Goal: Task Accomplishment & Management: Manage account settings

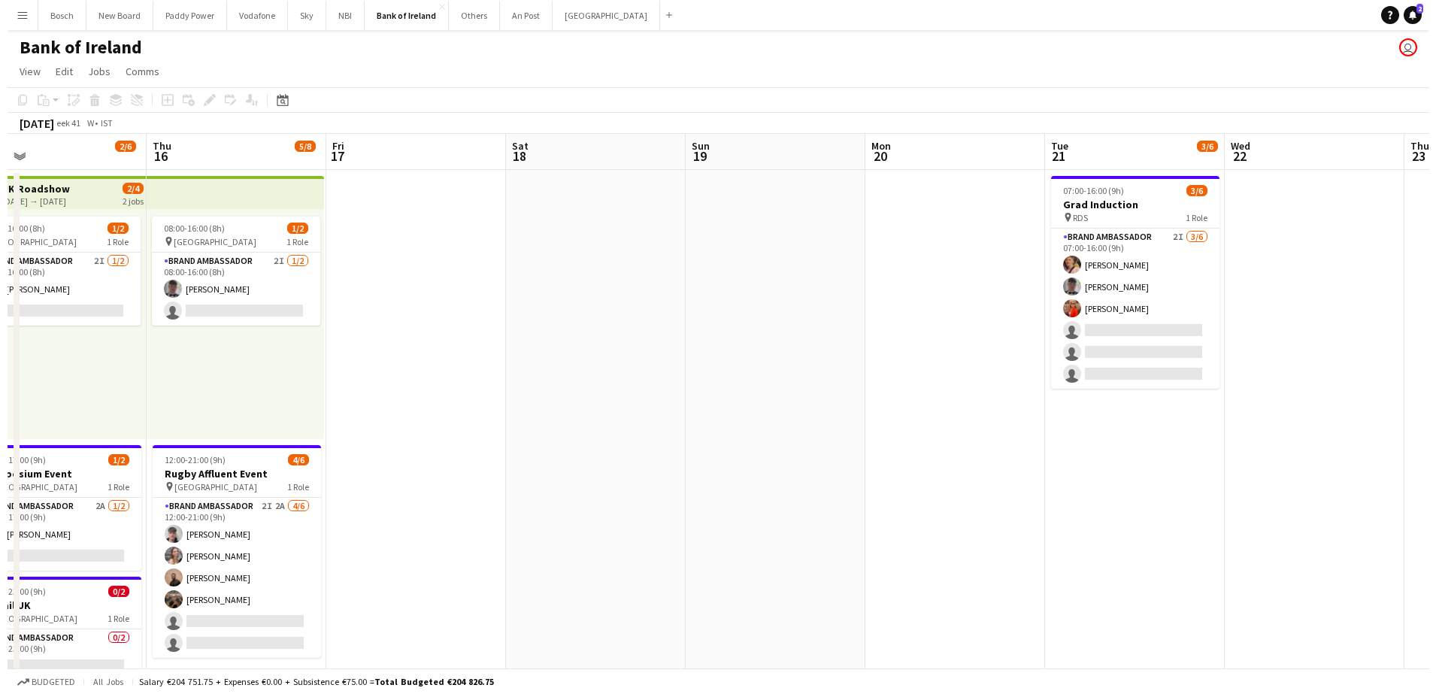
scroll to position [0, 477]
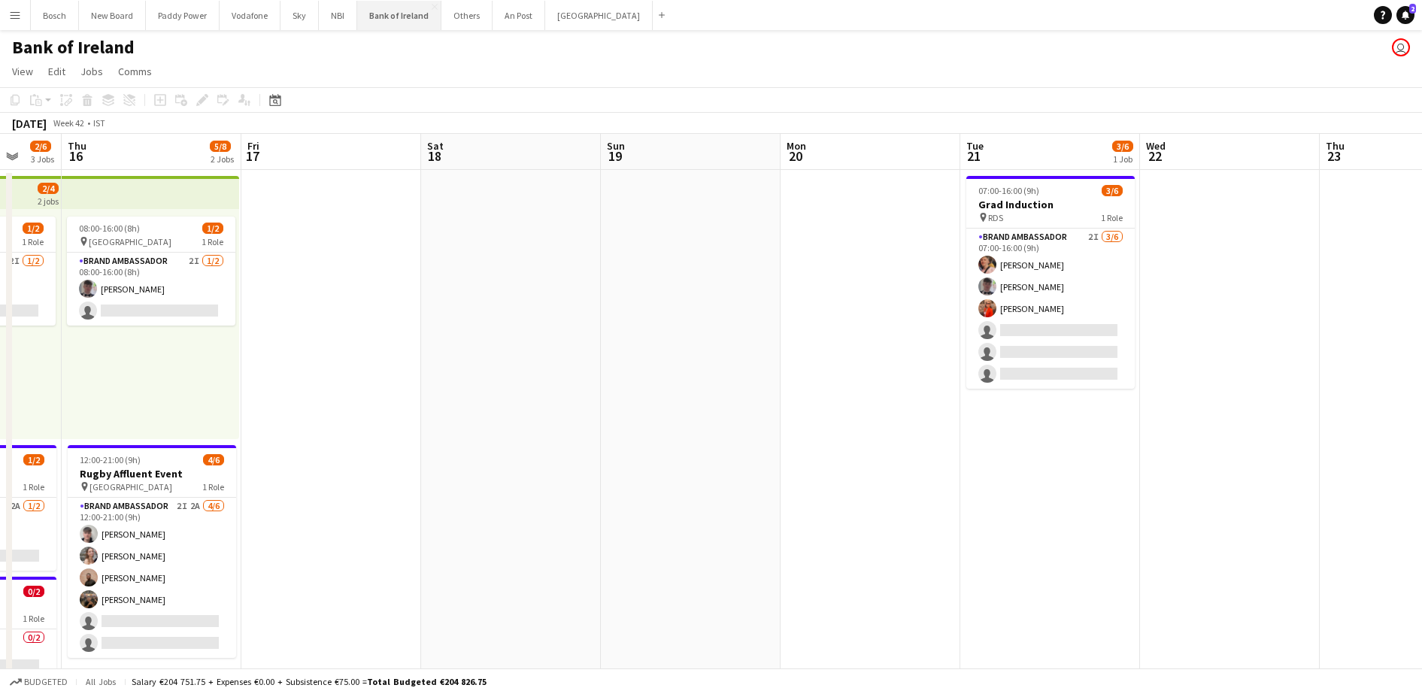
click at [402, 17] on button "Bank of Ireland Close" at bounding box center [399, 15] width 84 height 29
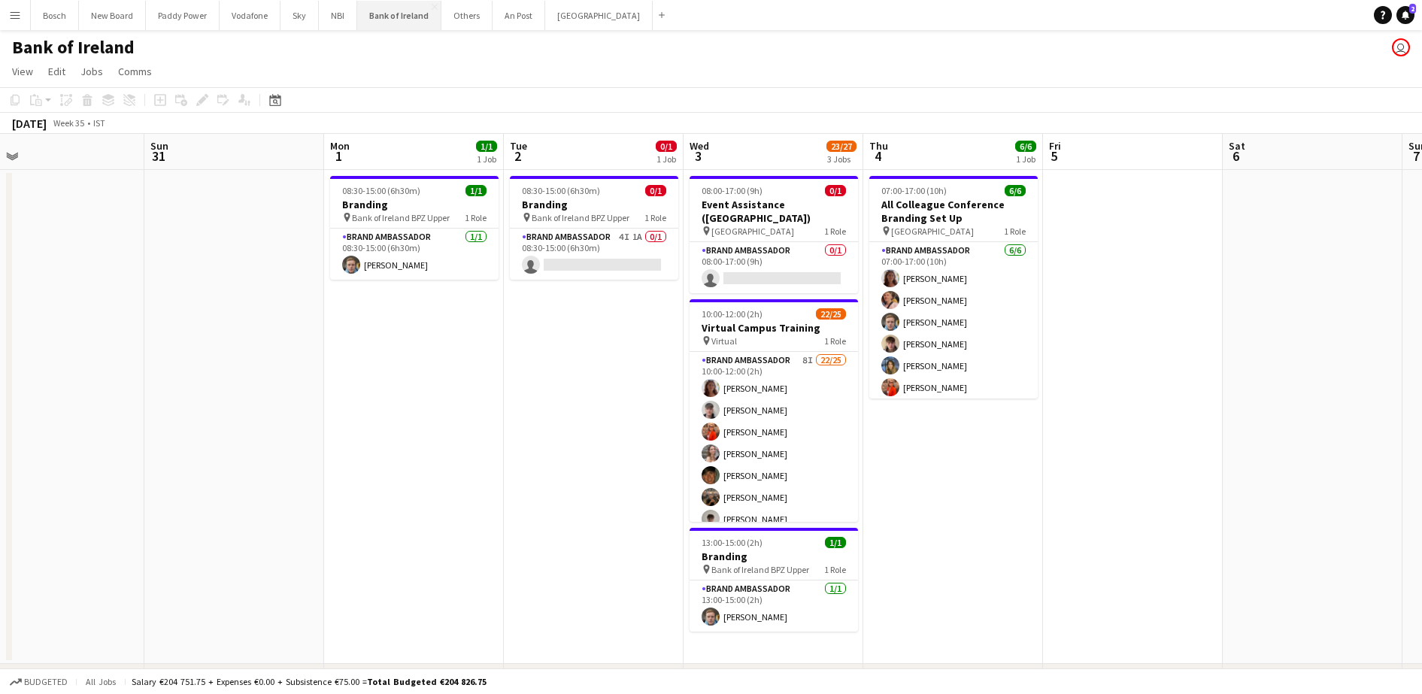
scroll to position [0, 602]
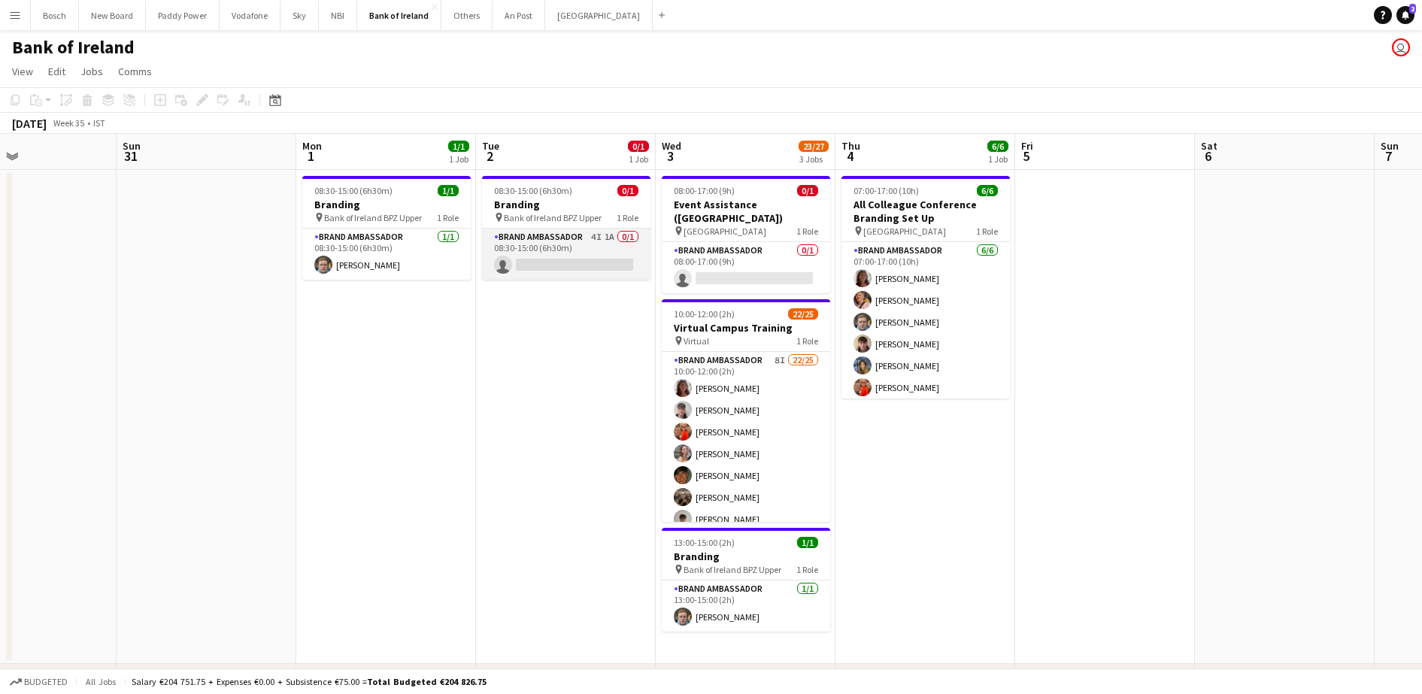
click at [592, 244] on app-card-role "Brand Ambassador 4I 1A 0/1 08:30-15:00 (6h30m) single-neutral-actions" at bounding box center [566, 254] width 168 height 51
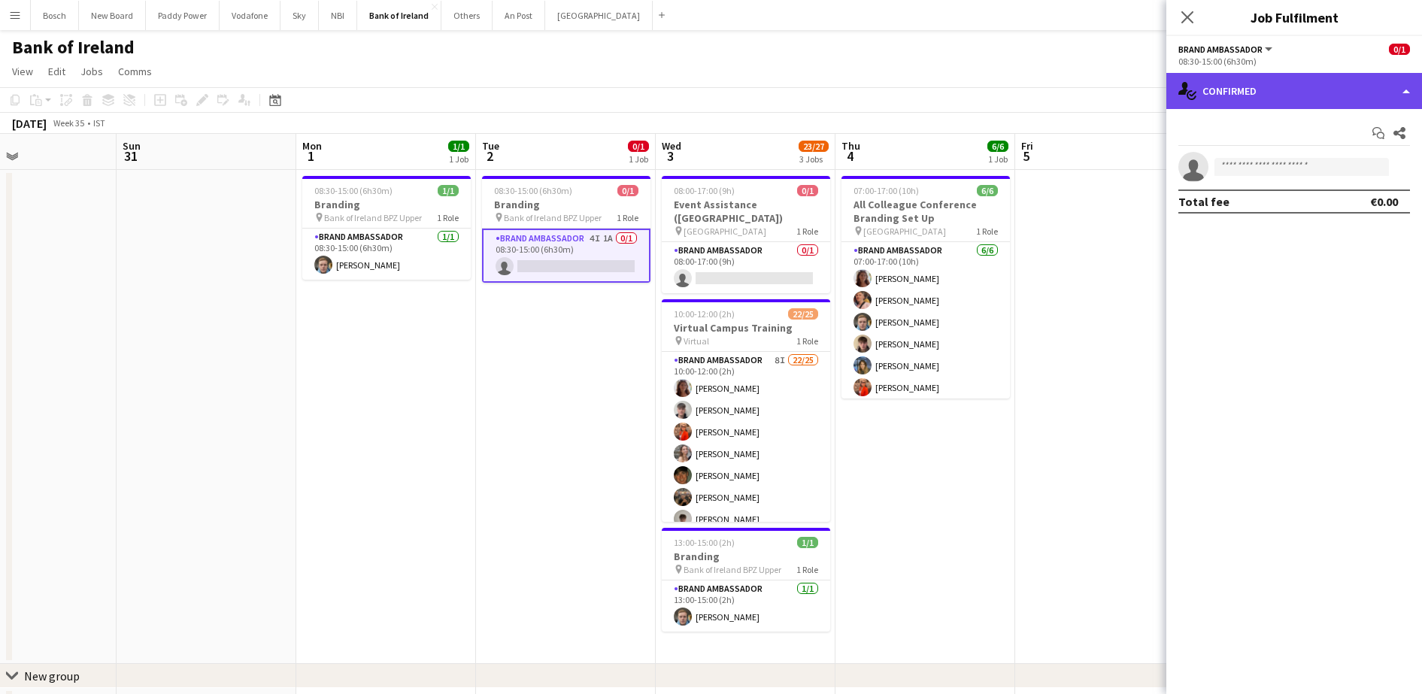
click at [1268, 95] on div "single-neutral-actions-check-2 Confirmed" at bounding box center [1294, 91] width 256 height 36
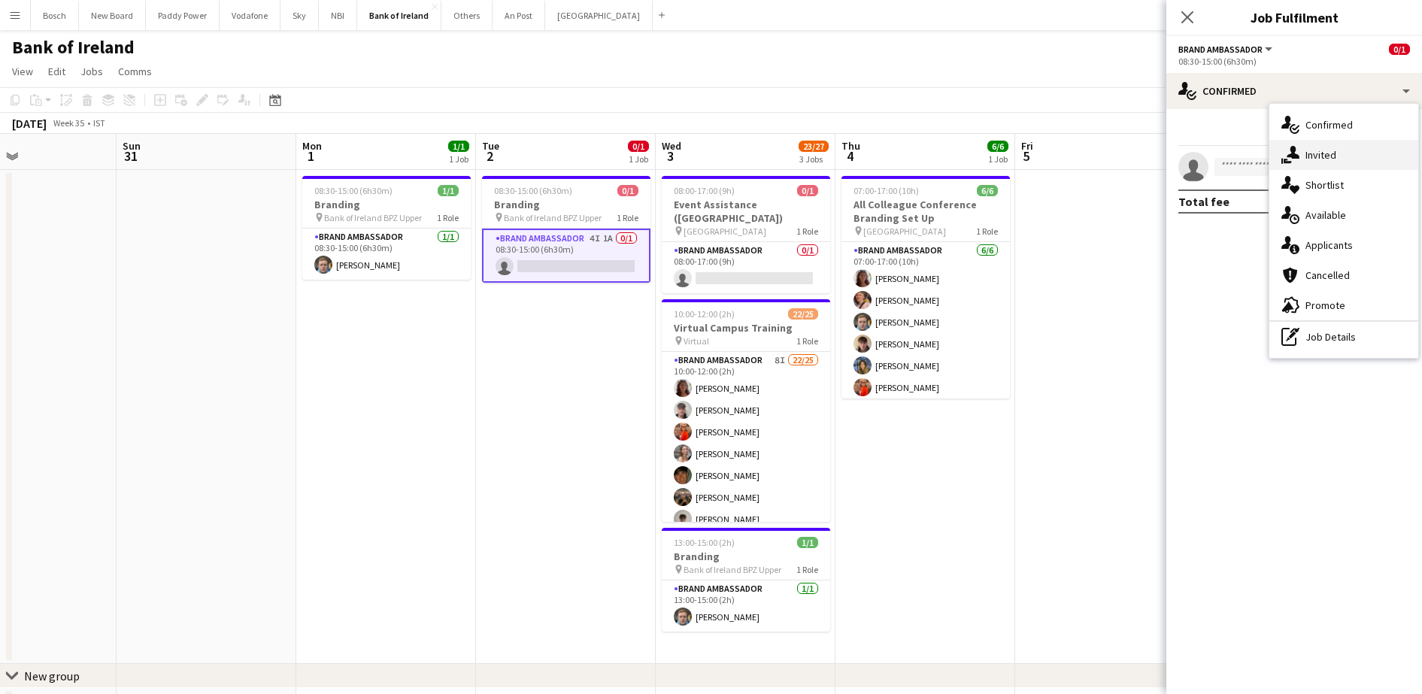
click at [1346, 159] on div "single-neutral-actions-share-1 Invited" at bounding box center [1343, 155] width 149 height 30
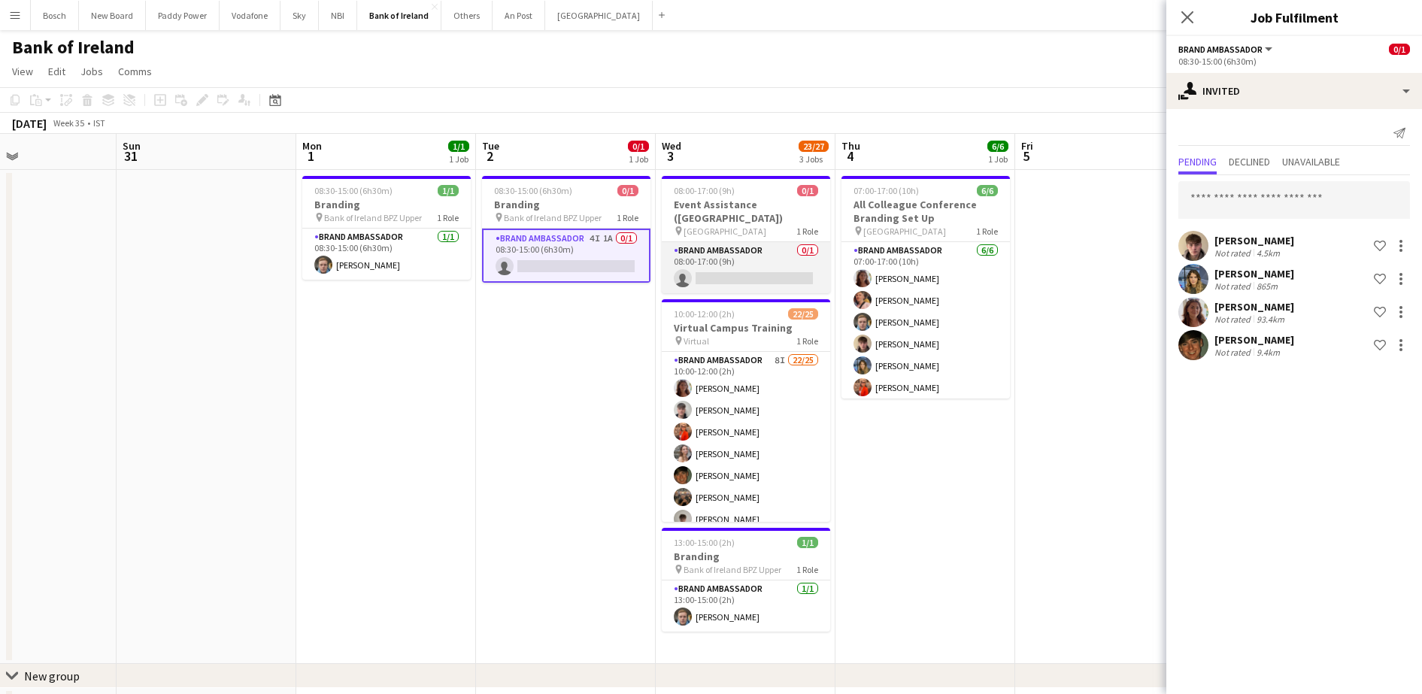
click at [762, 252] on app-card-role "Brand Ambassador 0/1 08:00-17:00 (9h) single-neutral-actions" at bounding box center [746, 267] width 168 height 51
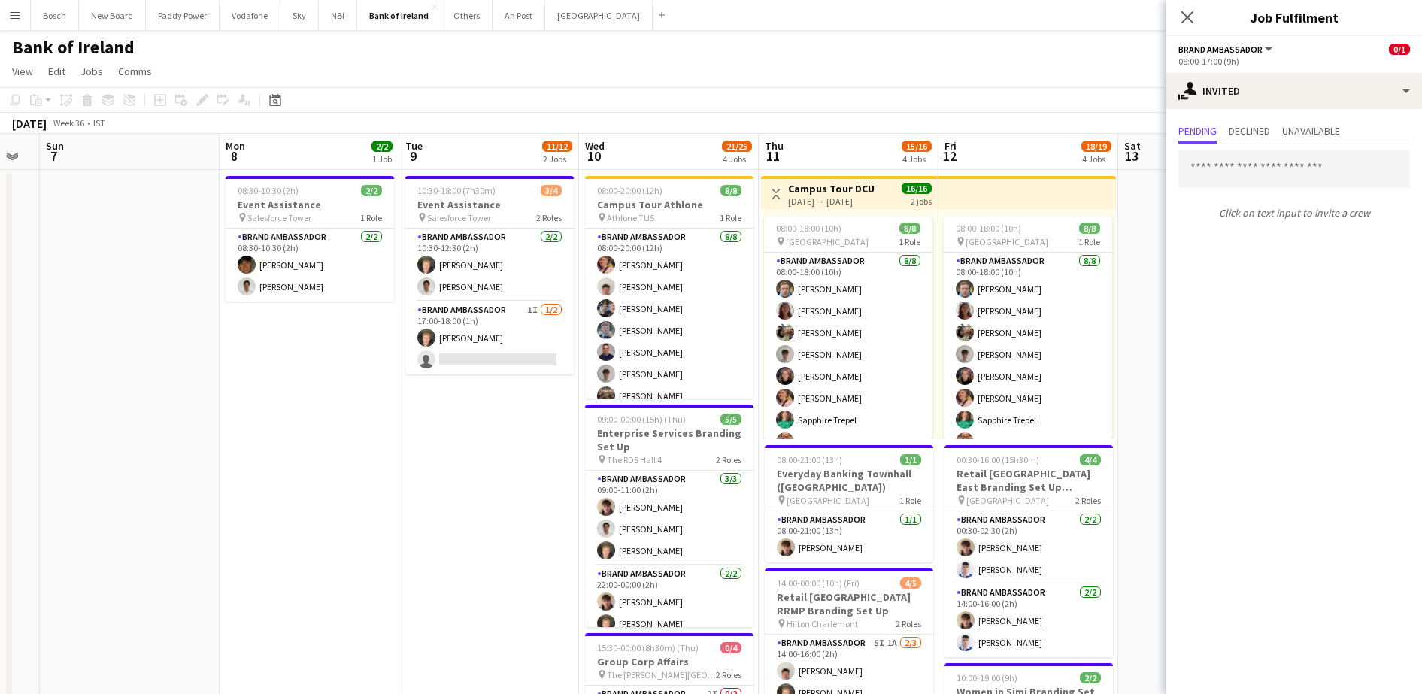
scroll to position [0, 472]
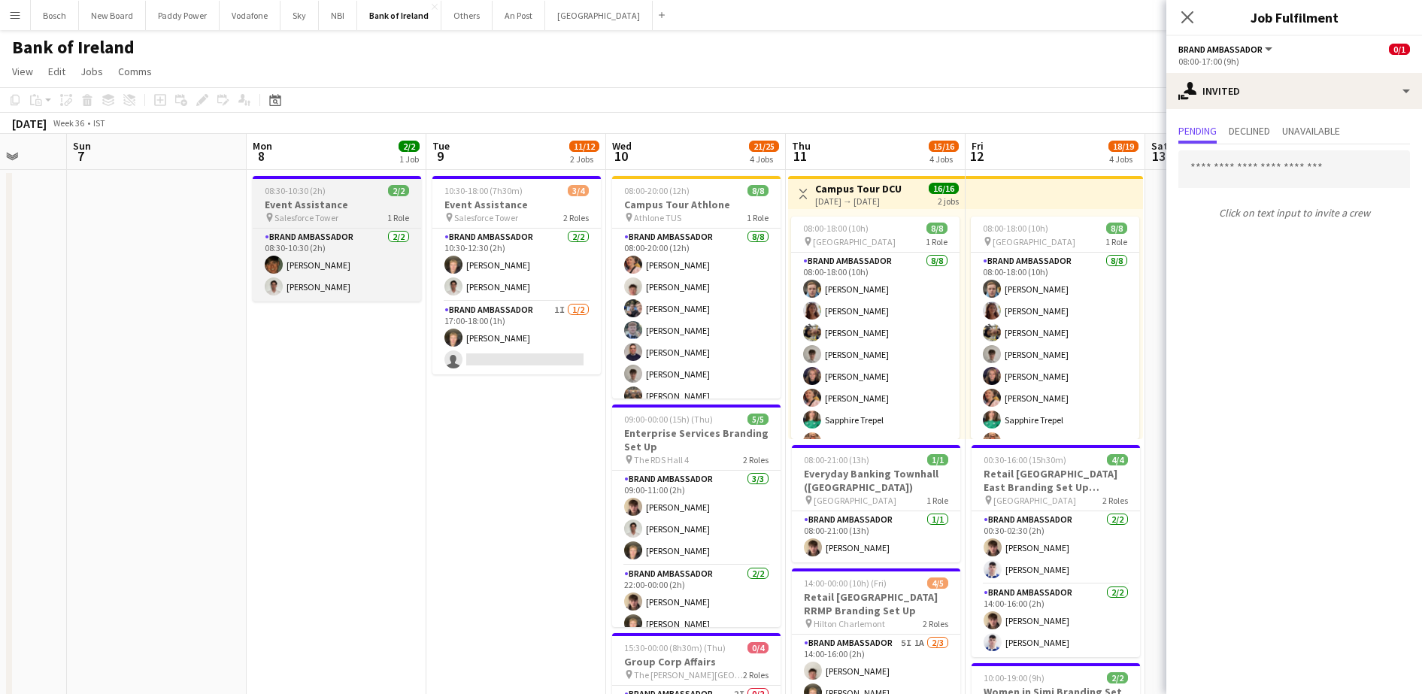
click at [307, 203] on h3 "Event Assistance" at bounding box center [337, 205] width 168 height 14
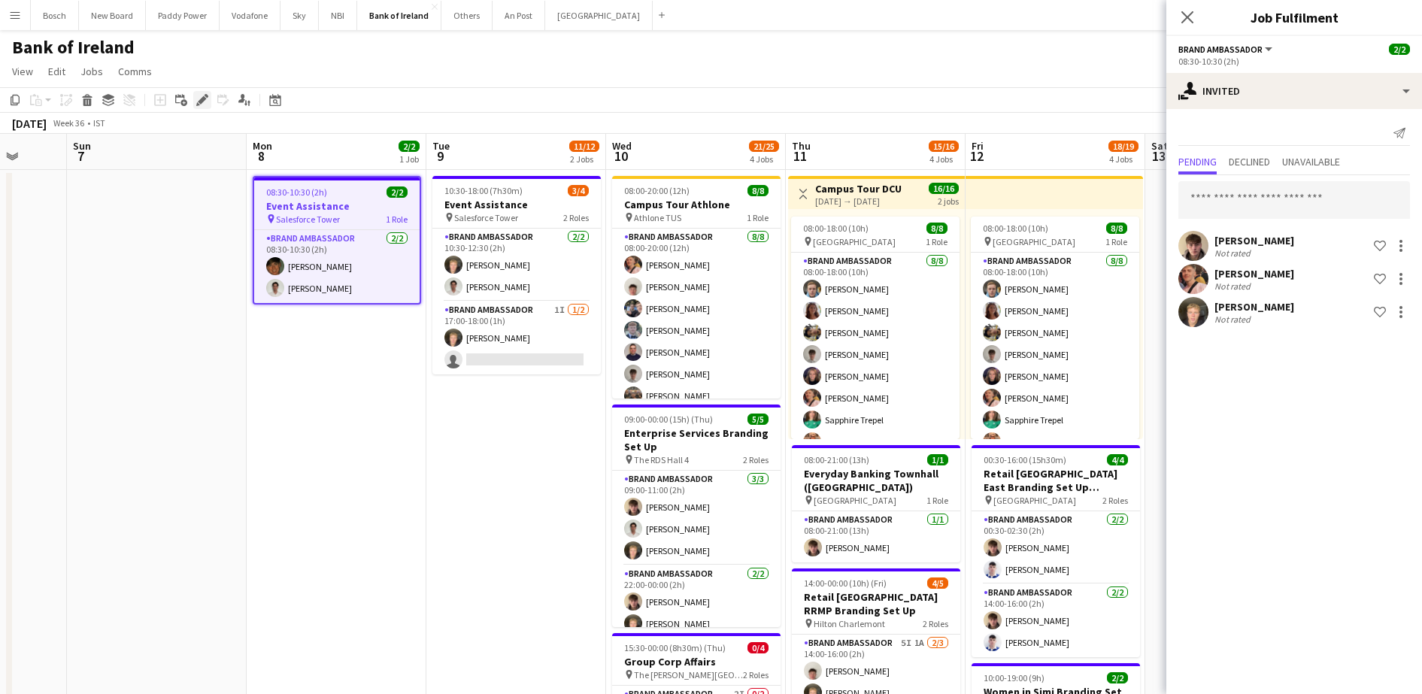
click at [193, 101] on div "Edit" at bounding box center [202, 100] width 18 height 18
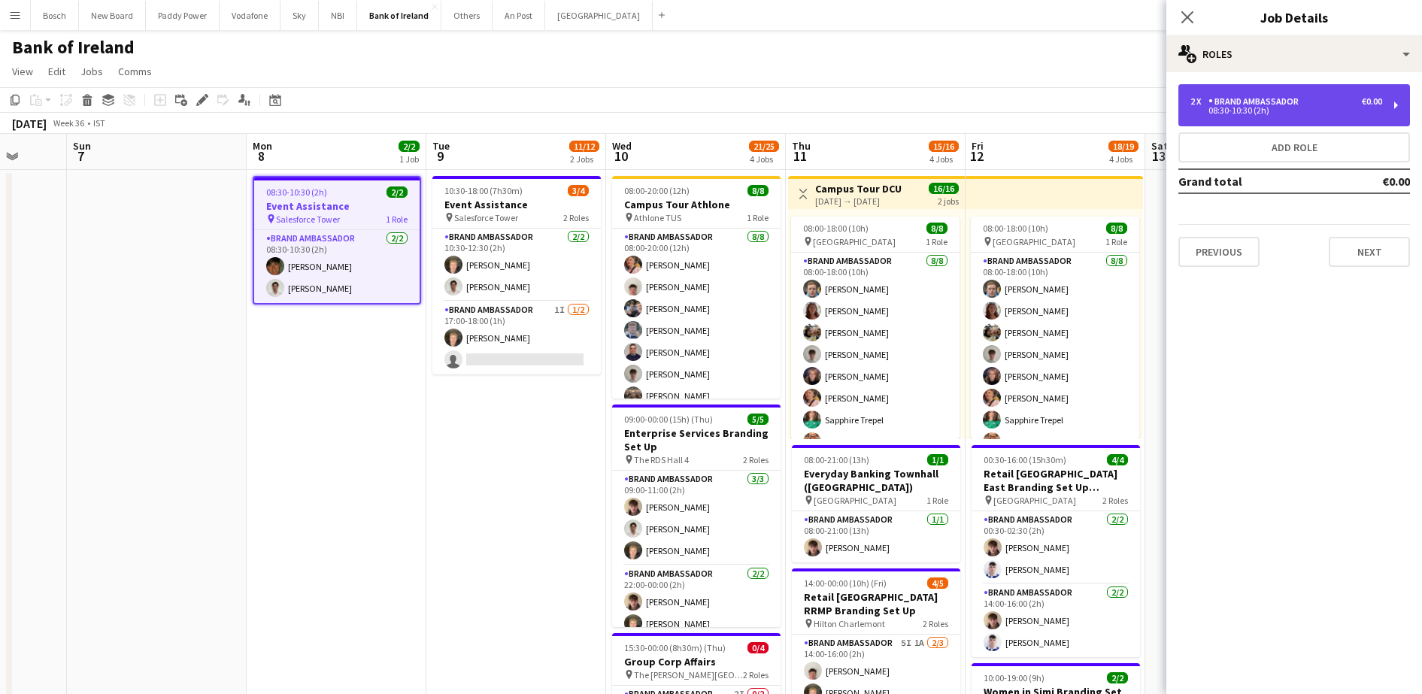
click at [1311, 98] on div "2 x Brand Ambassador €0.00" at bounding box center [1286, 101] width 192 height 11
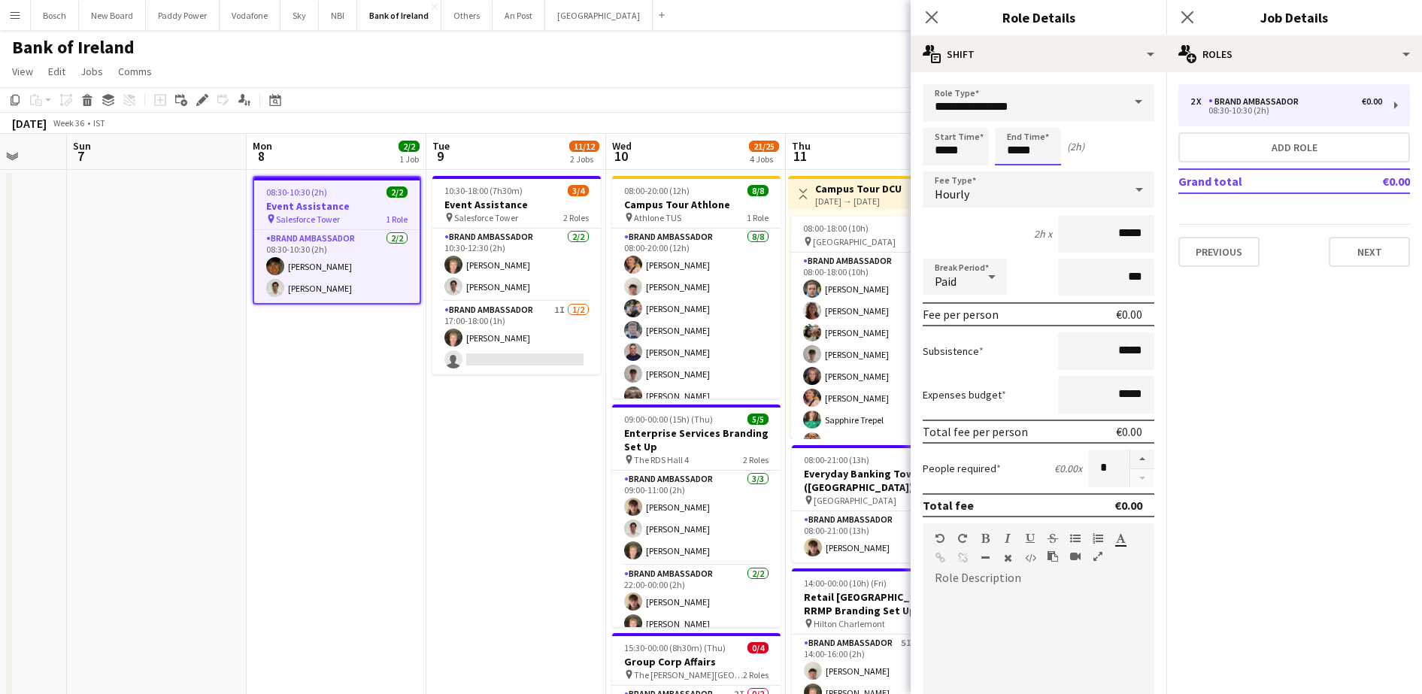
click at [1042, 156] on input "*****" at bounding box center [1028, 147] width 66 height 38
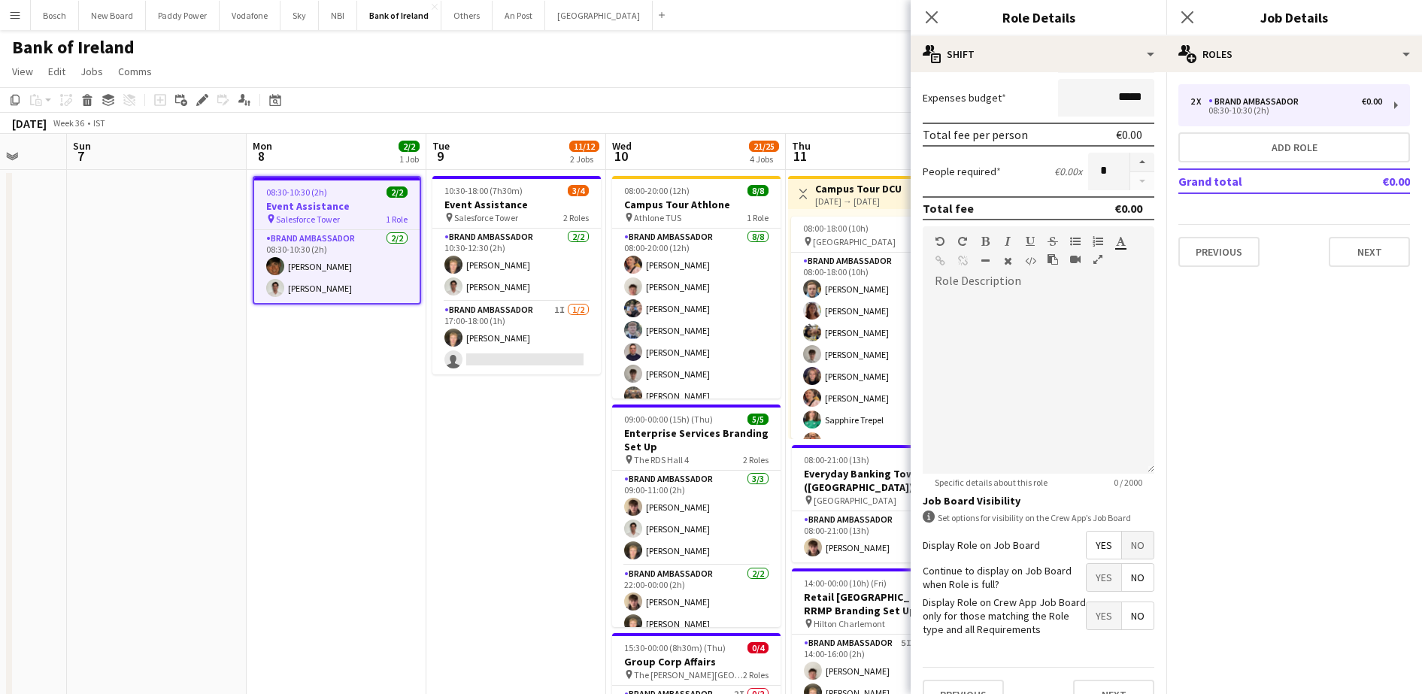
scroll to position [325, 0]
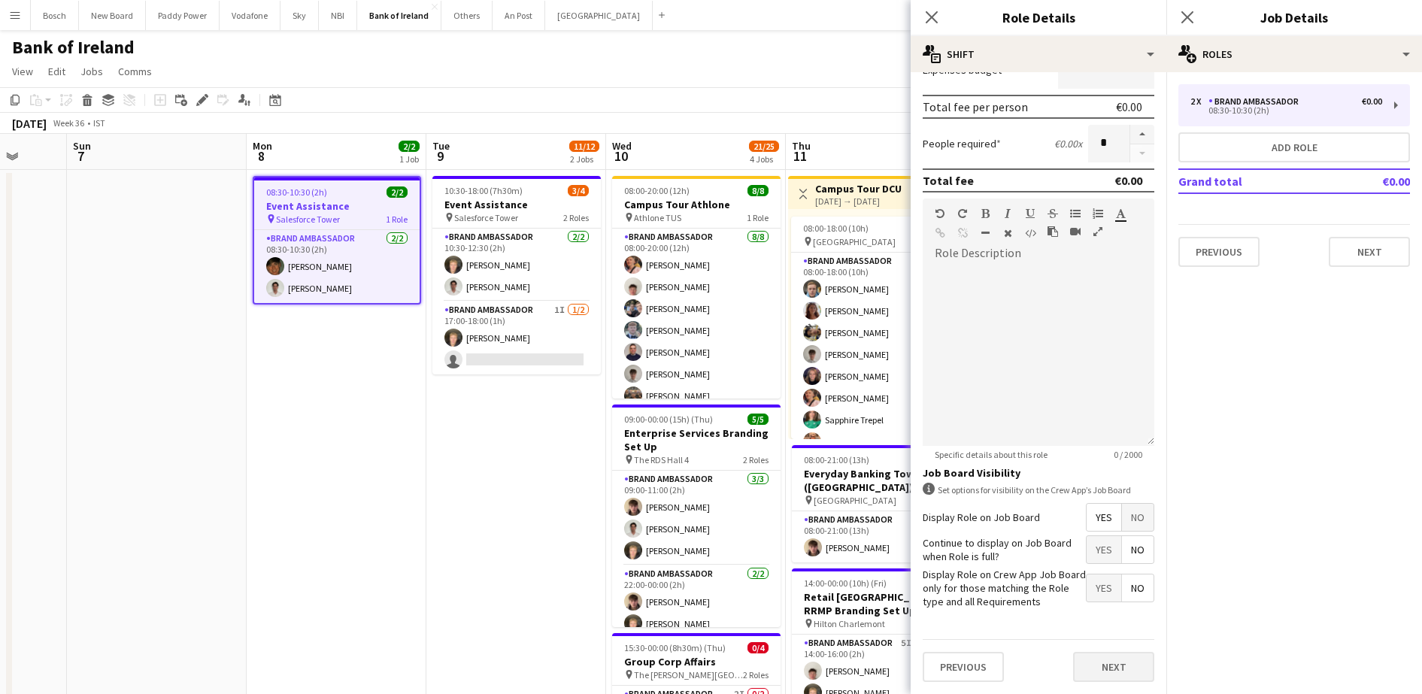
type input "*****"
click at [1099, 666] on button "Next" at bounding box center [1113, 667] width 81 height 30
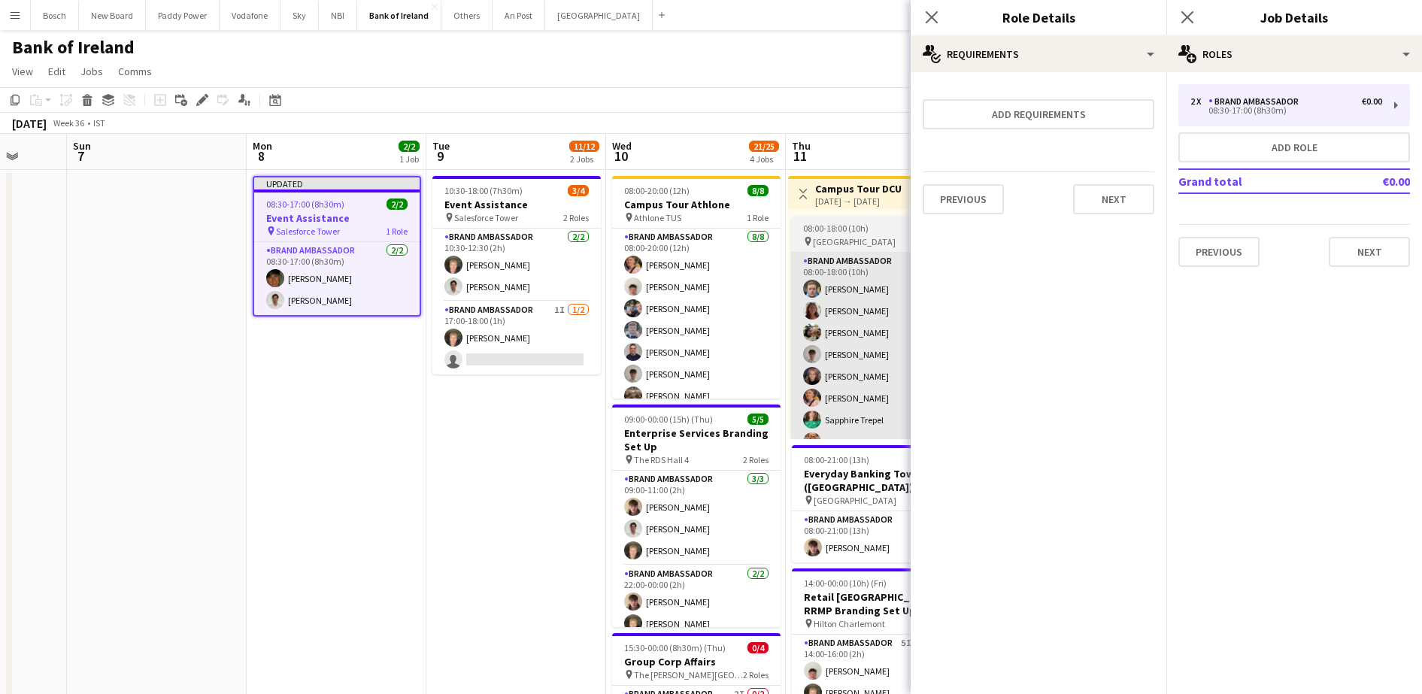
scroll to position [0, 0]
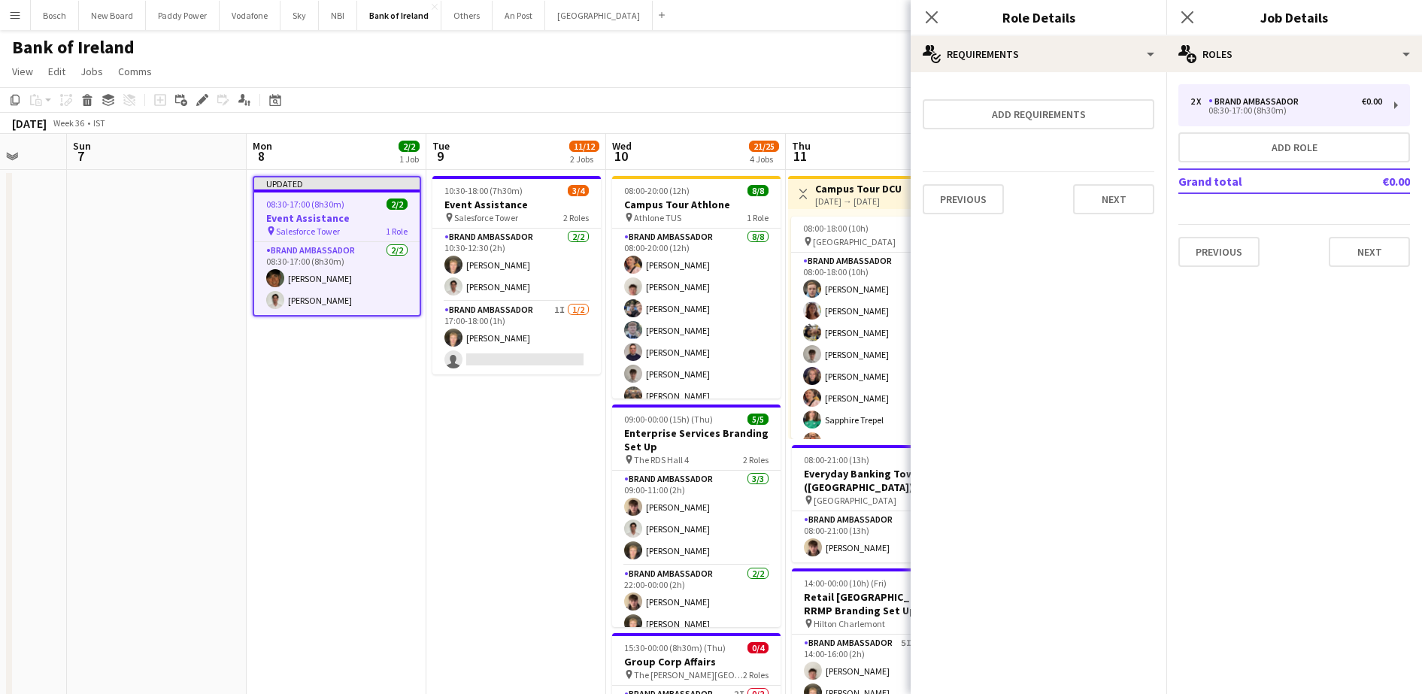
click at [767, 113] on div "[DATE] Week 36 • IST Publish 1 job Revert 1 job" at bounding box center [711, 123] width 1422 height 21
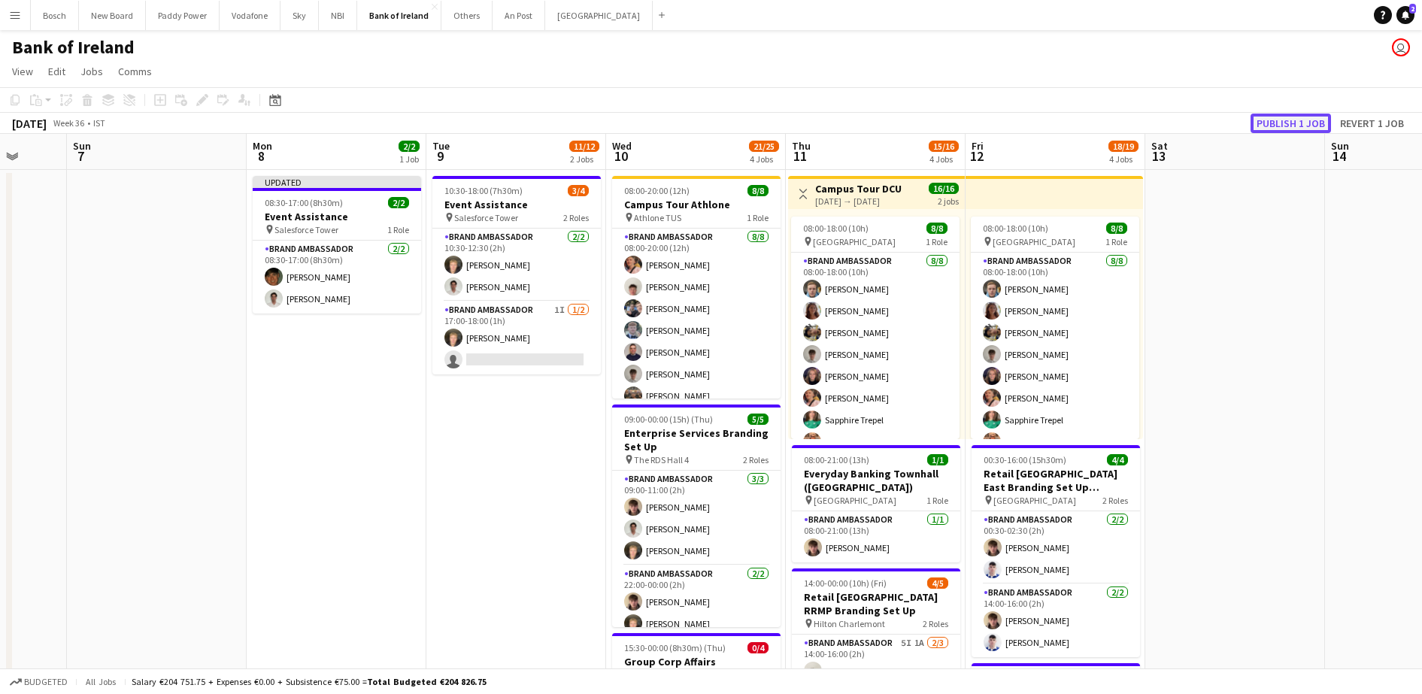
click at [1283, 119] on button "Publish 1 job" at bounding box center [1290, 124] width 80 height 20
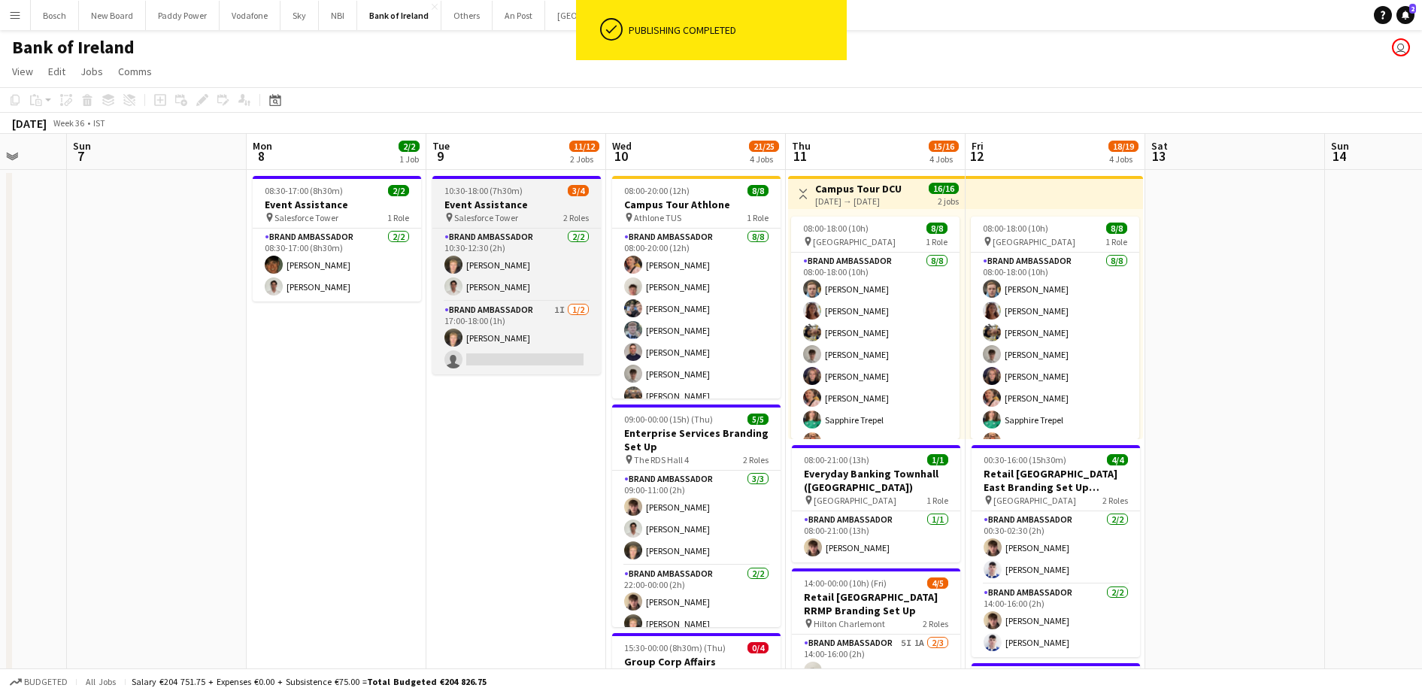
click at [500, 200] on h3 "Event Assistance" at bounding box center [516, 205] width 168 height 14
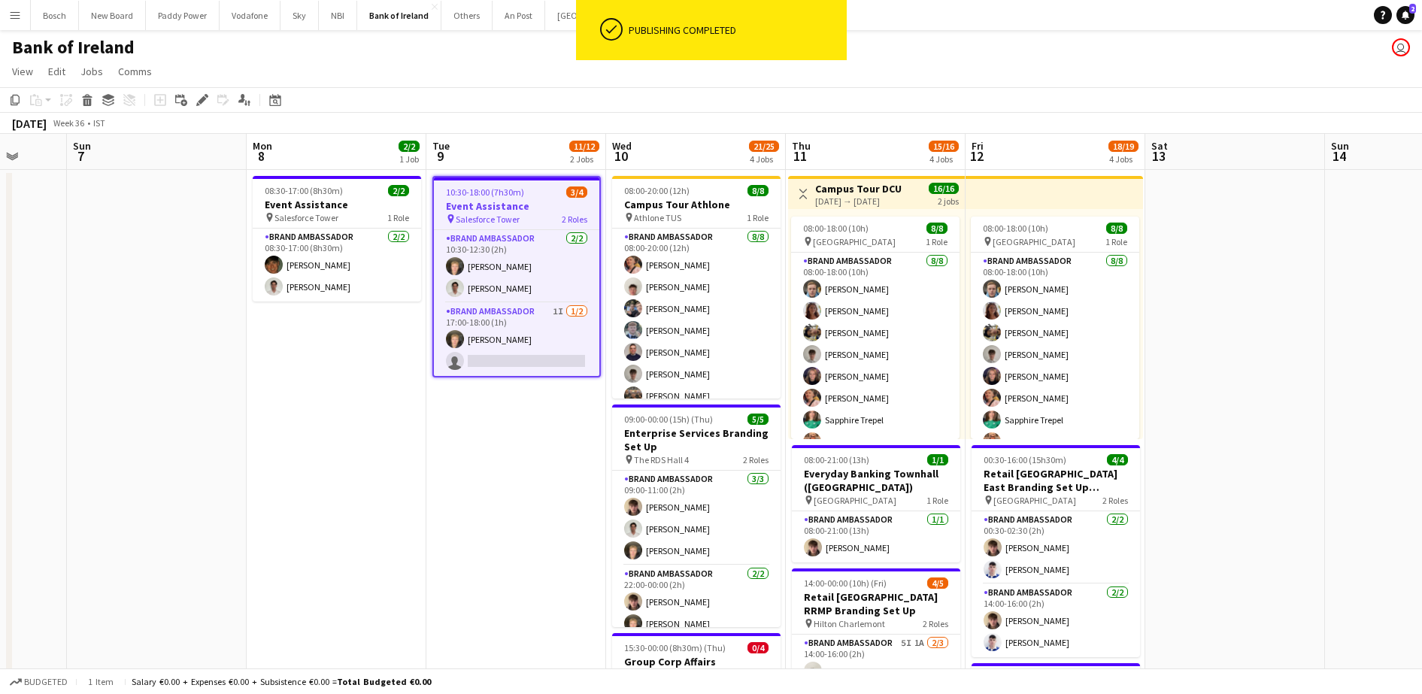
drag, startPoint x: 197, startPoint y: 101, endPoint x: 385, endPoint y: 111, distance: 188.2
click at [197, 100] on icon "Edit" at bounding box center [202, 100] width 12 height 12
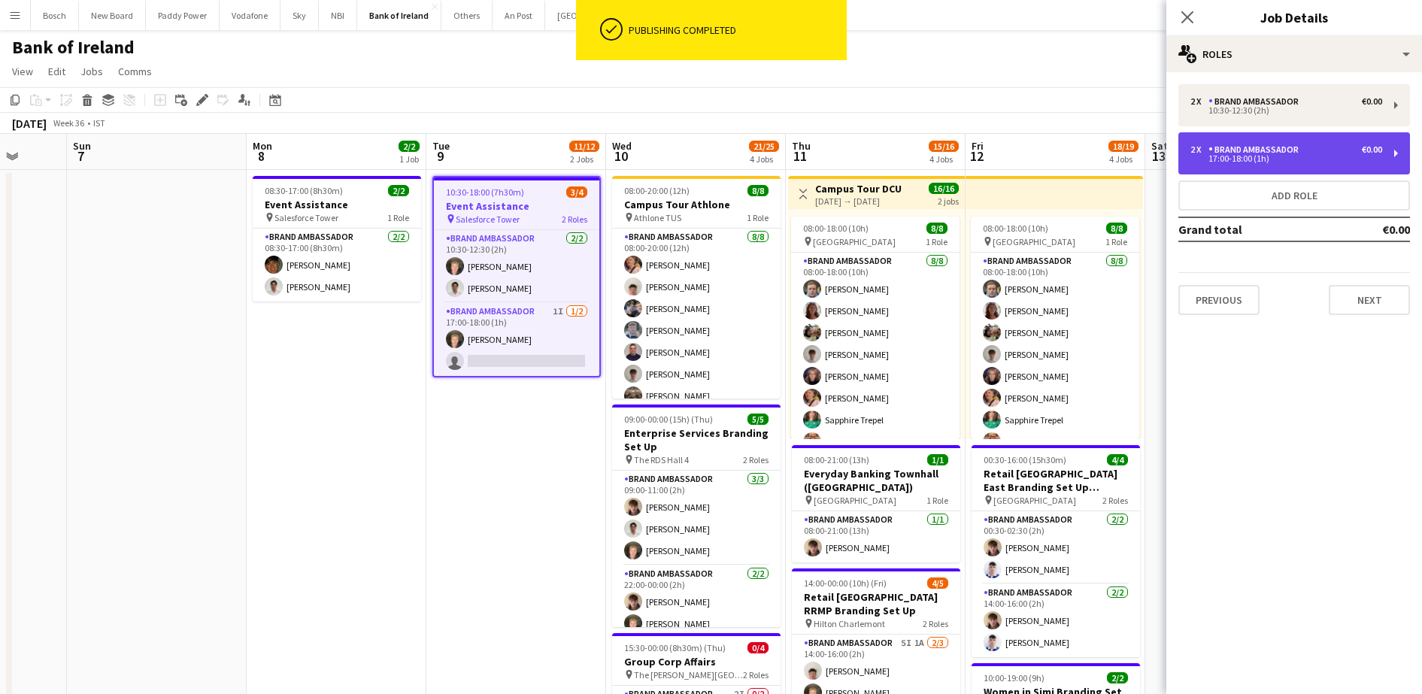
click at [1295, 164] on div "2 x Brand Ambassador €0.00 17:00-18:00 (1h)" at bounding box center [1294, 153] width 232 height 42
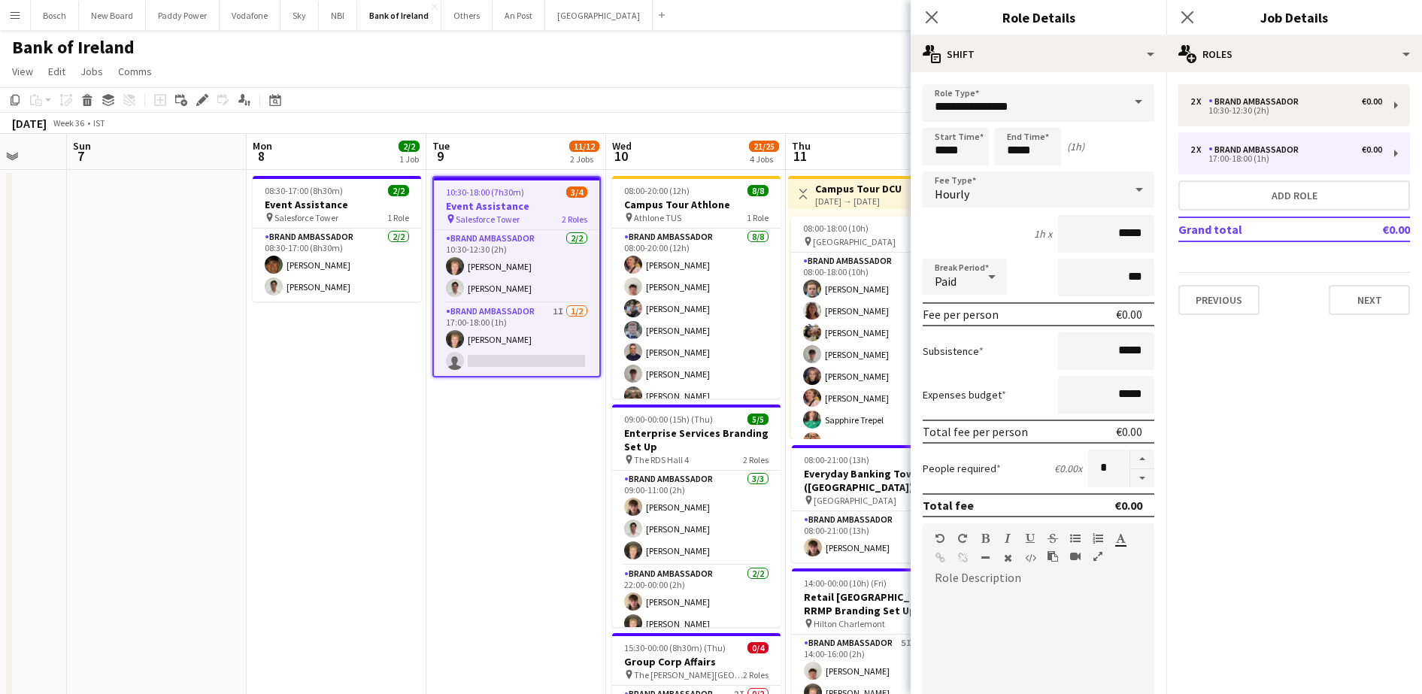
click at [1122, 98] on span at bounding box center [1138, 102] width 32 height 36
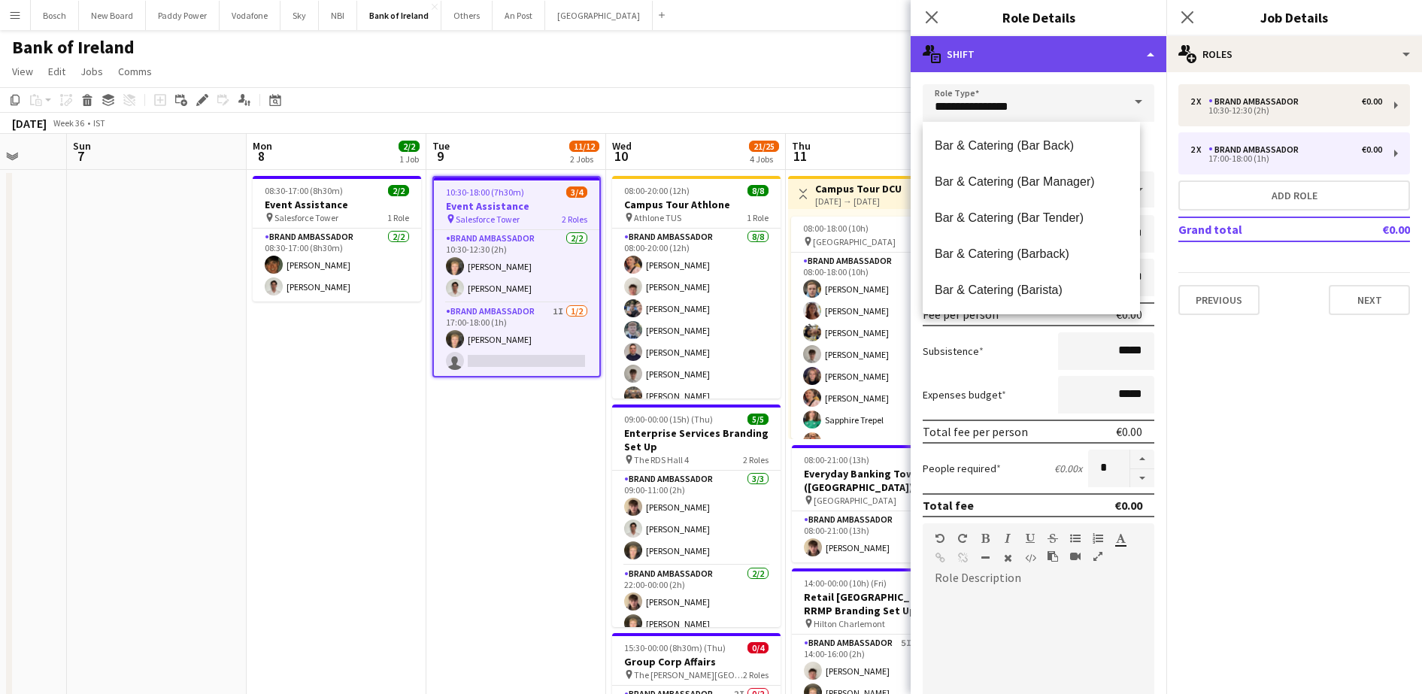
click at [1153, 63] on div "multiple-actions-text Shift" at bounding box center [1038, 54] width 256 height 36
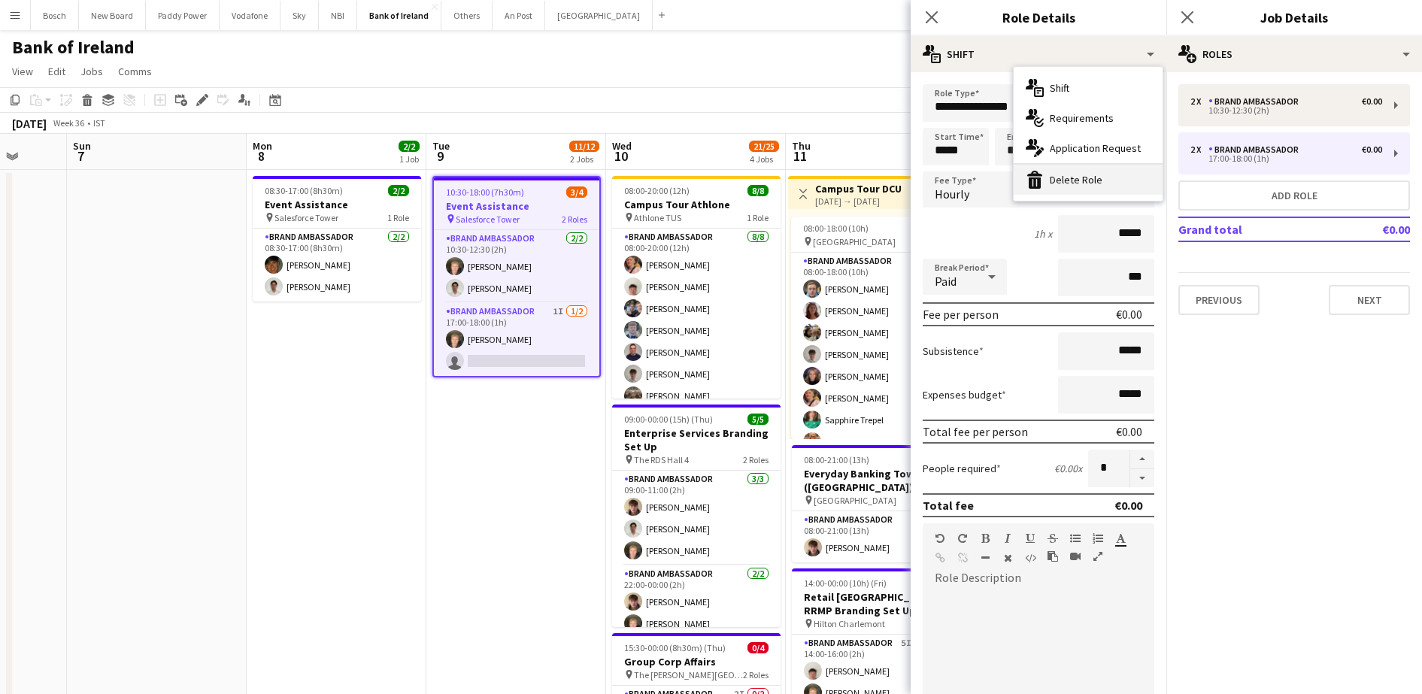
click at [1065, 172] on div "bin-2 Delete Role" at bounding box center [1087, 180] width 149 height 30
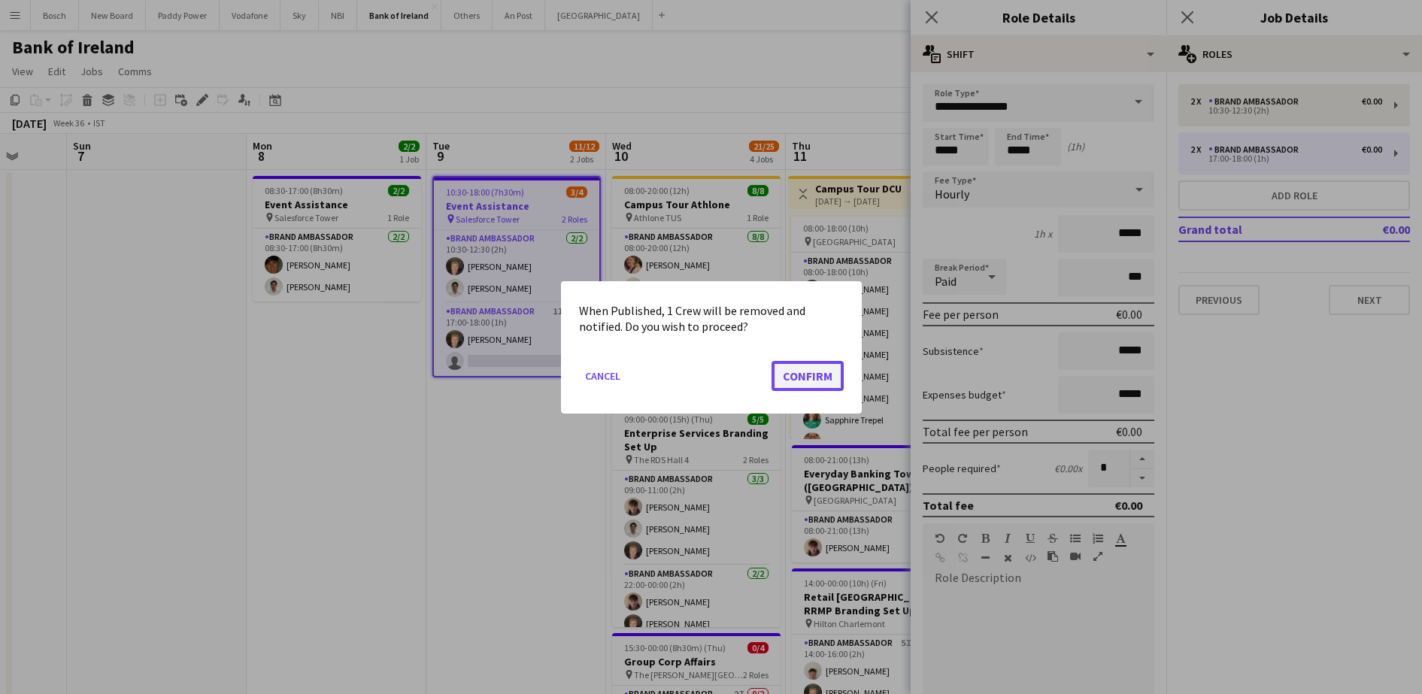
click at [797, 369] on button "Confirm" at bounding box center [807, 375] width 72 height 30
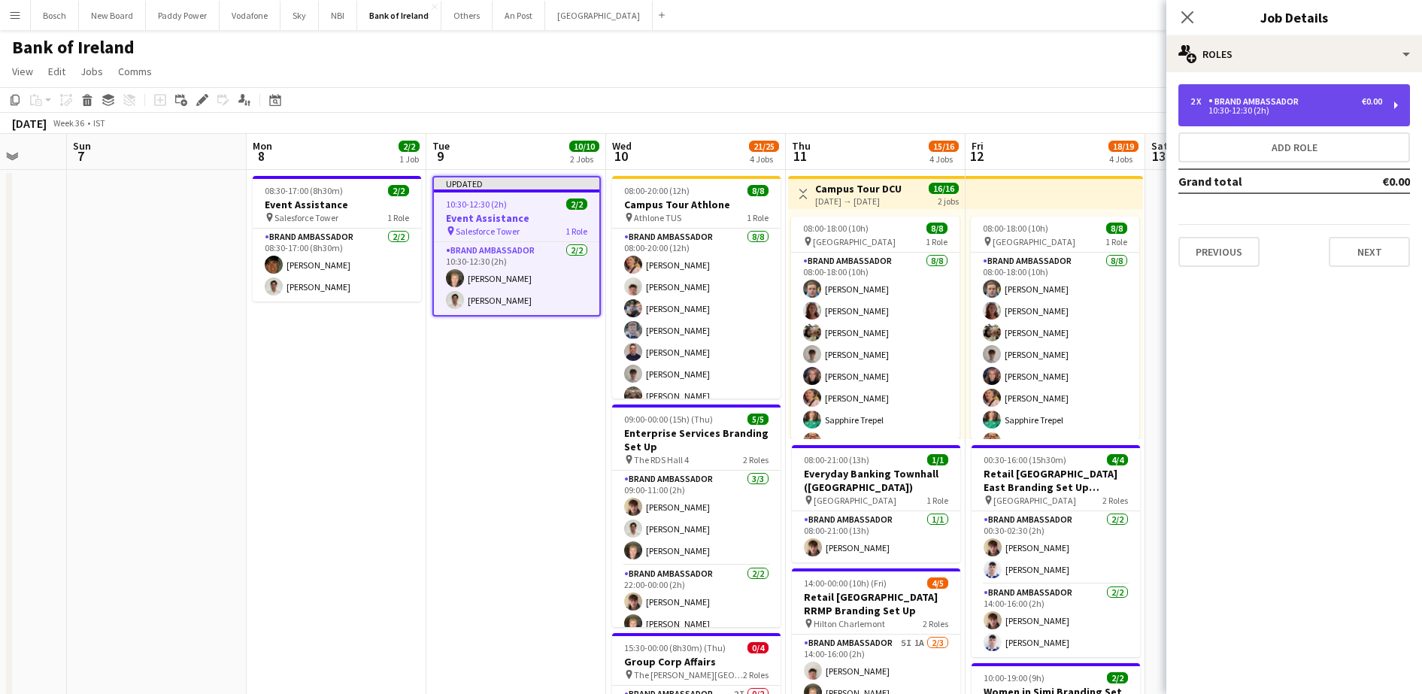
click at [1311, 89] on div "2 x Brand Ambassador €0.00 10:30-12:30 (2h)" at bounding box center [1294, 105] width 232 height 42
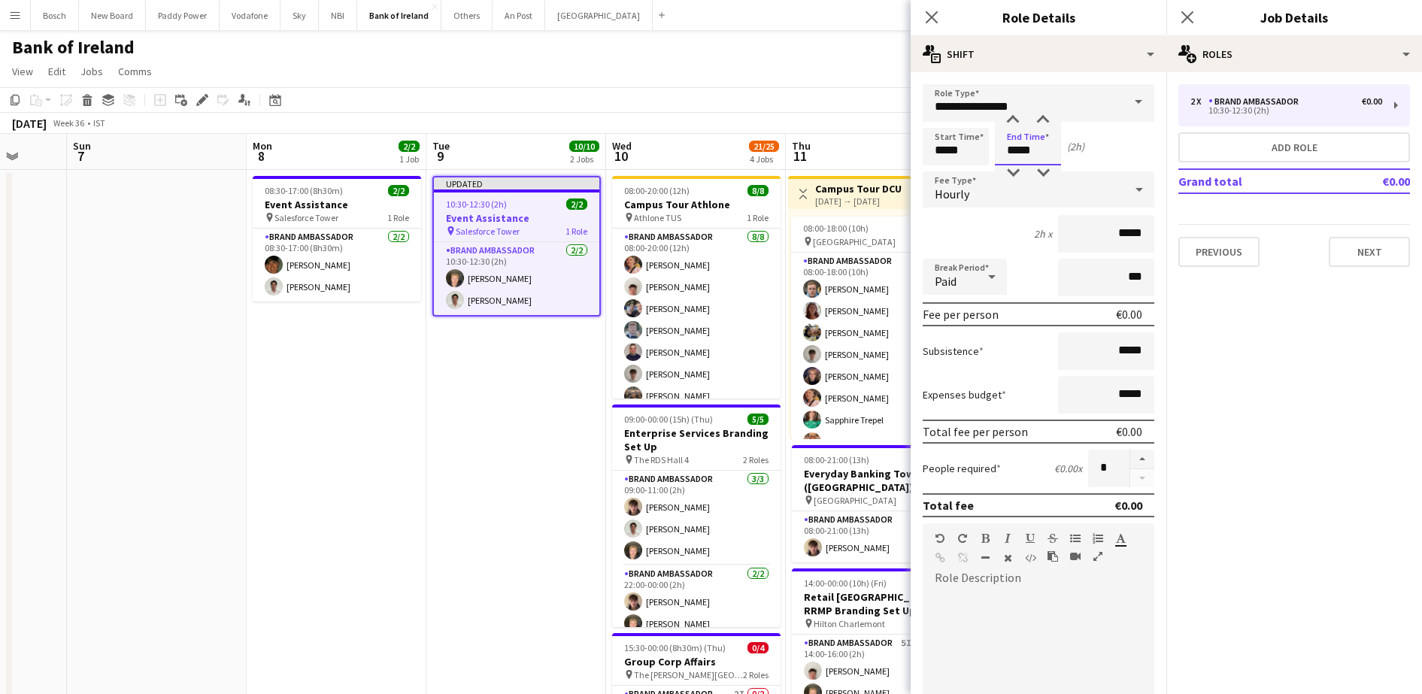
click at [1034, 156] on input "*****" at bounding box center [1028, 147] width 66 height 38
type input "*****"
click at [941, 140] on input "*****" at bounding box center [955, 147] width 66 height 38
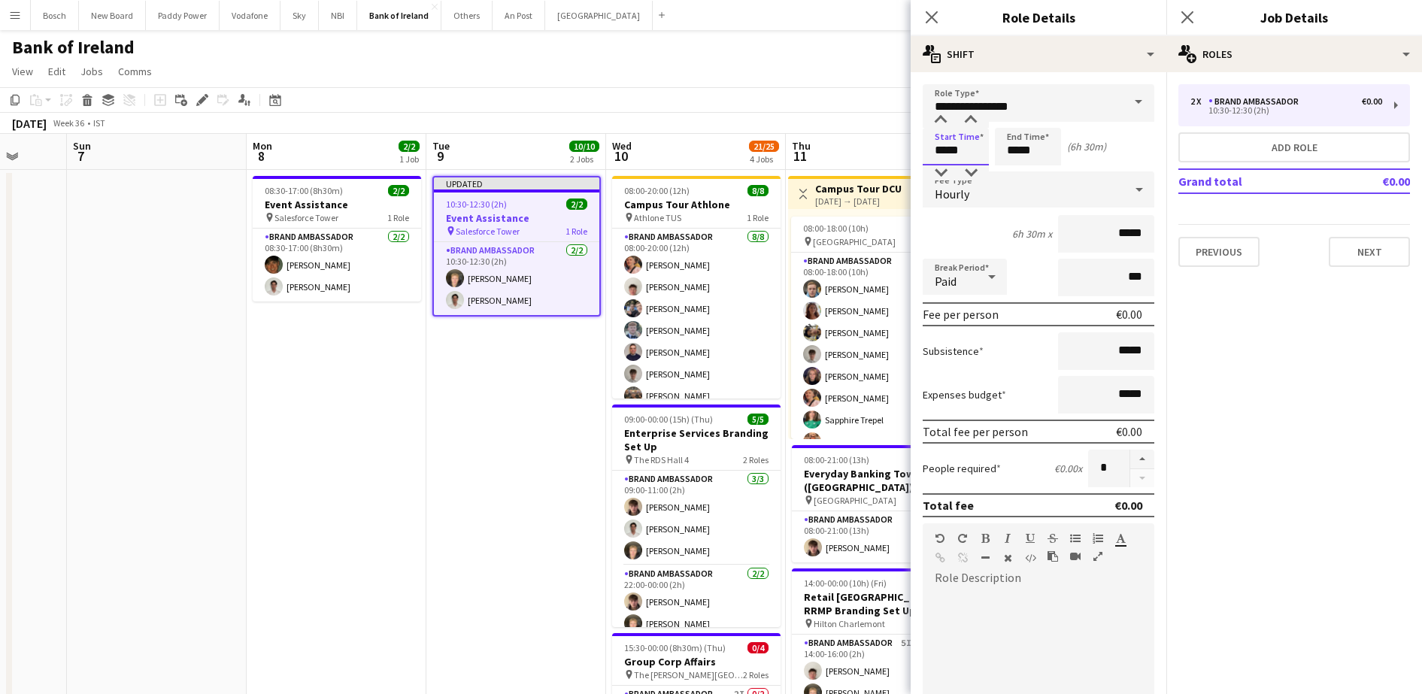
click at [941, 140] on input "*****" at bounding box center [955, 147] width 66 height 38
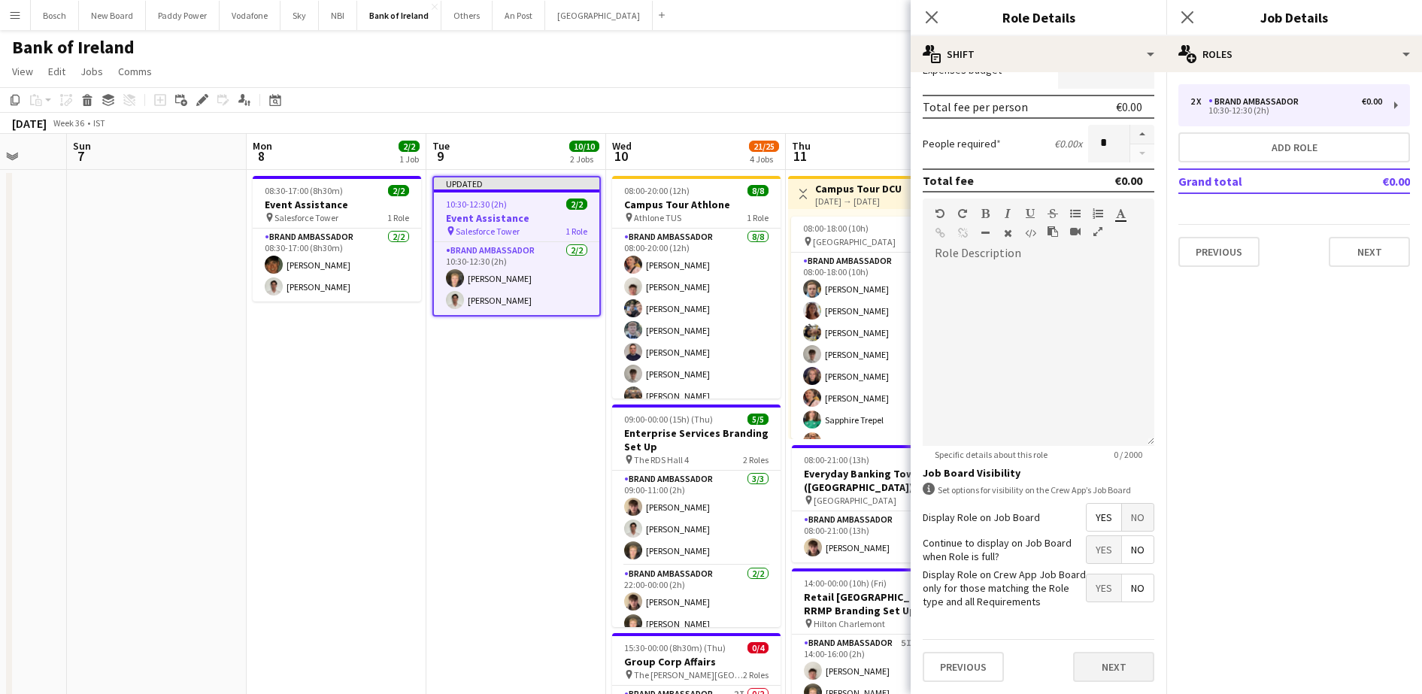
type input "*****"
click at [1088, 659] on button "Next" at bounding box center [1113, 667] width 81 height 30
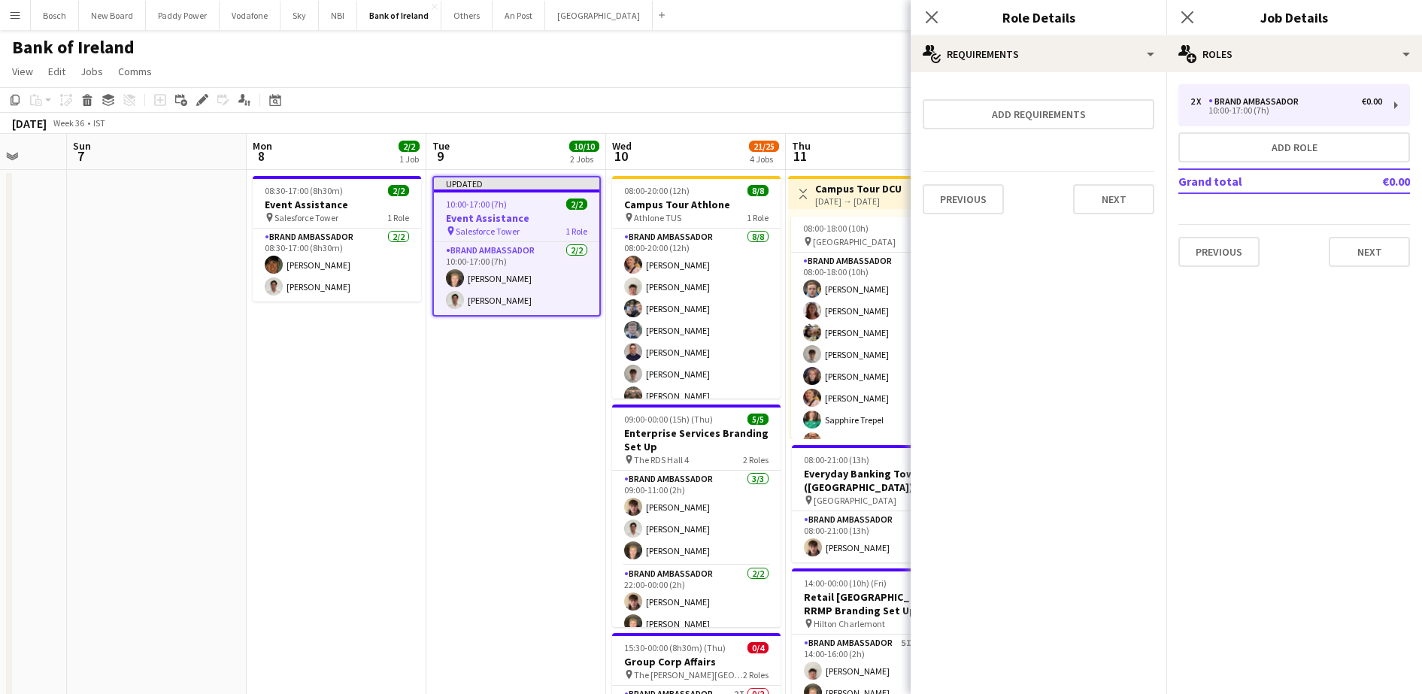
scroll to position [0, 0]
click at [1362, 245] on button "Next" at bounding box center [1368, 252] width 81 height 30
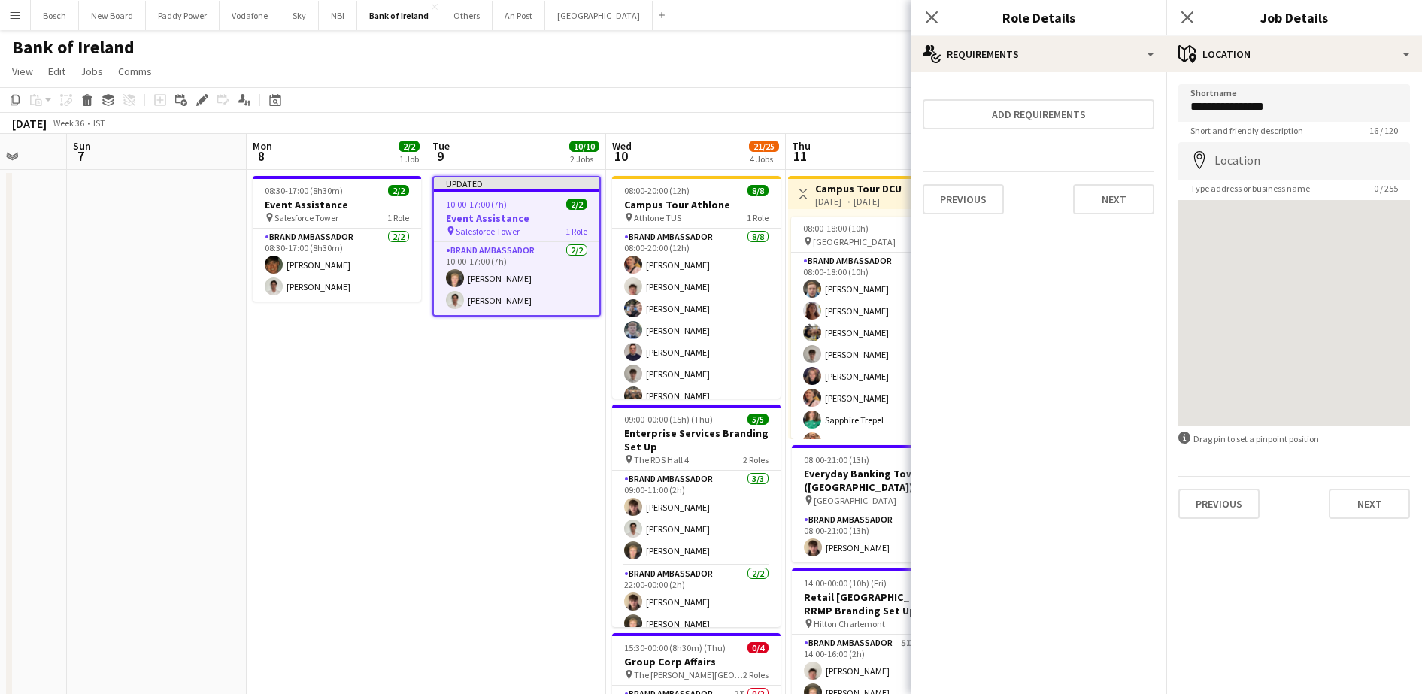
click at [822, 79] on app-page-menu "View Day view expanded Day view collapsed Month view Date picker Jump to [DATE]…" at bounding box center [711, 73] width 1422 height 29
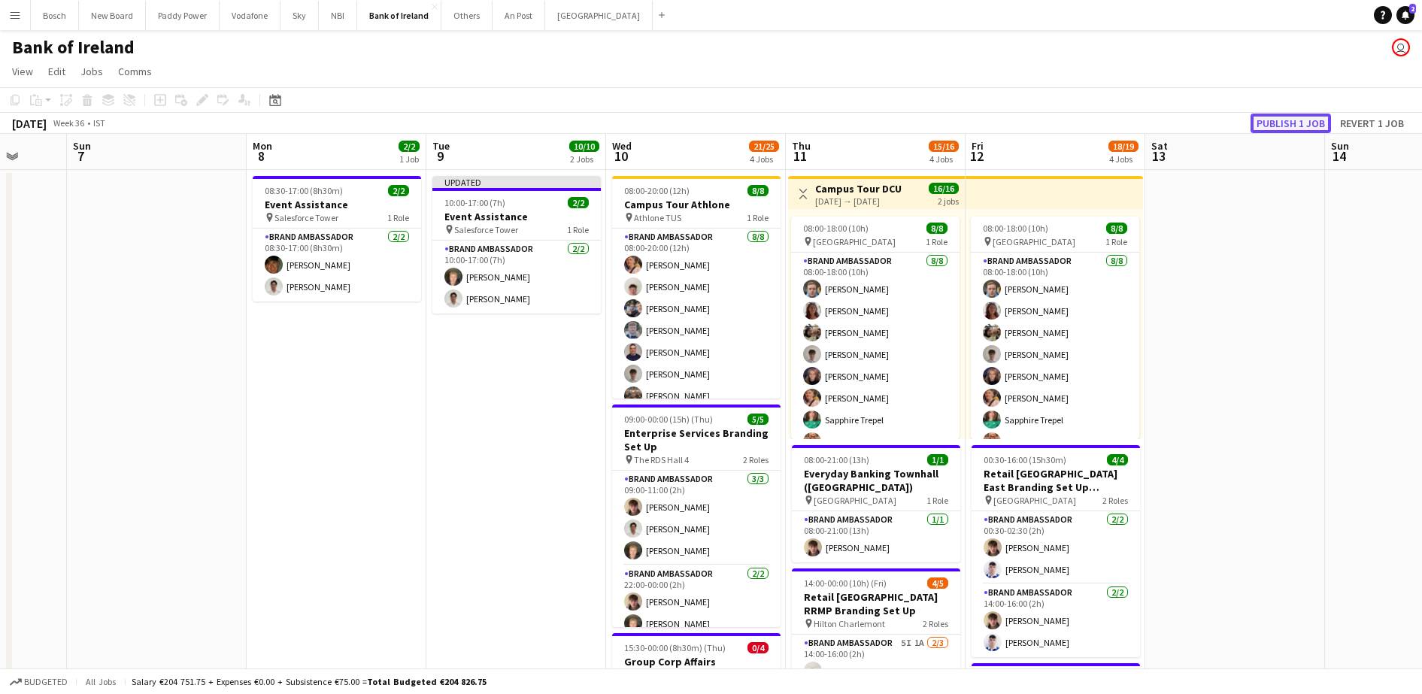
click at [1296, 117] on button "Publish 1 job" at bounding box center [1290, 124] width 80 height 20
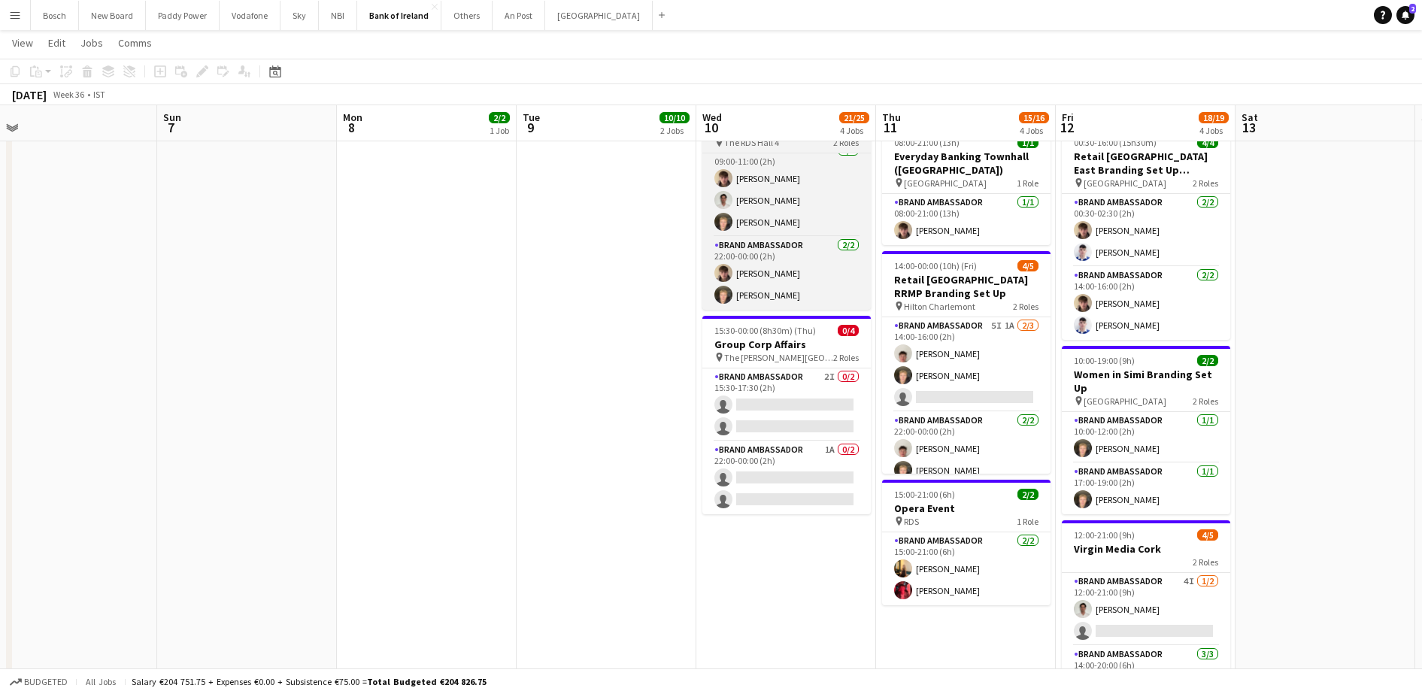
scroll to position [0, 520]
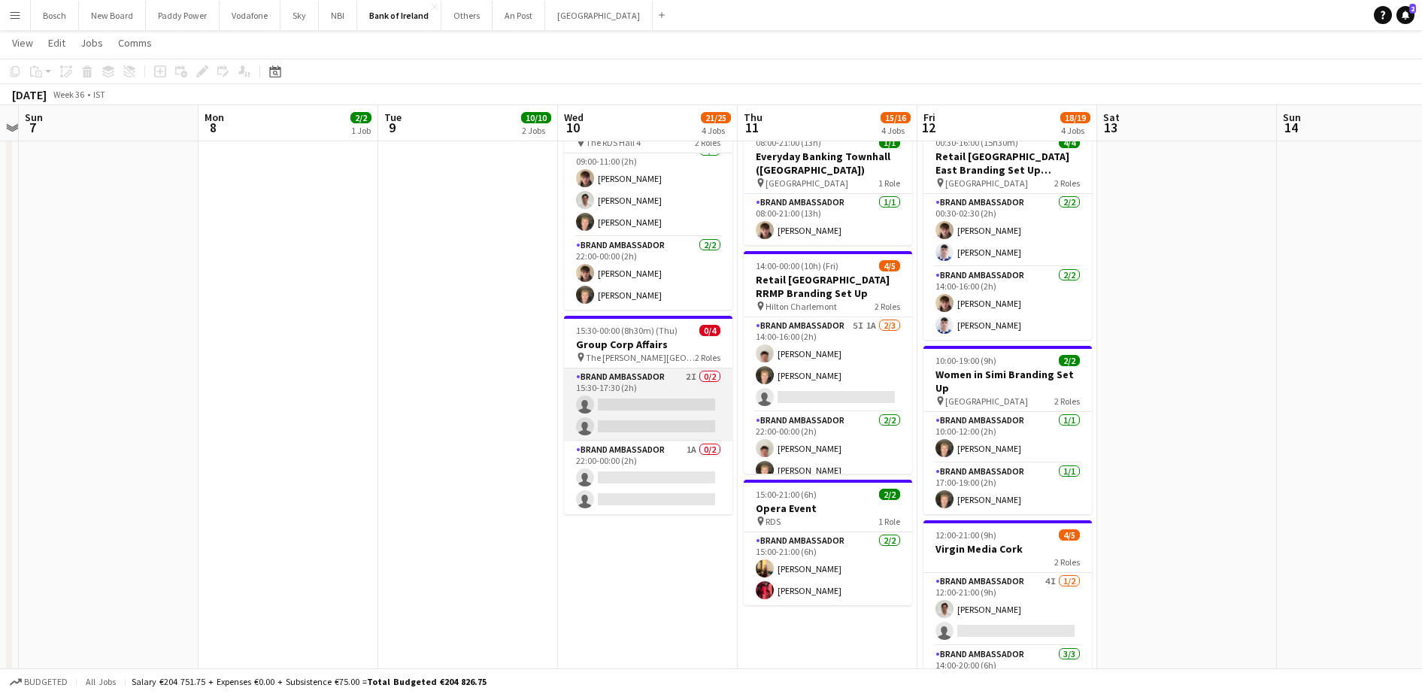
click at [653, 414] on app-card-role "Brand Ambassador 2I 0/2 15:30-17:30 (2h) single-neutral-actions single-neutral-…" at bounding box center [648, 404] width 168 height 73
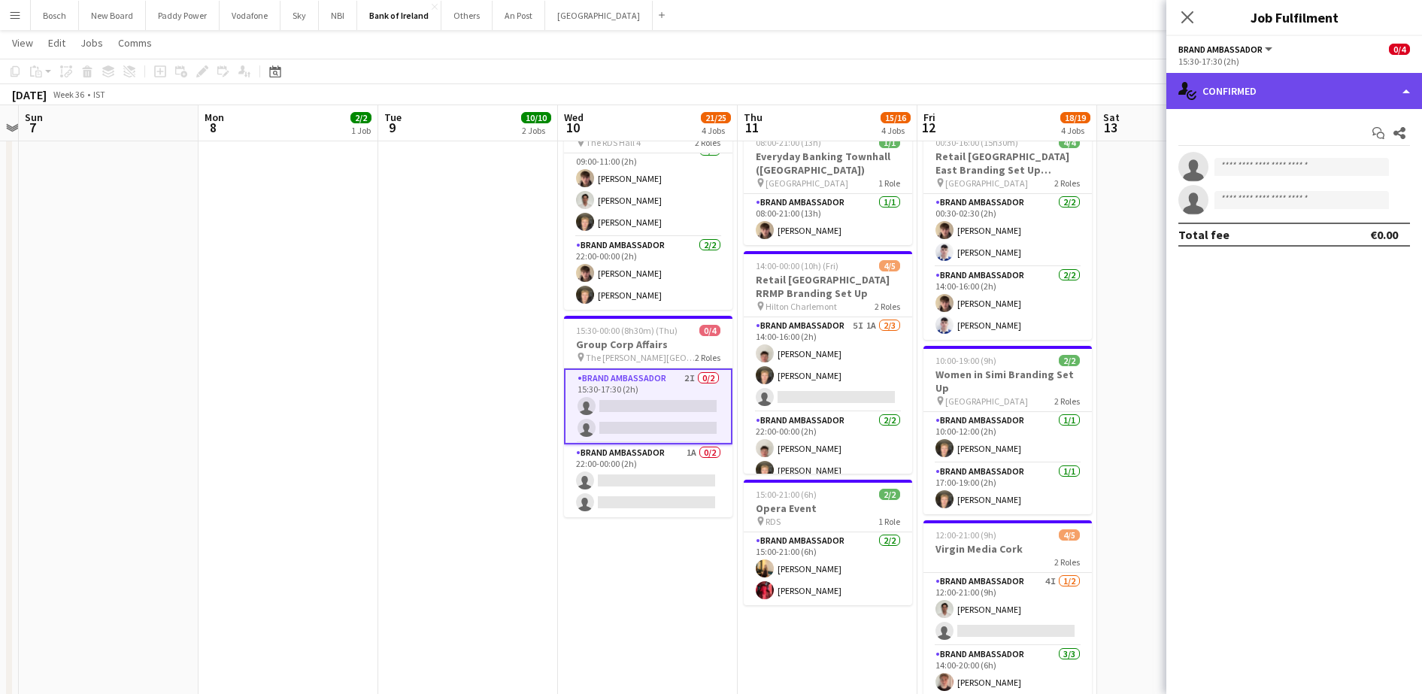
click at [1264, 105] on div "single-neutral-actions-check-2 Confirmed" at bounding box center [1294, 91] width 256 height 36
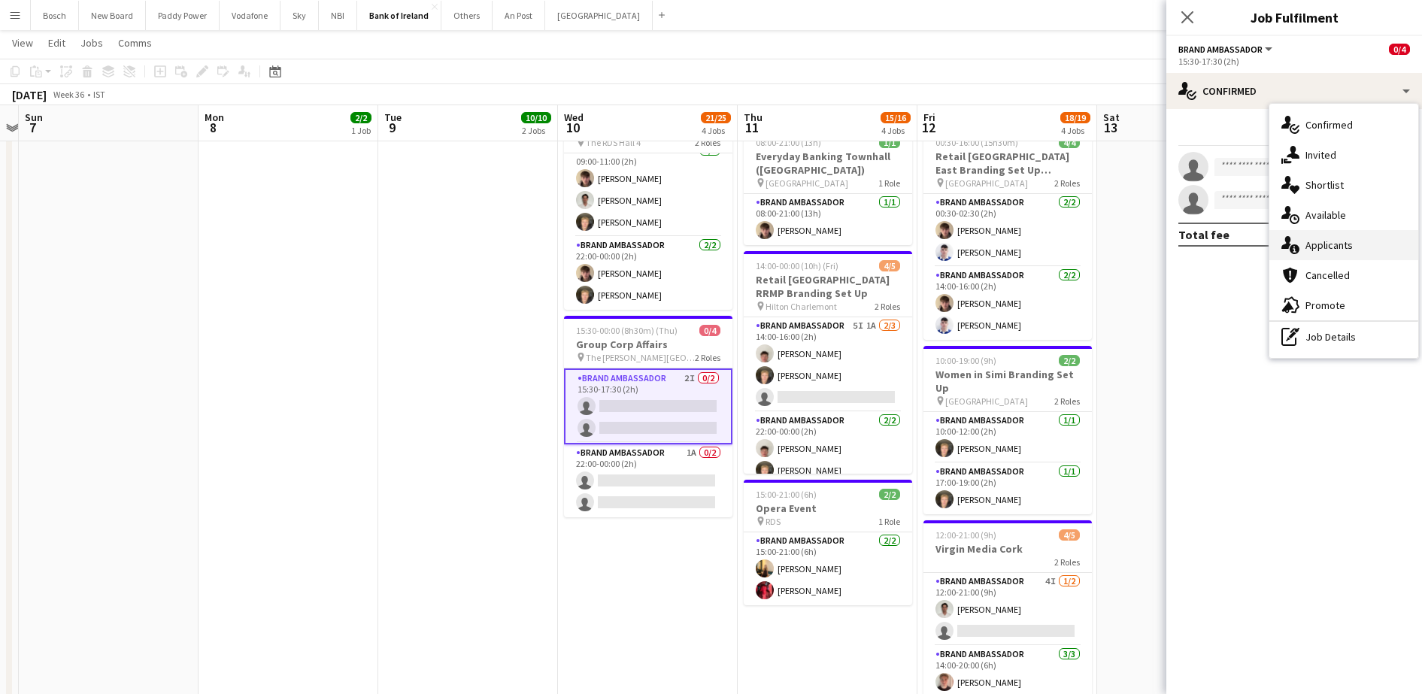
click at [1301, 241] on div "single-neutral-actions-information Applicants" at bounding box center [1343, 245] width 149 height 30
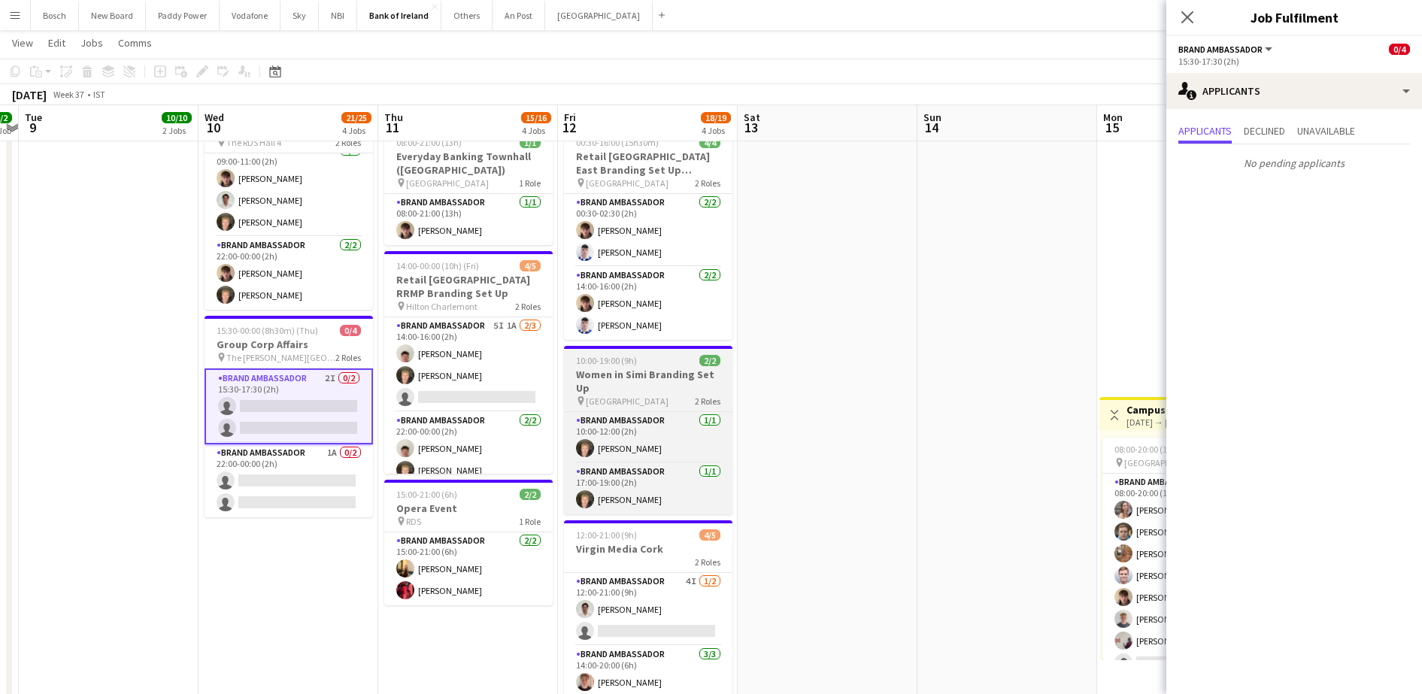
scroll to position [0, 386]
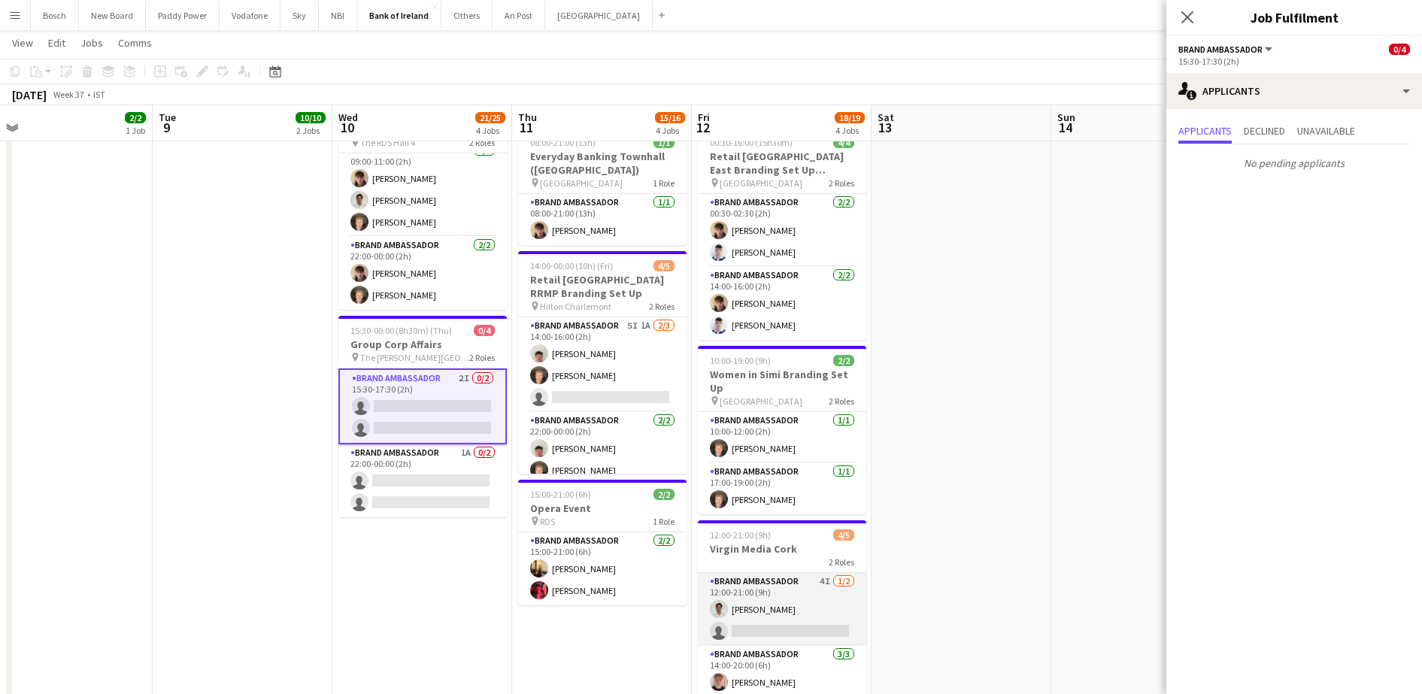
click at [729, 604] on app-card-role "Brand Ambassador 4I [DATE] 12:00-21:00 (9h) [PERSON_NAME] single-neutral-actions" at bounding box center [782, 609] width 168 height 73
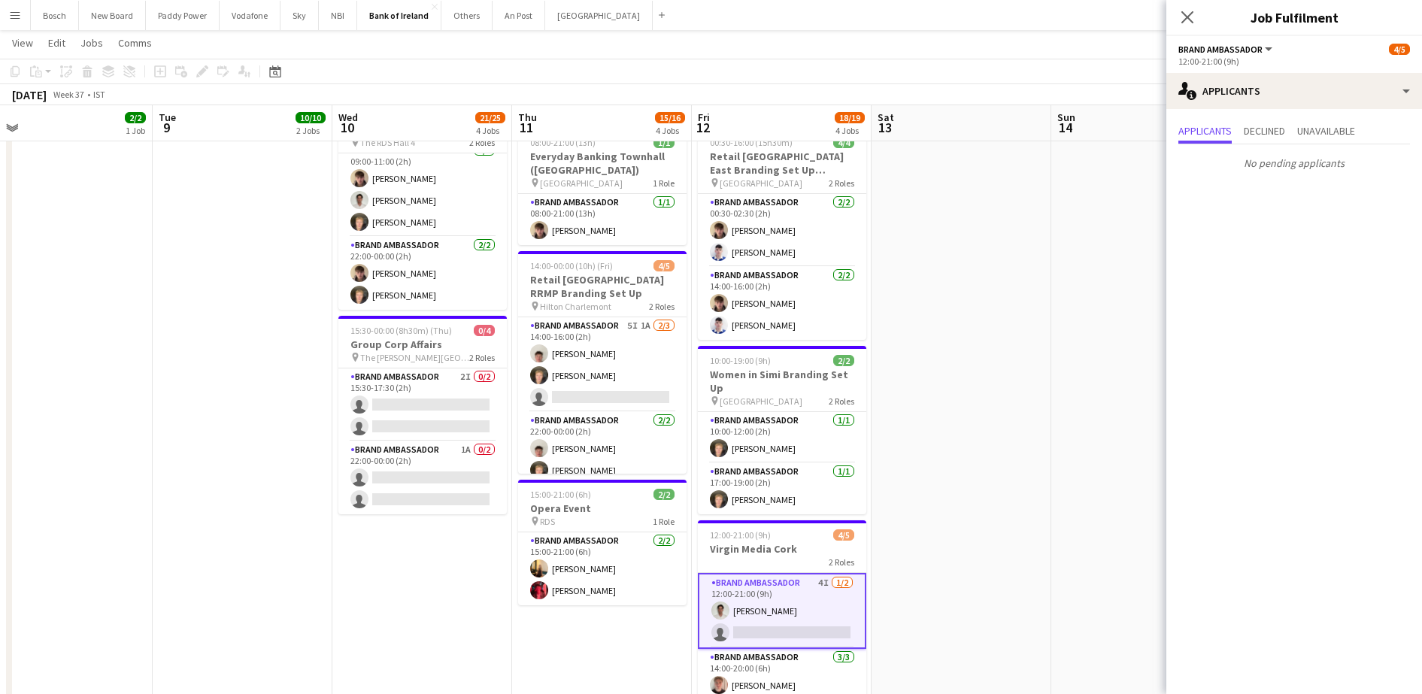
scroll to position [0, 415]
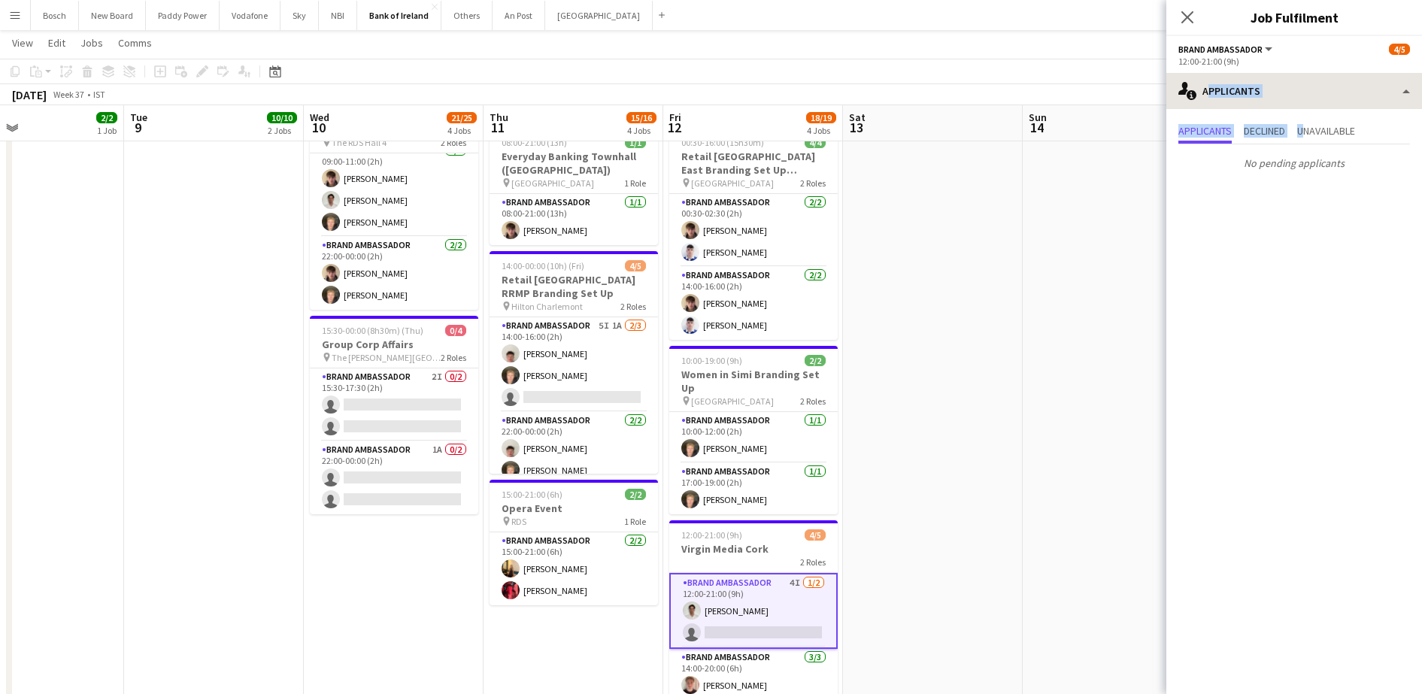
drag, startPoint x: 1312, startPoint y: 116, endPoint x: 1347, endPoint y: 83, distance: 47.9
click at [1347, 83] on div "single-neutral-actions-information Applicants single-neutral-actions-check-2 Co…" at bounding box center [1294, 383] width 256 height 621
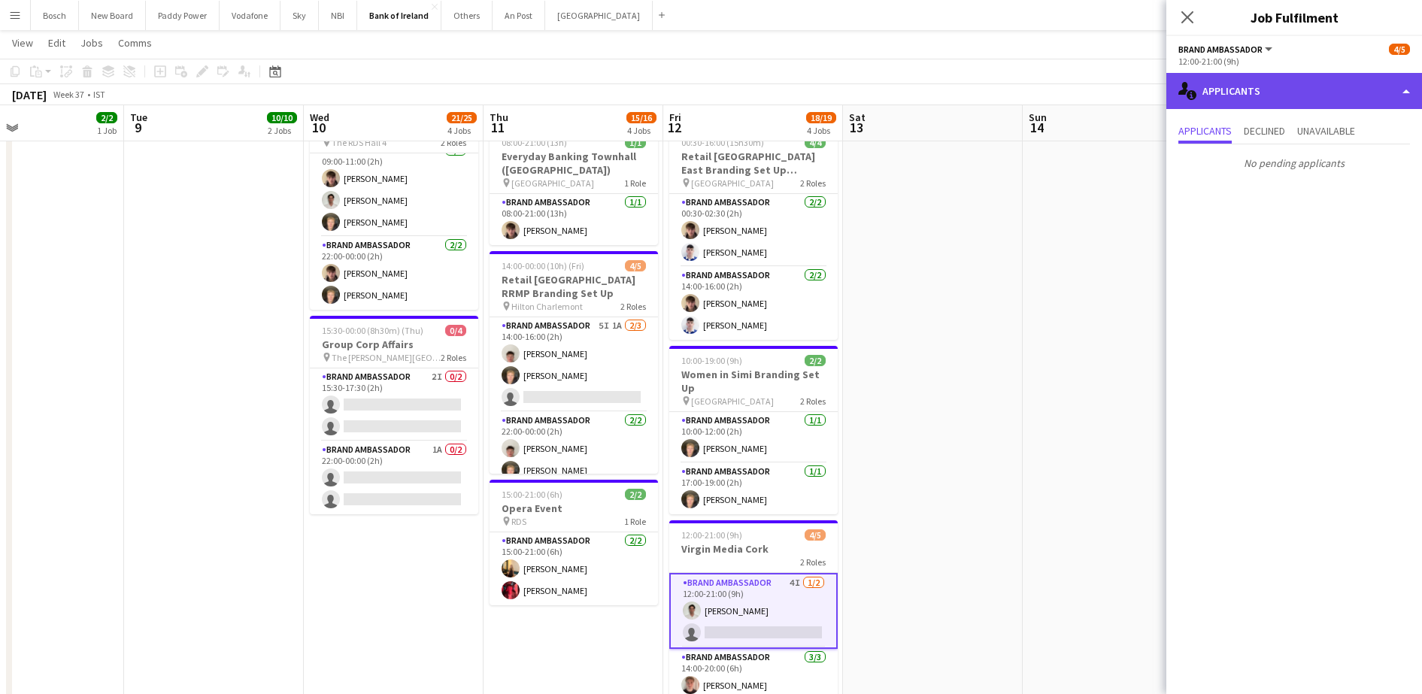
click at [1347, 83] on div "single-neutral-actions-information Applicants" at bounding box center [1294, 91] width 256 height 36
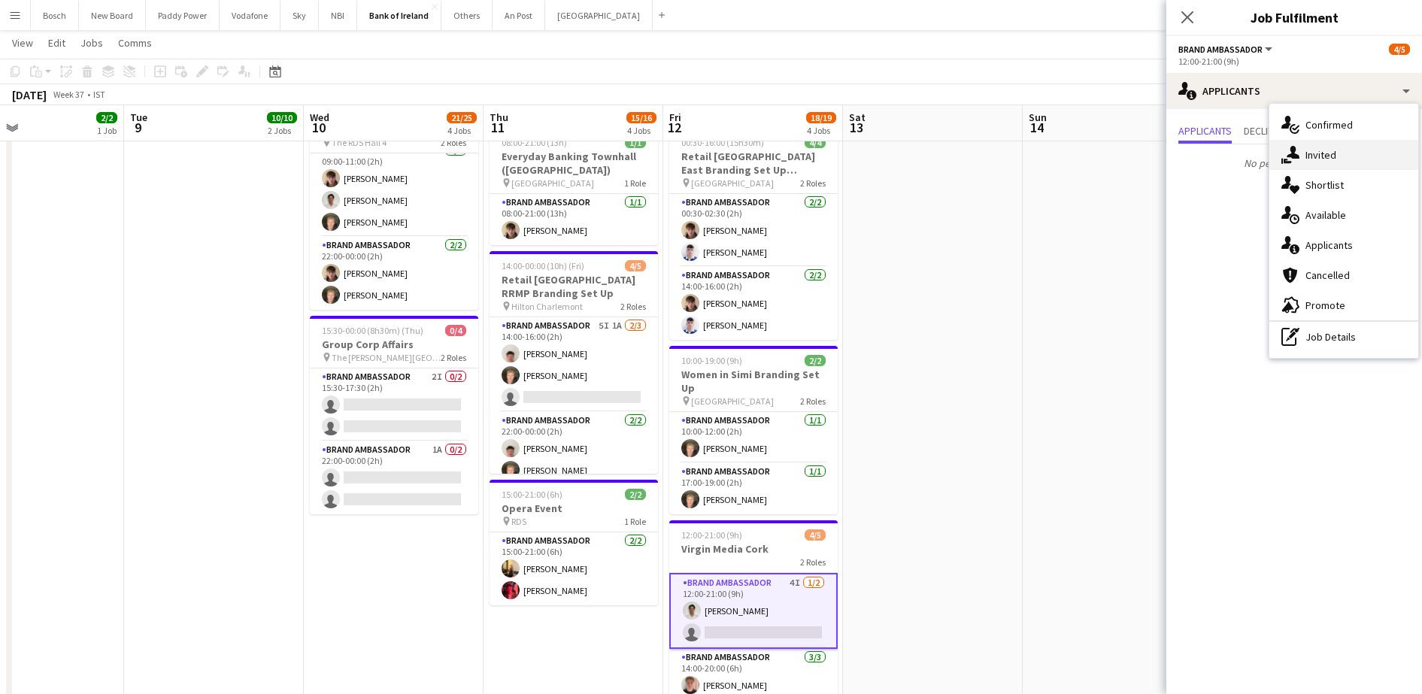
click at [1340, 157] on div "single-neutral-actions-share-1 Invited" at bounding box center [1343, 155] width 149 height 30
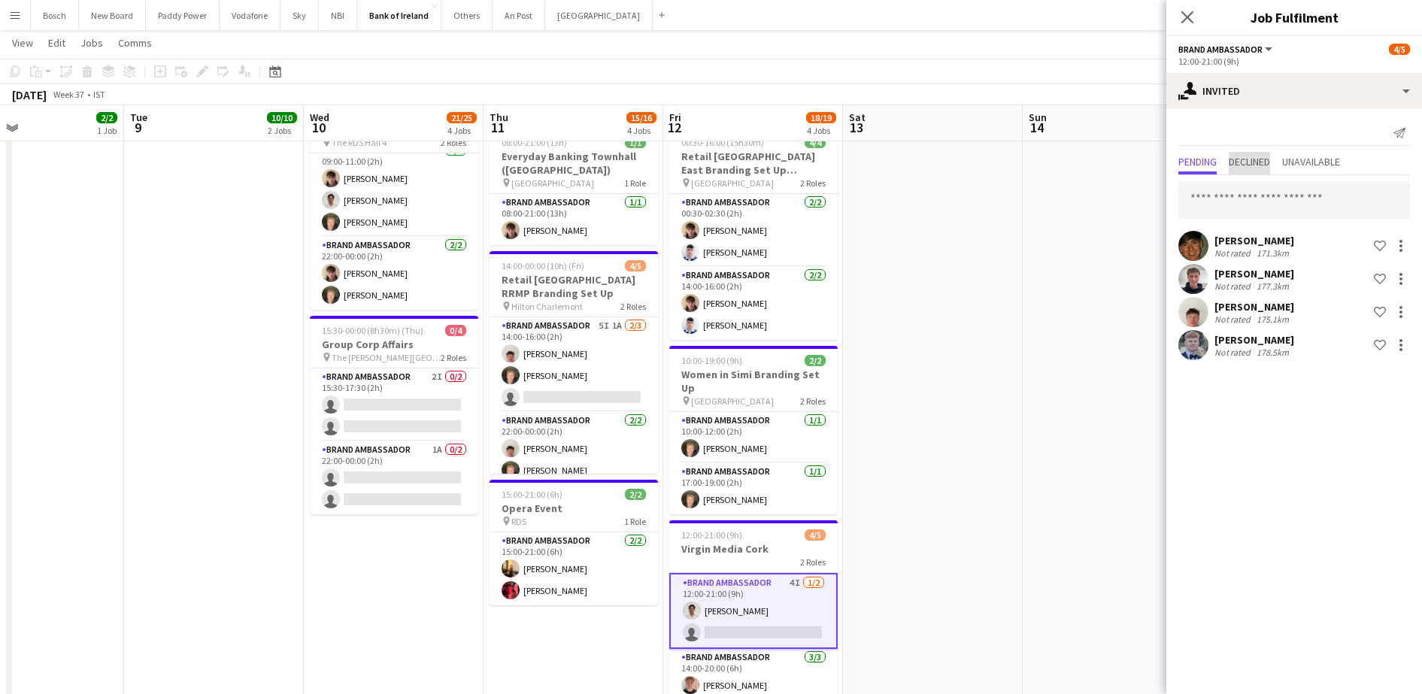
click at [1251, 156] on span "Declined" at bounding box center [1248, 161] width 41 height 11
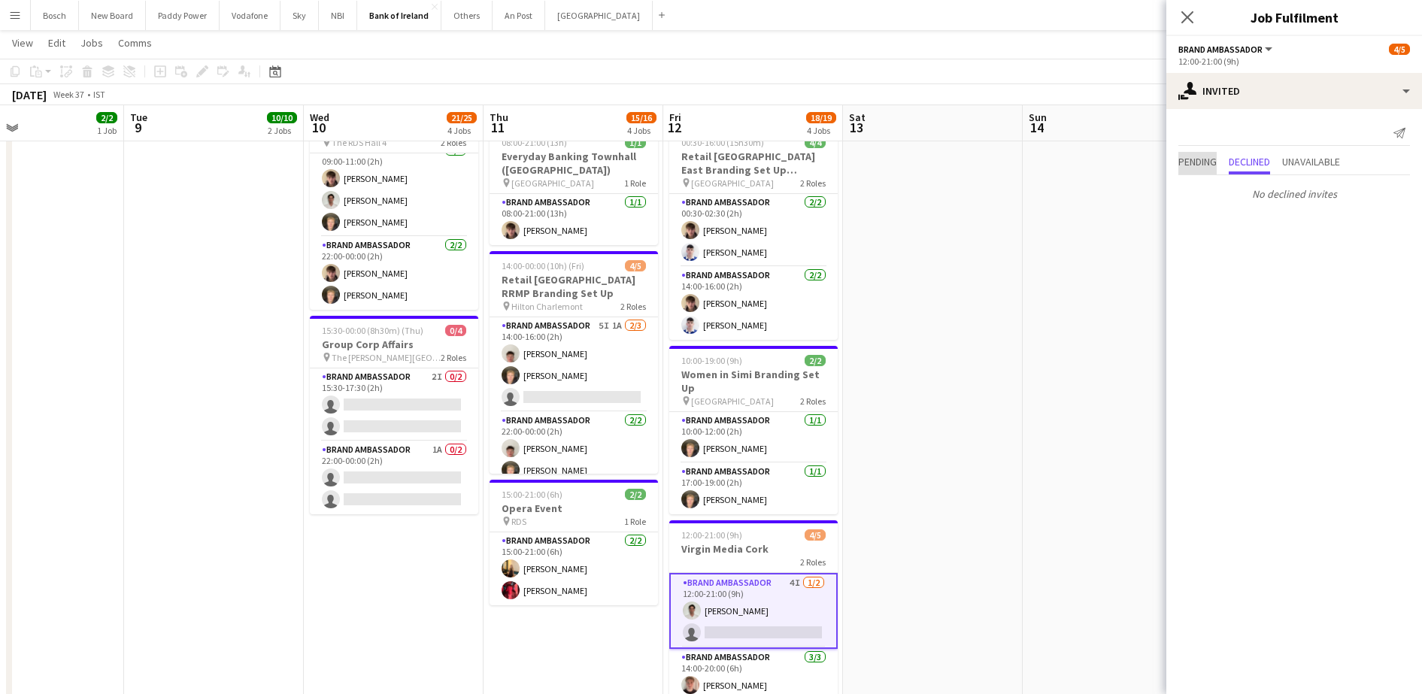
click at [1208, 157] on span "Pending" at bounding box center [1197, 161] width 38 height 11
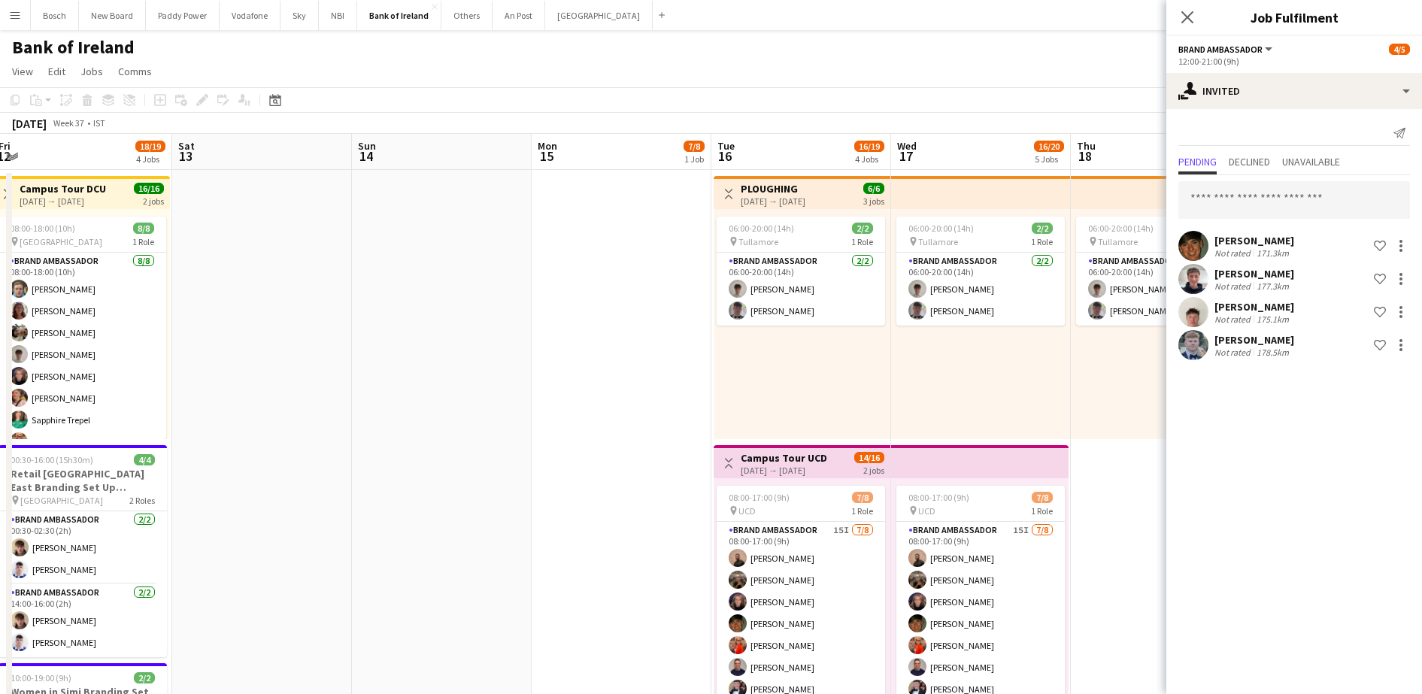
scroll to position [0, 547]
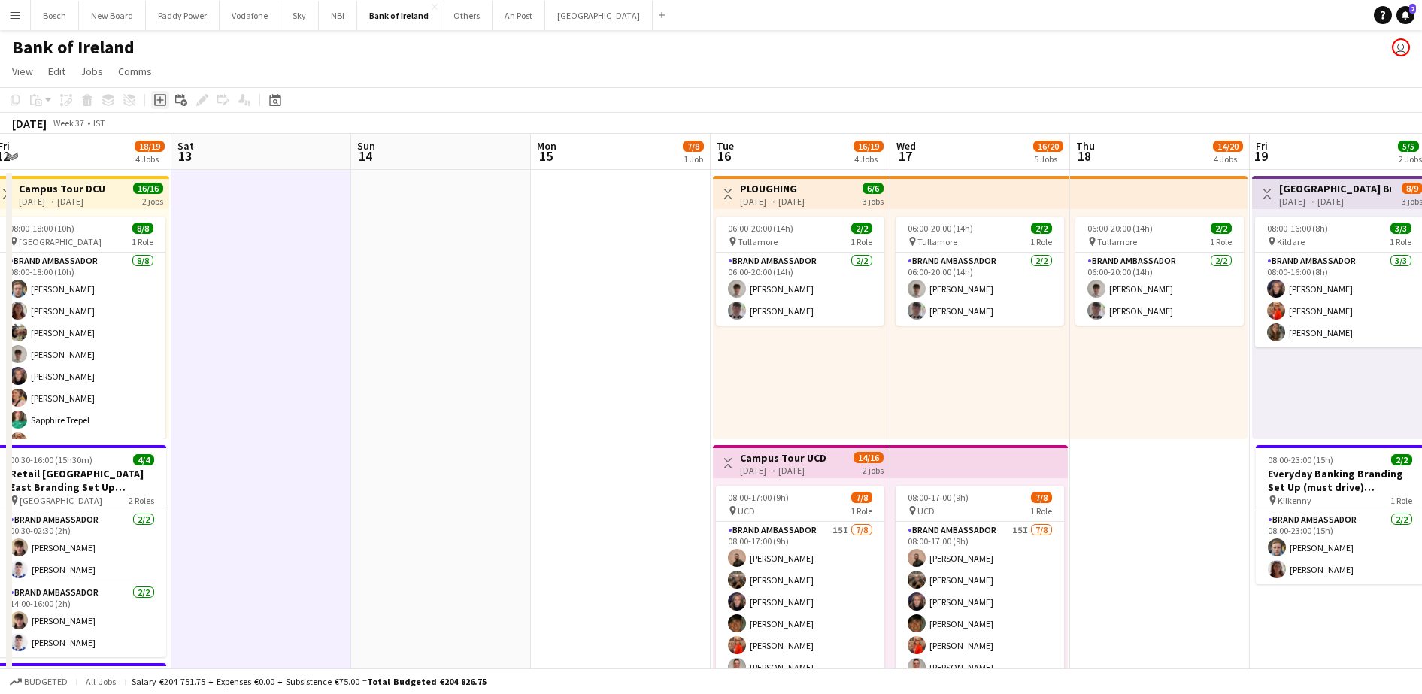
click at [160, 98] on icon at bounding box center [159, 100] width 7 height 7
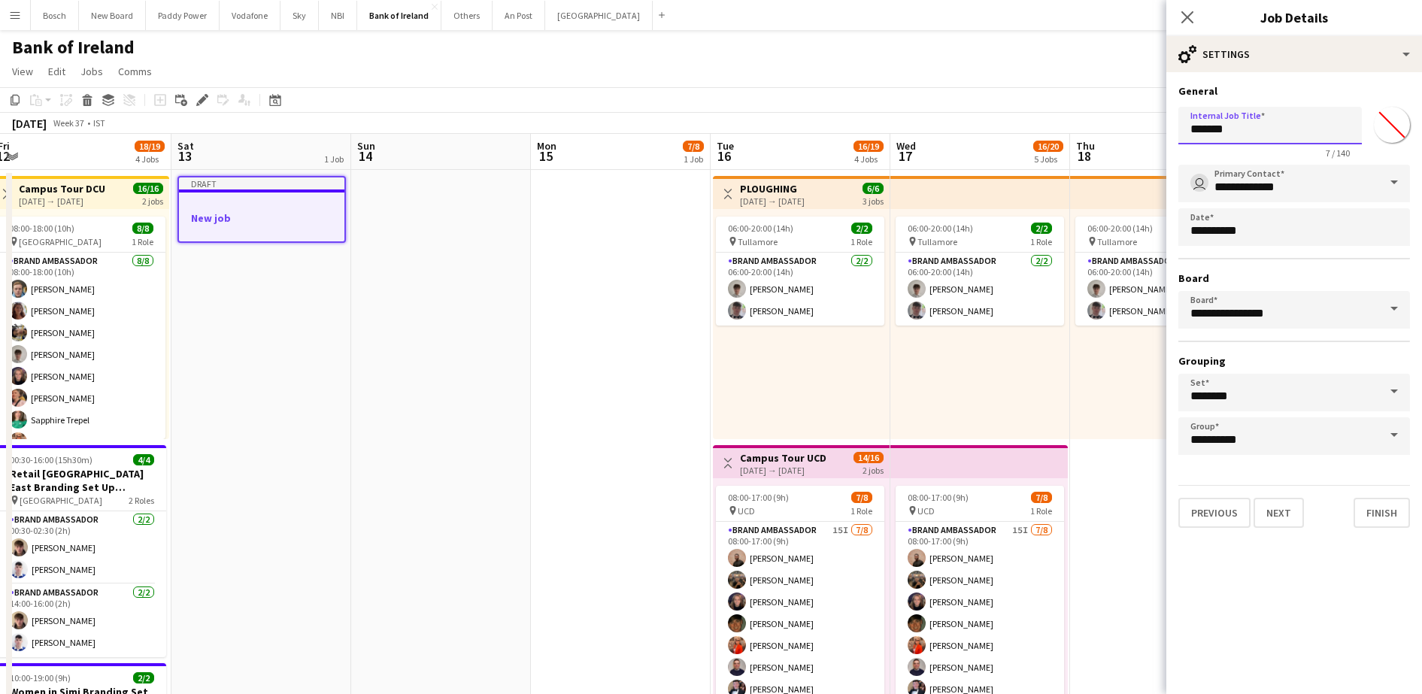
click at [1280, 134] on input "*******" at bounding box center [1269, 126] width 183 height 38
type input "*"
type input "**********"
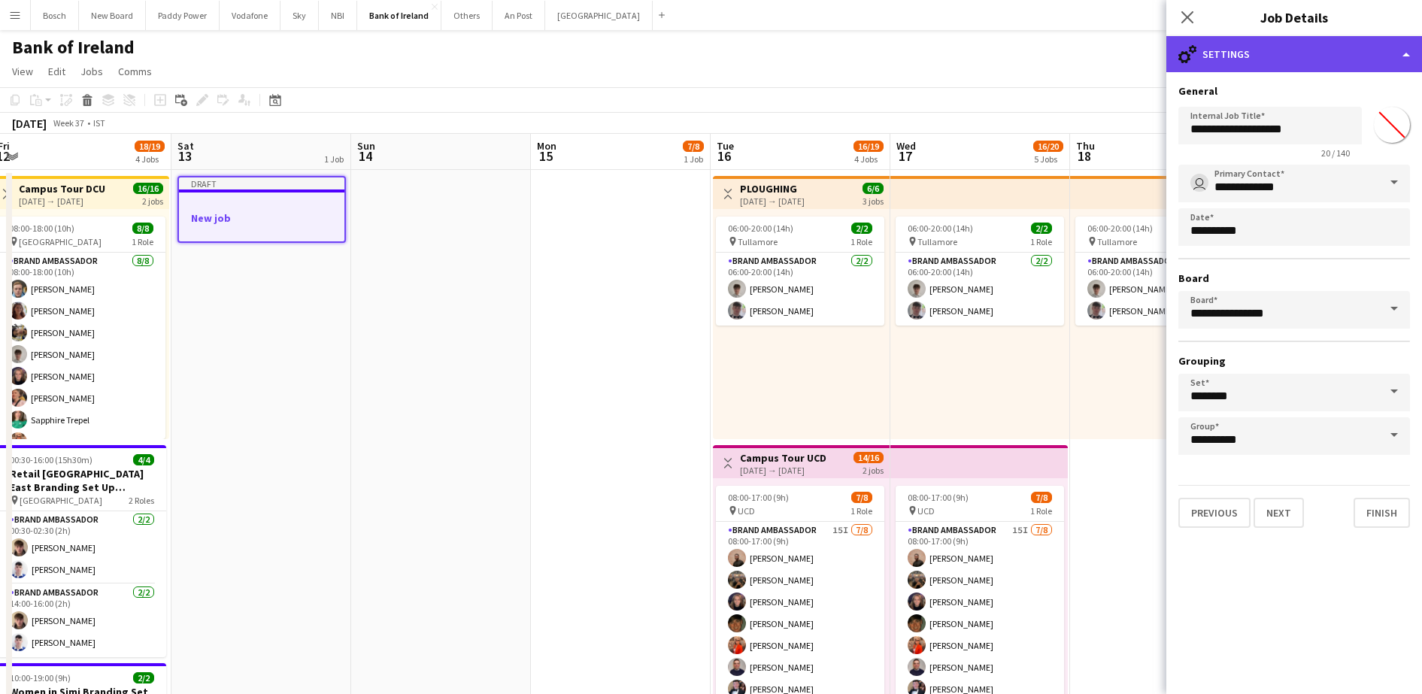
click at [1304, 44] on div "cog-double-3 Settings" at bounding box center [1294, 54] width 256 height 36
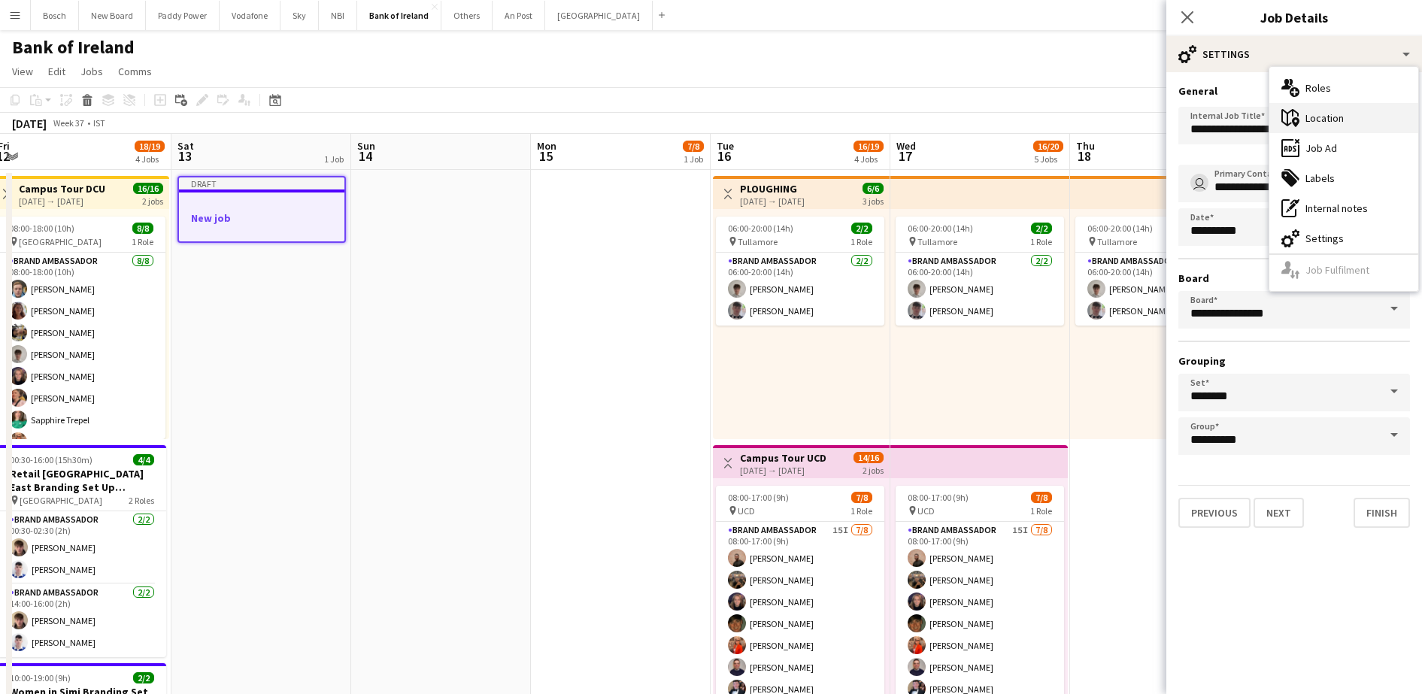
click at [1392, 111] on div "maps-pin-1 Location" at bounding box center [1343, 118] width 149 height 30
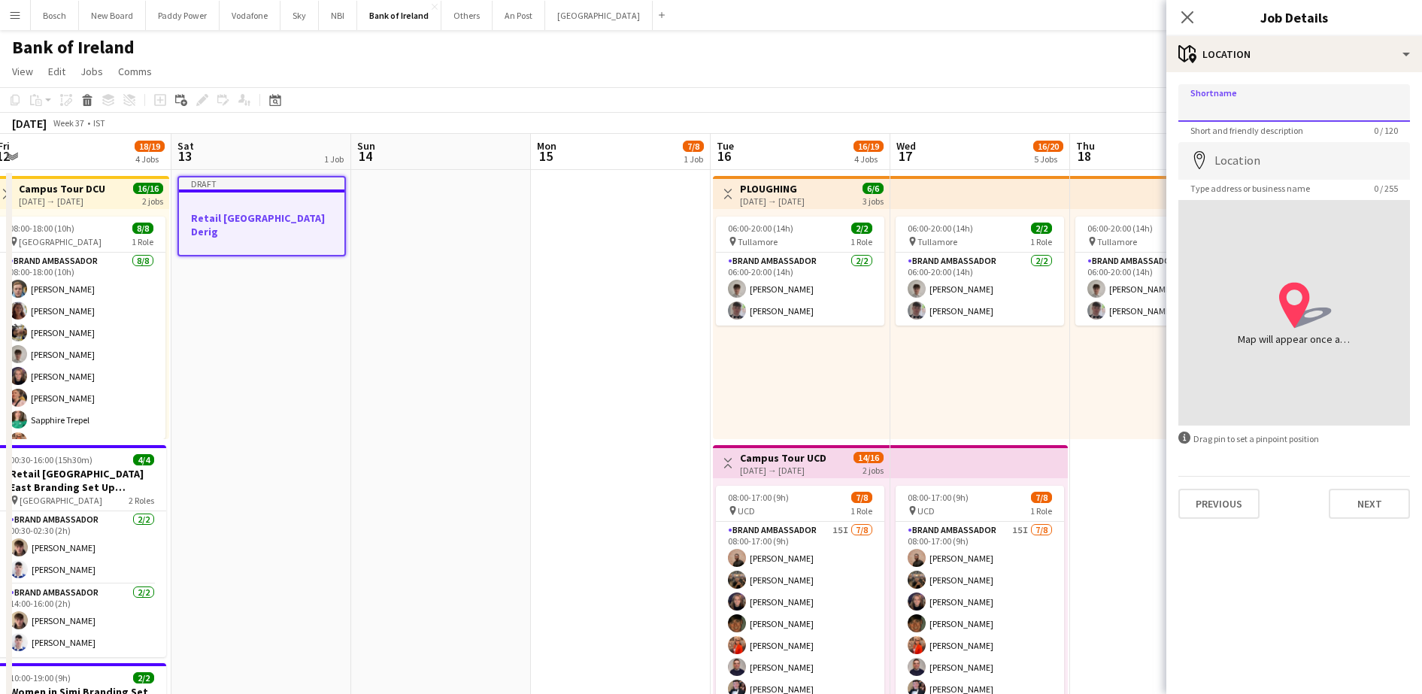
click at [1286, 107] on input "Shortname" at bounding box center [1294, 103] width 232 height 38
type input "**********"
click at [1352, 487] on div "Previous Next" at bounding box center [1294, 497] width 232 height 43
click at [1356, 501] on button "Next" at bounding box center [1368, 504] width 81 height 30
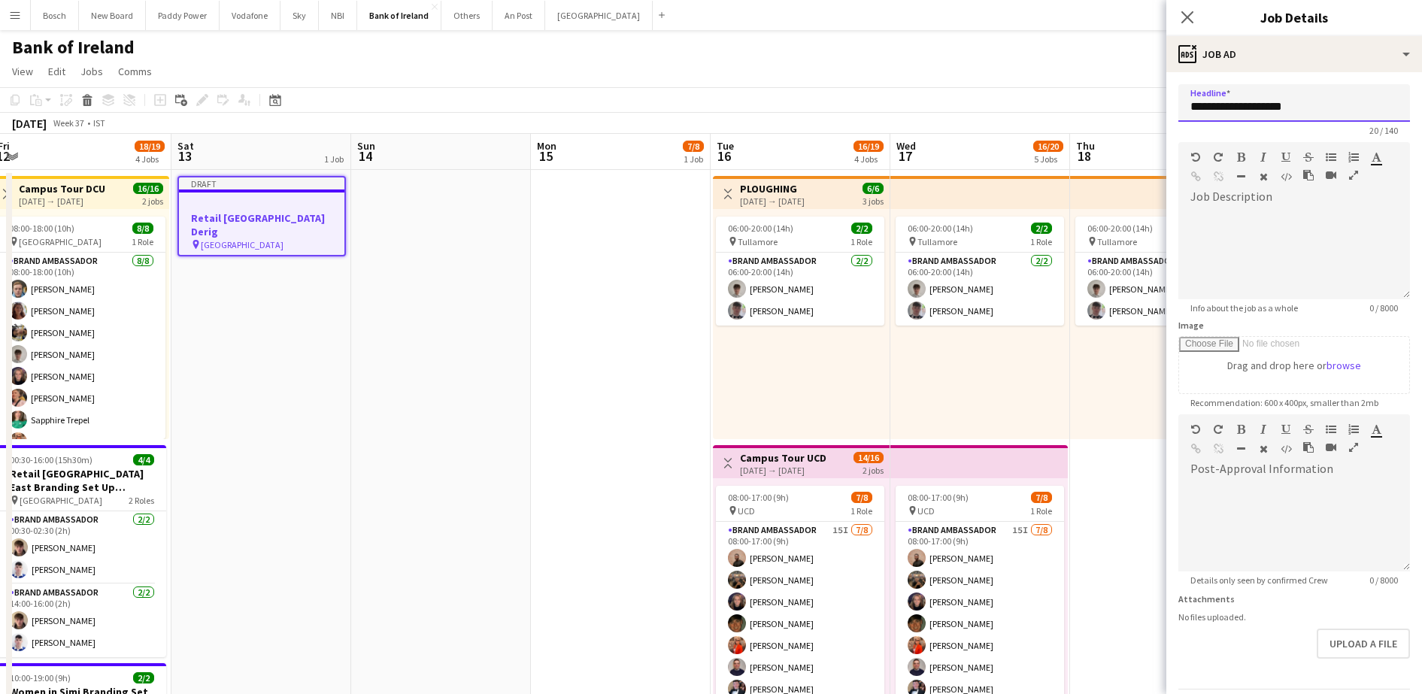
click at [1303, 84] on input "**********" at bounding box center [1294, 103] width 232 height 38
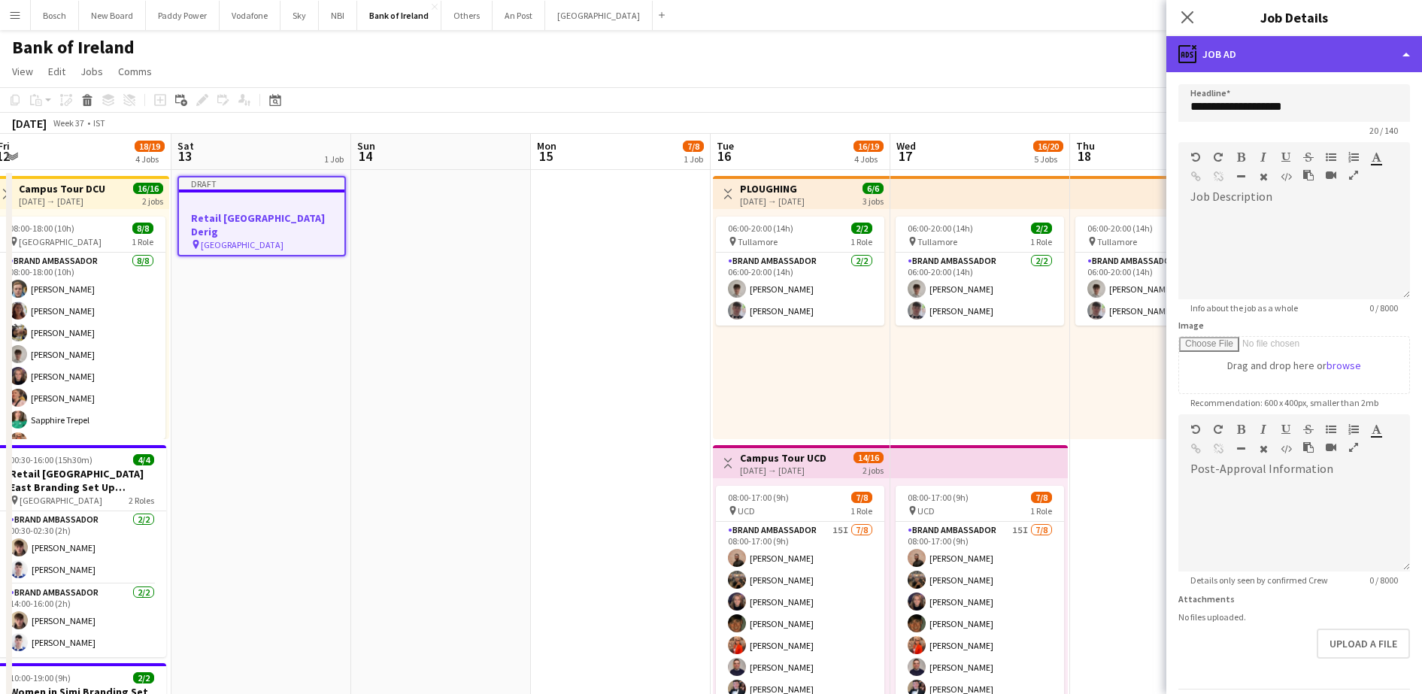
click at [1318, 58] on div "ads-window Job Ad" at bounding box center [1294, 54] width 256 height 36
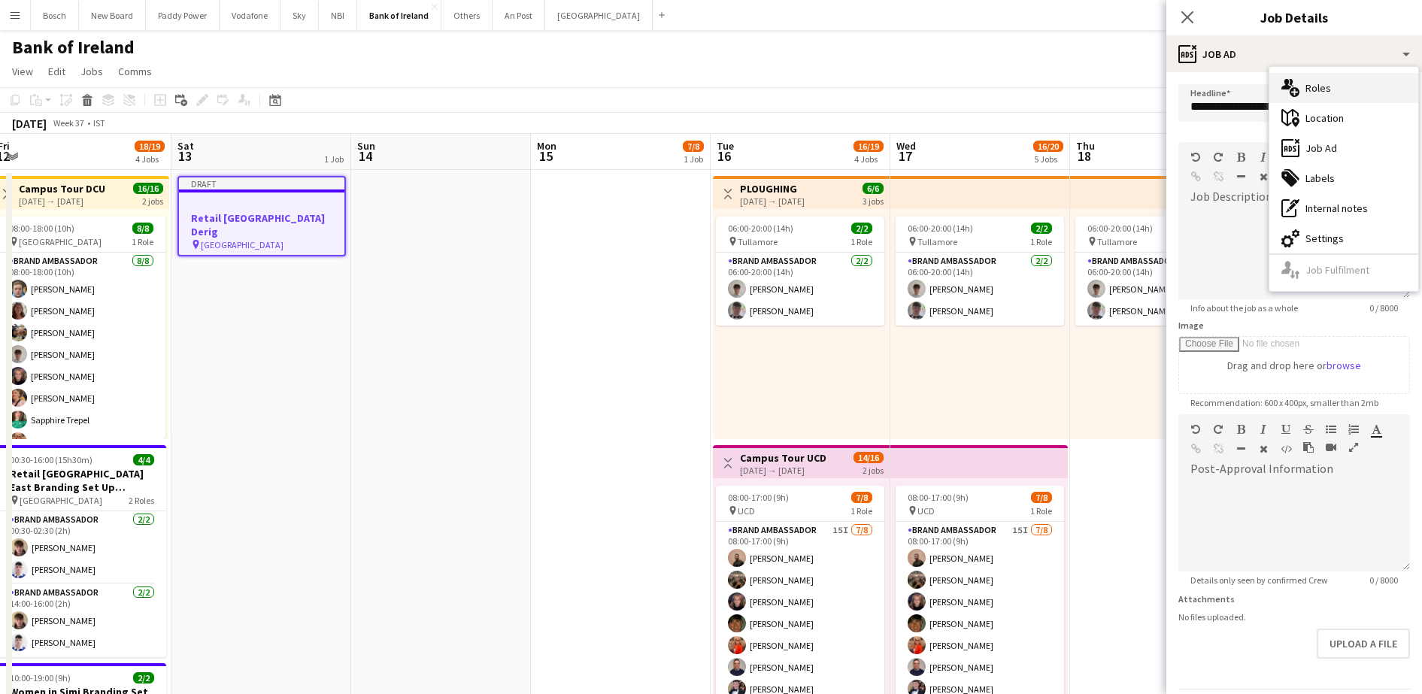
click at [1320, 95] on div "multiple-users-add Roles" at bounding box center [1343, 88] width 149 height 30
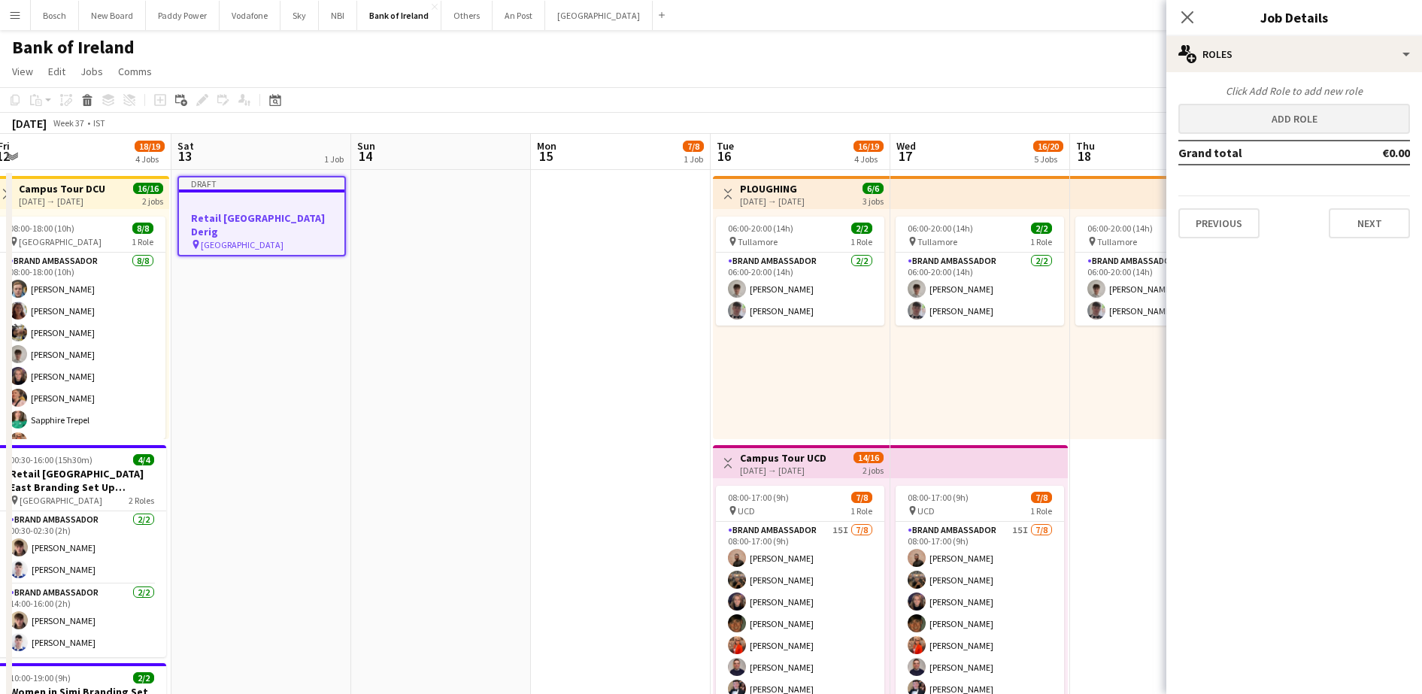
drag, startPoint x: 1274, startPoint y: 99, endPoint x: 1262, endPoint y: 115, distance: 19.8
click at [1262, 115] on div "Click Add Role to add new role Add role Grand total €0.00 Previous Next" at bounding box center [1294, 161] width 256 height 154
click at [1262, 115] on button "Add role" at bounding box center [1294, 119] width 232 height 30
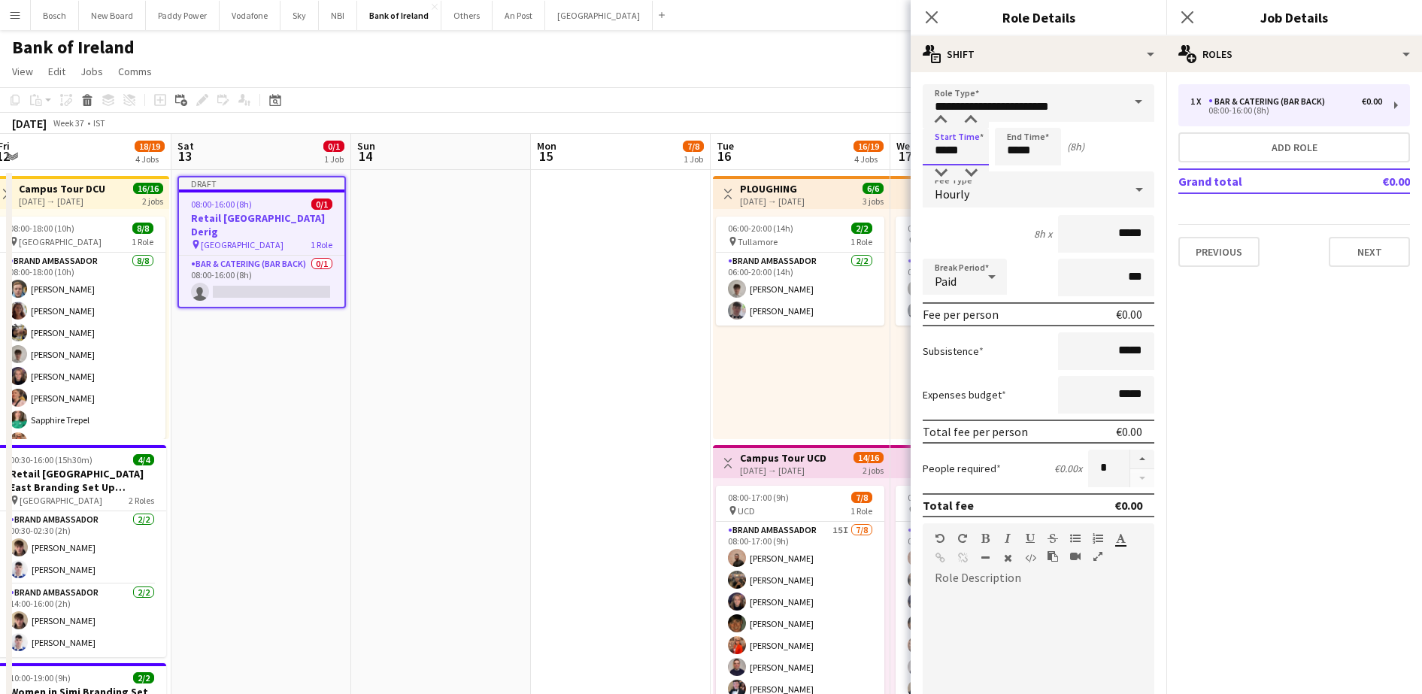
click at [950, 141] on input "*****" at bounding box center [955, 147] width 66 height 38
click at [1019, 156] on input "*****" at bounding box center [1028, 147] width 66 height 38
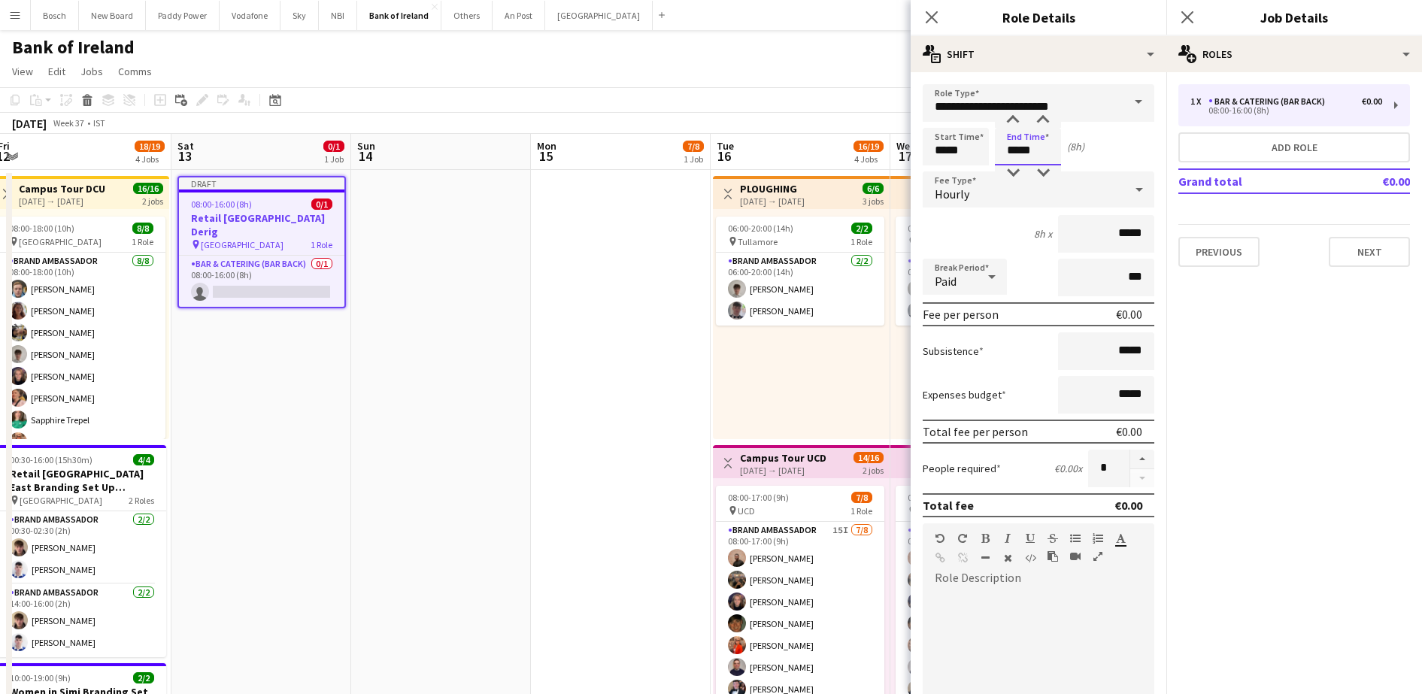
click at [1019, 156] on input "*****" at bounding box center [1028, 147] width 66 height 38
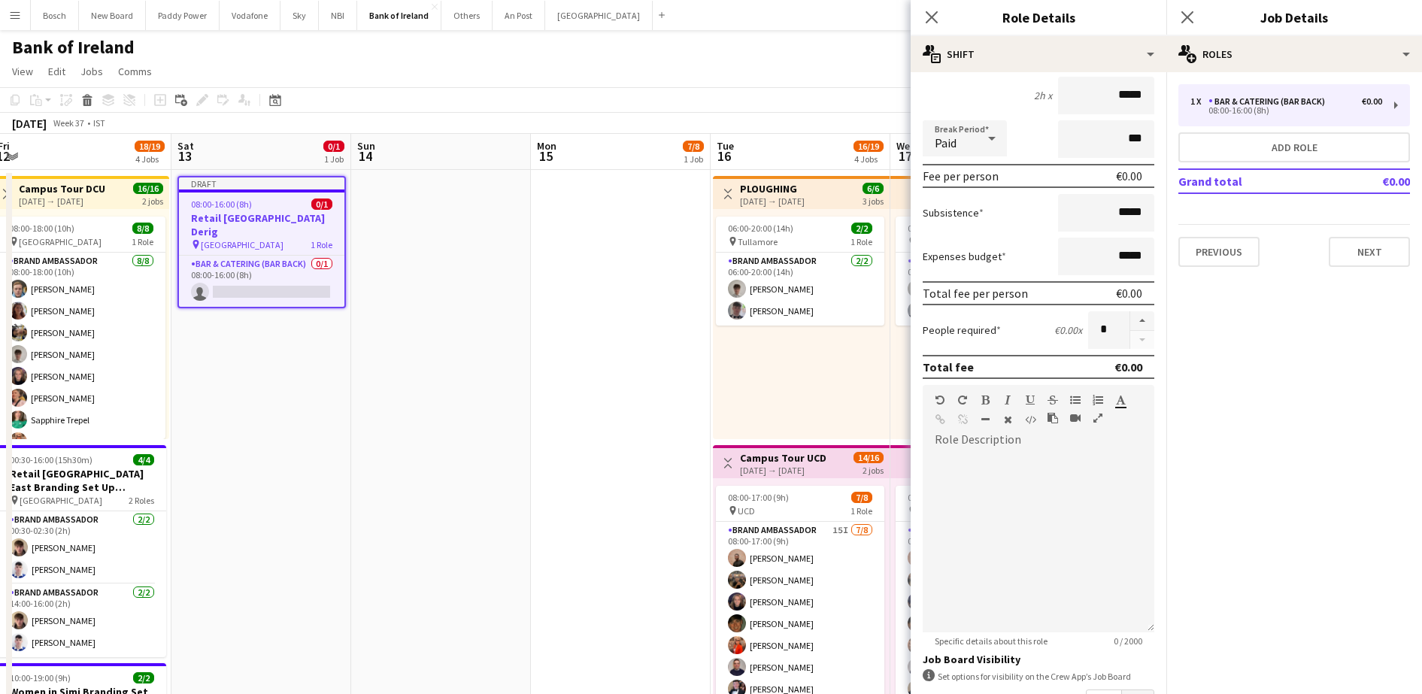
type input "*****"
click at [995, 468] on div at bounding box center [1038, 542] width 232 height 180
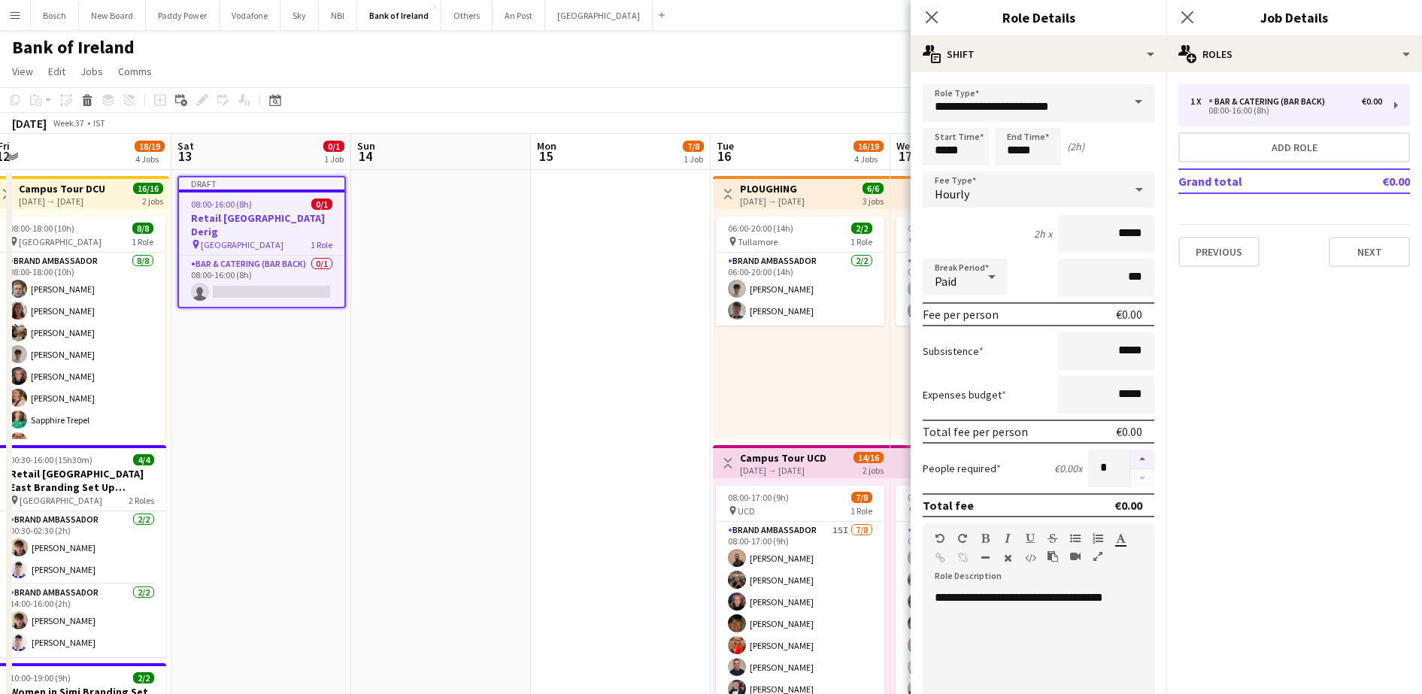
drag, startPoint x: 1127, startPoint y: 469, endPoint x: 1135, endPoint y: 458, distance: 14.0
click at [1135, 458] on div at bounding box center [1141, 469] width 25 height 38
click at [1135, 458] on button "button" at bounding box center [1142, 460] width 24 height 20
type input "*"
click at [1386, 252] on button "Next" at bounding box center [1368, 252] width 81 height 30
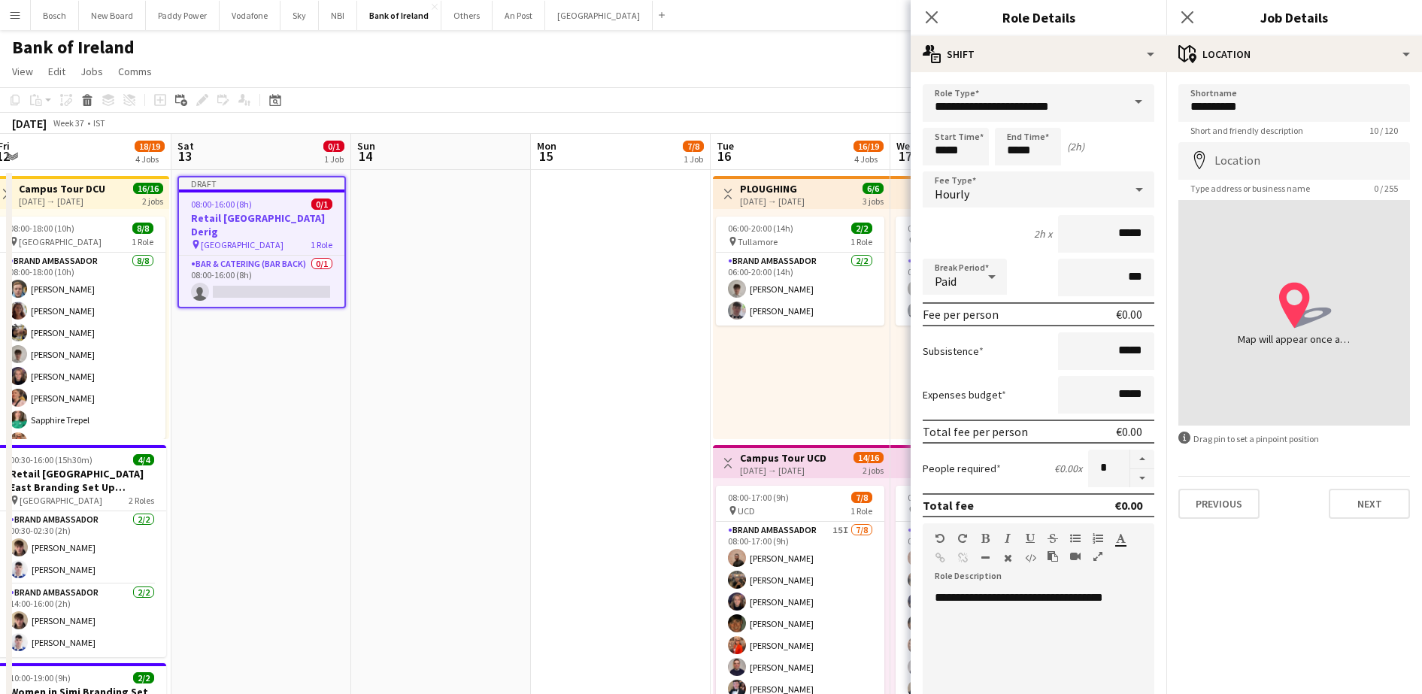
click at [732, 80] on app-page-menu "View Day view expanded Day view collapsed Month view Date picker Jump to [DATE]…" at bounding box center [711, 73] width 1422 height 29
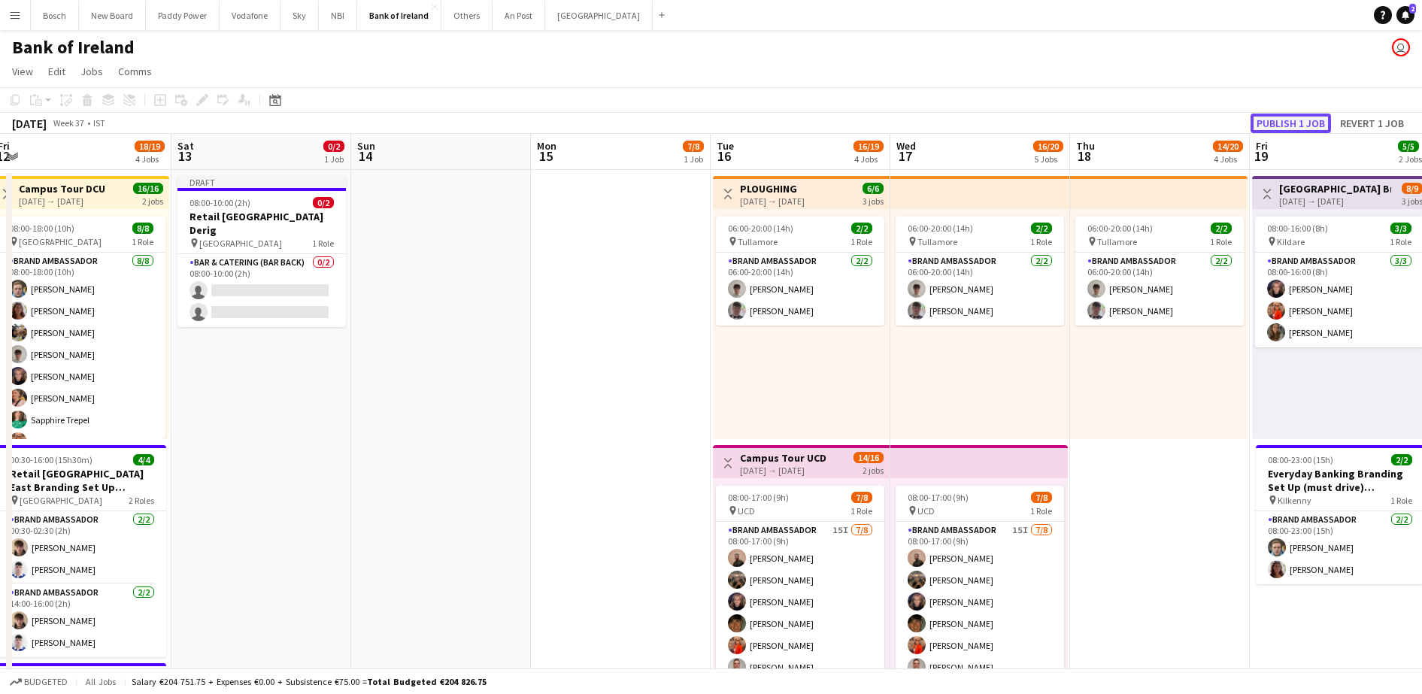
click at [1277, 114] on button "Publish 1 job" at bounding box center [1290, 124] width 80 height 20
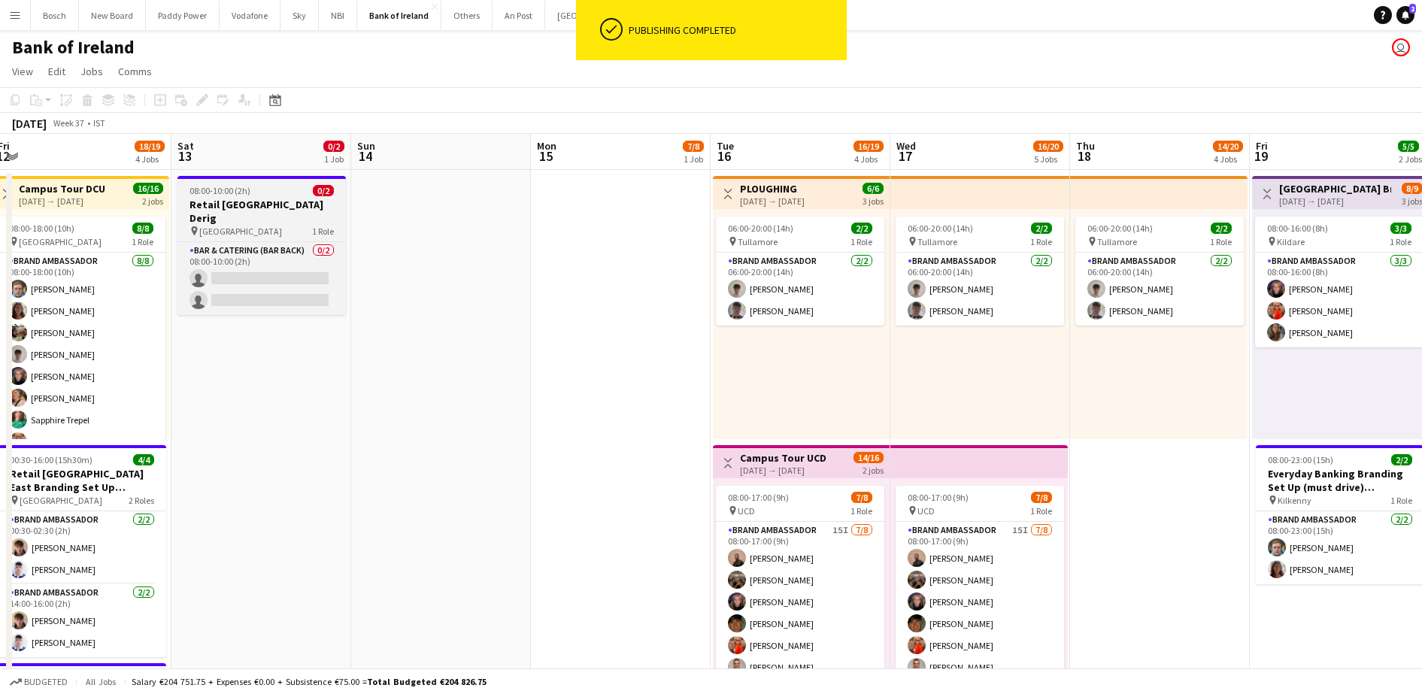
click at [241, 225] on div "pin [GEOGRAPHIC_DATA] 1 Role" at bounding box center [261, 231] width 168 height 12
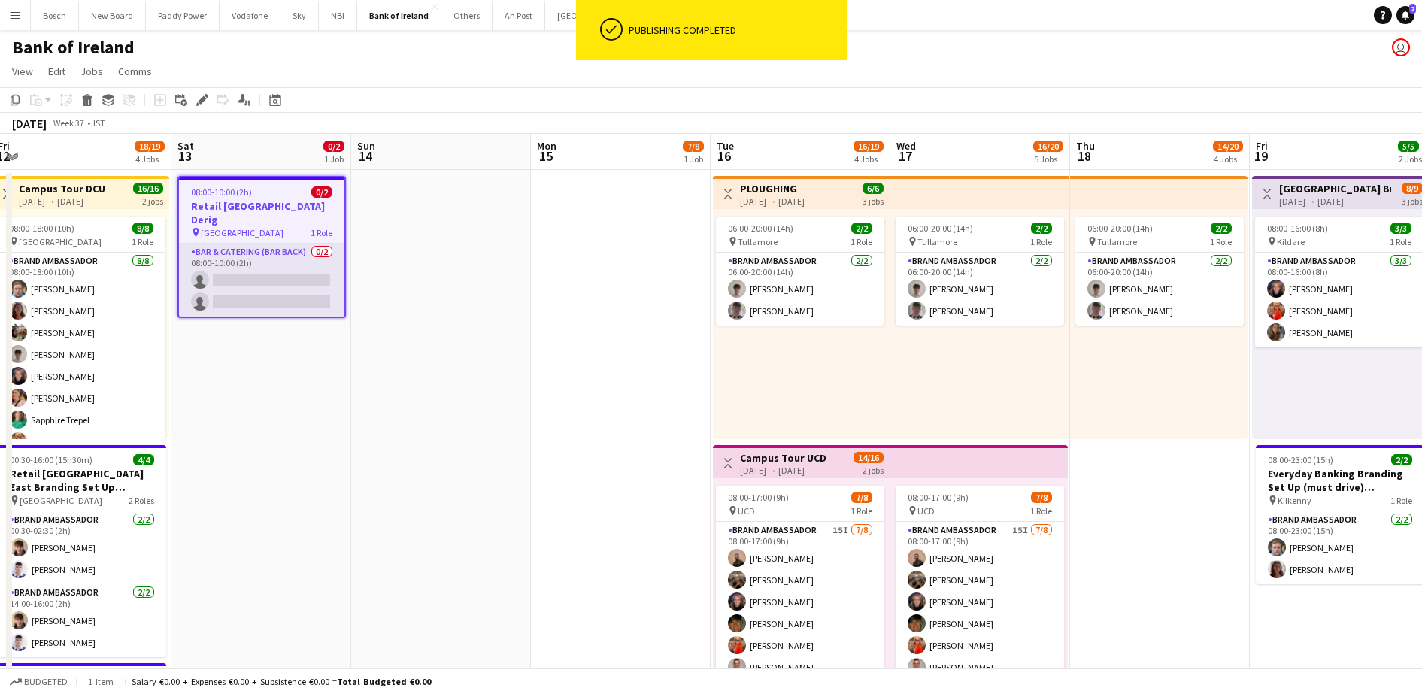
click at [282, 256] on app-card-role "Bar & Catering (Bar Back) 0/2 08:00-10:00 (2h) single-neutral-actions single-ne…" at bounding box center [261, 280] width 165 height 73
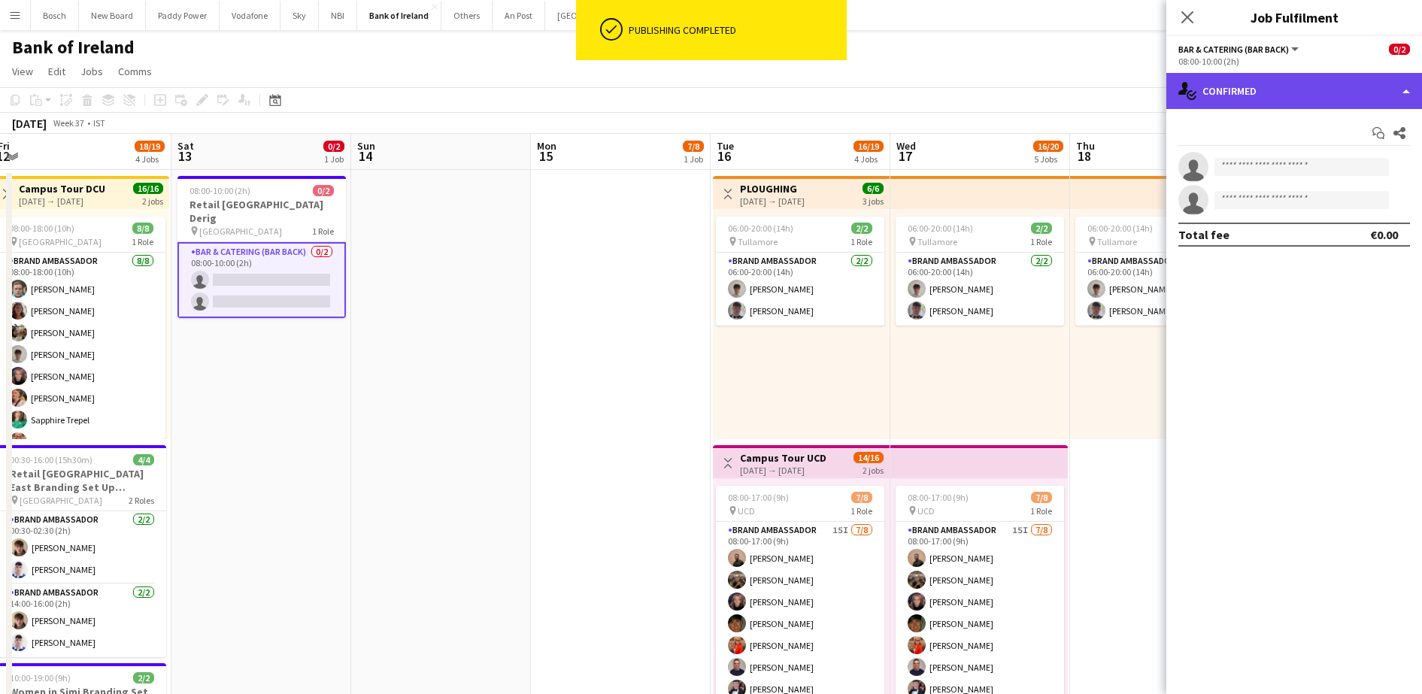
click at [1207, 92] on div "single-neutral-actions-check-2 Confirmed" at bounding box center [1294, 91] width 256 height 36
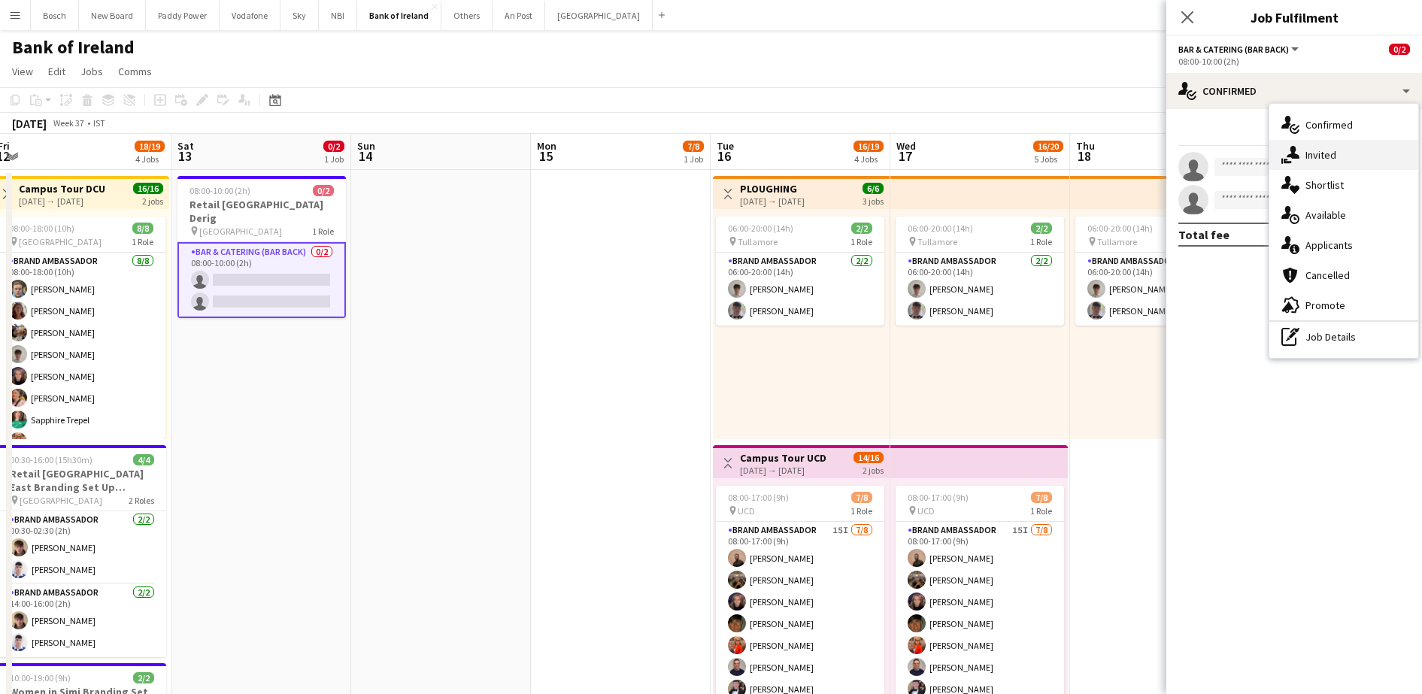
click at [1310, 155] on div "single-neutral-actions-share-1 Invited" at bounding box center [1343, 155] width 149 height 30
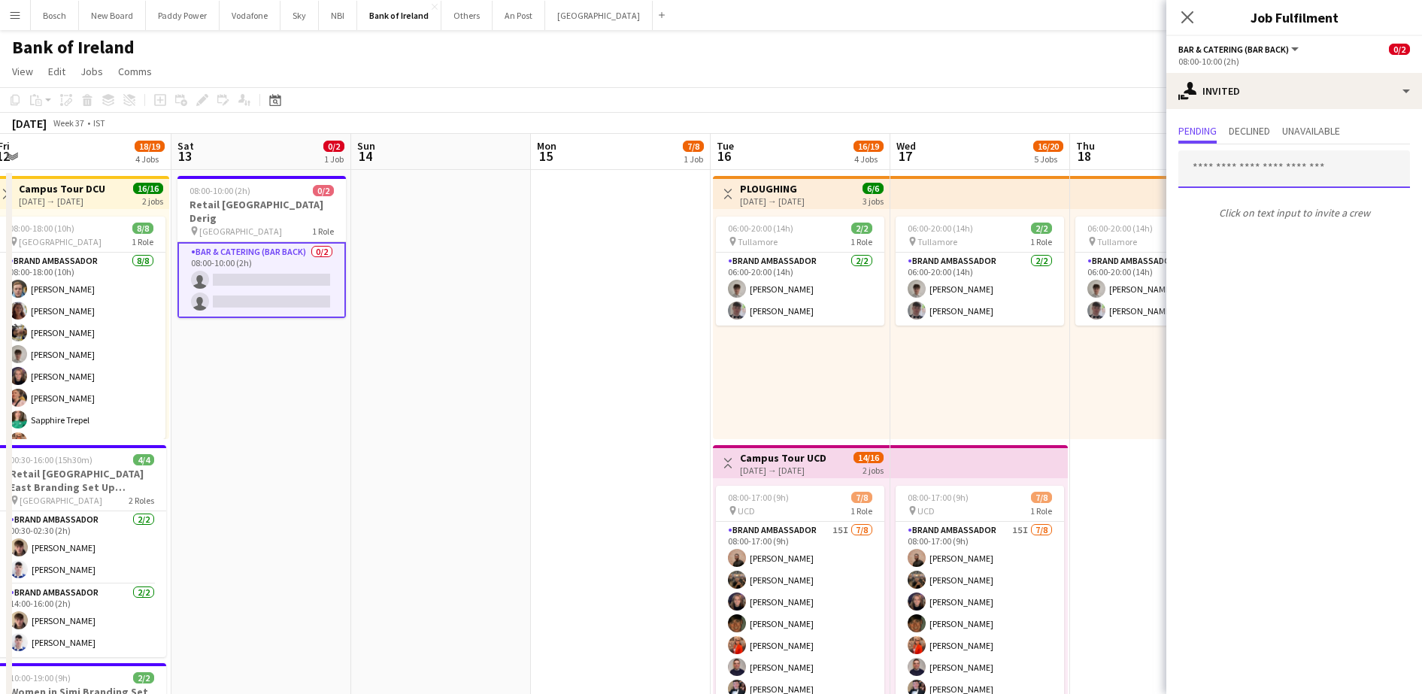
click at [1250, 168] on input "text" at bounding box center [1294, 169] width 232 height 38
type input "*"
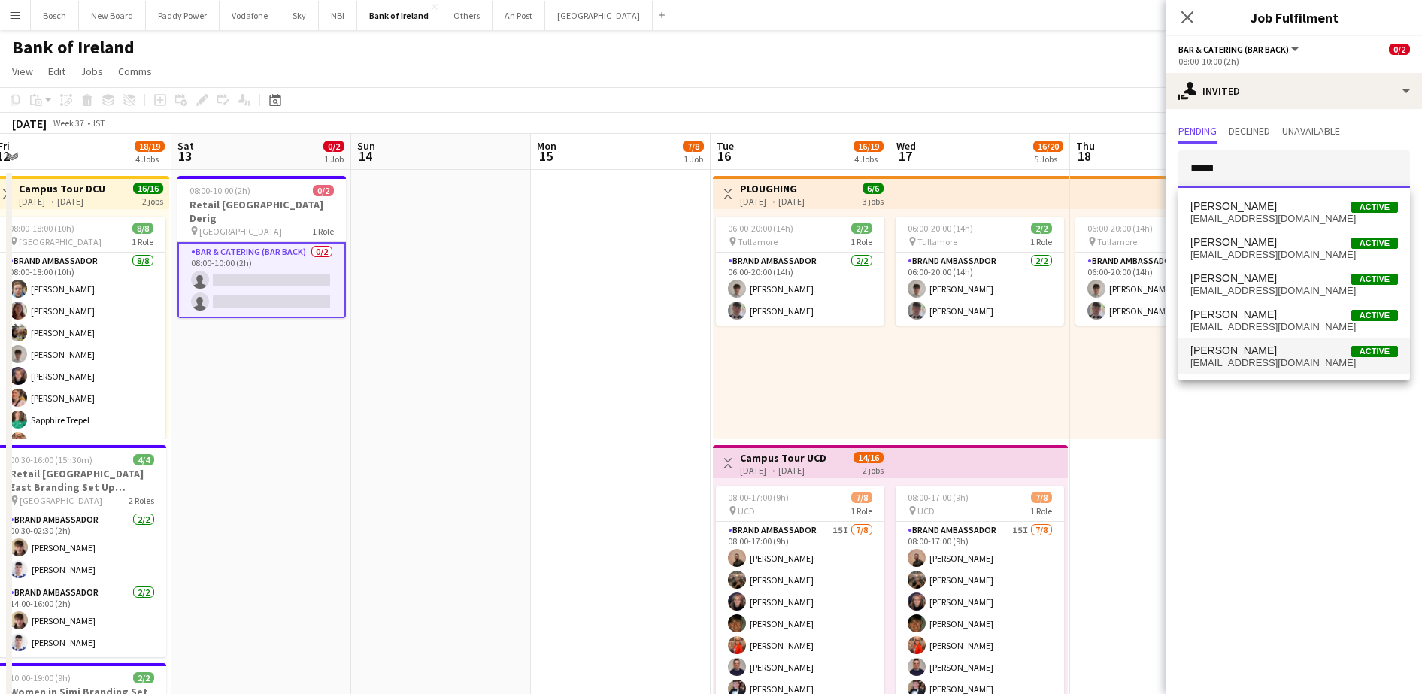
type input "*****"
click at [1256, 357] on span "[EMAIL_ADDRESS][DOMAIN_NAME]" at bounding box center [1293, 363] width 207 height 12
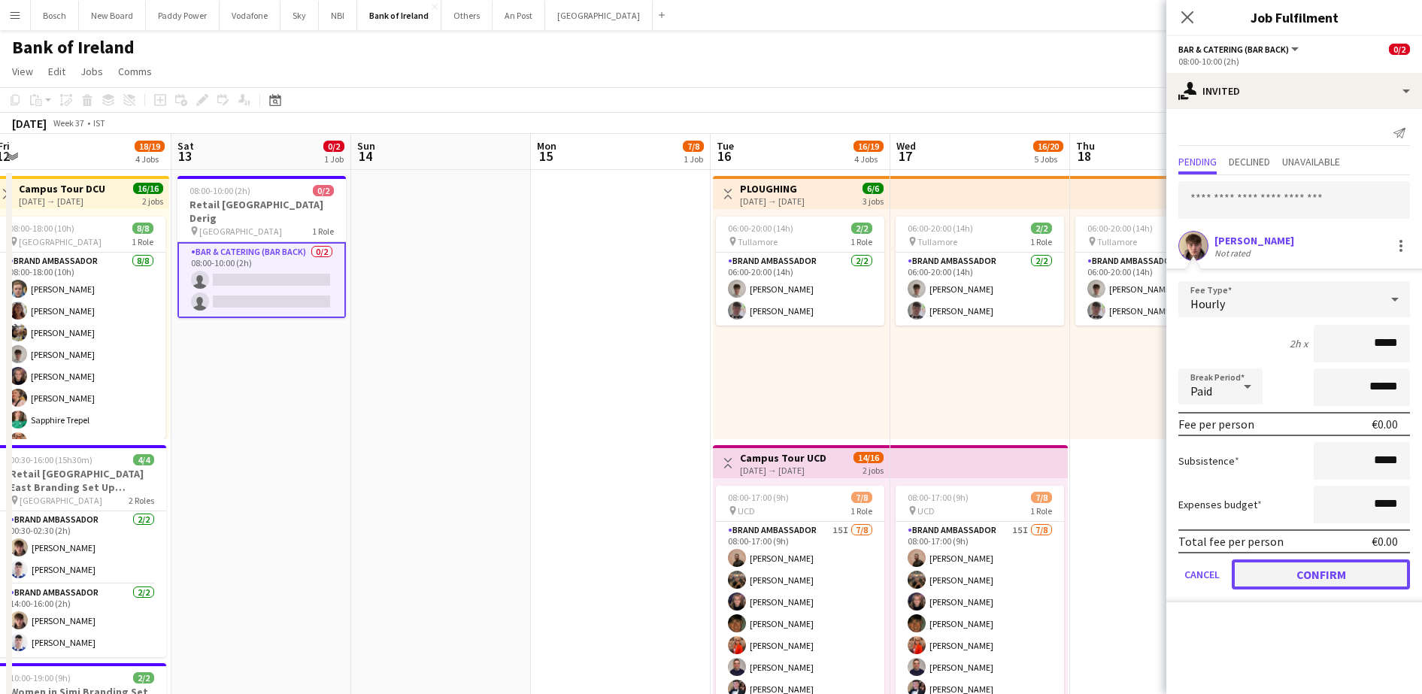
click at [1269, 565] on button "Confirm" at bounding box center [1320, 574] width 178 height 30
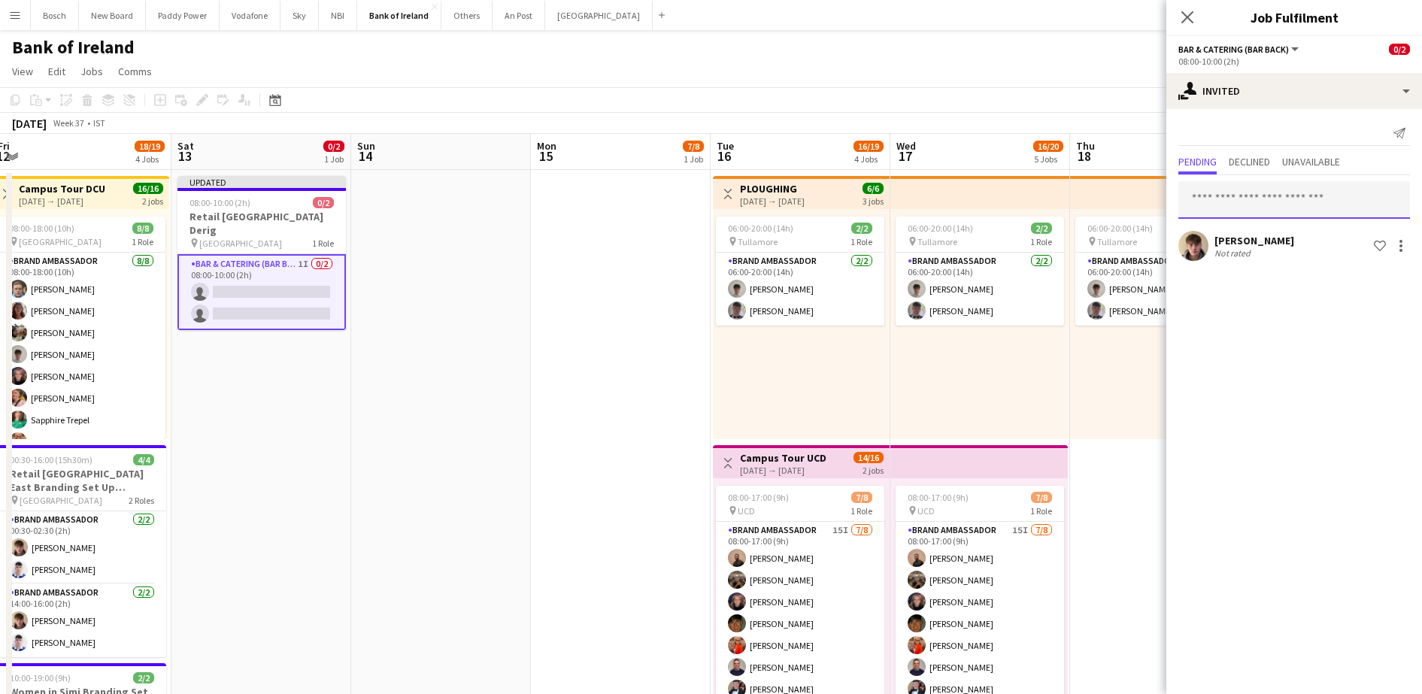
click at [1311, 205] on input "text" at bounding box center [1294, 200] width 232 height 38
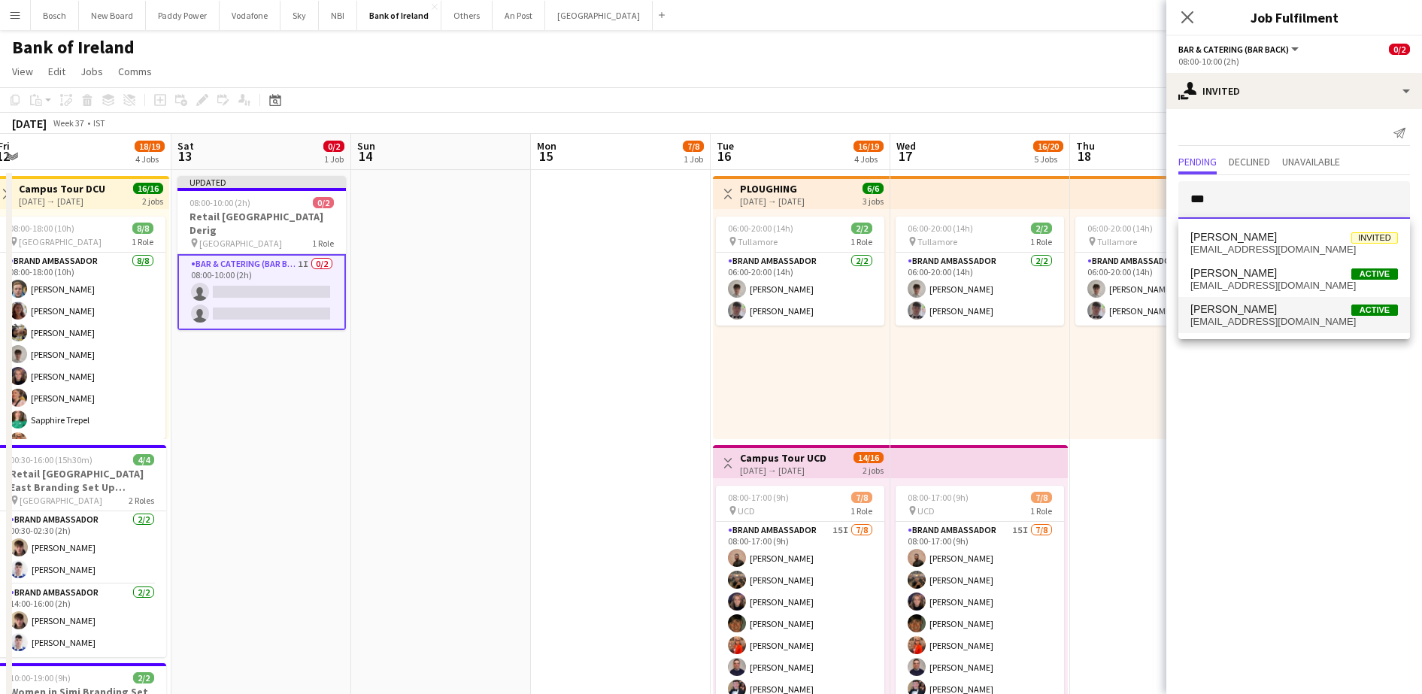
type input "***"
click at [1321, 312] on span "[PERSON_NAME] Active" at bounding box center [1293, 309] width 207 height 13
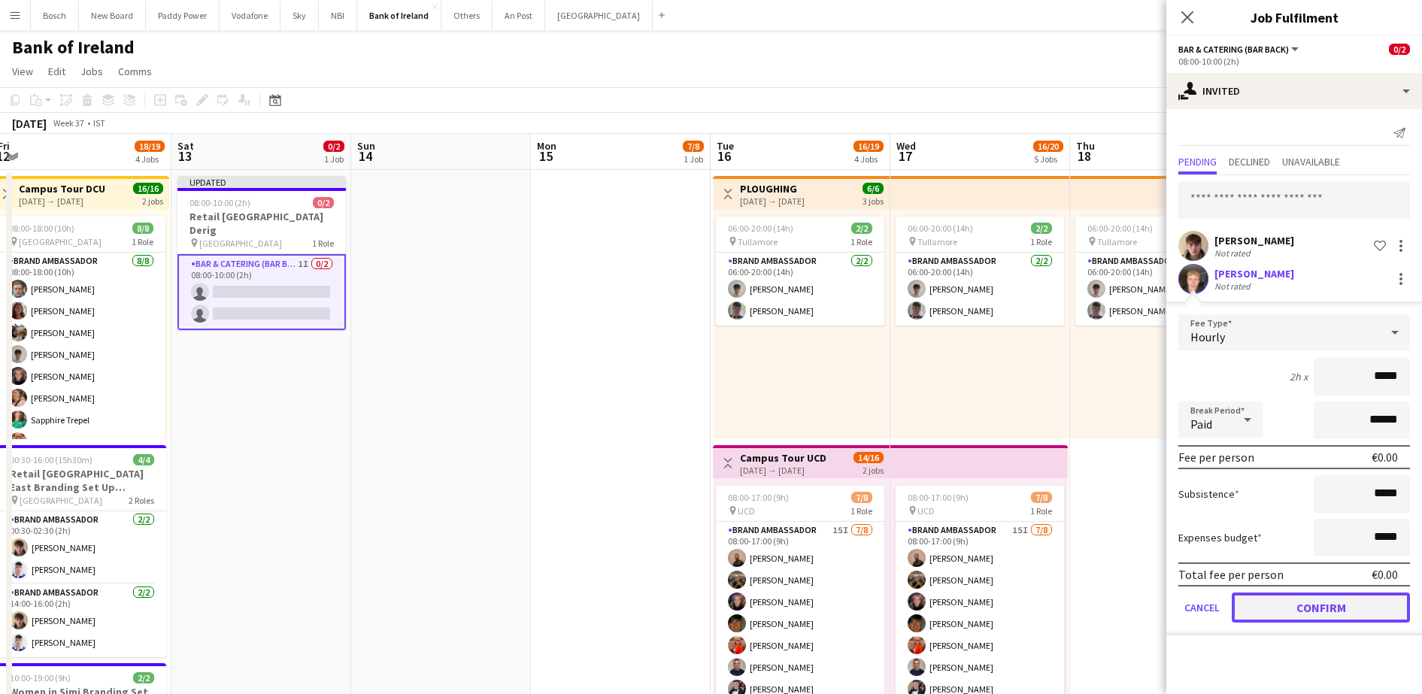
click at [1303, 607] on button "Confirm" at bounding box center [1320, 607] width 178 height 30
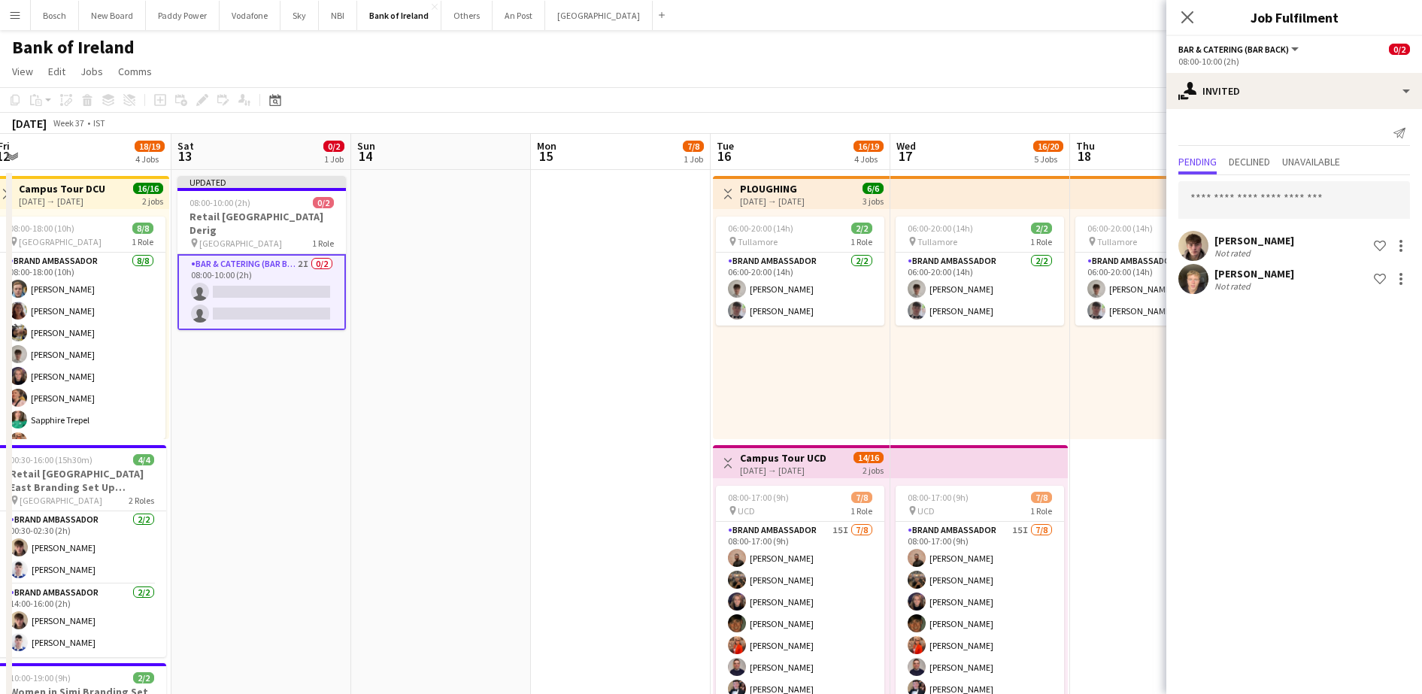
click at [1134, 117] on div "[DATE] Week 37 • IST Publish 1 job Revert 1 job" at bounding box center [711, 123] width 1422 height 21
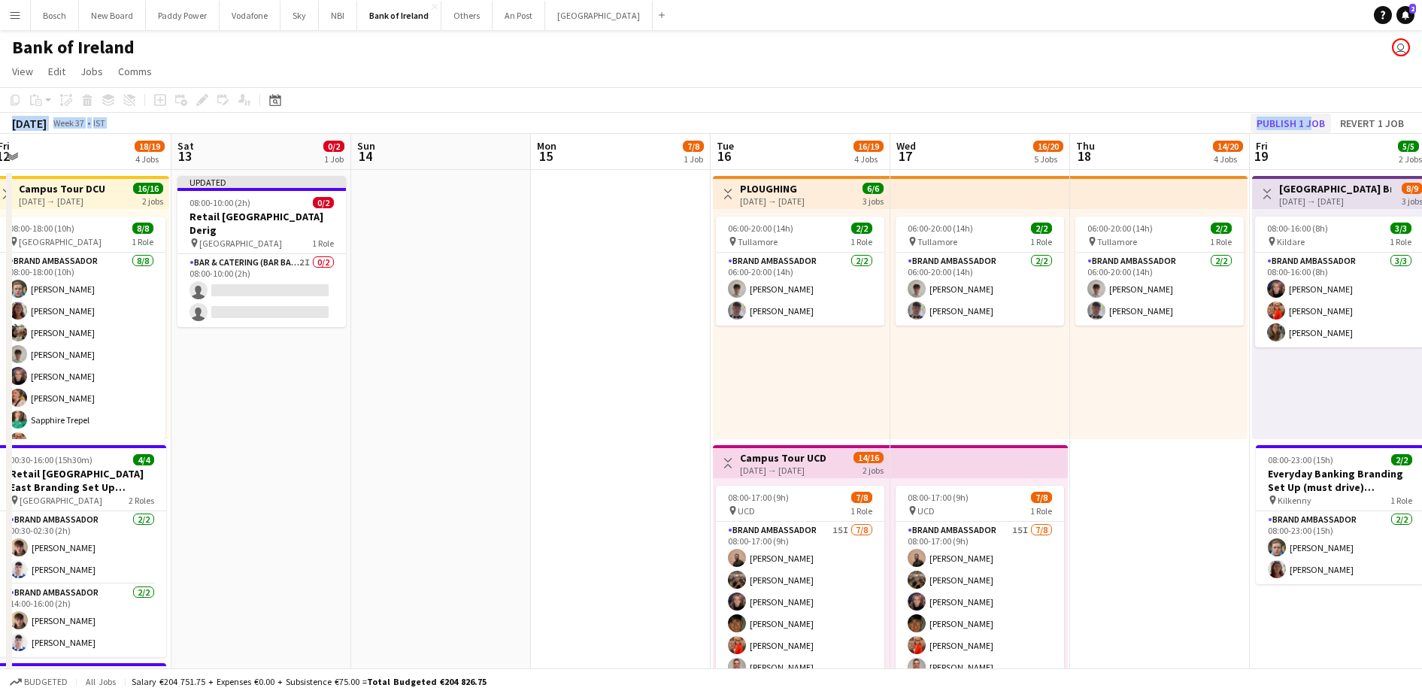
drag, startPoint x: 1313, startPoint y: 108, endPoint x: 1307, endPoint y: 114, distance: 8.0
click at [1307, 114] on div "Copy Paste Paste Ctrl+V Paste with crew Ctrl+Shift+V Paste linked Job [GEOGRAPH…" at bounding box center [711, 110] width 1422 height 47
drag, startPoint x: 1307, startPoint y: 114, endPoint x: 565, endPoint y: 69, distance: 742.6
click at [1307, 114] on div "[DATE] Week 37 • IST Publish 1 job Revert 1 job" at bounding box center [711, 123] width 1422 height 21
click at [1282, 123] on button "Publish 1 job" at bounding box center [1290, 124] width 80 height 20
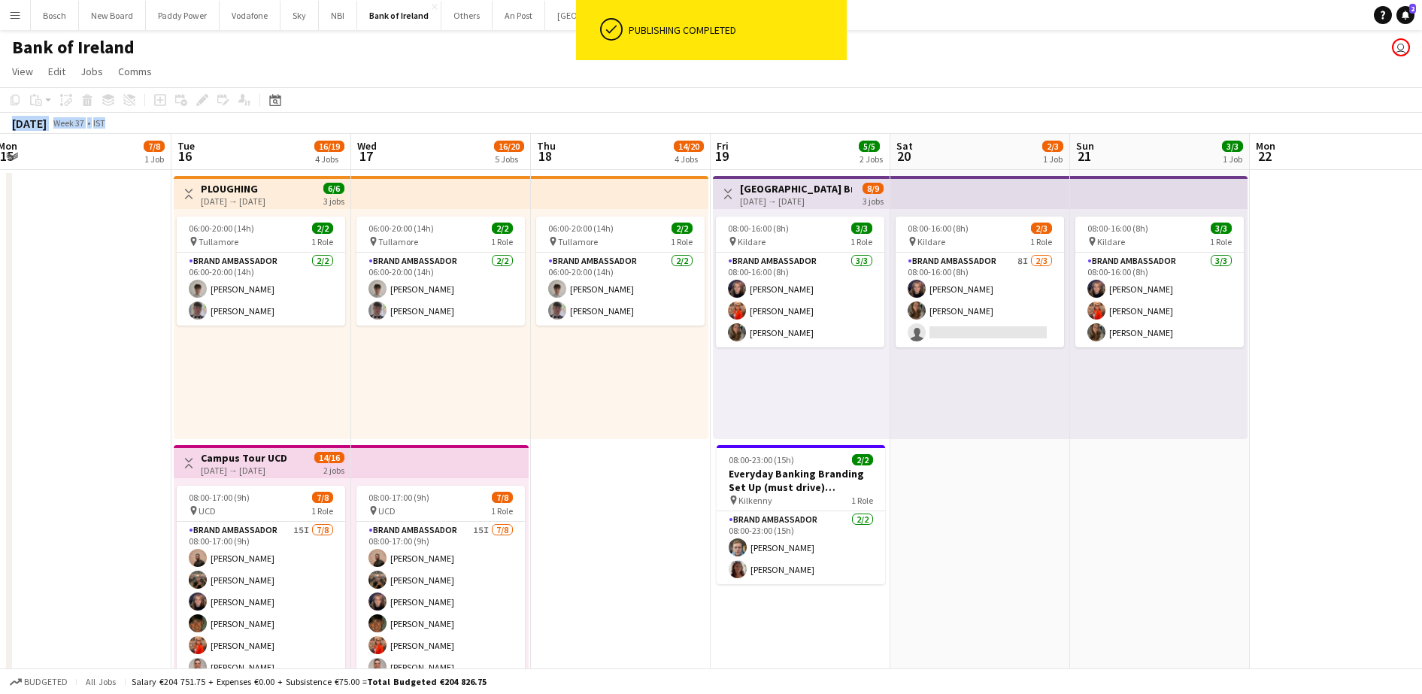
scroll to position [0, 375]
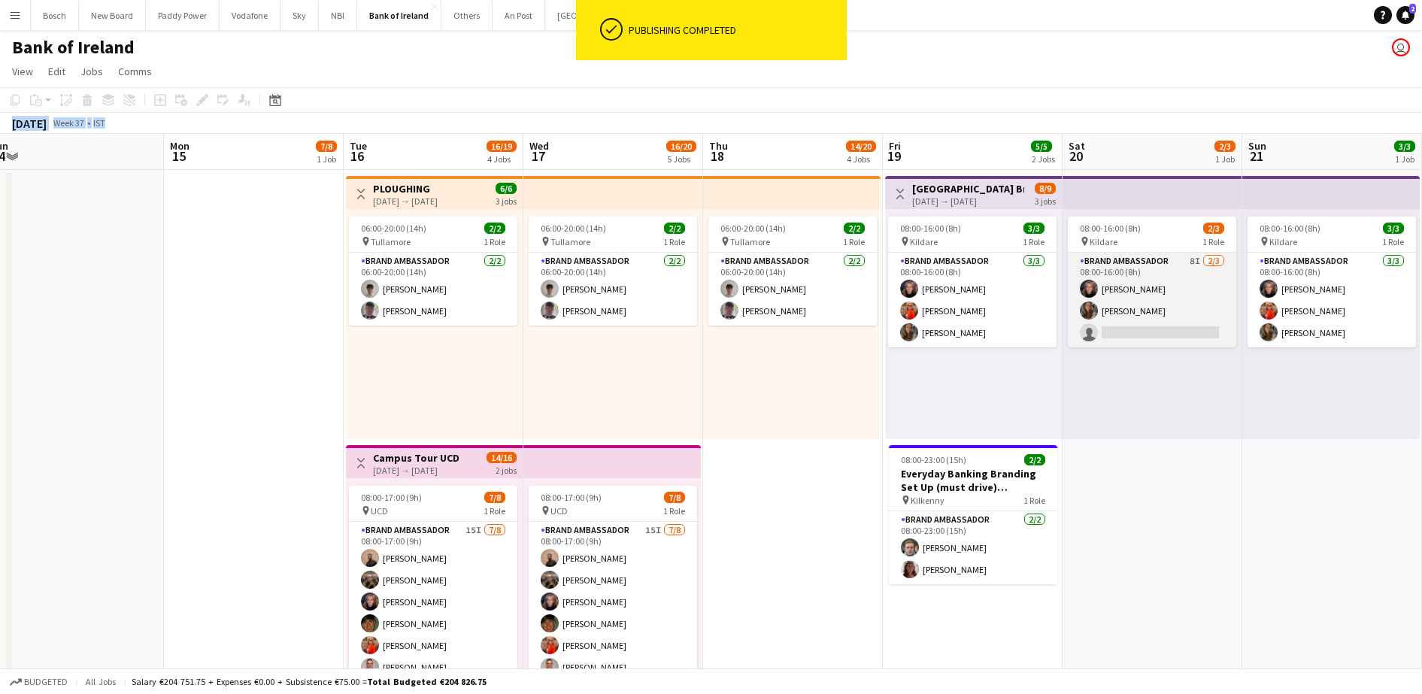
click at [1149, 302] on app-card-role "Brand Ambassador 8I [DATE] 08:00-16:00 (8h) [PERSON_NAME] [PERSON_NAME] single-…" at bounding box center [1152, 300] width 168 height 95
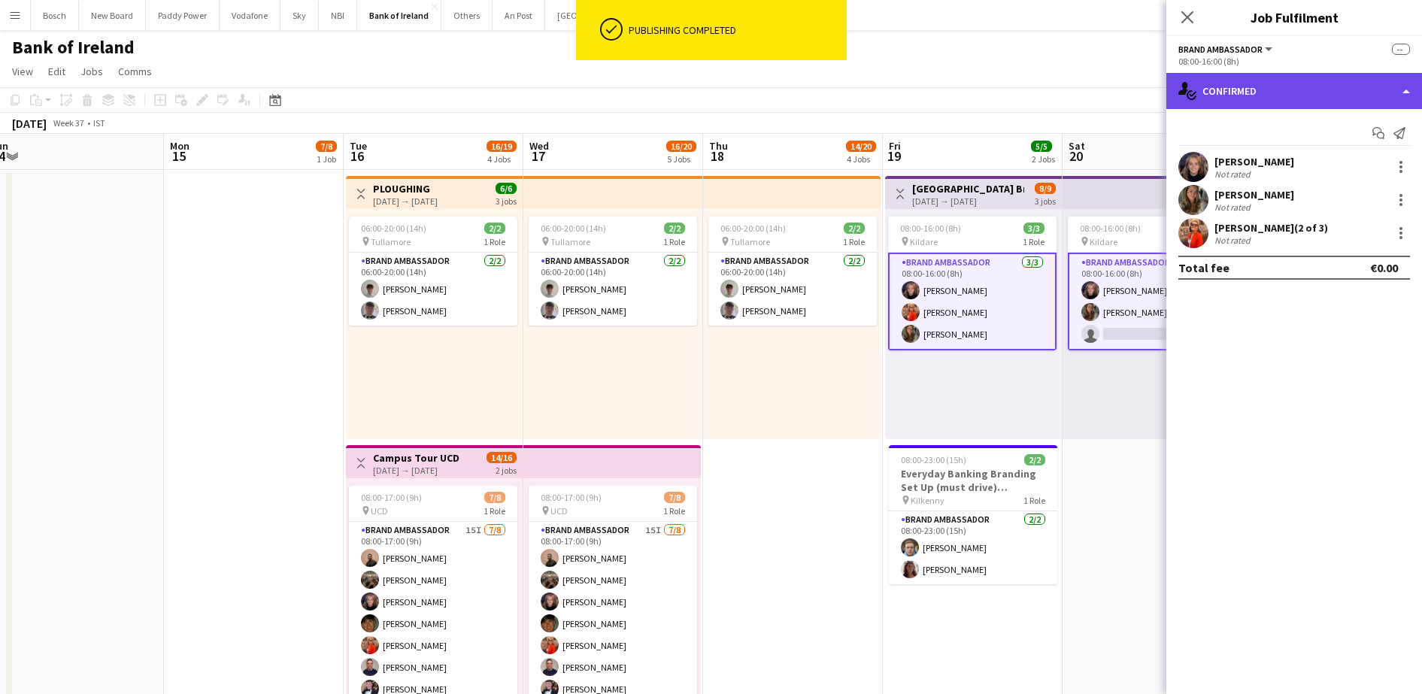
click at [1266, 89] on div "single-neutral-actions-check-2 Confirmed" at bounding box center [1294, 91] width 256 height 36
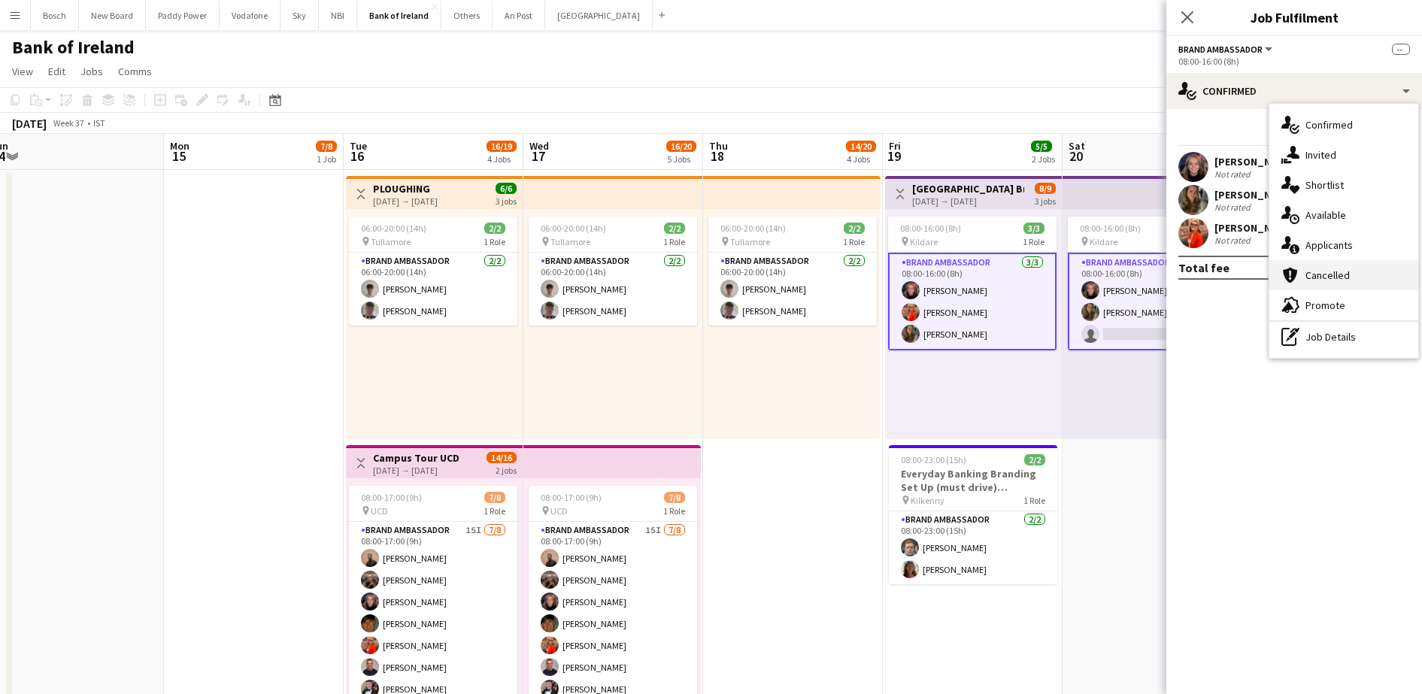
click at [1359, 260] on div "cancellation Cancelled" at bounding box center [1343, 275] width 149 height 30
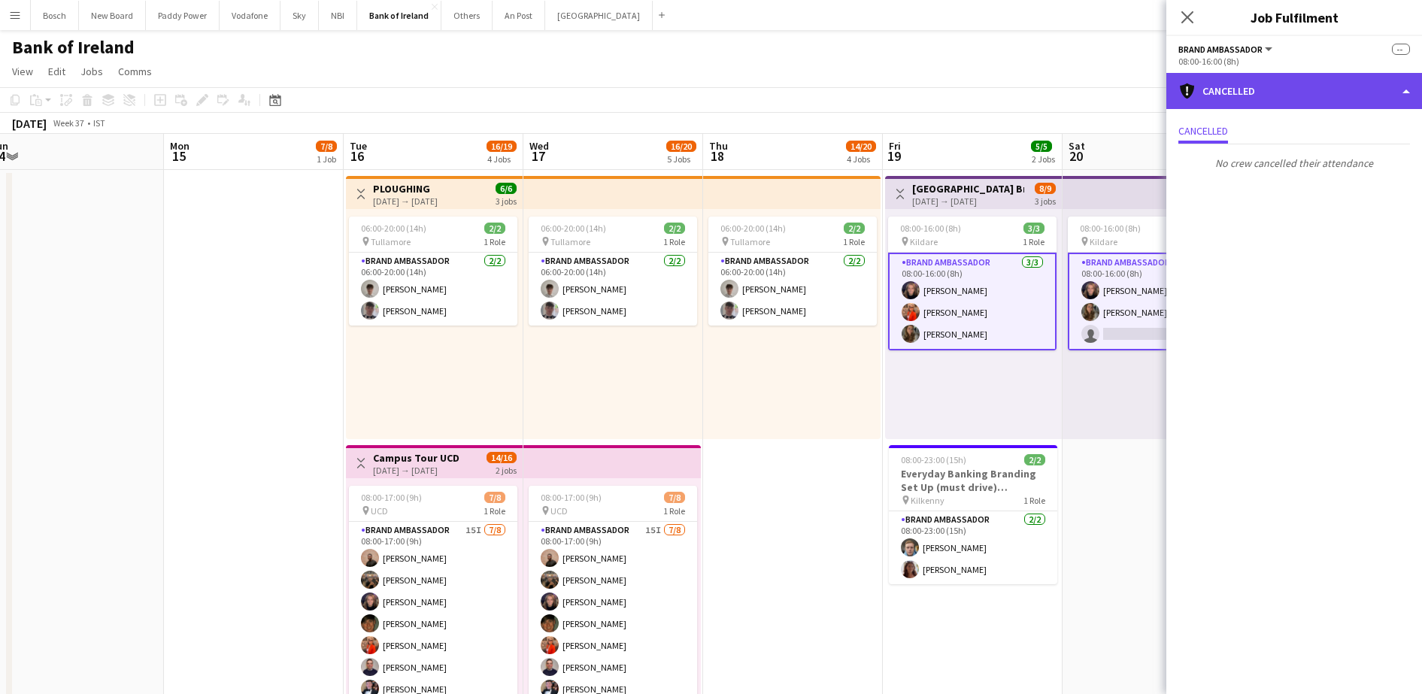
click at [1328, 107] on div "cancellation Cancelled" at bounding box center [1294, 91] width 256 height 36
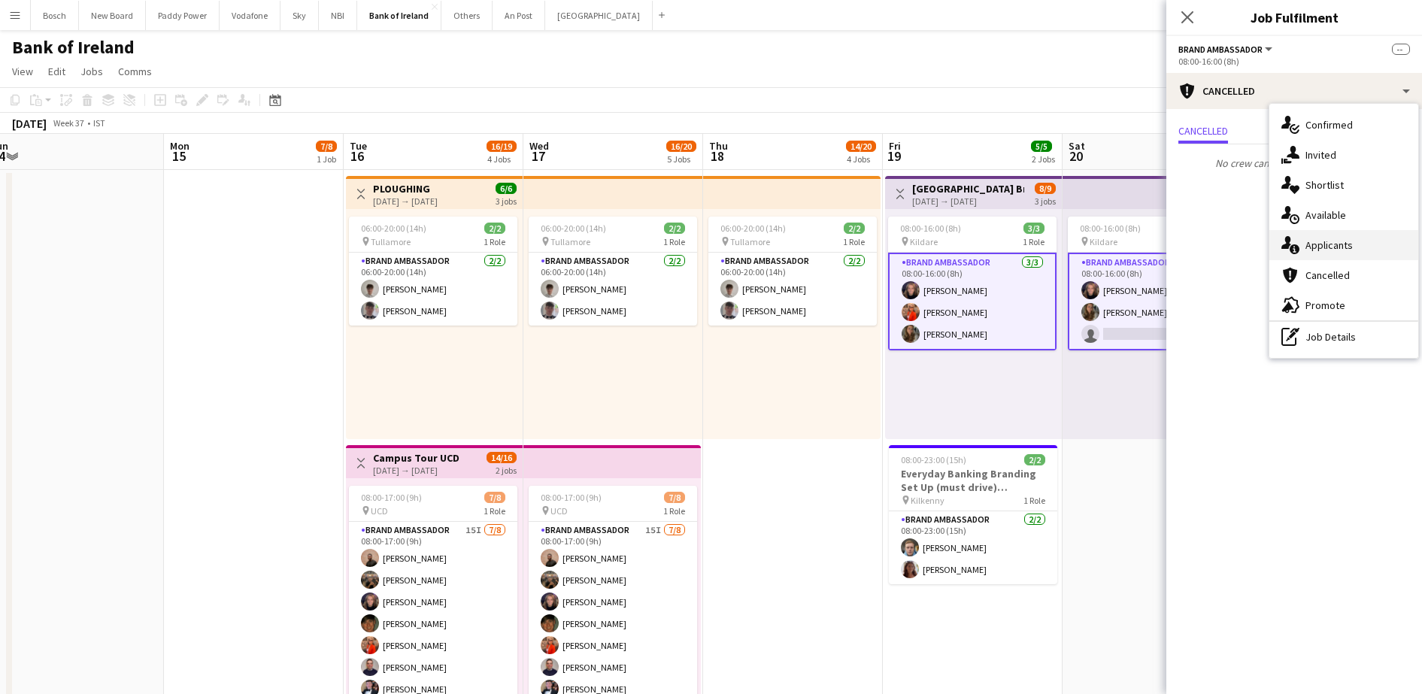
click at [1333, 238] on div "single-neutral-actions-information Applicants" at bounding box center [1343, 245] width 149 height 30
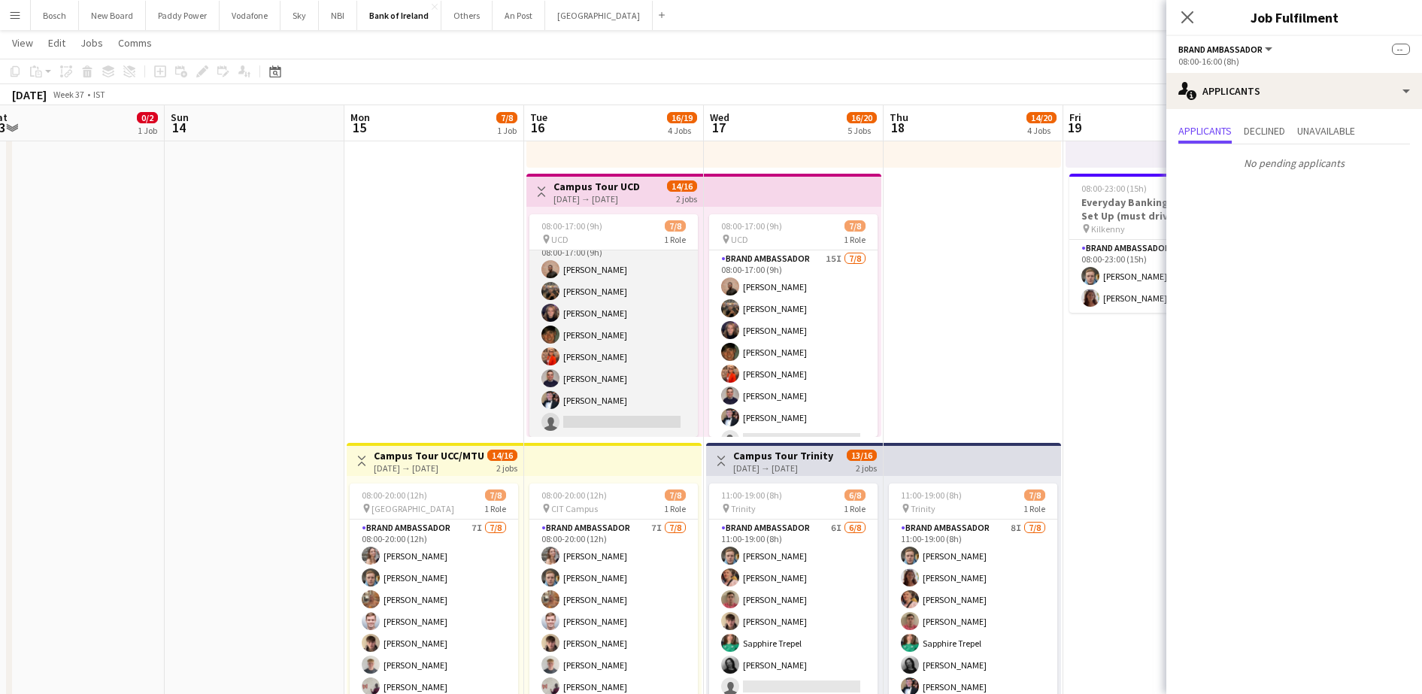
scroll to position [0, 0]
click at [680, 374] on app-card-role "Brand Ambassador 15I [DATE] 08:00-17:00 (9h) [PERSON_NAME] [PERSON_NAME] Cramol…" at bounding box center [613, 352] width 168 height 204
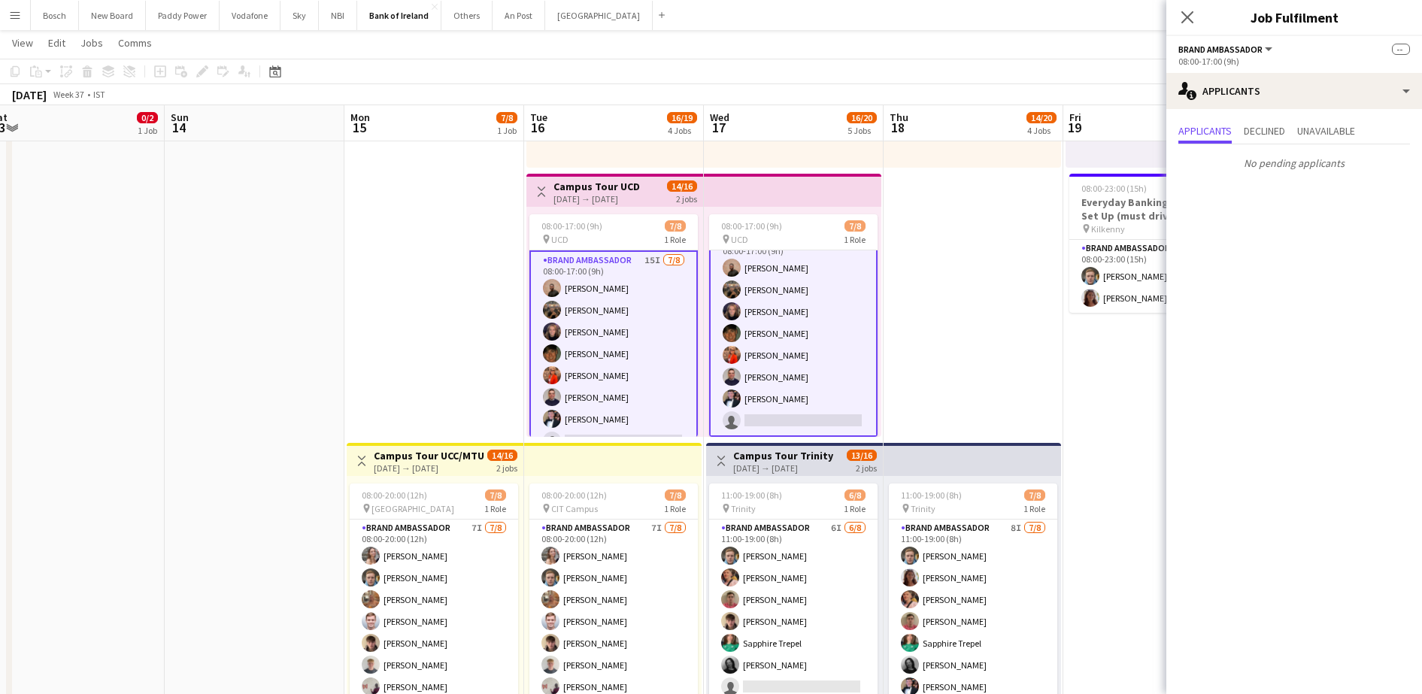
scroll to position [448, 0]
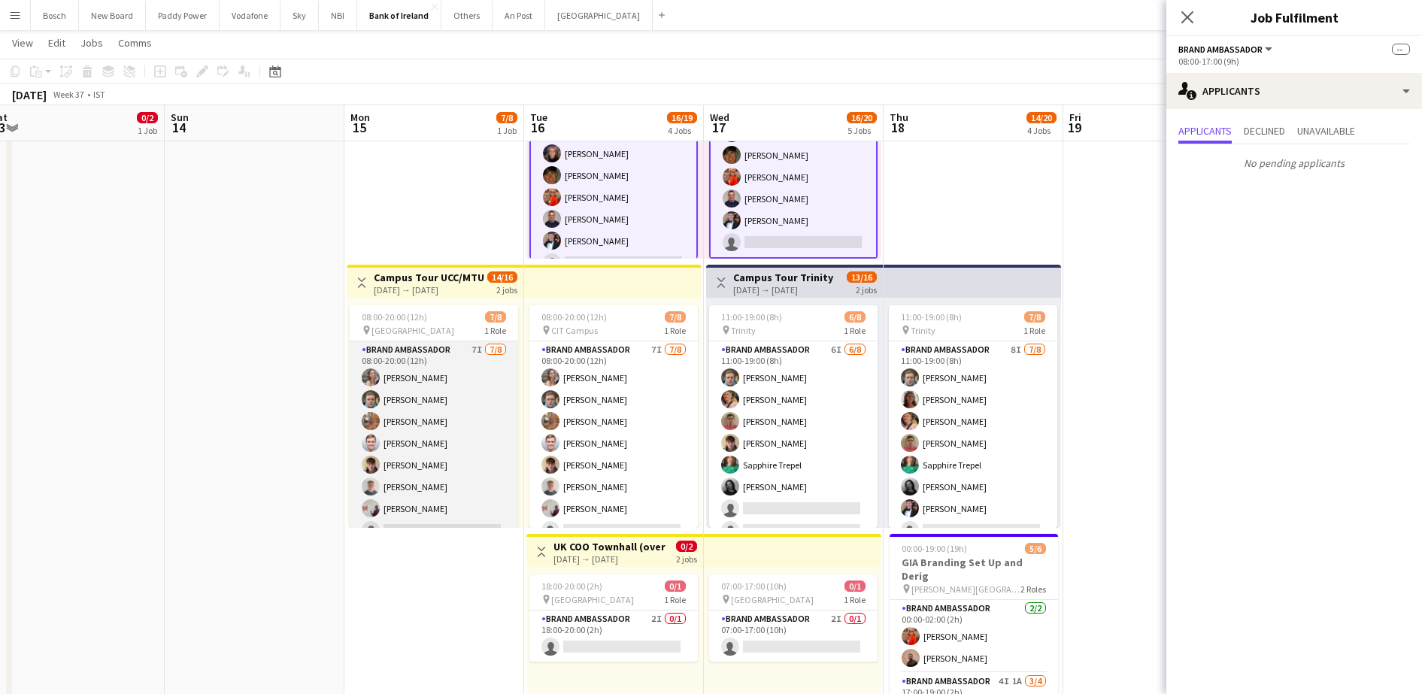
click at [443, 456] on app-card-role "Brand Ambassador 7I [DATE] 08:00-20:00 (12h) [PERSON_NAME] [PERSON_NAME] [PERSO…" at bounding box center [434, 443] width 168 height 204
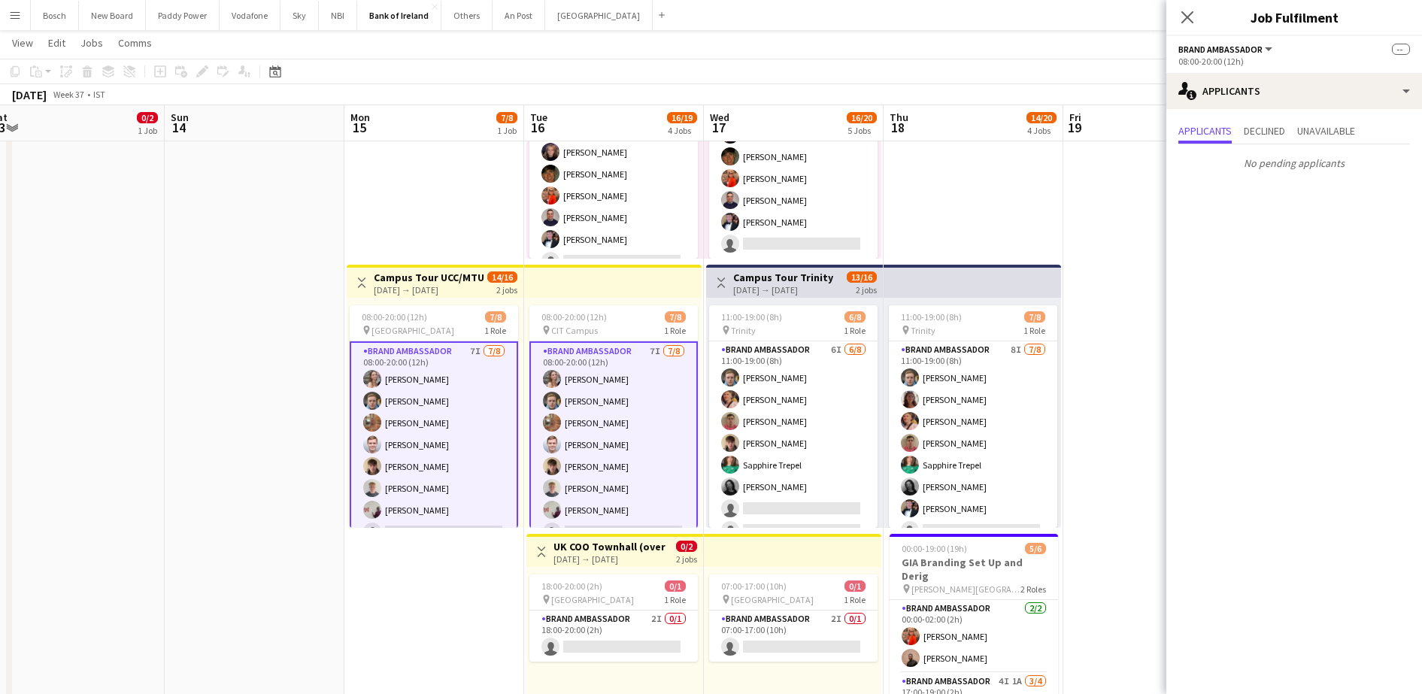
scroll to position [17, 0]
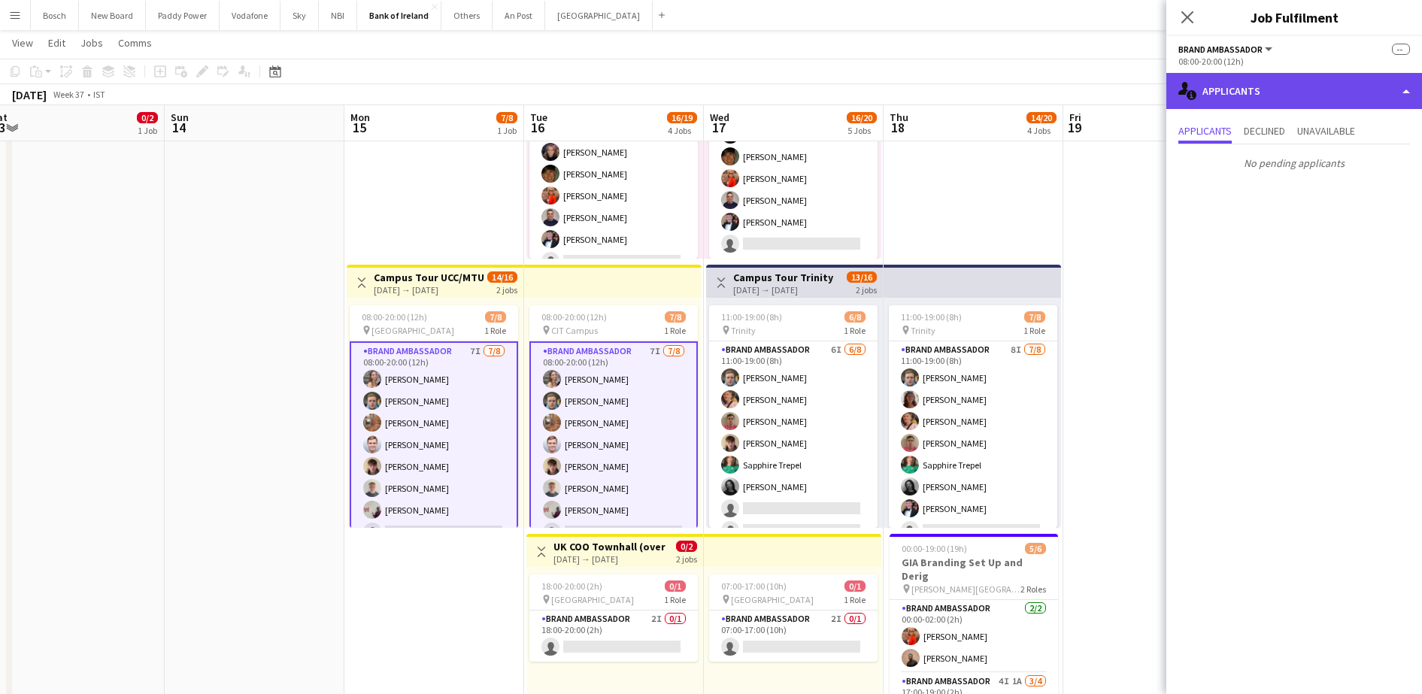
click at [1289, 76] on div "single-neutral-actions-information Applicants" at bounding box center [1294, 91] width 256 height 36
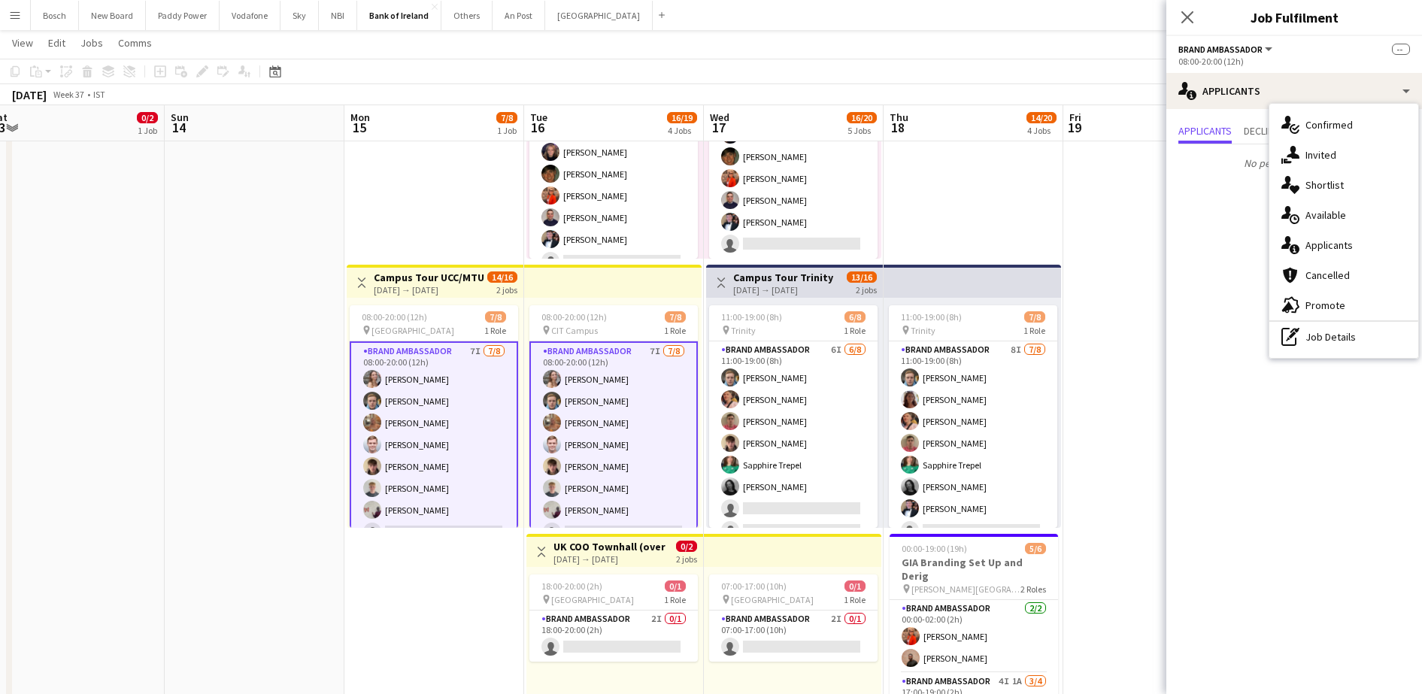
drag, startPoint x: 1353, startPoint y: 170, endPoint x: 1358, endPoint y: 162, distance: 9.2
click at [1355, 167] on div "single-neutral-actions-check-2 Confirmed single-neutral-actions-share-1 Invited…" at bounding box center [1343, 231] width 149 height 254
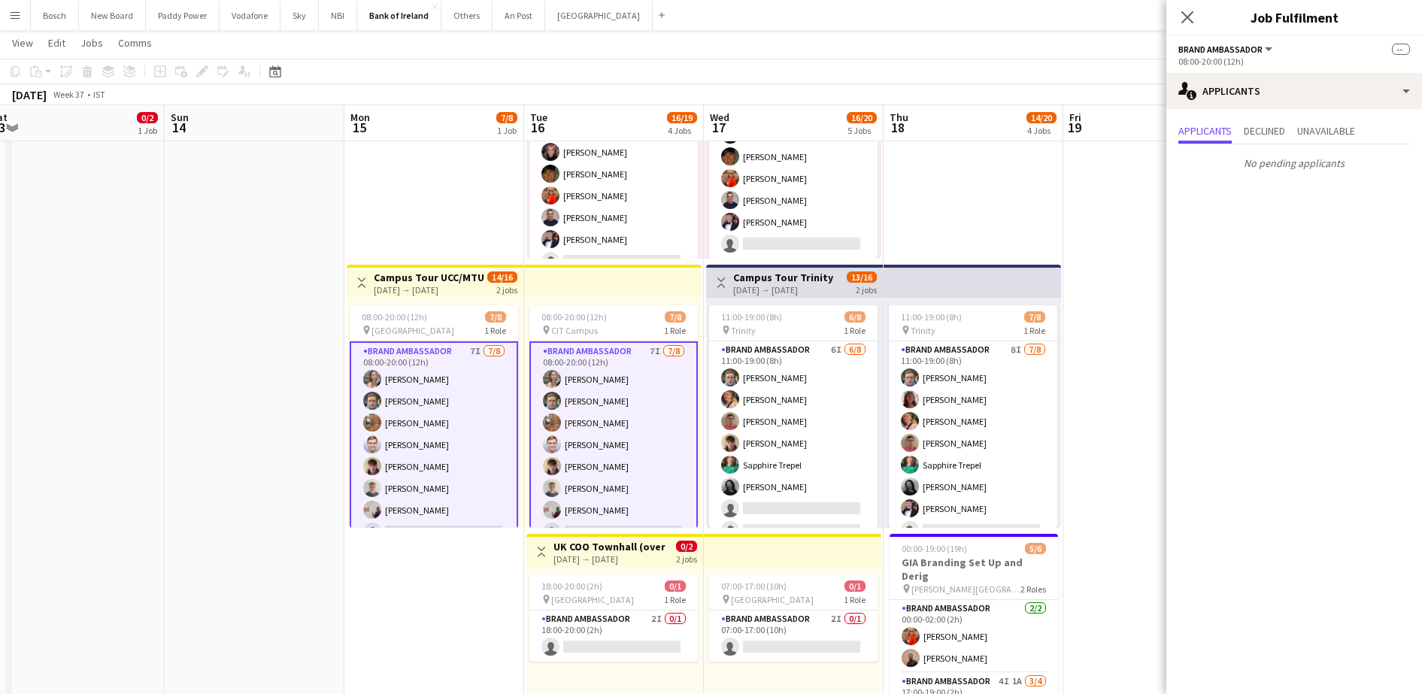
click at [1295, 113] on div "Applicants Declined Unavailable No pending applicants" at bounding box center [1294, 148] width 256 height 79
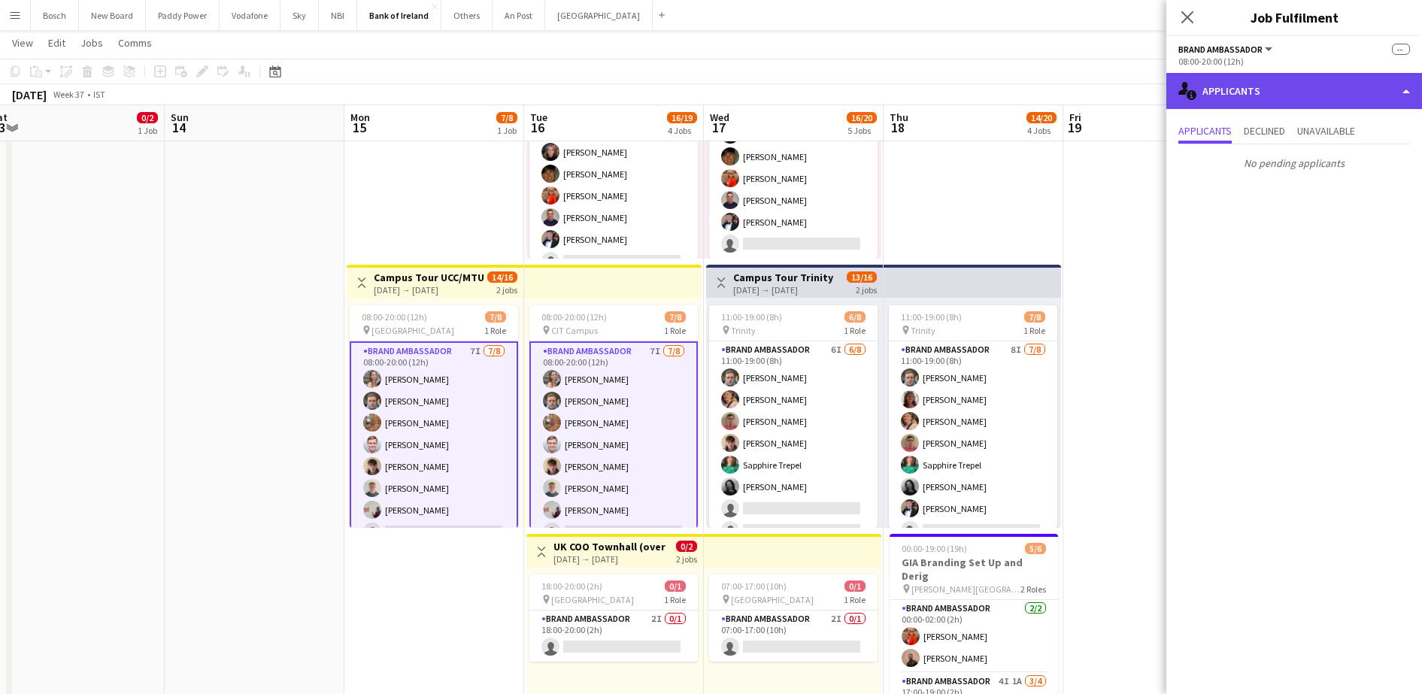
click at [1310, 100] on div "single-neutral-actions-information Applicants" at bounding box center [1294, 91] width 256 height 36
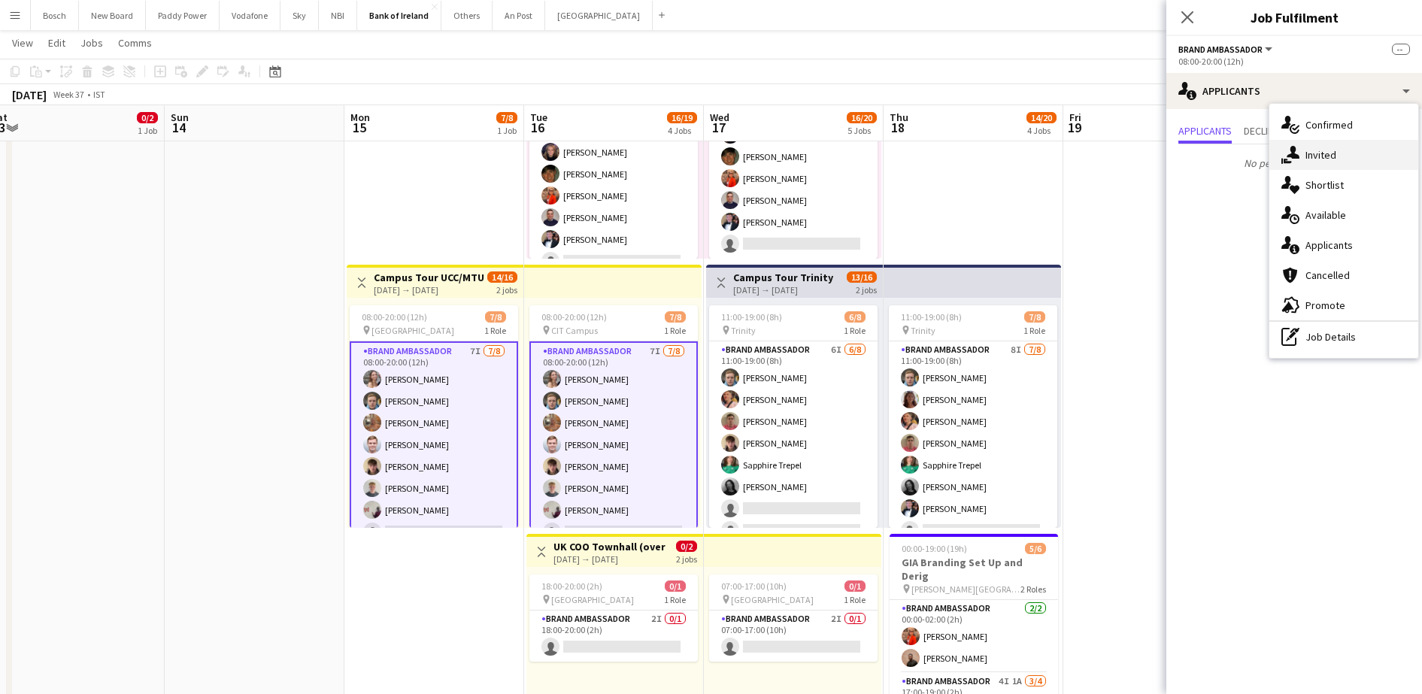
click at [1328, 152] on div "single-neutral-actions-share-1 Invited" at bounding box center [1343, 155] width 149 height 30
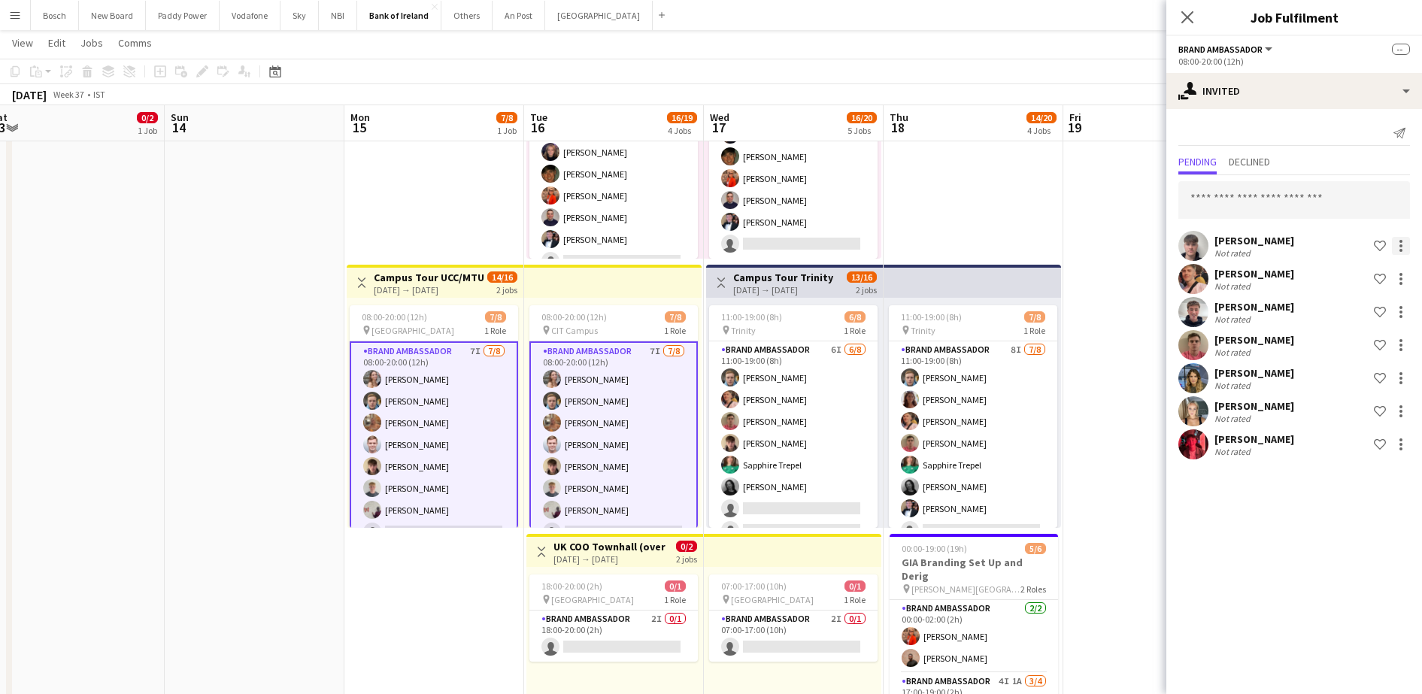
click at [1404, 253] on div at bounding box center [1401, 246] width 18 height 18
click at [1386, 303] on span "Send notification" at bounding box center [1353, 309] width 89 height 13
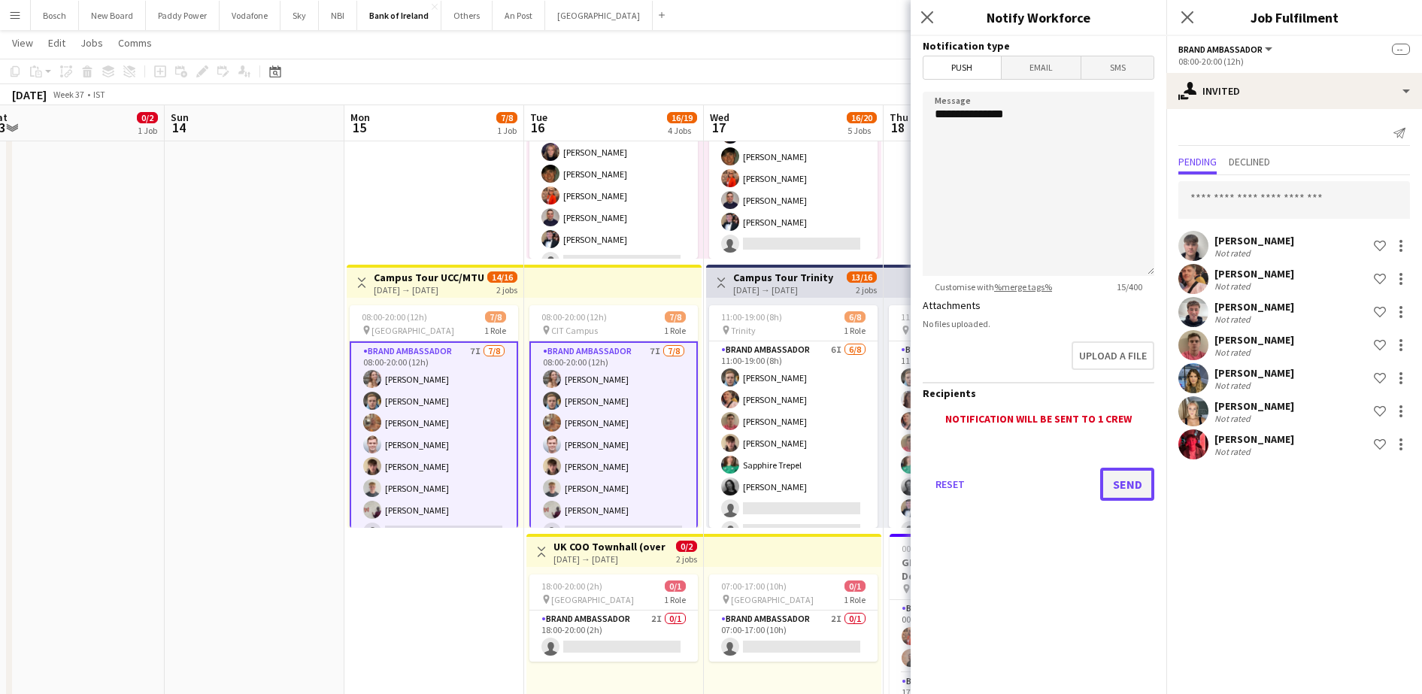
click at [1144, 474] on button "Send" at bounding box center [1127, 484] width 54 height 33
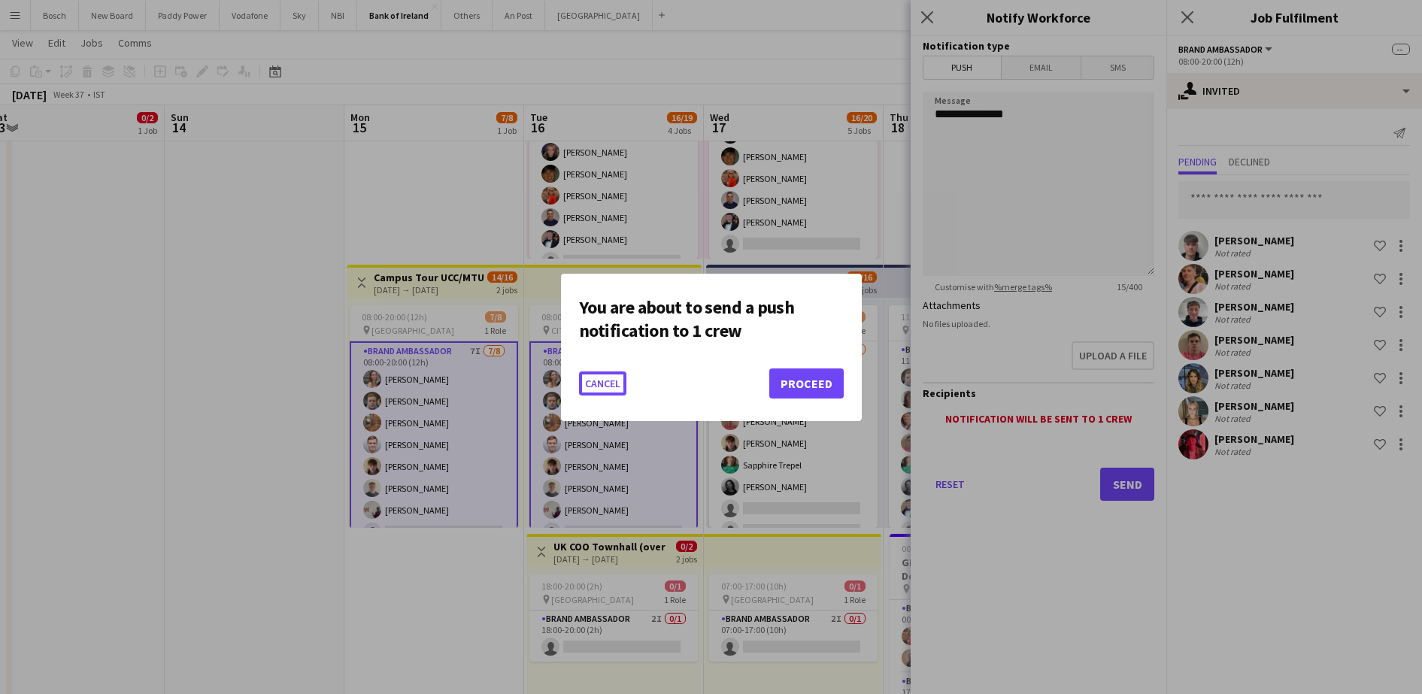
scroll to position [0, 0]
click at [821, 382] on button "Proceed" at bounding box center [806, 383] width 74 height 30
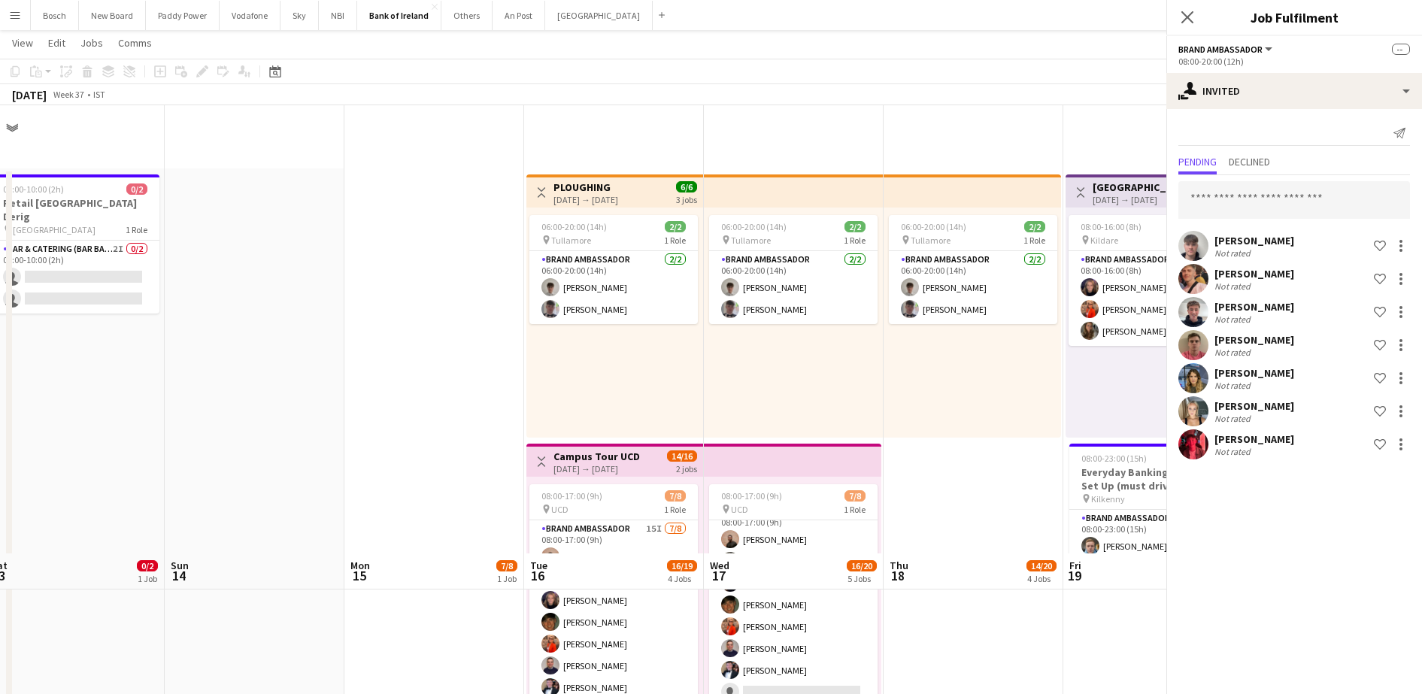
scroll to position [448, 0]
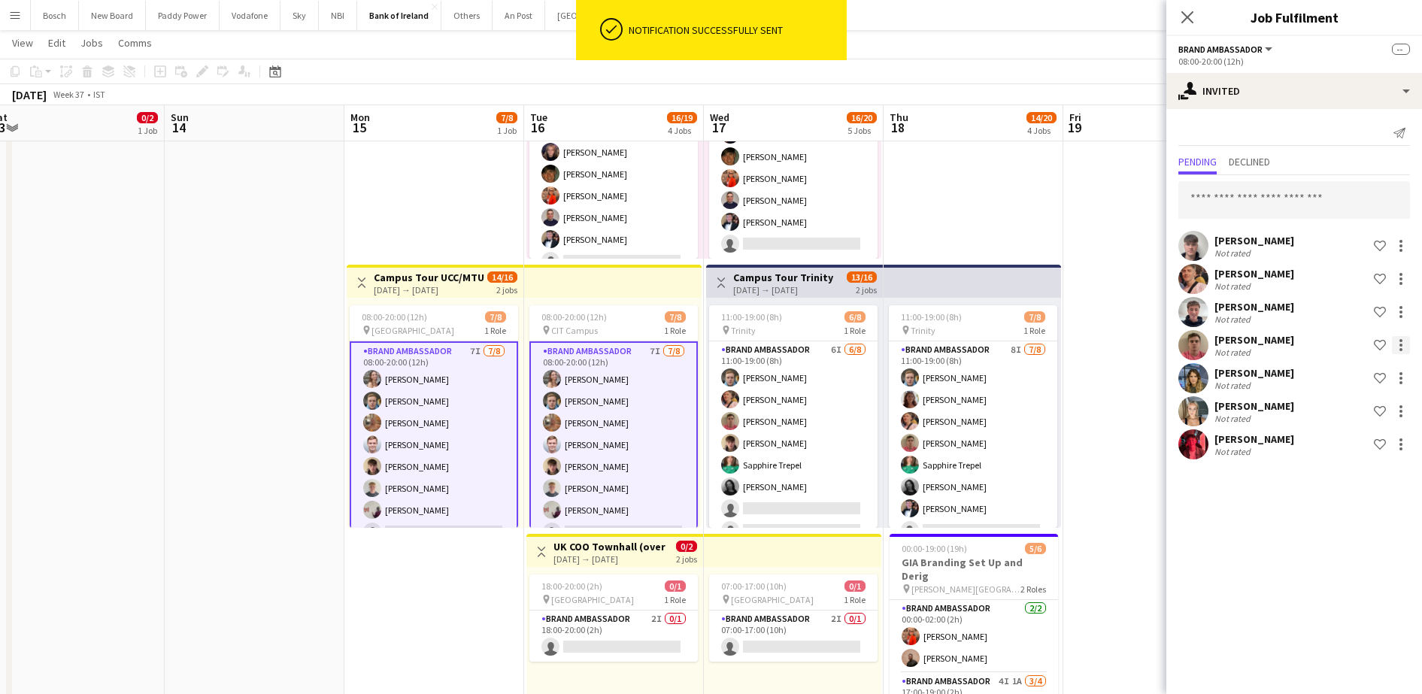
click at [1394, 337] on div at bounding box center [1401, 345] width 18 height 18
click at [1340, 410] on span "Send notification" at bounding box center [1353, 408] width 89 height 13
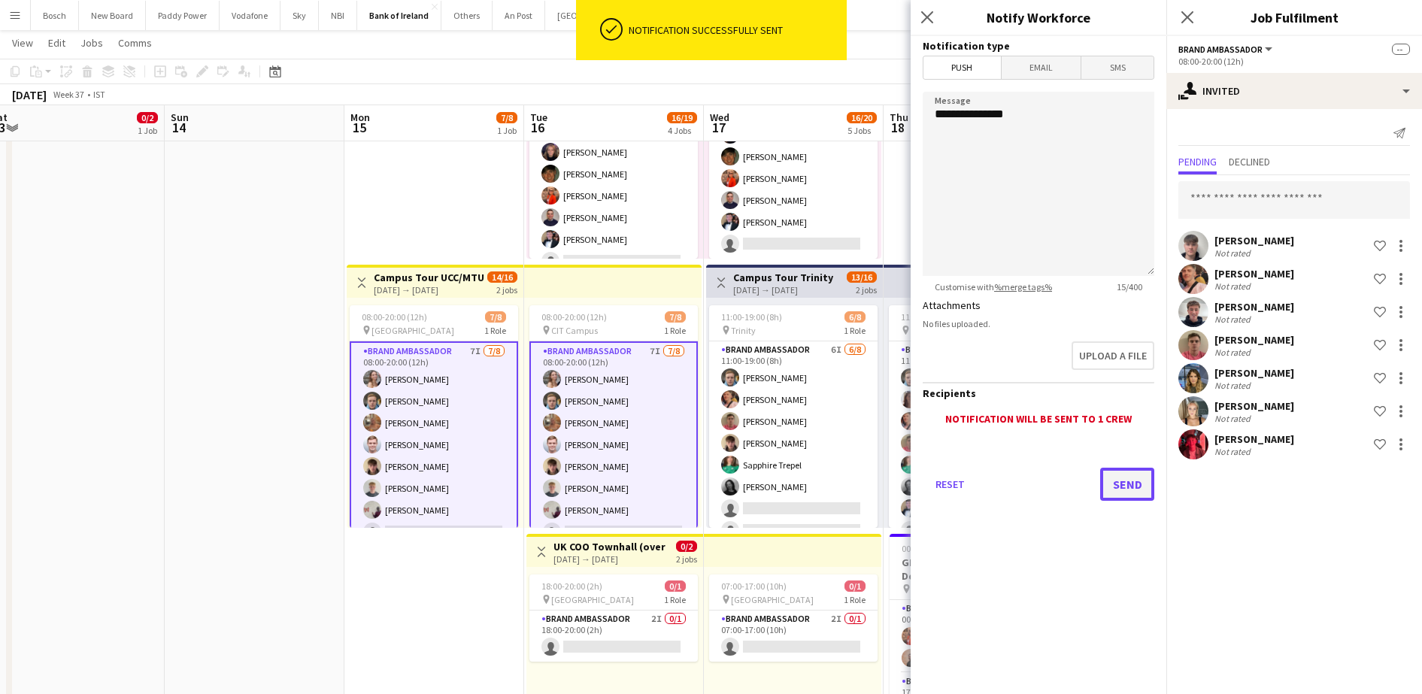
click at [1140, 482] on button "Send" at bounding box center [1127, 484] width 54 height 33
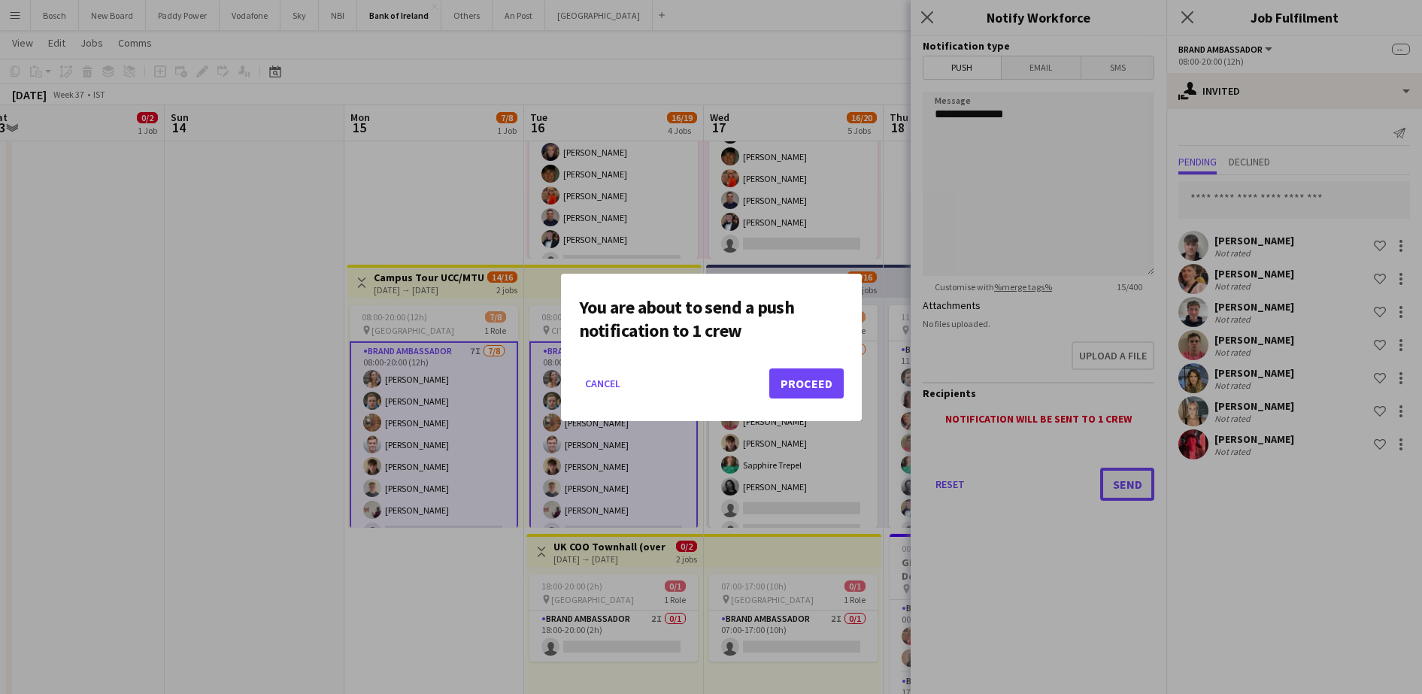
scroll to position [0, 0]
click at [827, 385] on button "Proceed" at bounding box center [806, 383] width 74 height 30
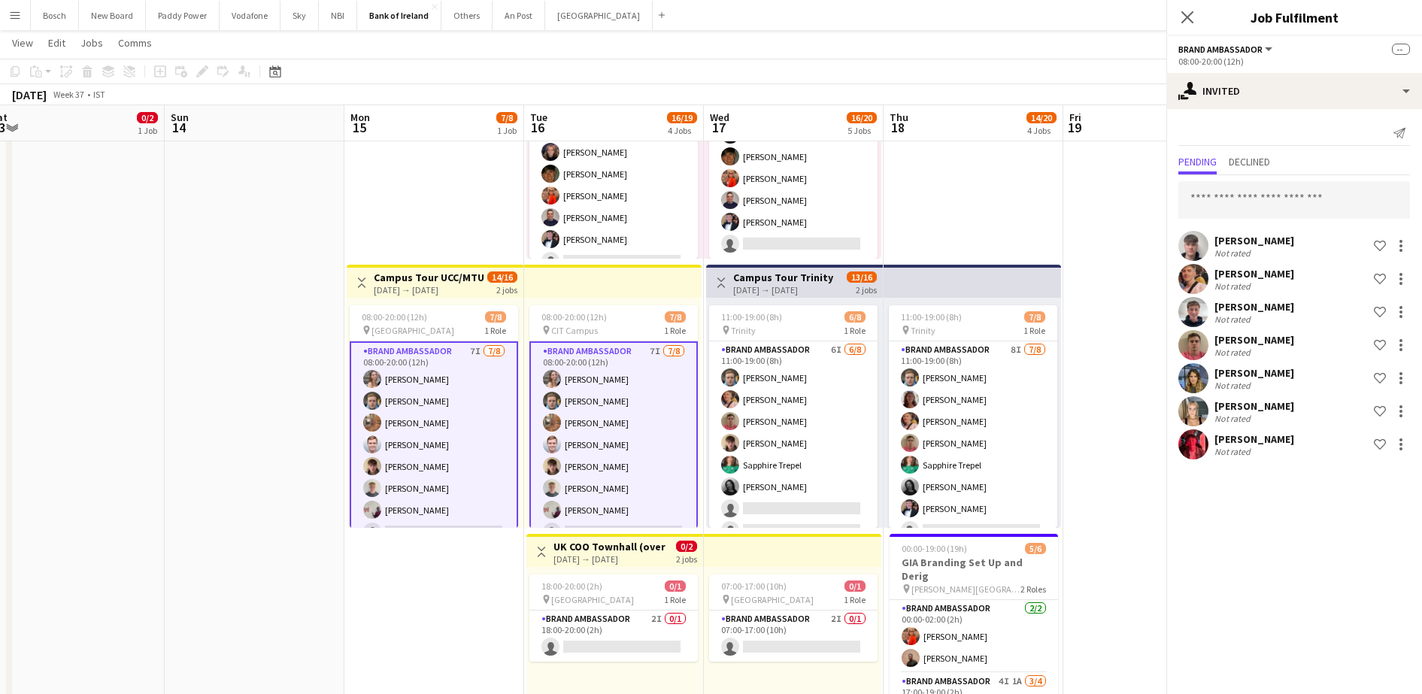
scroll to position [448, 0]
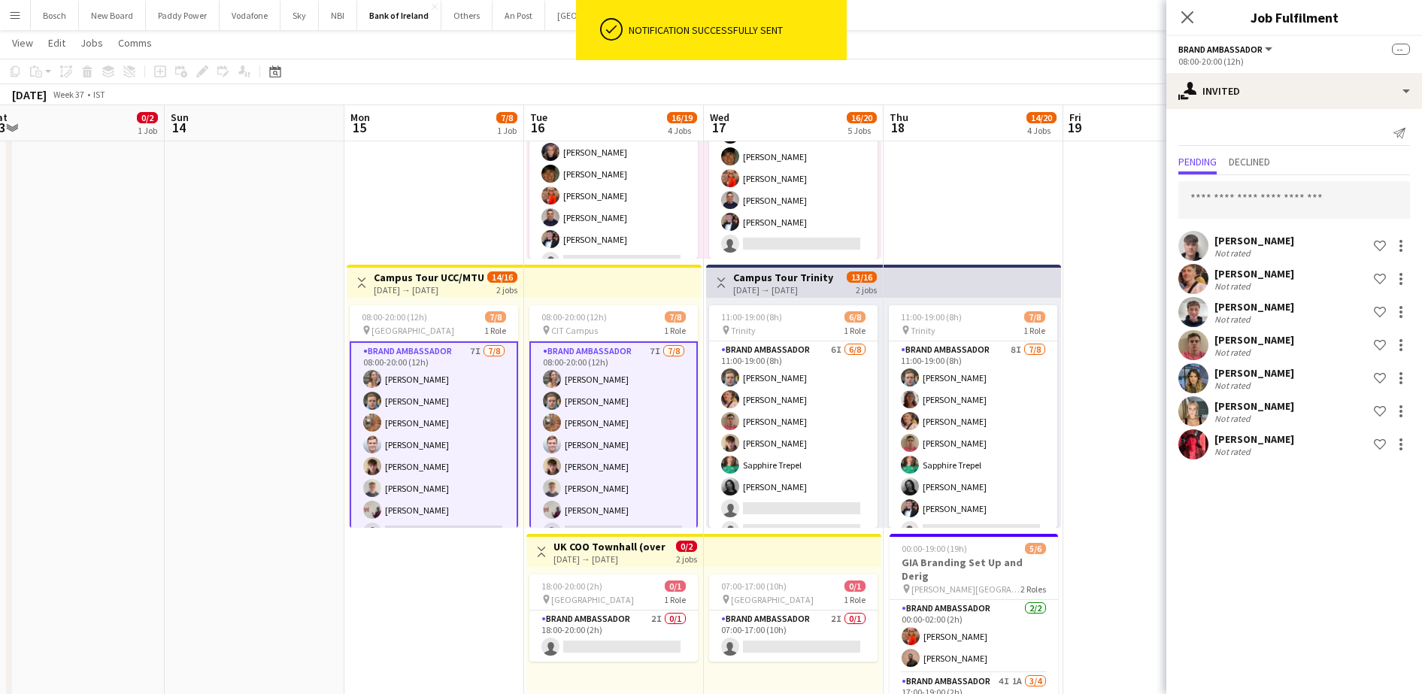
click at [1077, 108] on app-board-header-date "Fri 19 5/5 2 Jobs" at bounding box center [1153, 123] width 180 height 36
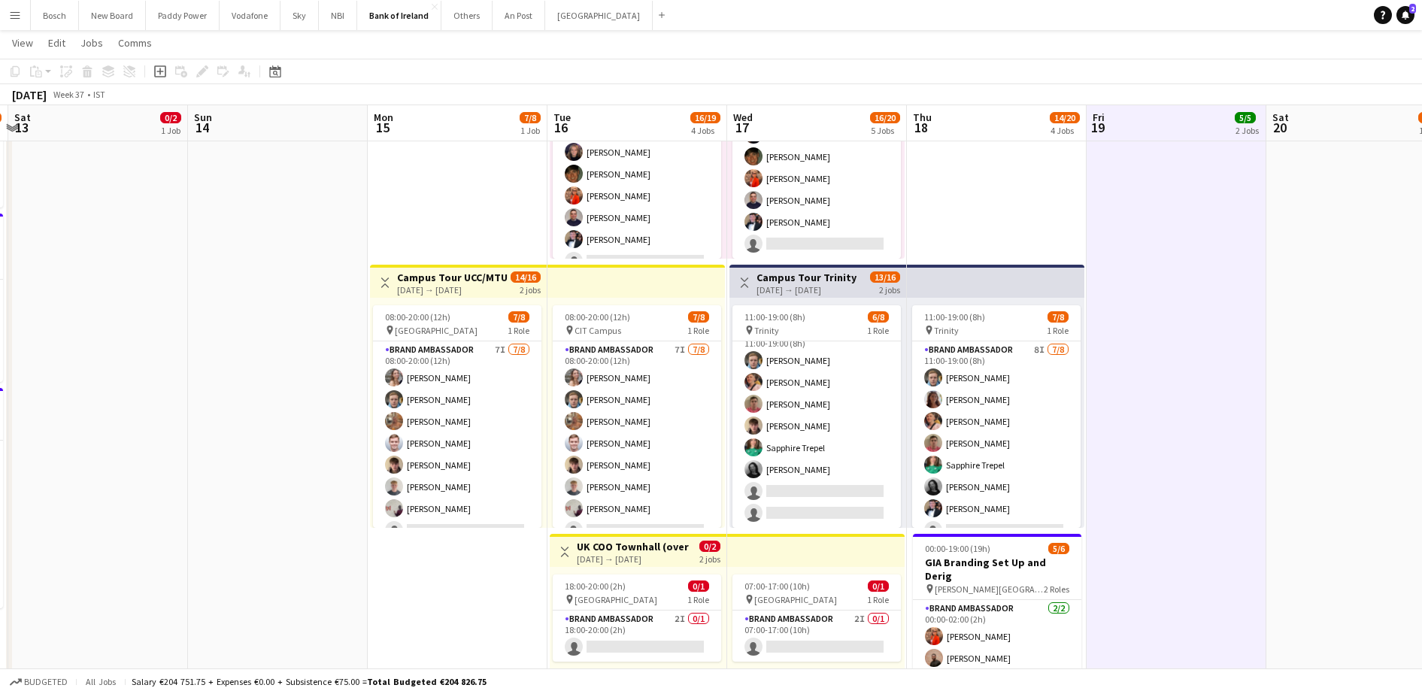
scroll to position [0, 375]
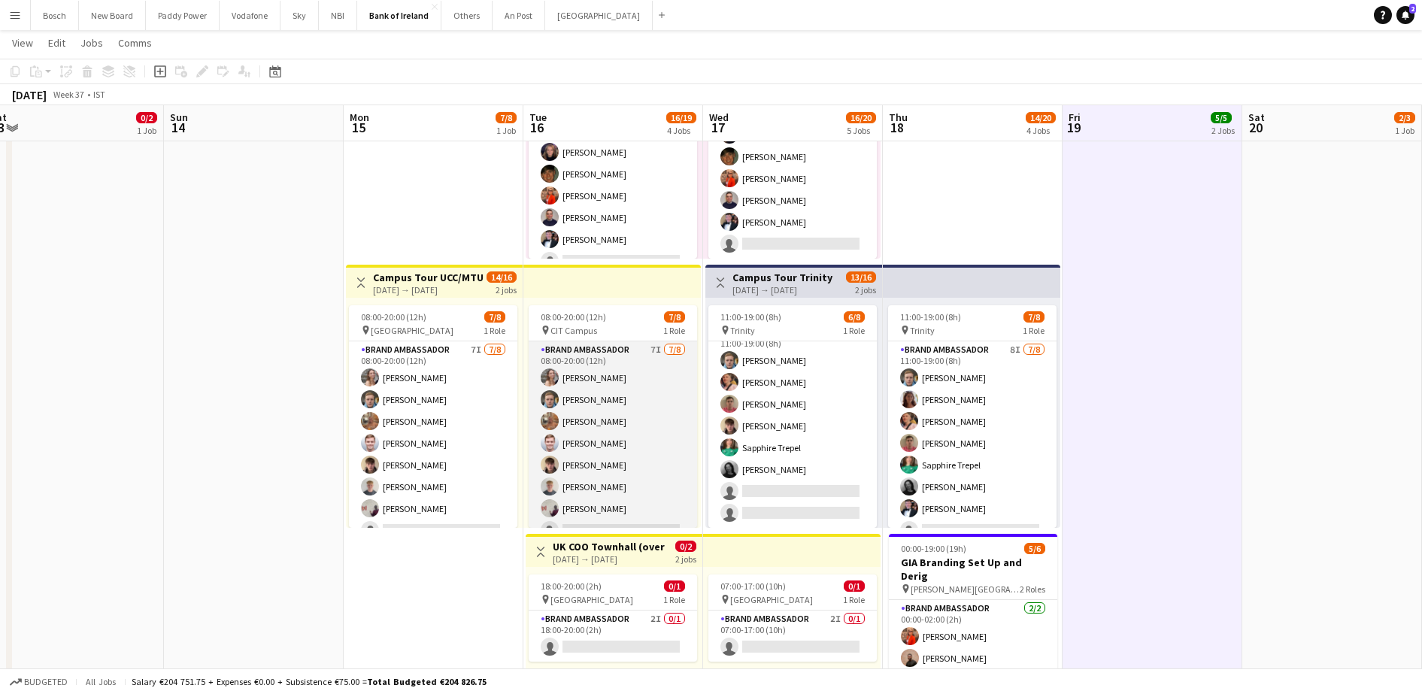
click at [616, 447] on app-card-role "Brand Ambassador 7I [DATE] 08:00-20:00 (12h) [PERSON_NAME] [PERSON_NAME] [PERSO…" at bounding box center [613, 443] width 168 height 204
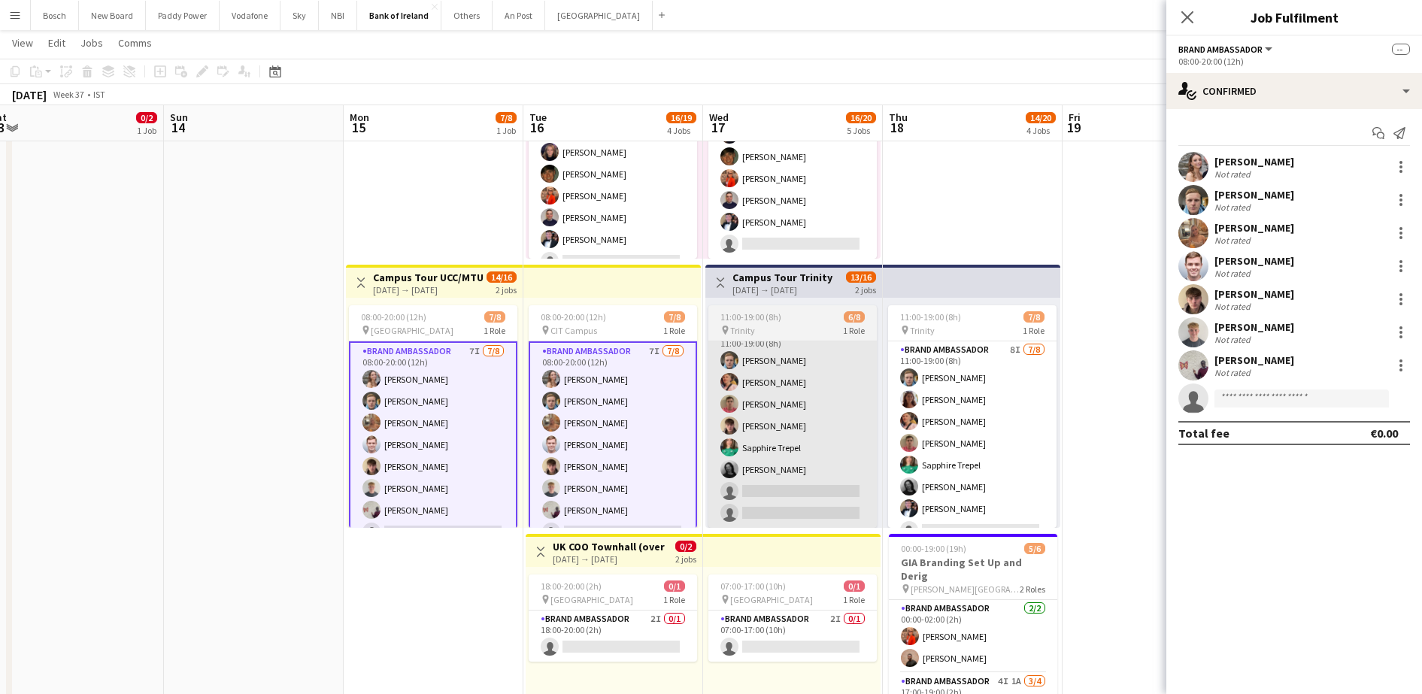
click at [633, 632] on app-card-role "Brand Ambassador 2I 0/1 18:00-20:00 (2h) single-neutral-actions" at bounding box center [613, 635] width 168 height 51
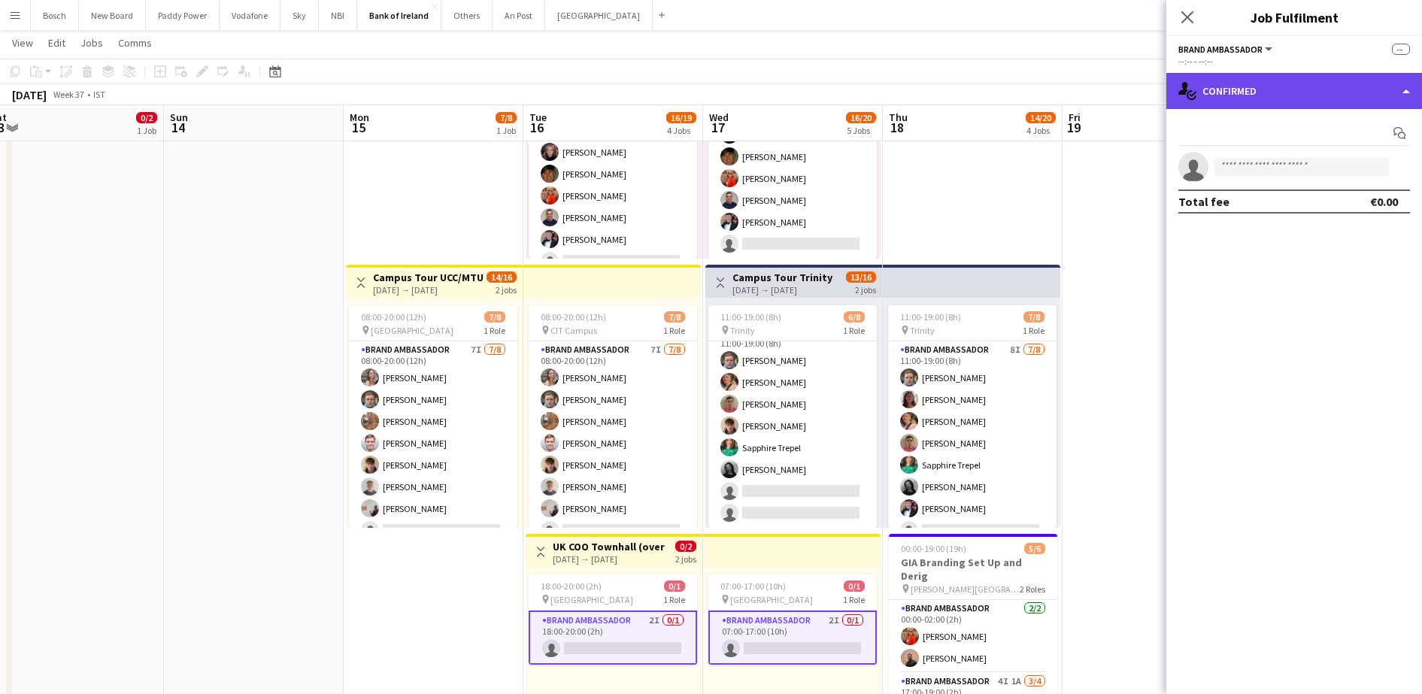
click at [1295, 76] on div "single-neutral-actions-check-2 Confirmed" at bounding box center [1294, 91] width 256 height 36
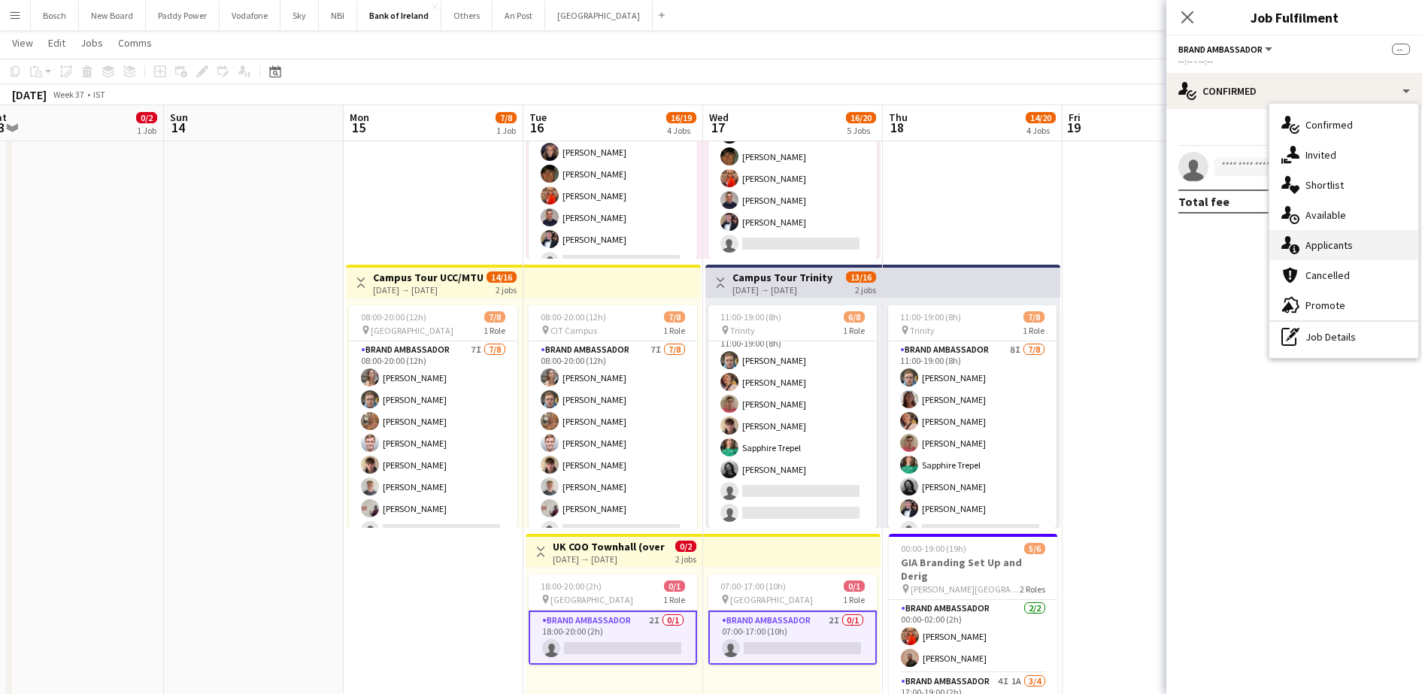
click at [1346, 238] on div "single-neutral-actions-information Applicants" at bounding box center [1343, 245] width 149 height 30
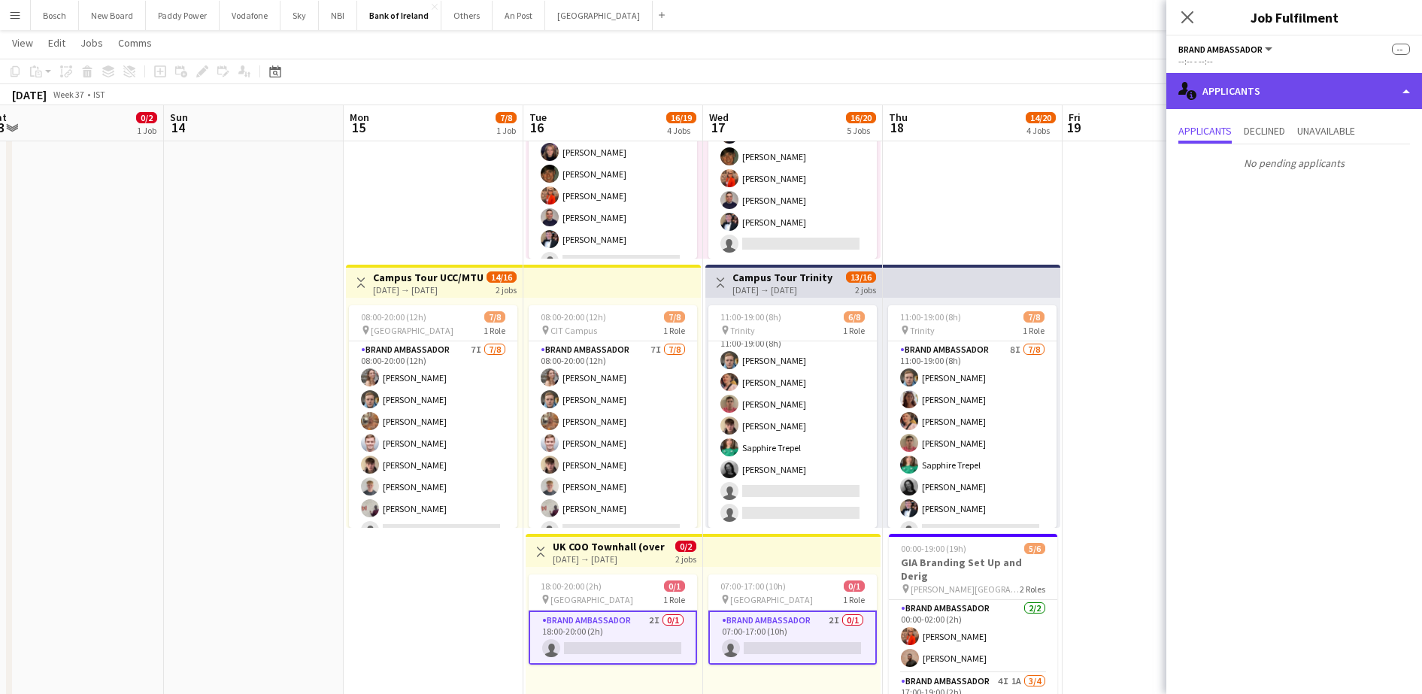
click at [1320, 105] on div "single-neutral-actions-information Applicants" at bounding box center [1294, 91] width 256 height 36
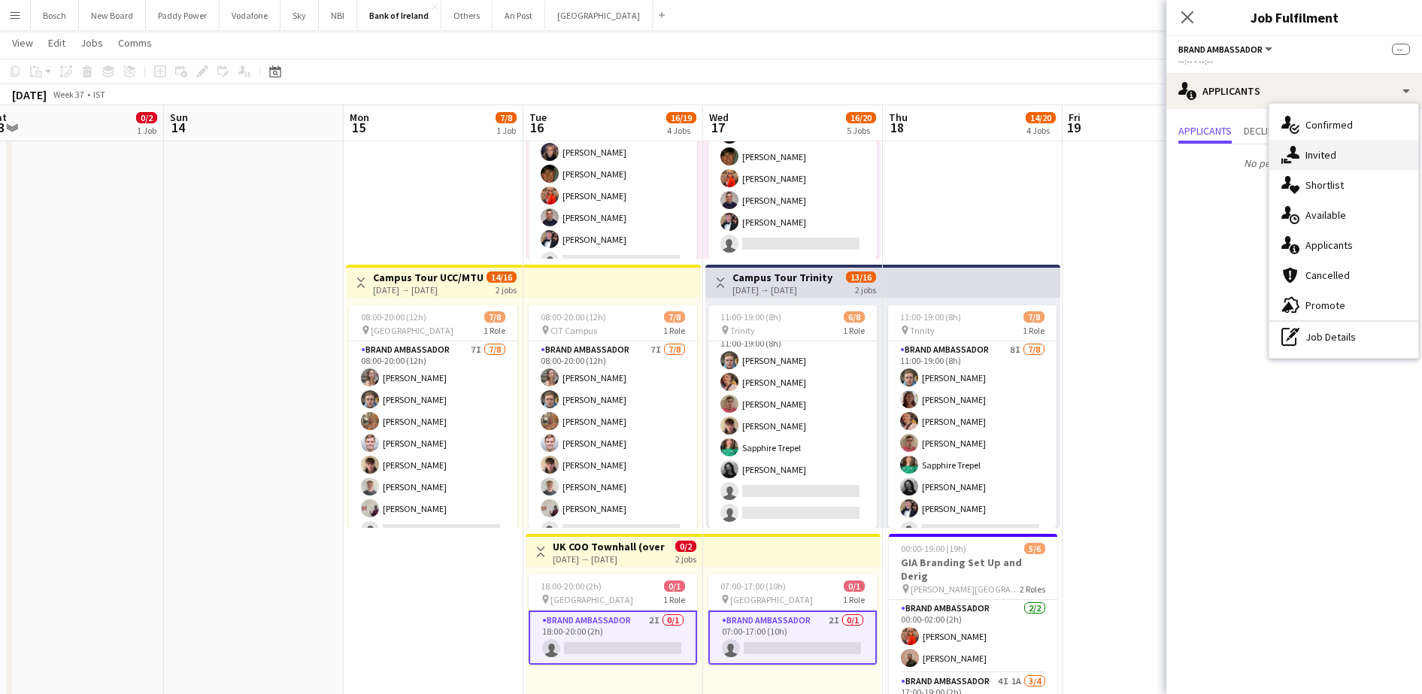
click at [1353, 157] on div "single-neutral-actions-share-1 Invited" at bounding box center [1343, 155] width 149 height 30
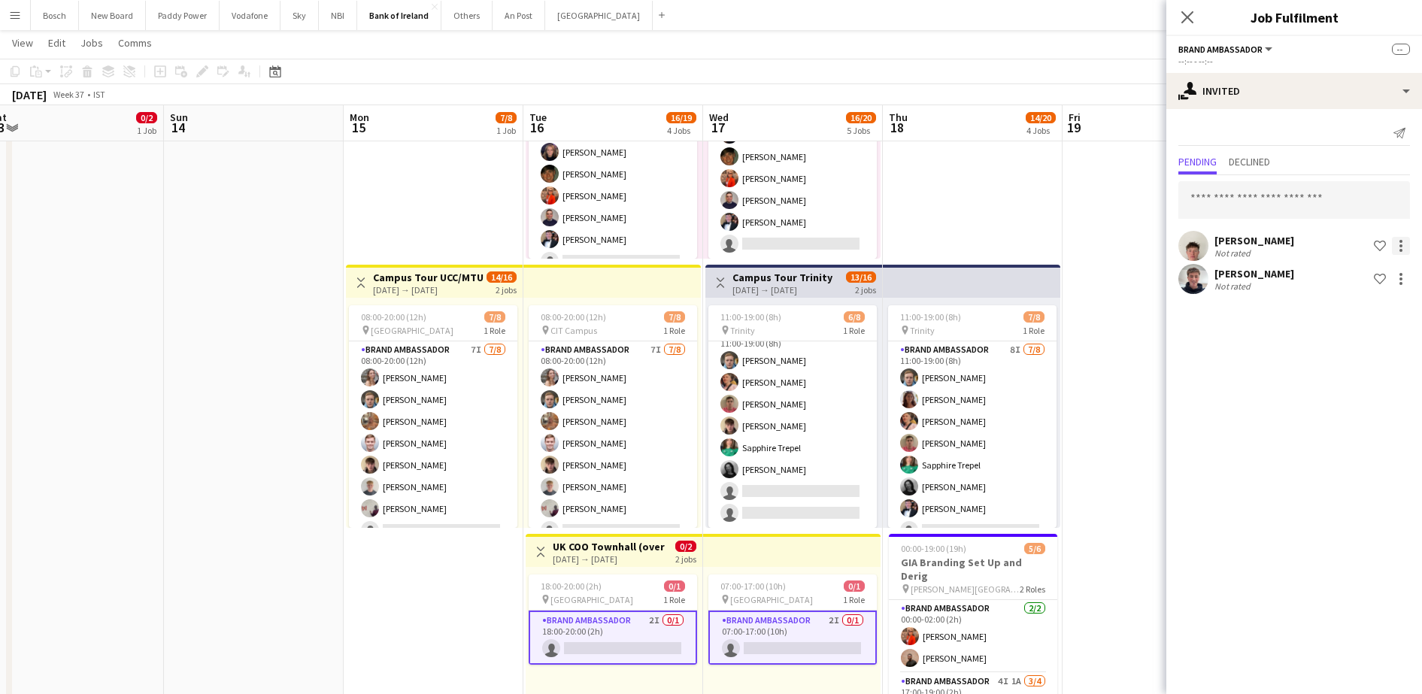
click at [1402, 246] on div at bounding box center [1401, 246] width 18 height 18
click at [1358, 315] on span "Send notification" at bounding box center [1353, 309] width 89 height 13
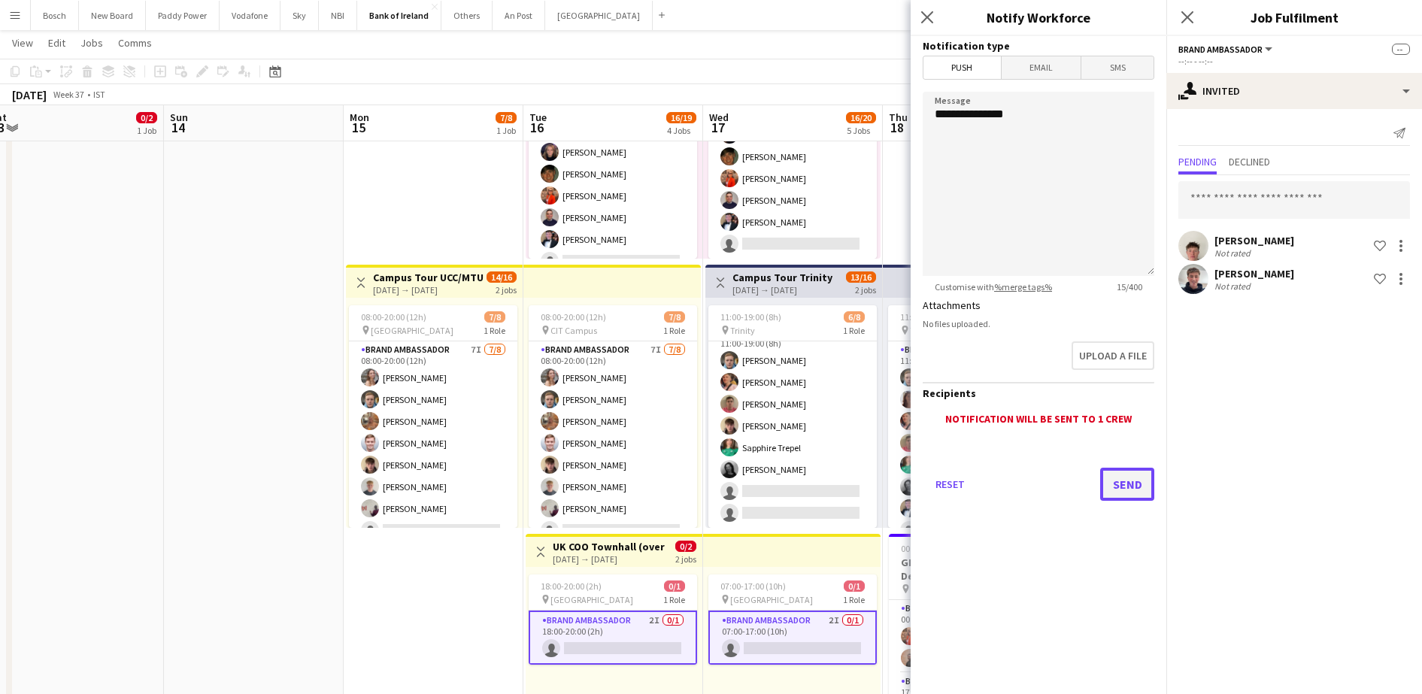
click at [1136, 489] on button "Send" at bounding box center [1127, 484] width 54 height 33
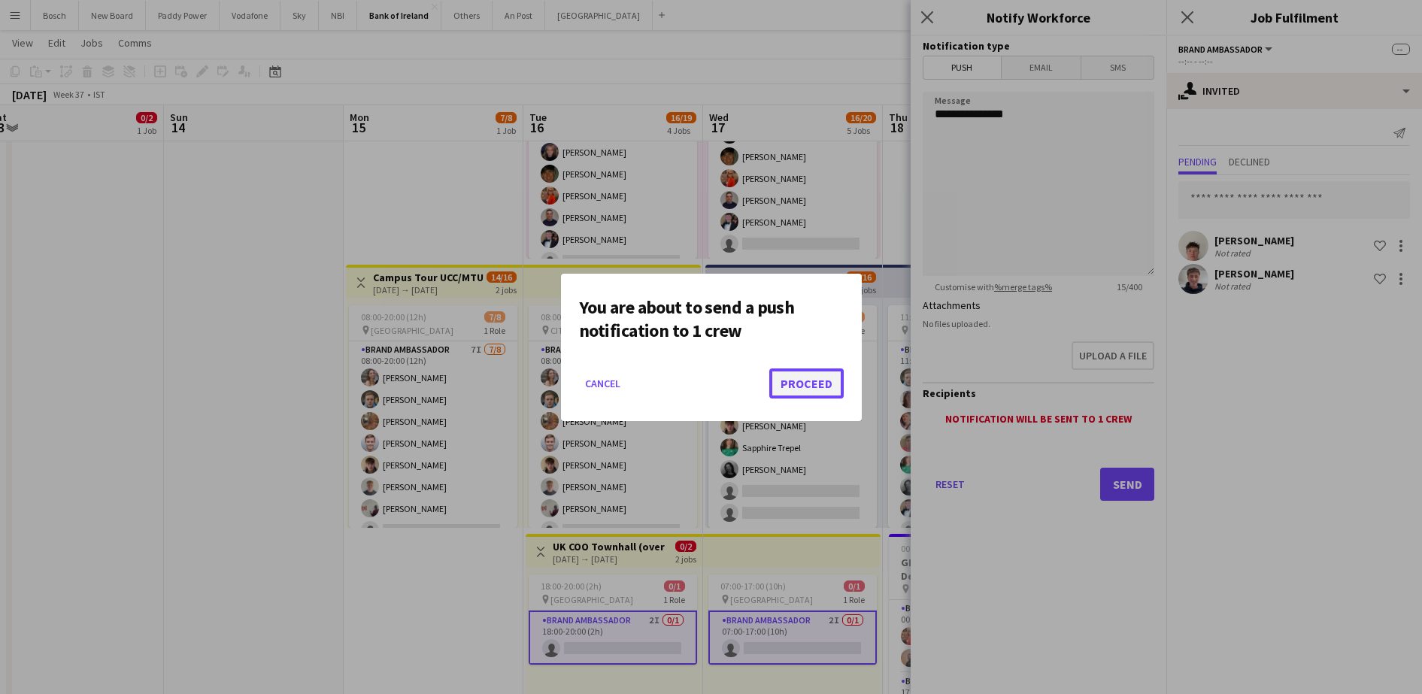
click at [816, 385] on button "Proceed" at bounding box center [806, 383] width 74 height 30
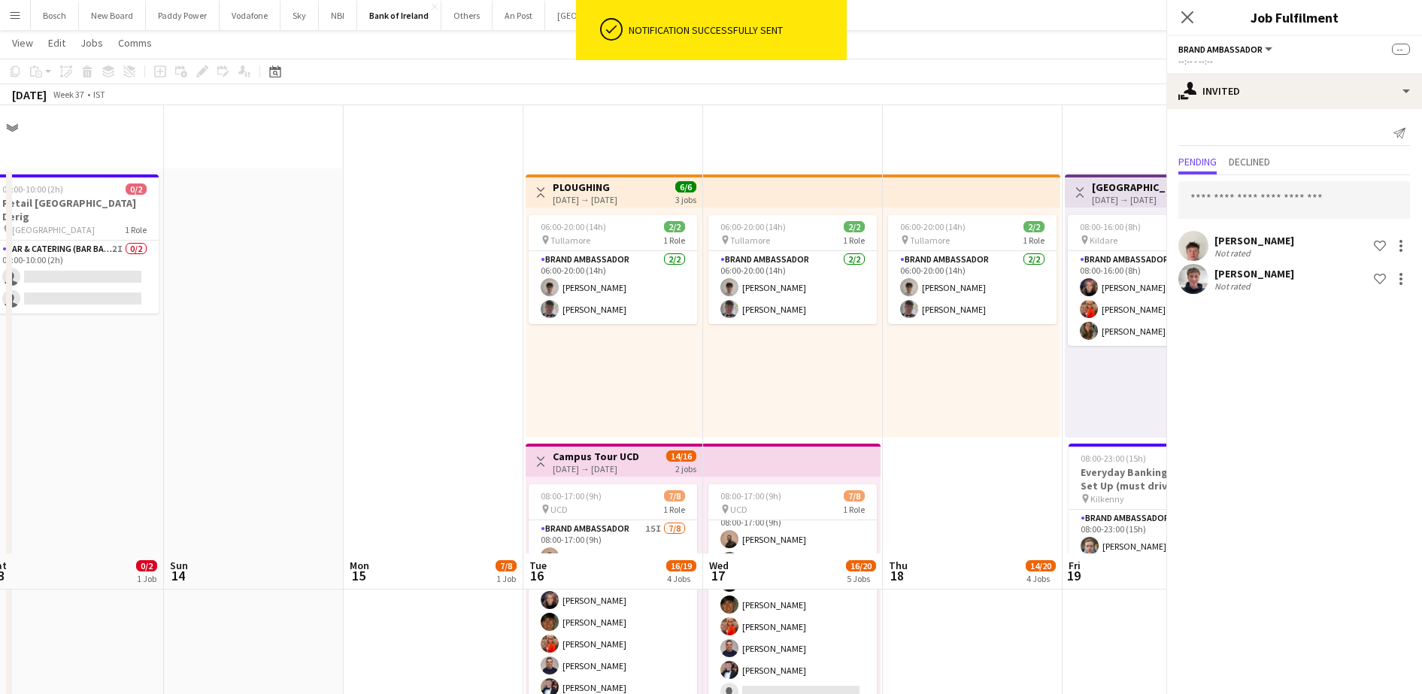
scroll to position [448, 0]
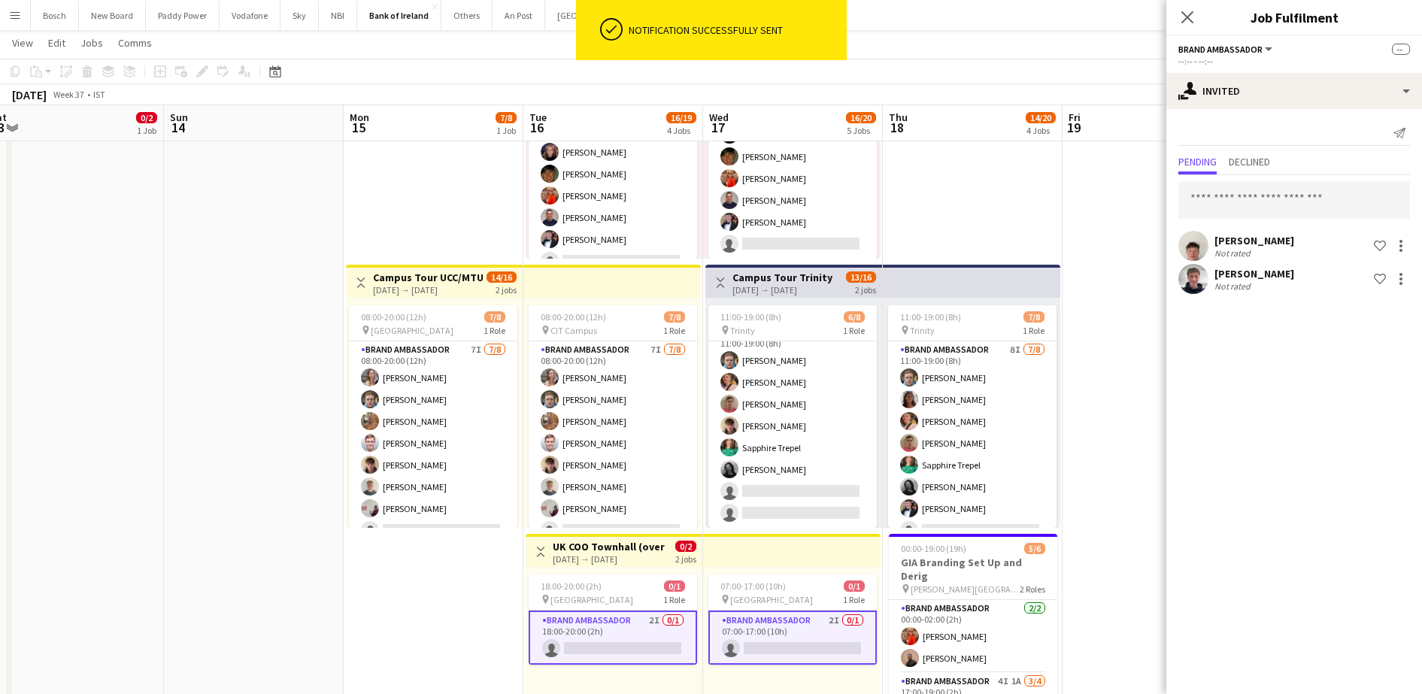
click at [897, 93] on div "[DATE] Week 37 • IST" at bounding box center [711, 94] width 1422 height 21
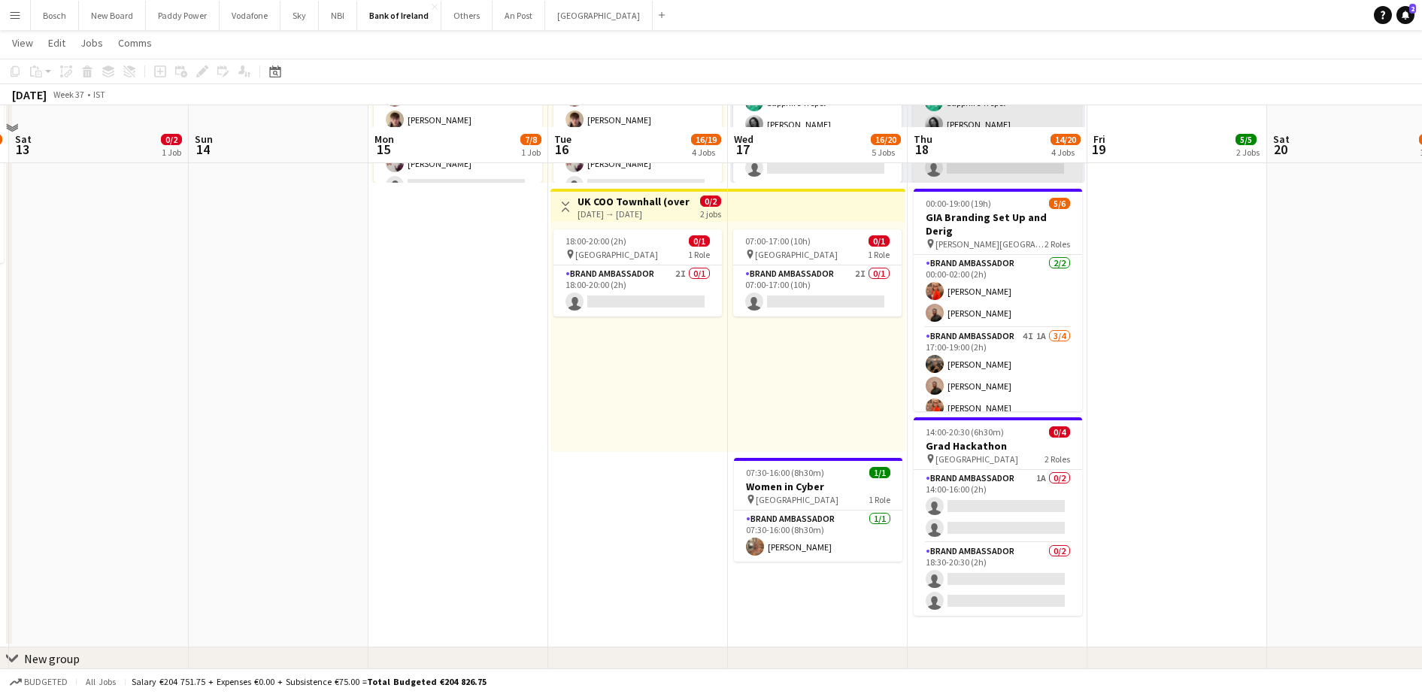
scroll to position [820, 0]
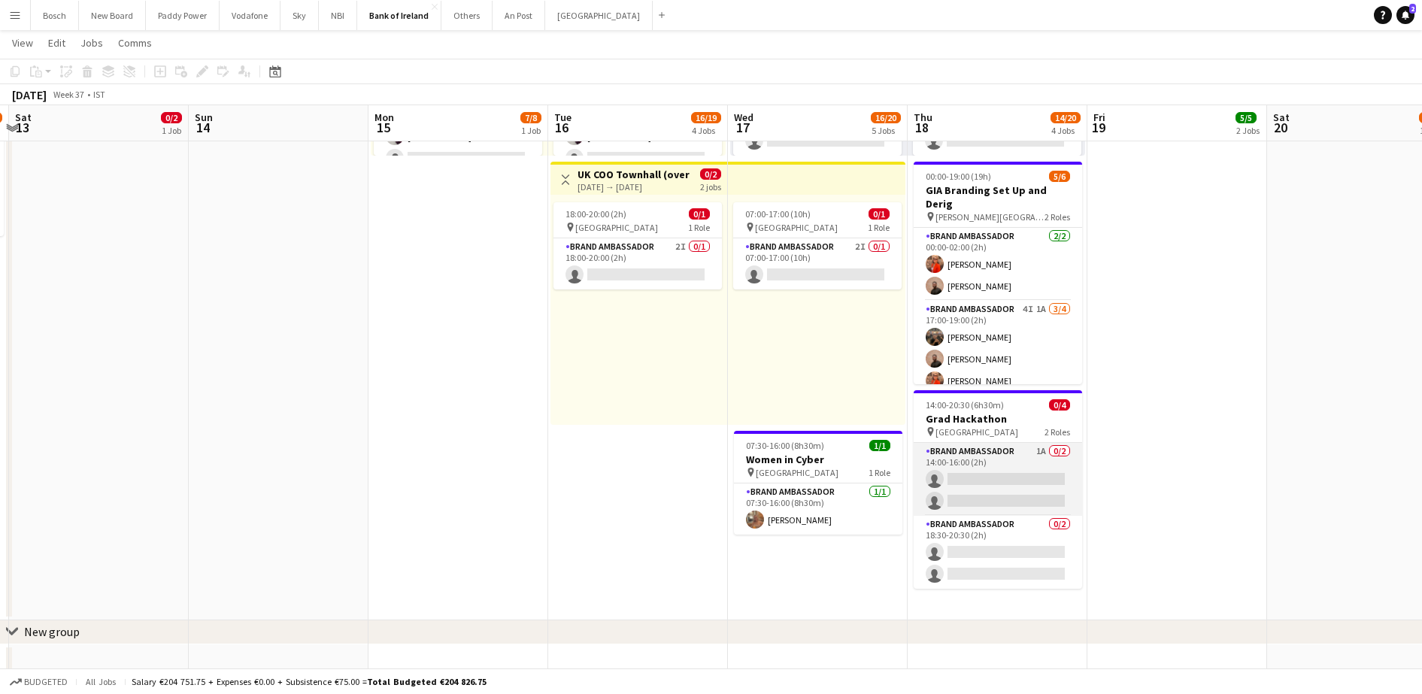
click at [993, 473] on app-card-role "Brand Ambassador 1A 0/2 14:00-16:00 (2h) single-neutral-actions single-neutral-…" at bounding box center [997, 479] width 168 height 73
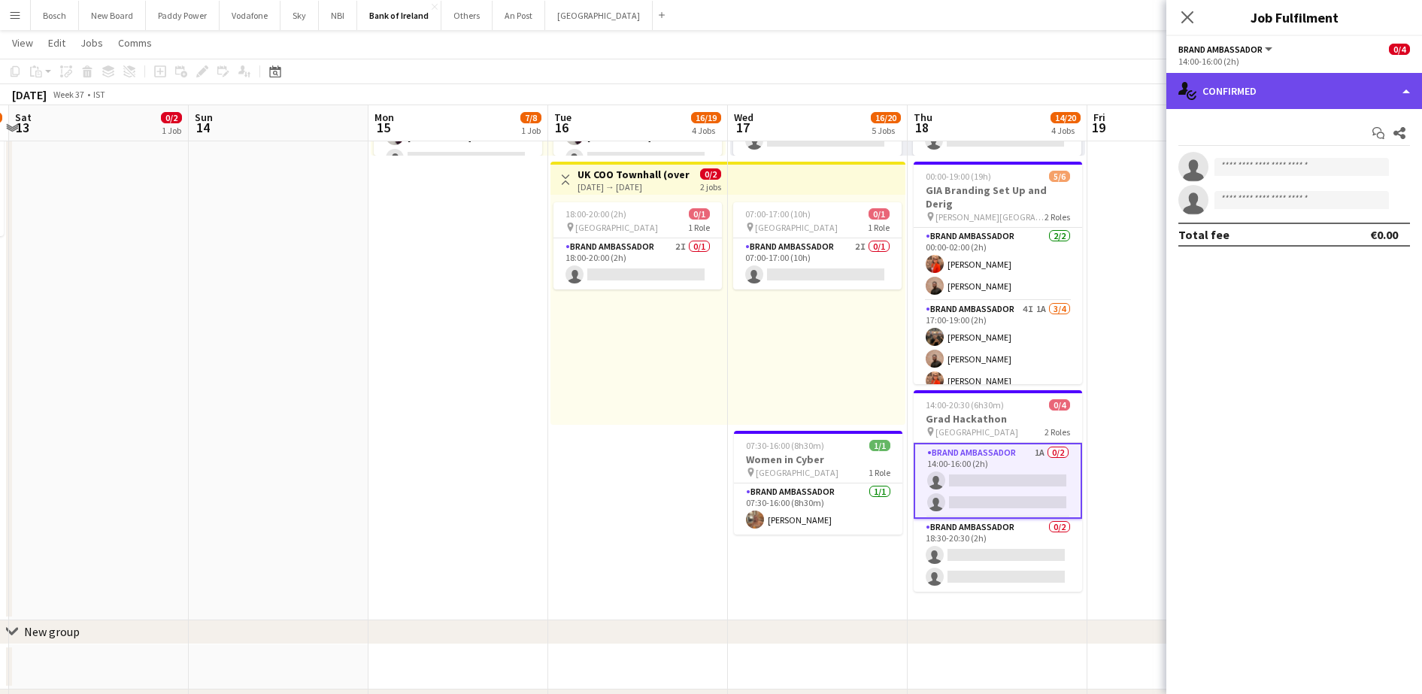
click at [1288, 89] on div "single-neutral-actions-check-2 Confirmed" at bounding box center [1294, 91] width 256 height 36
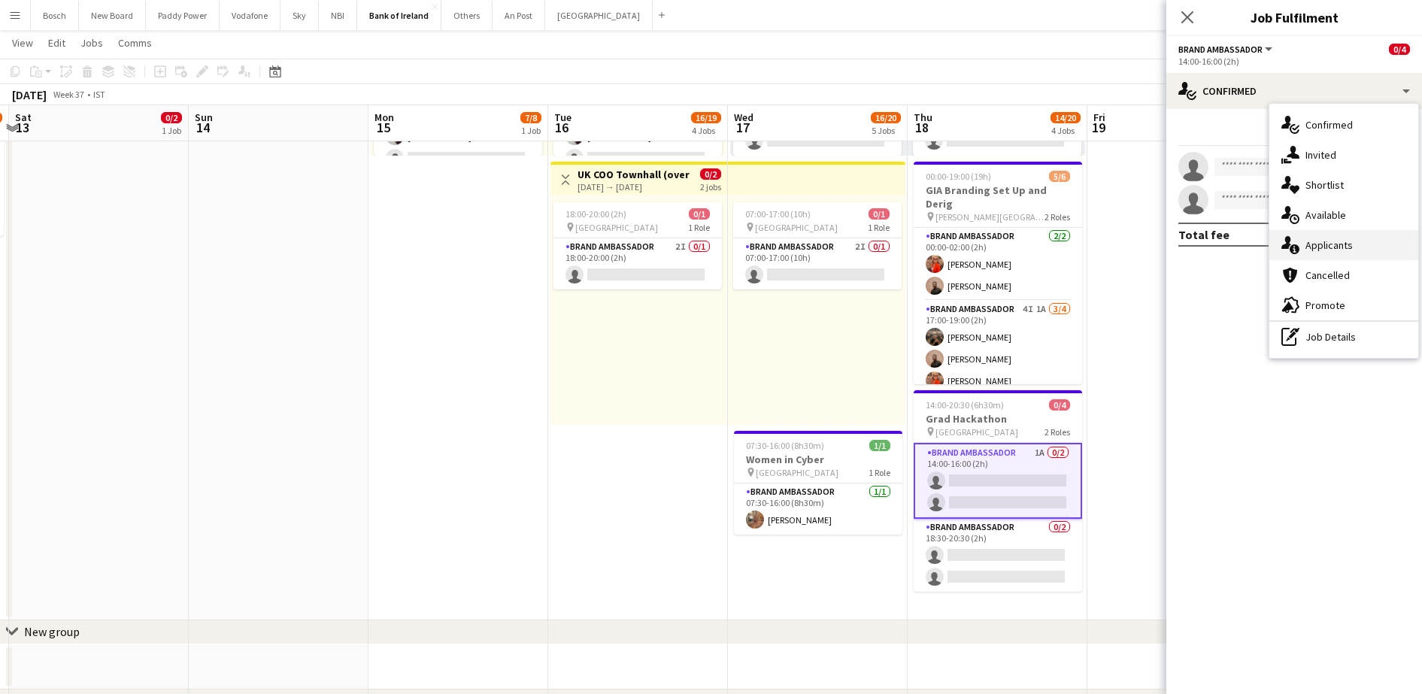
click at [1369, 247] on div "single-neutral-actions-information Applicants" at bounding box center [1343, 245] width 149 height 30
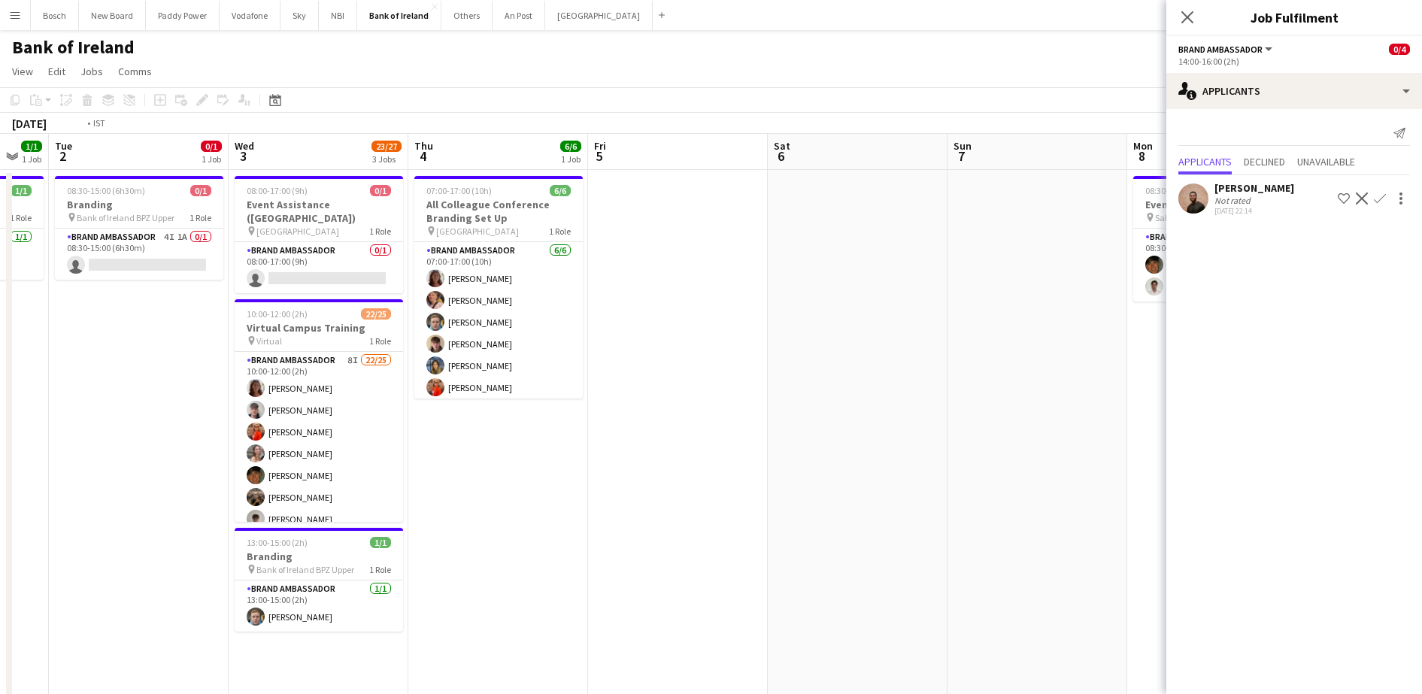
scroll to position [0, 503]
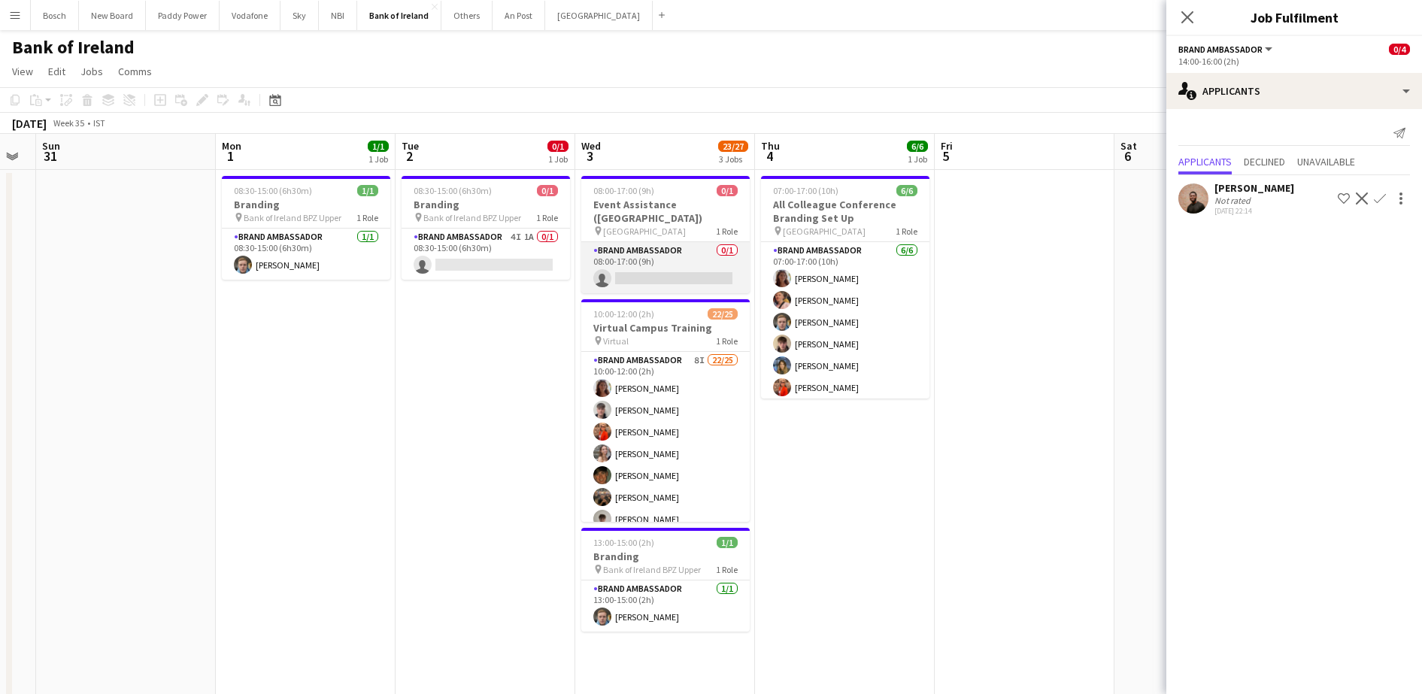
click at [616, 242] on app-card-role "Brand Ambassador 0/1 08:00-17:00 (9h) single-neutral-actions" at bounding box center [665, 267] width 168 height 51
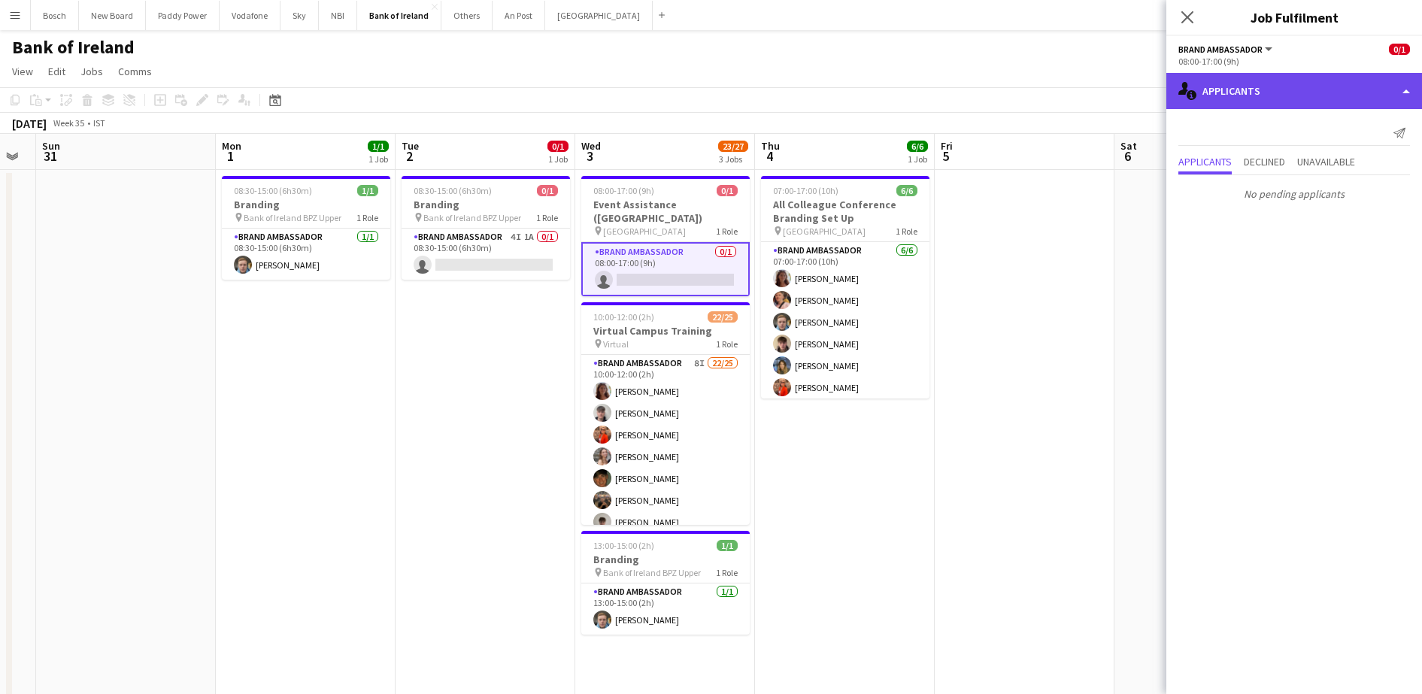
click at [1339, 88] on div "single-neutral-actions-information Applicants" at bounding box center [1294, 91] width 256 height 36
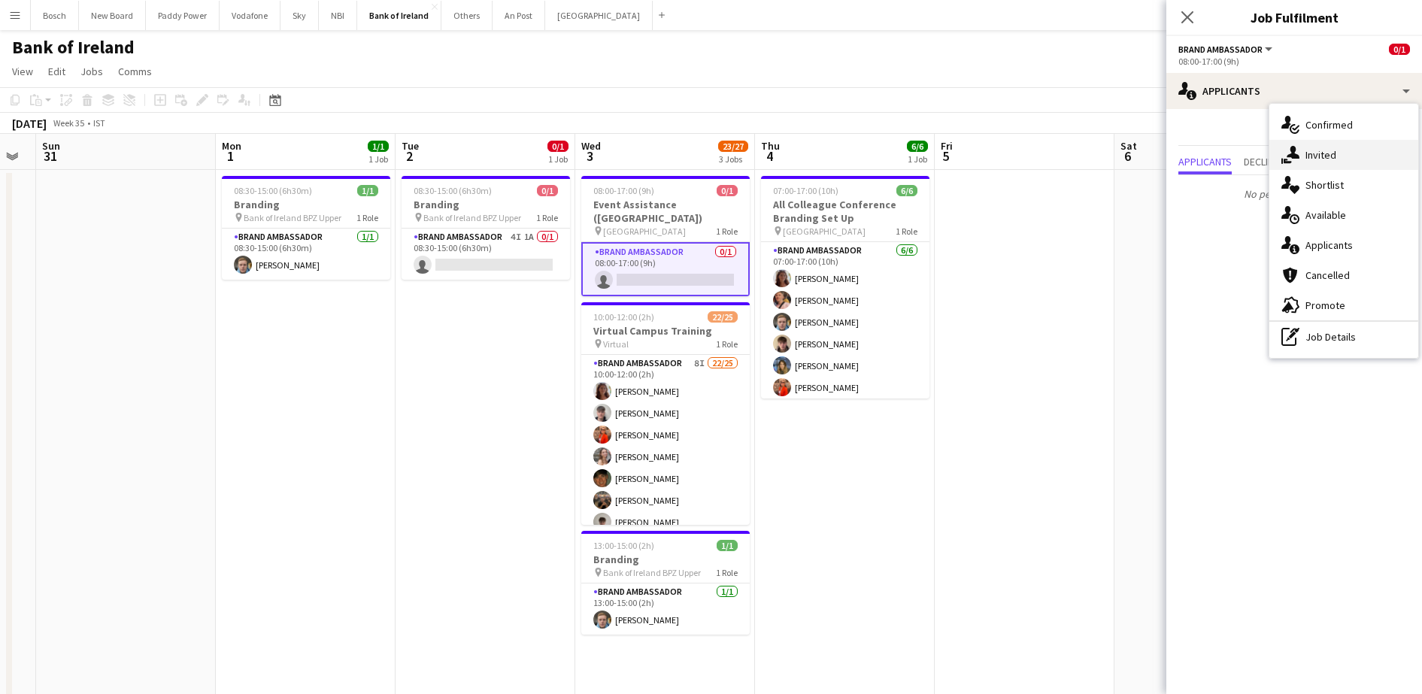
click at [1365, 148] on div "single-neutral-actions-share-1 Invited" at bounding box center [1343, 155] width 149 height 30
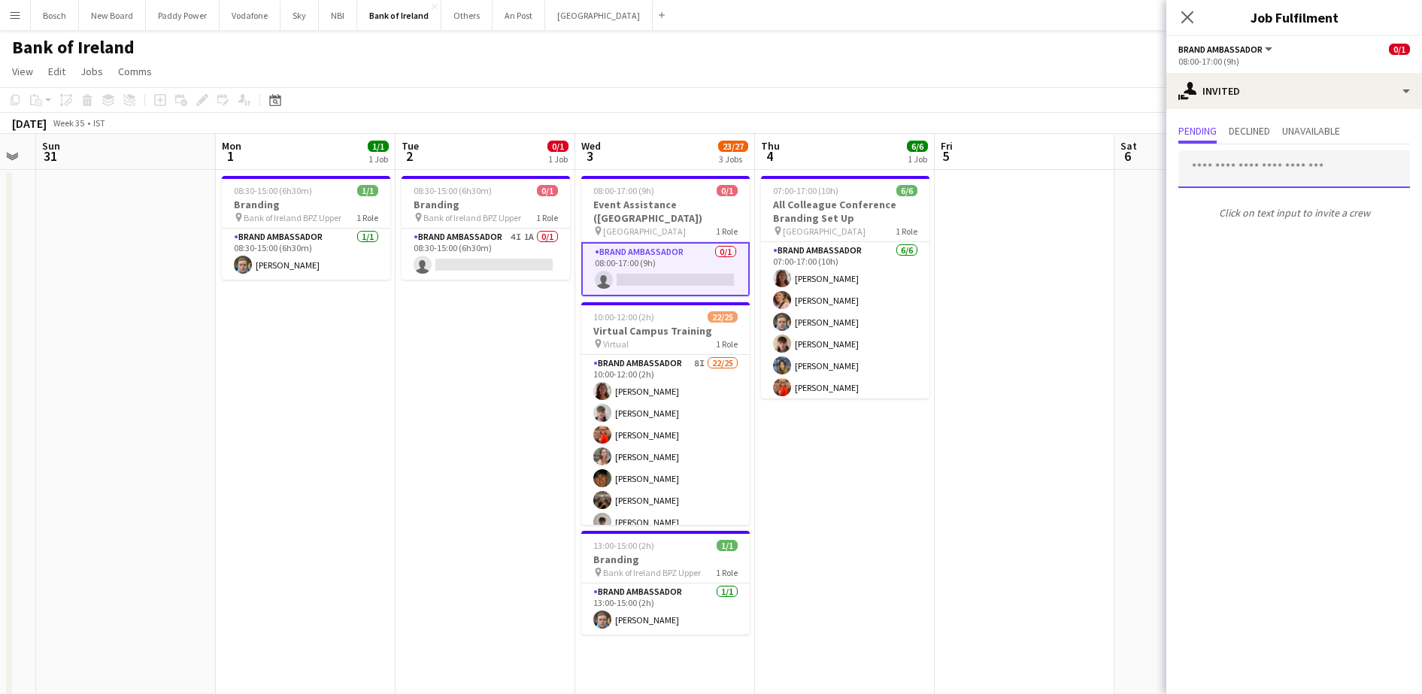
click at [1296, 169] on input "text" at bounding box center [1294, 169] width 232 height 38
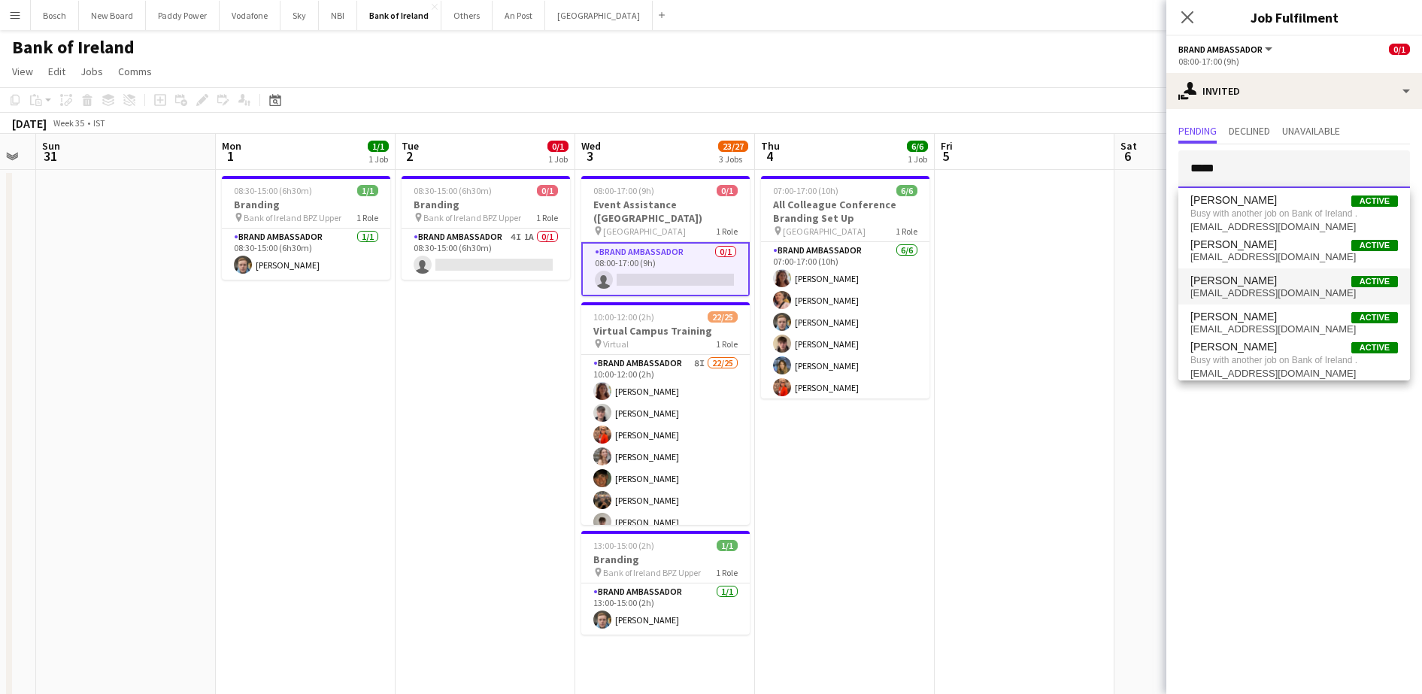
scroll to position [5, 0]
type input "*****"
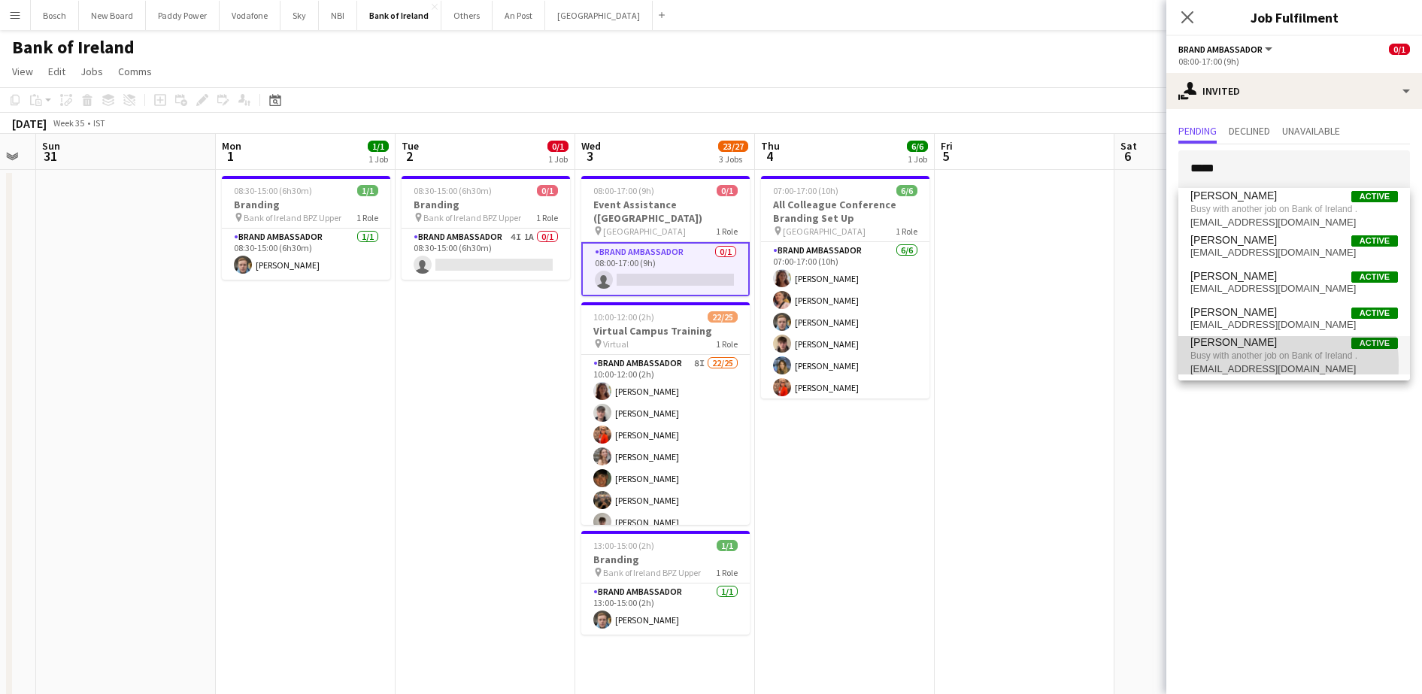
click at [1239, 365] on span "[EMAIL_ADDRESS][DOMAIN_NAME]" at bounding box center [1293, 369] width 207 height 12
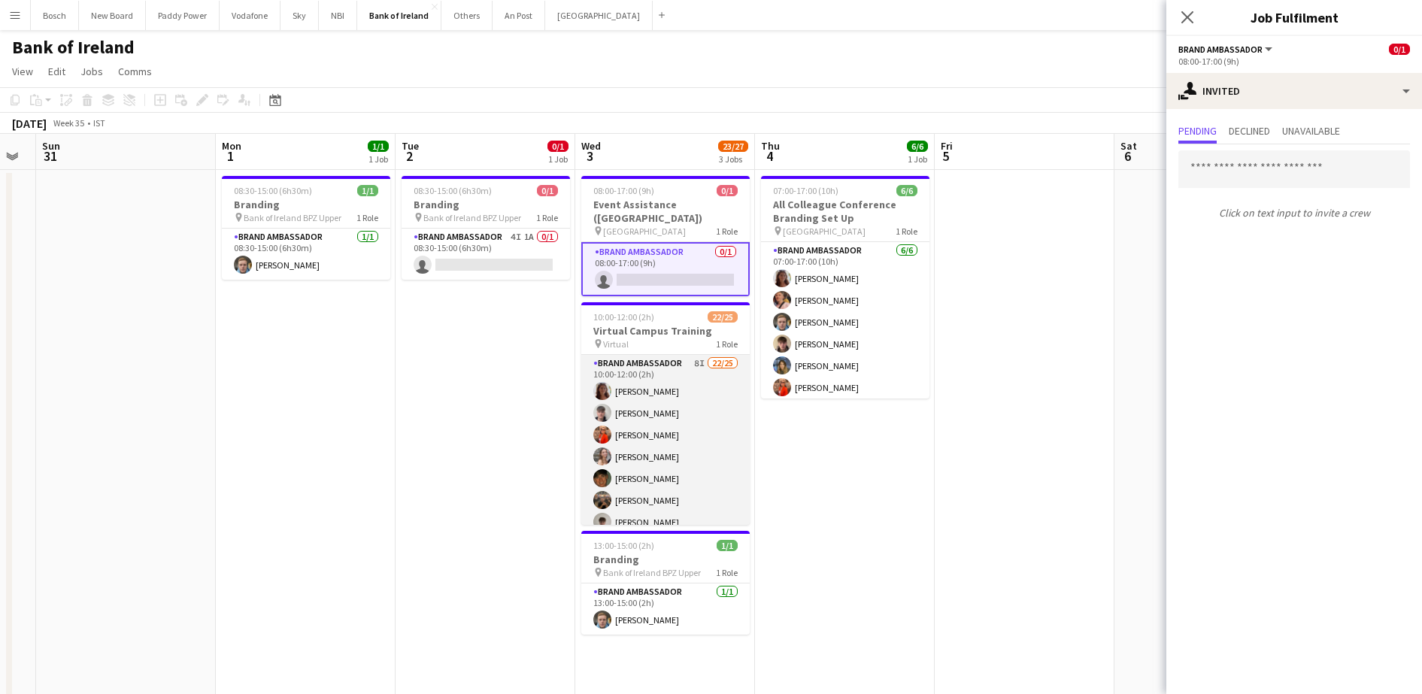
click at [657, 413] on app-card-role "Brand Ambassador 8I 22/25 10:00-12:00 (2h) [PERSON_NAME] [PERSON_NAME] [PERSON_…" at bounding box center [665, 642] width 168 height 574
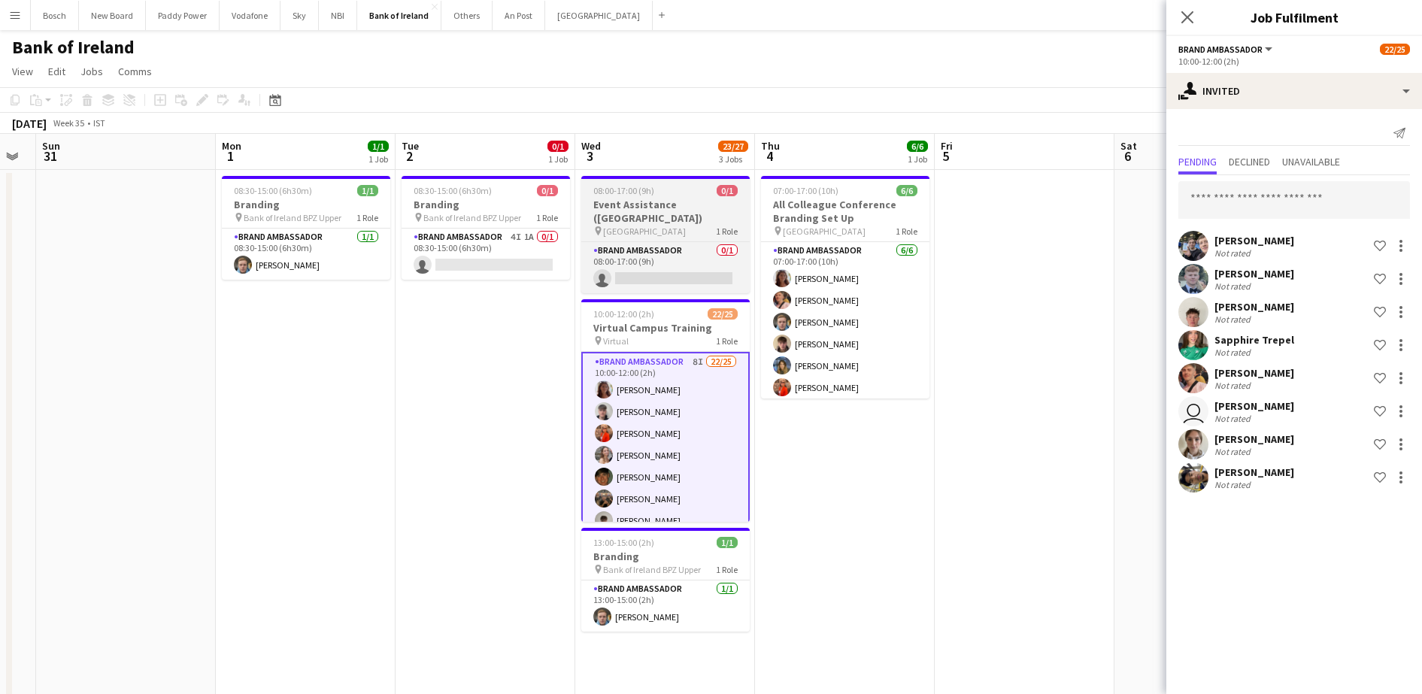
click at [683, 205] on h3 "Event Assistance ([GEOGRAPHIC_DATA])" at bounding box center [665, 211] width 168 height 27
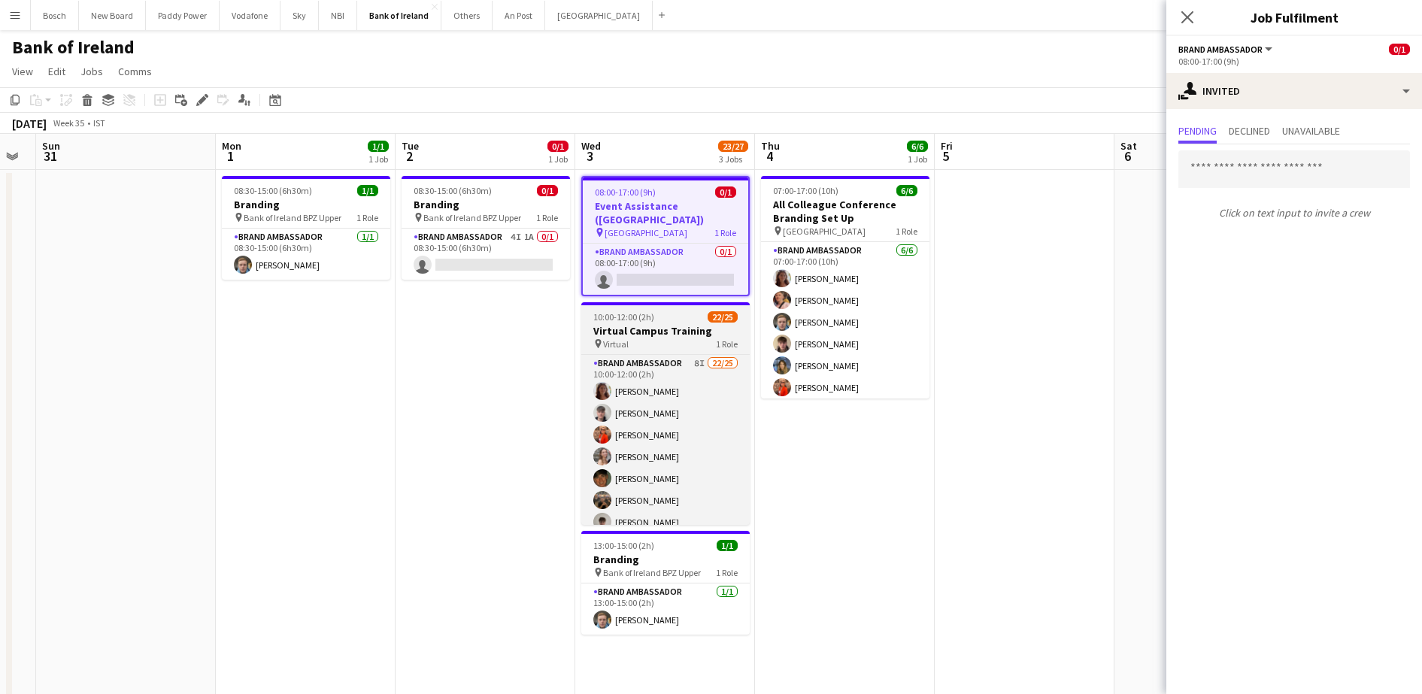
click at [622, 311] on span "10:00-12:00 (2h)" at bounding box center [623, 316] width 61 height 11
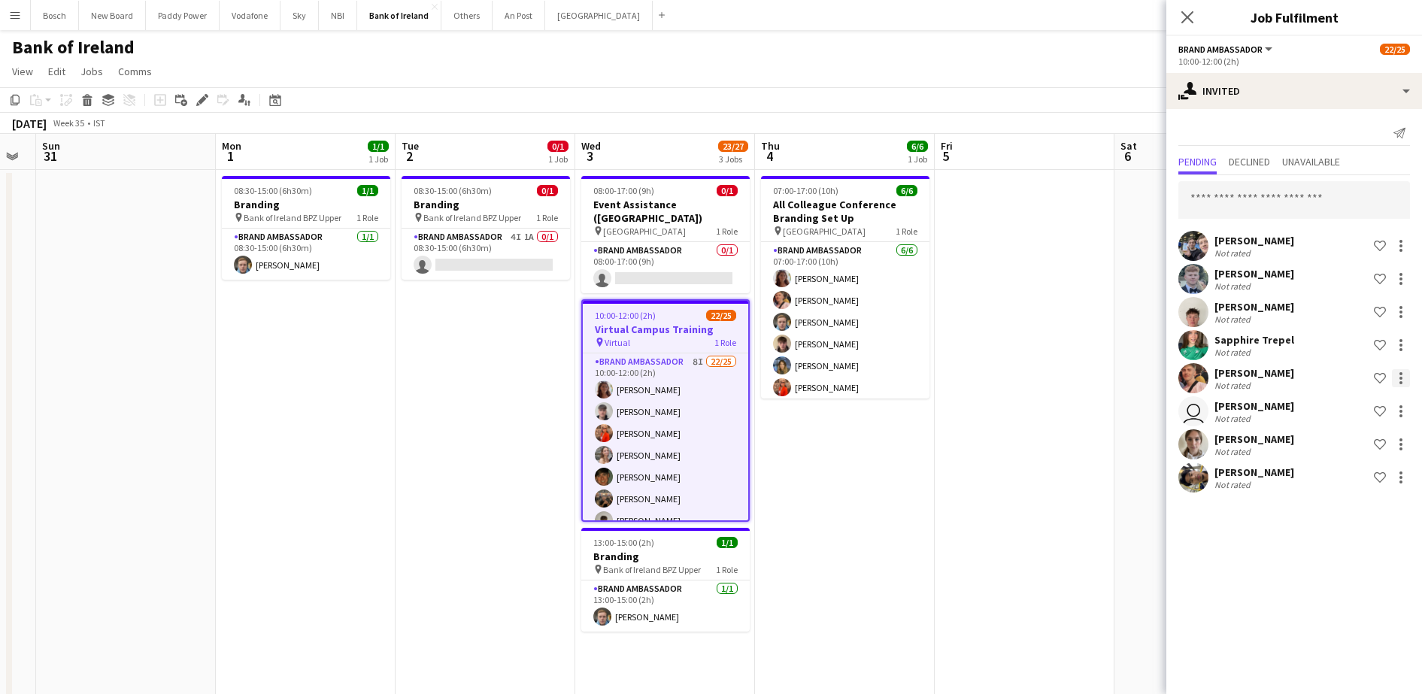
click at [1395, 382] on div at bounding box center [1401, 378] width 18 height 18
click at [1349, 436] on span "Send notification" at bounding box center [1353, 441] width 89 height 13
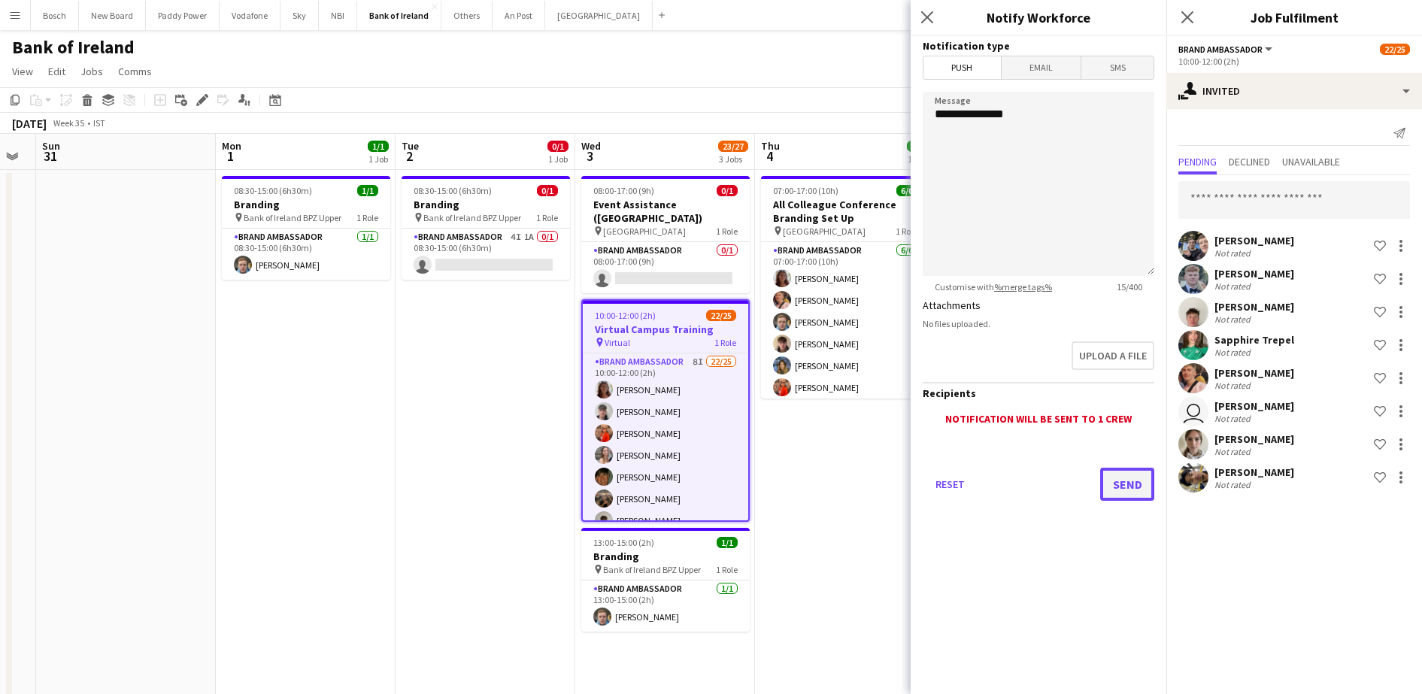
click at [1135, 485] on button "Send" at bounding box center [1127, 484] width 54 height 33
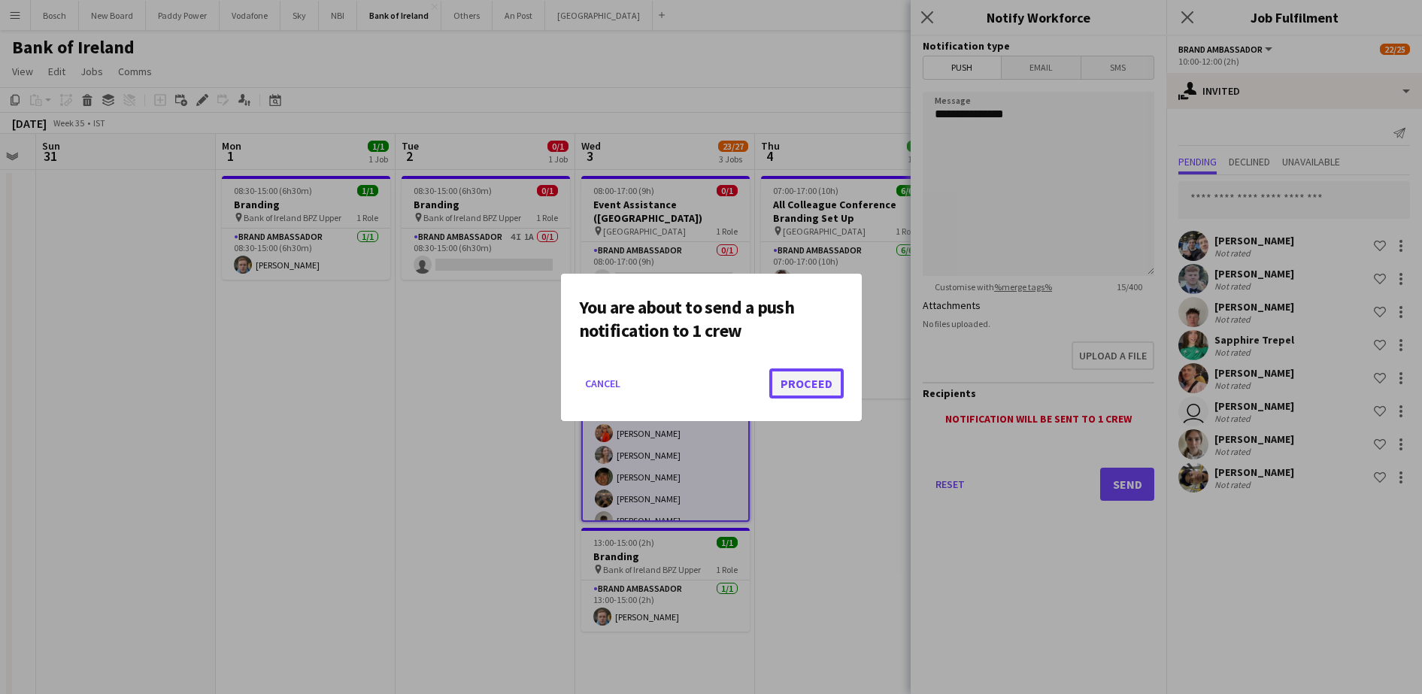
click at [801, 382] on button "Proceed" at bounding box center [806, 383] width 74 height 30
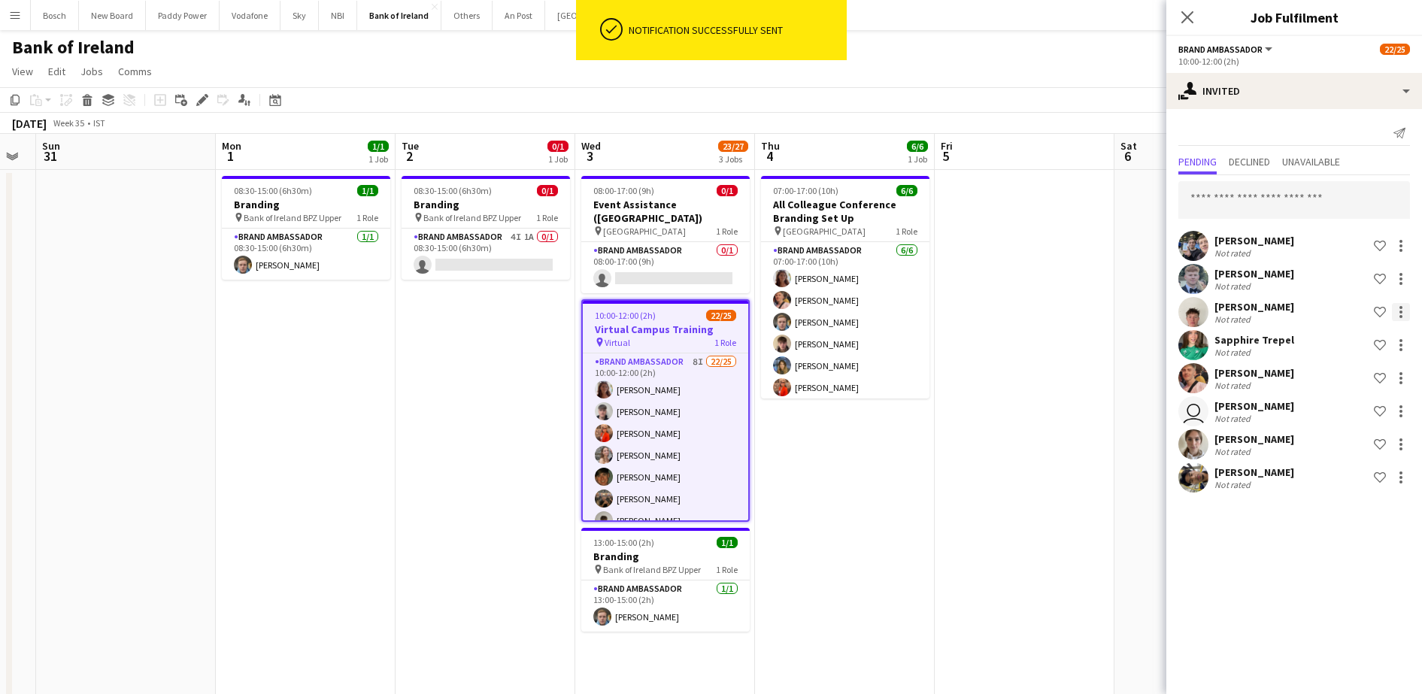
click at [1405, 311] on div at bounding box center [1401, 312] width 18 height 18
click at [1402, 380] on button "Send notification" at bounding box center [1353, 376] width 113 height 36
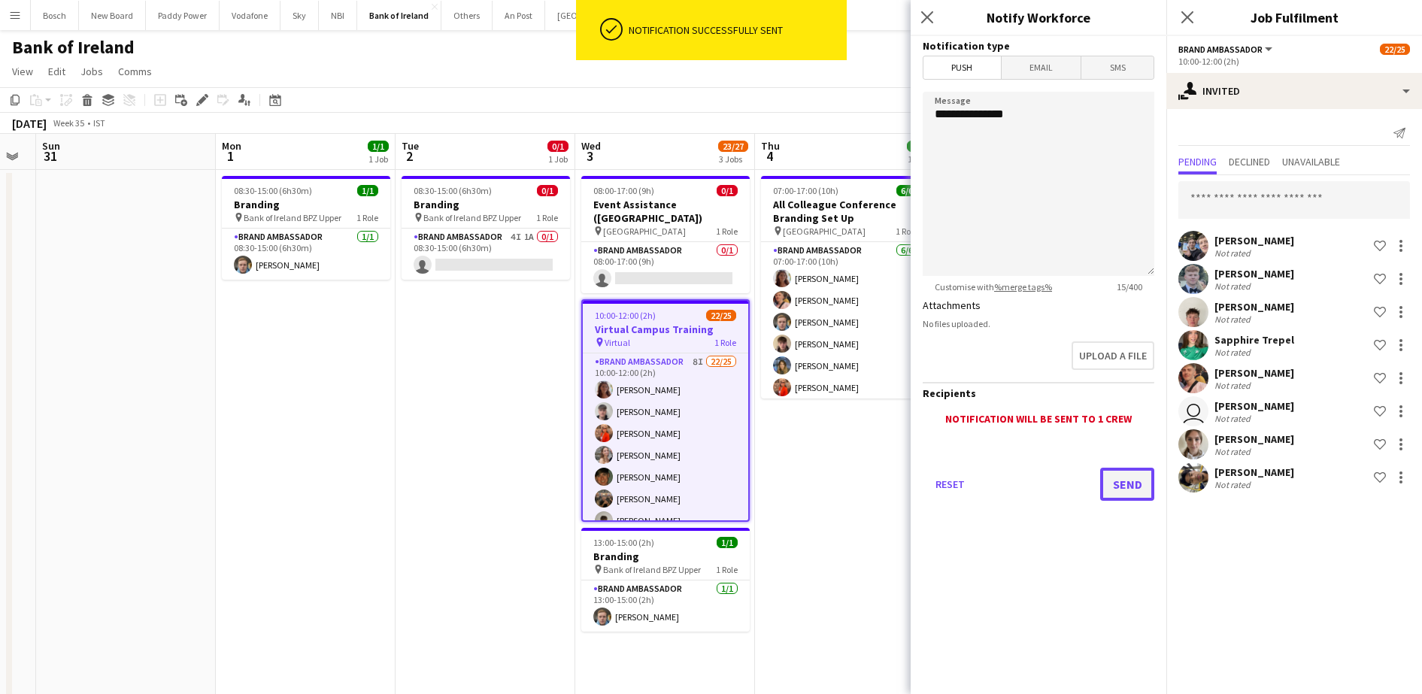
click at [1144, 478] on button "Send" at bounding box center [1127, 484] width 54 height 33
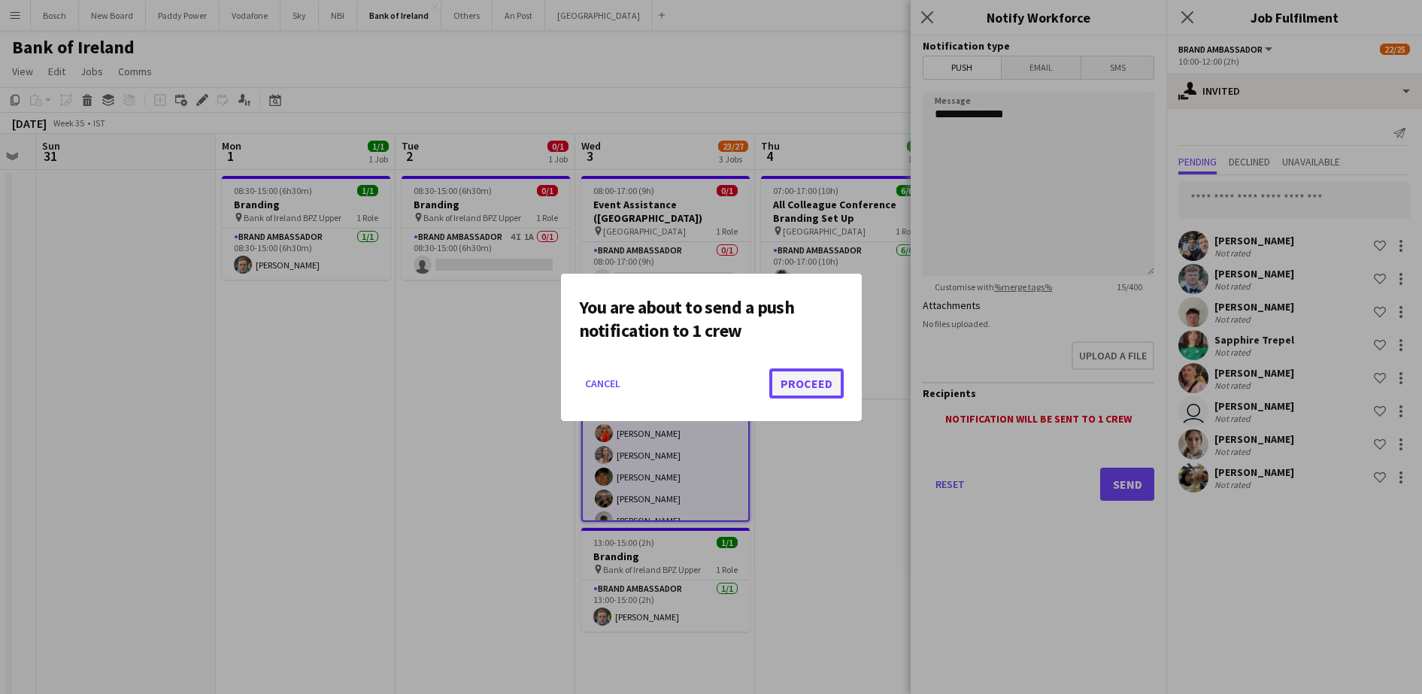
click at [811, 377] on button "Proceed" at bounding box center [806, 383] width 74 height 30
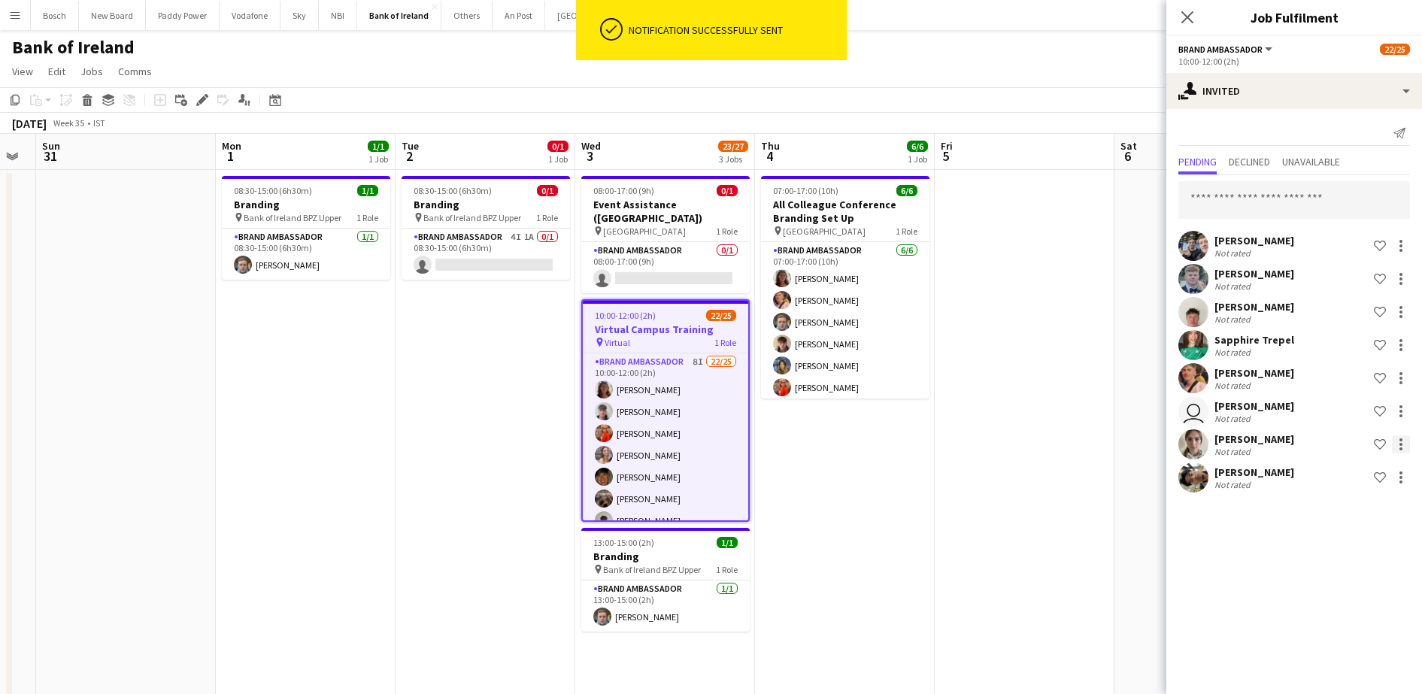
click at [1392, 438] on div at bounding box center [1401, 444] width 18 height 18
click at [1348, 520] on button "Send notification" at bounding box center [1353, 508] width 113 height 36
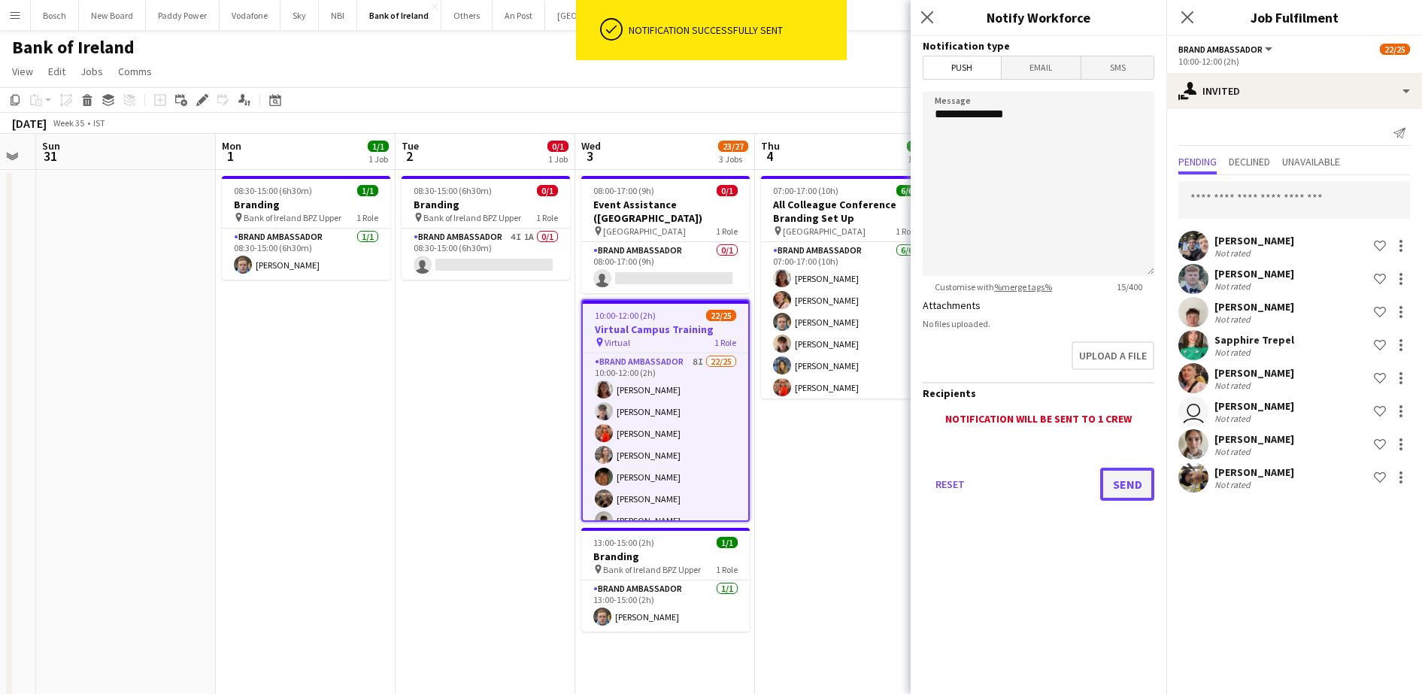
click at [1115, 478] on button "Send" at bounding box center [1127, 484] width 54 height 33
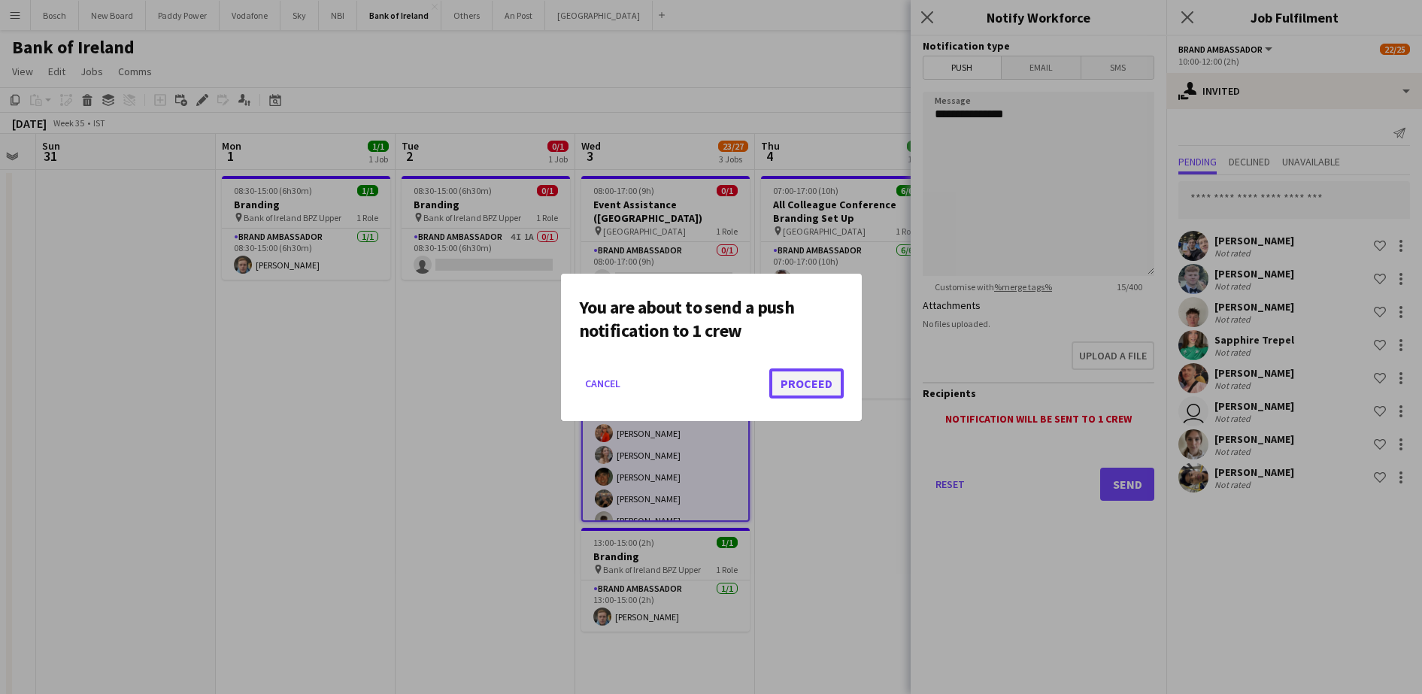
click at [802, 386] on button "Proceed" at bounding box center [806, 383] width 74 height 30
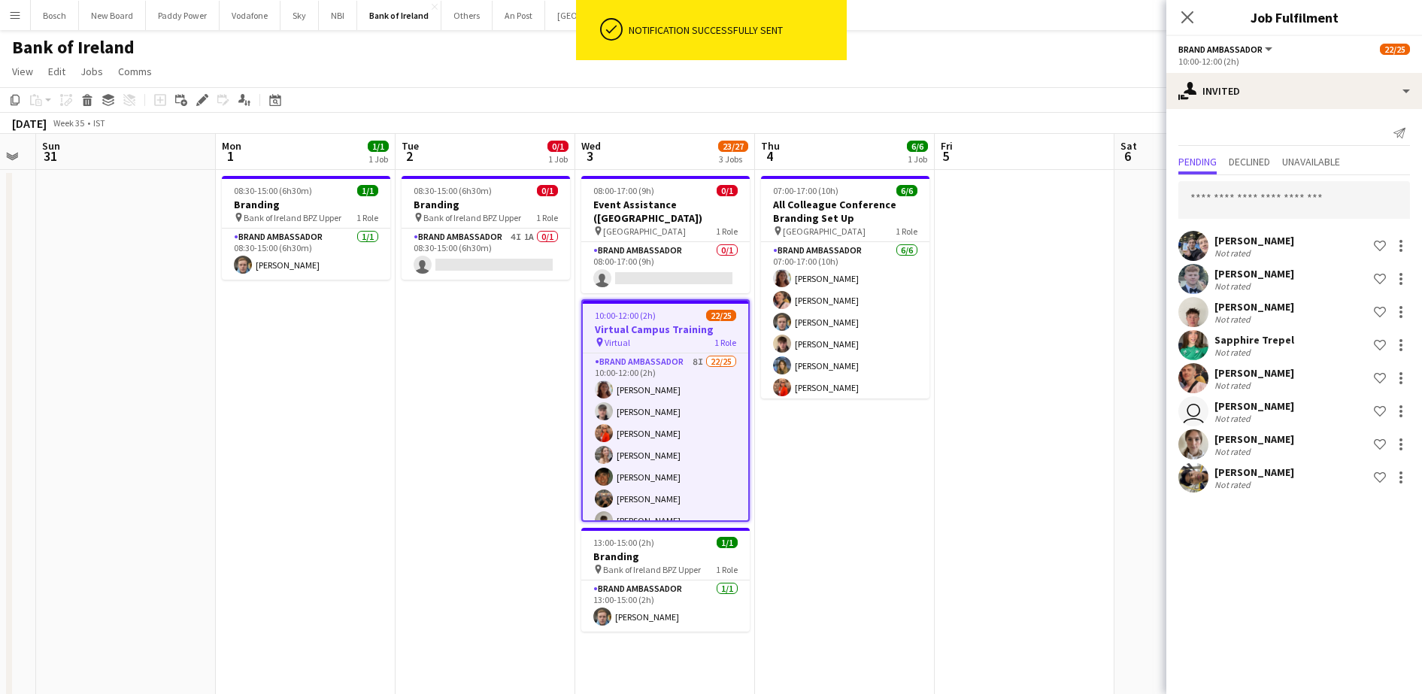
click at [1008, 115] on div "[DATE] Week 35 • IST" at bounding box center [711, 123] width 1422 height 21
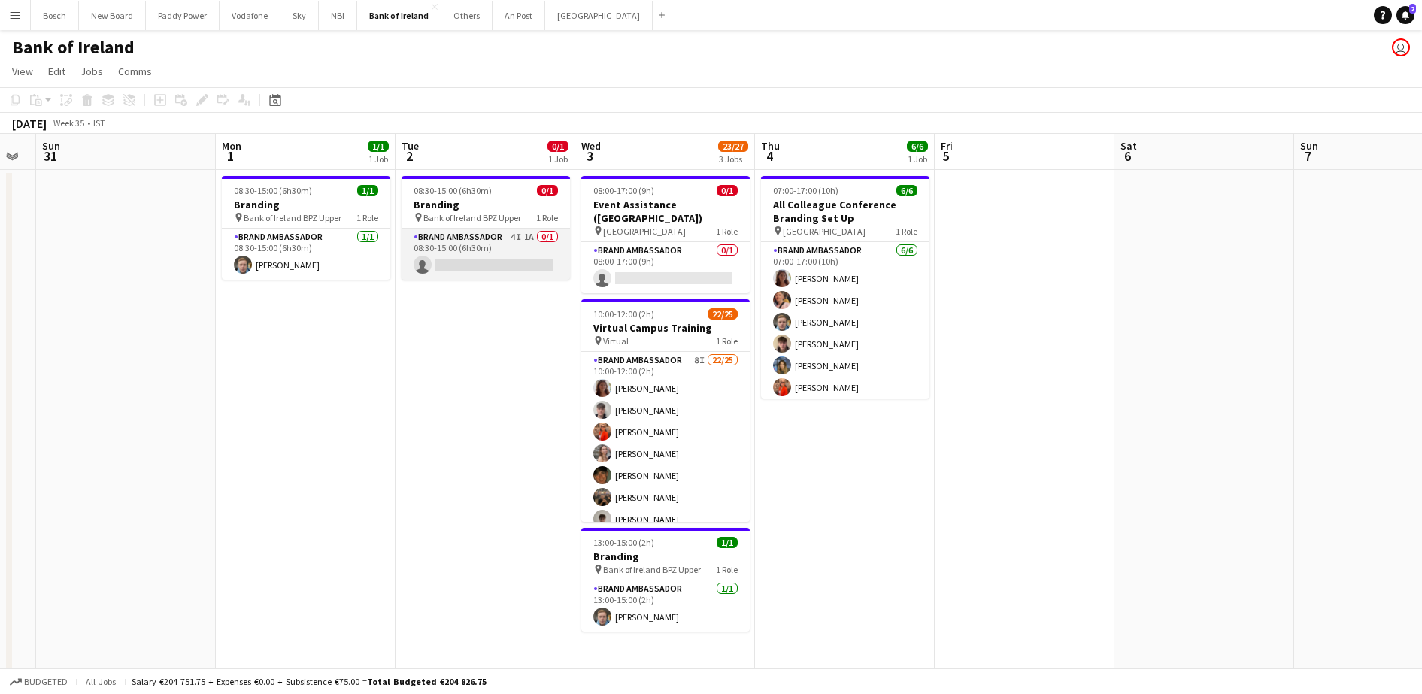
click at [454, 253] on app-card-role "Brand Ambassador 4I 1A 0/1 08:30-15:00 (6h30m) single-neutral-actions" at bounding box center [485, 254] width 168 height 51
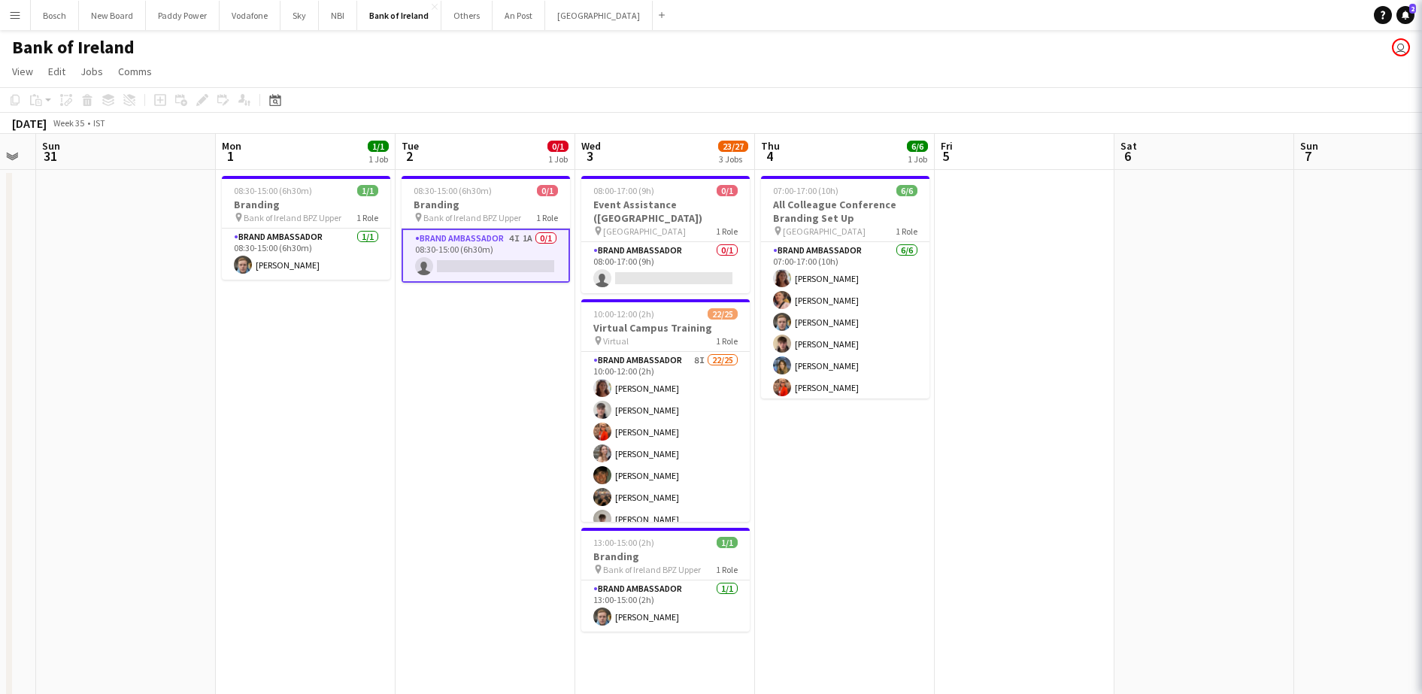
scroll to position [0, 501]
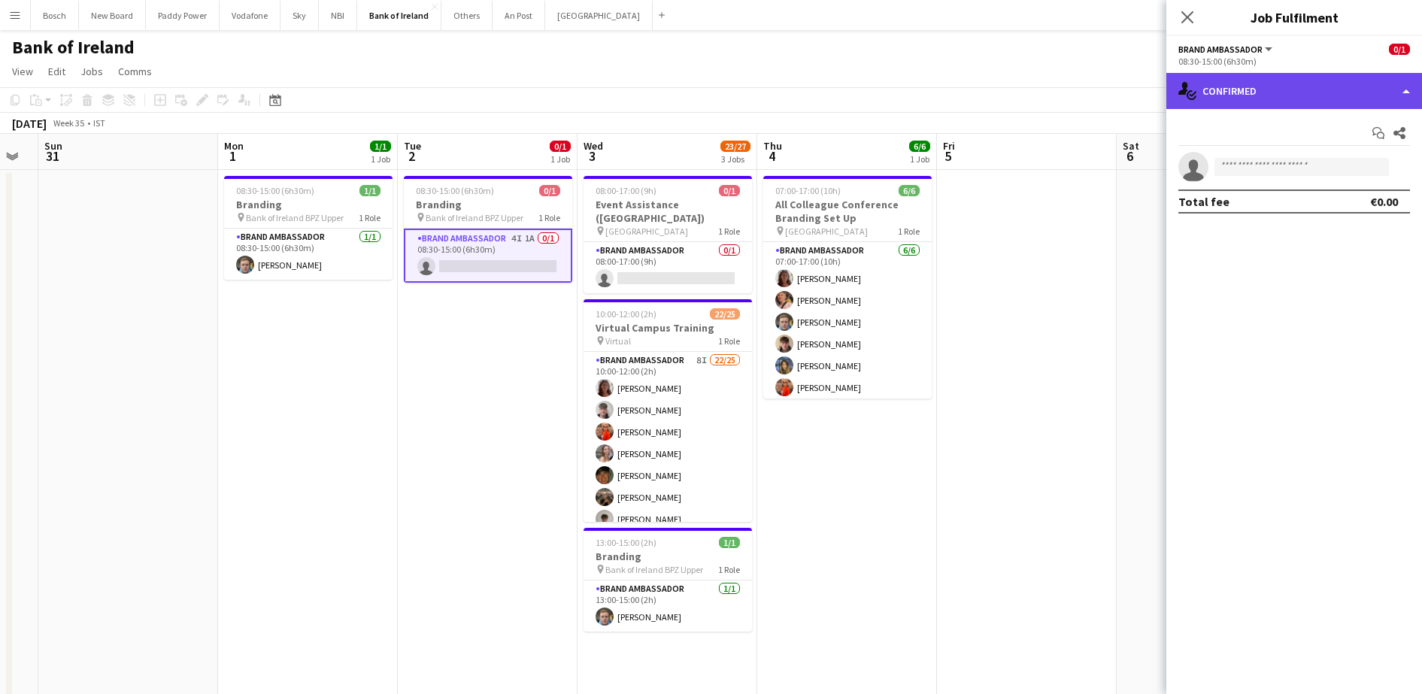
click at [1262, 89] on div "single-neutral-actions-check-2 Confirmed" at bounding box center [1294, 91] width 256 height 36
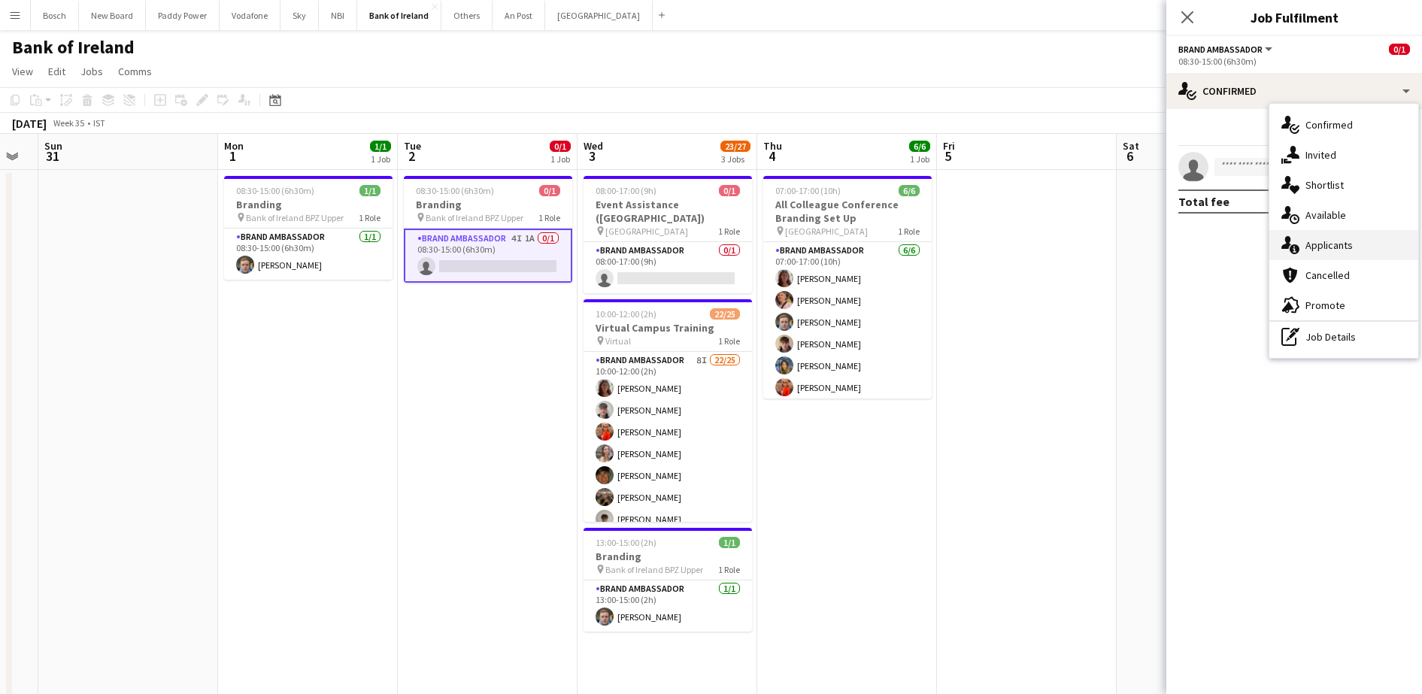
click at [1337, 250] on div "single-neutral-actions-information Applicants" at bounding box center [1343, 245] width 149 height 30
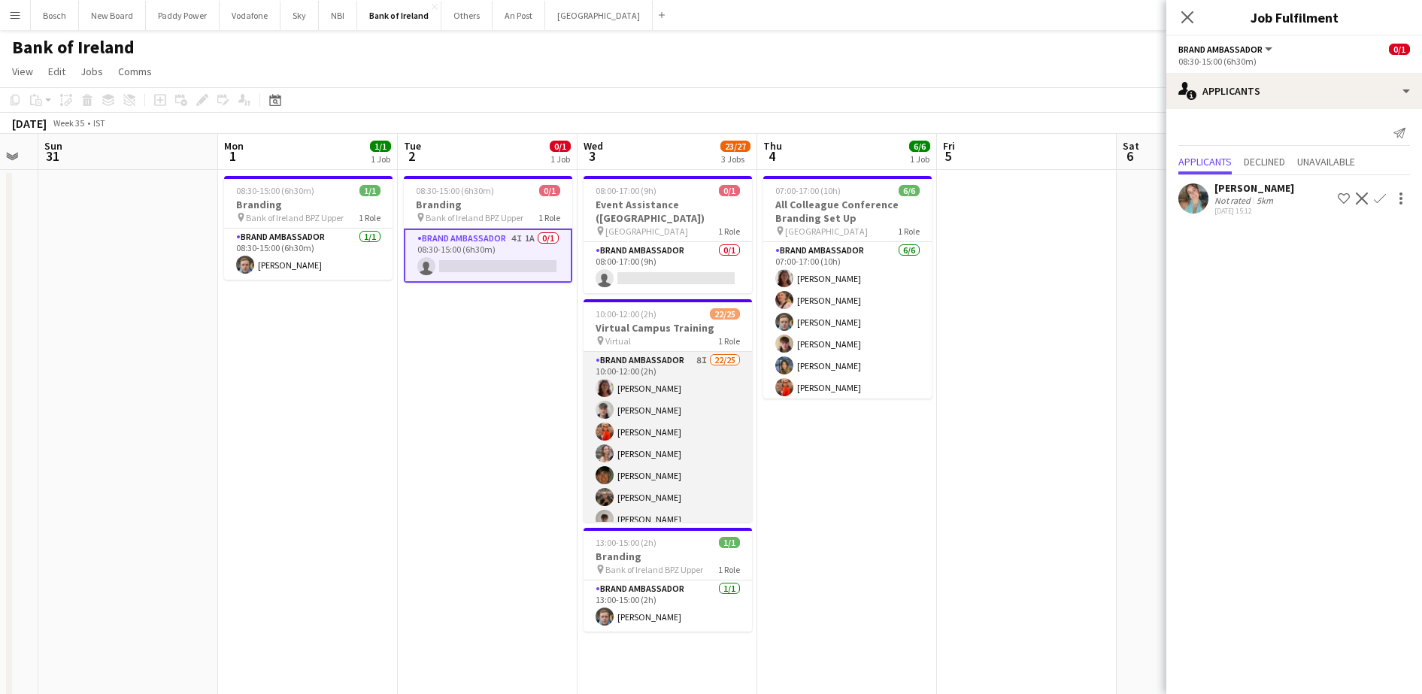
click at [668, 354] on app-card-role "Brand Ambassador 8I 22/25 10:00-12:00 (2h) [PERSON_NAME] [PERSON_NAME] [PERSON_…" at bounding box center [667, 639] width 168 height 574
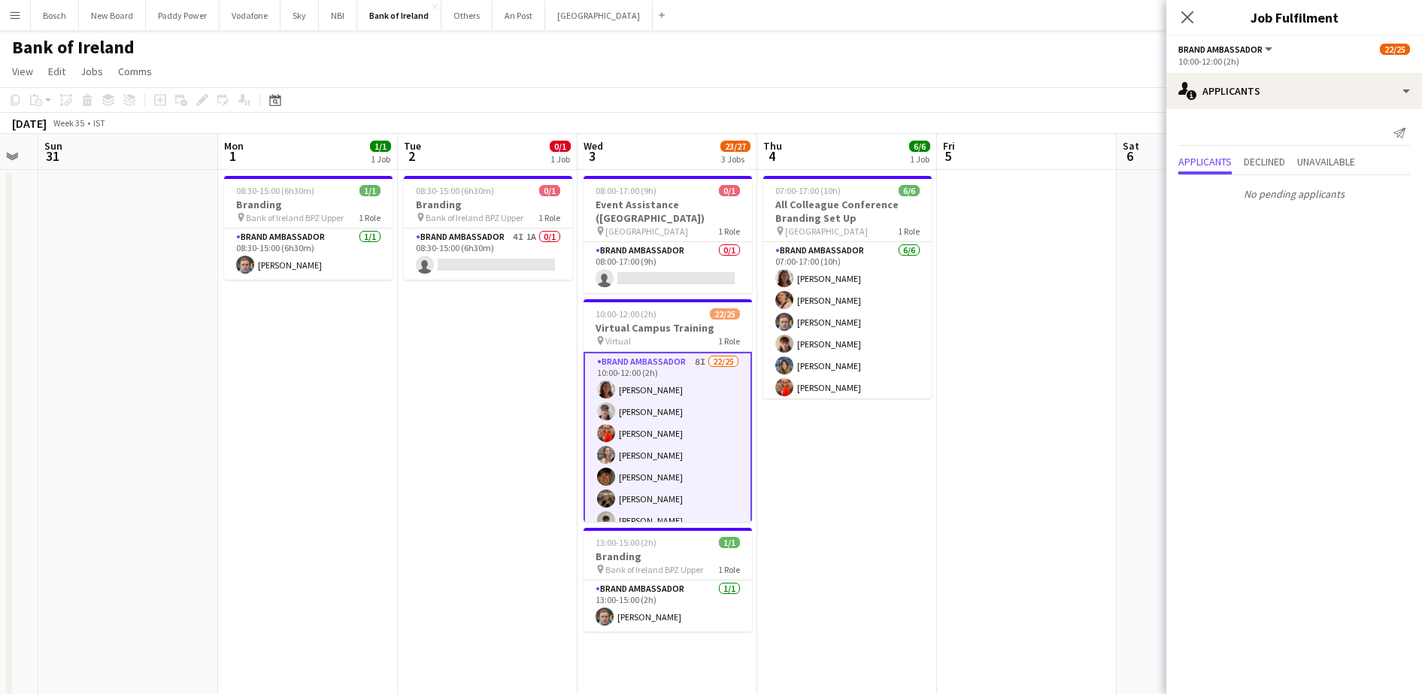
scroll to position [123, 0]
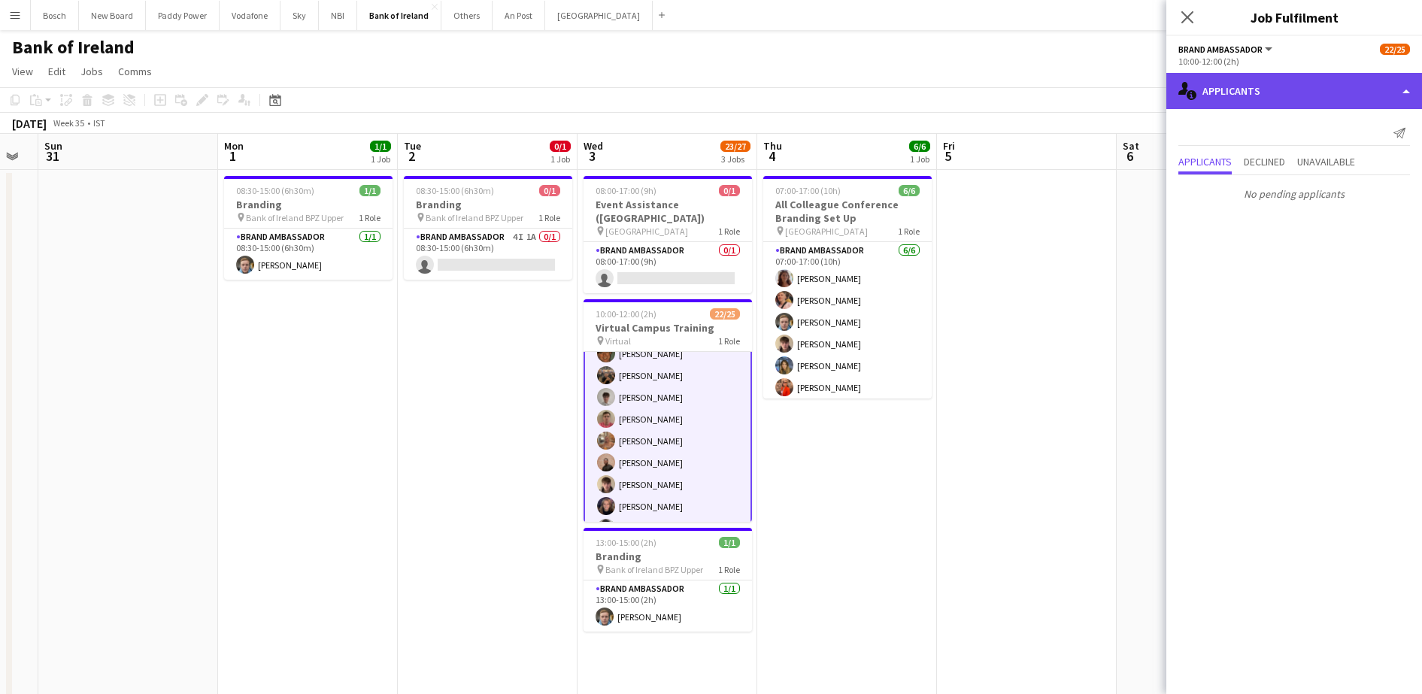
click at [1303, 103] on div "single-neutral-actions-information Applicants" at bounding box center [1294, 91] width 256 height 36
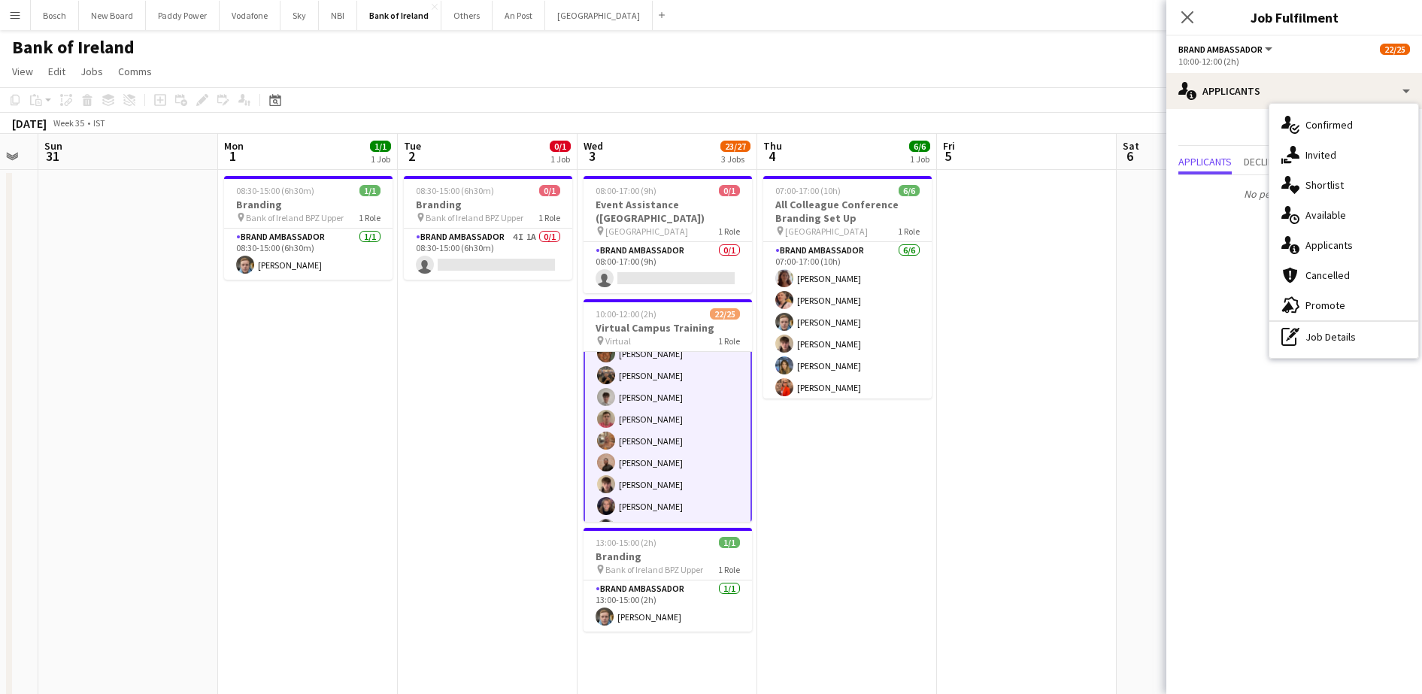
click at [644, 387] on app-card-role "Brand Ambassador 8I 22/25 10:00-12:00 (2h) [PERSON_NAME] [PERSON_NAME] [PERSON_…" at bounding box center [667, 517] width 168 height 577
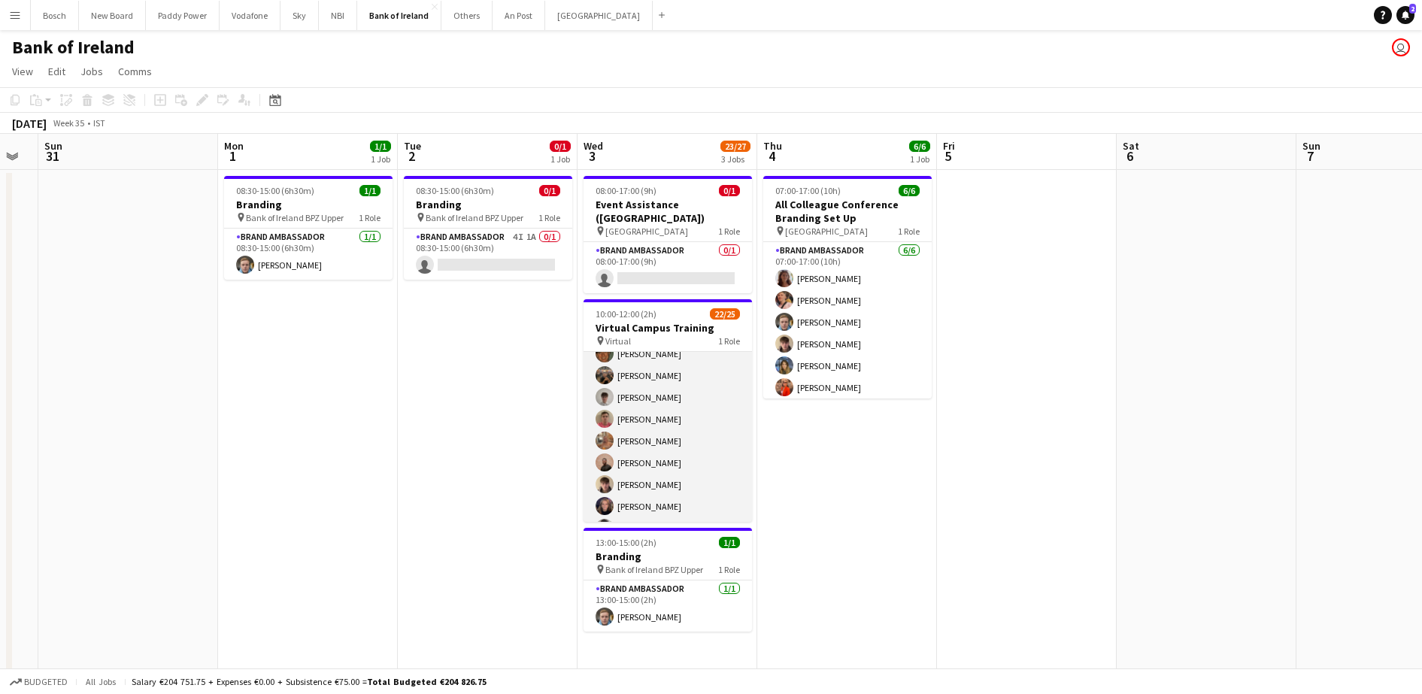
click at [644, 387] on app-card-role "Brand Ambassador 8I 22/25 10:00-12:00 (2h) [PERSON_NAME] [PERSON_NAME] [PERSON_…" at bounding box center [667, 517] width 168 height 574
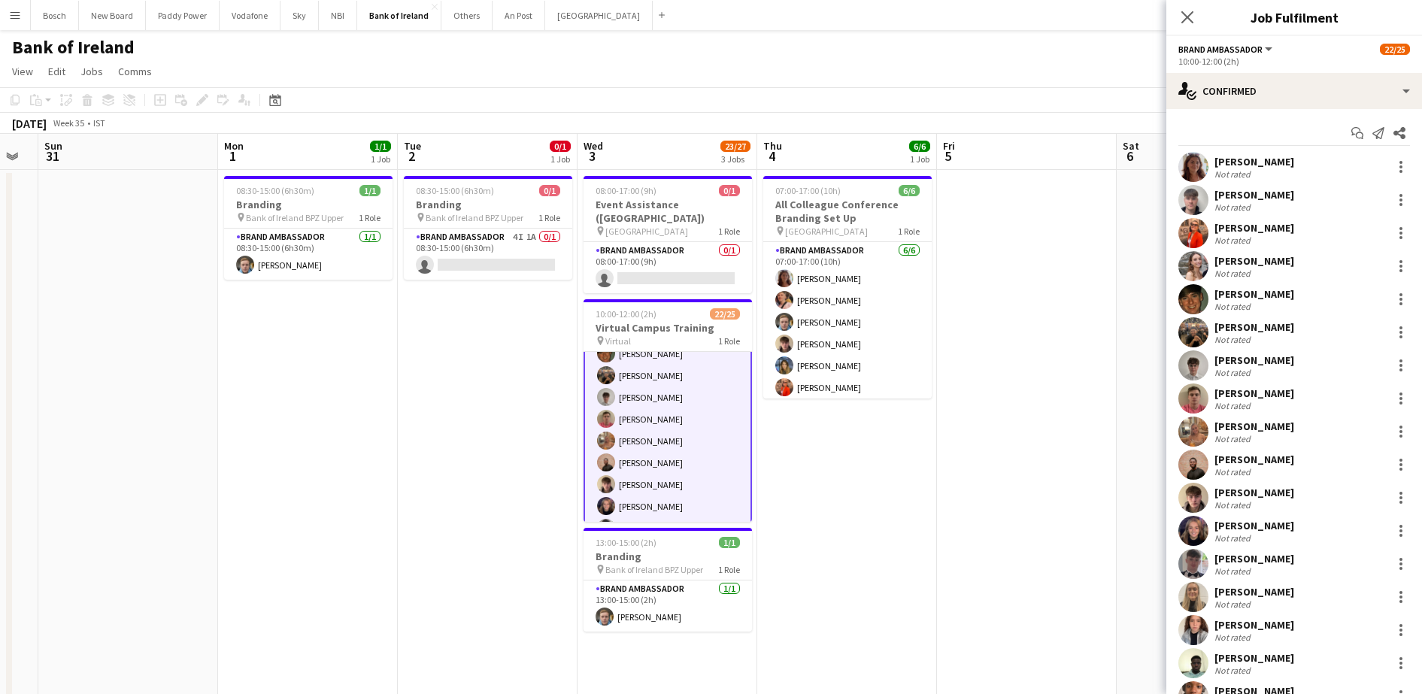
scroll to position [21, 0]
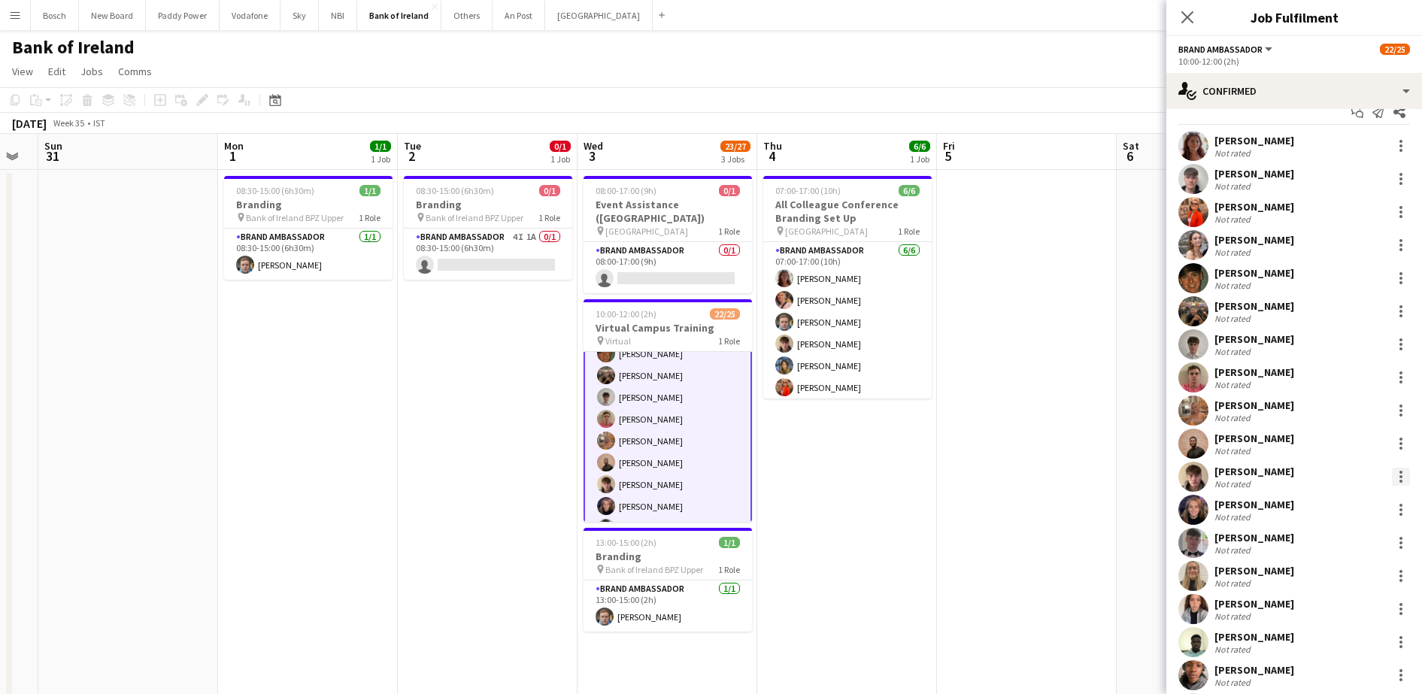
click at [1392, 483] on div at bounding box center [1401, 477] width 18 height 18
click at [1348, 415] on span "Remove" at bounding box center [1336, 413] width 93 height 14
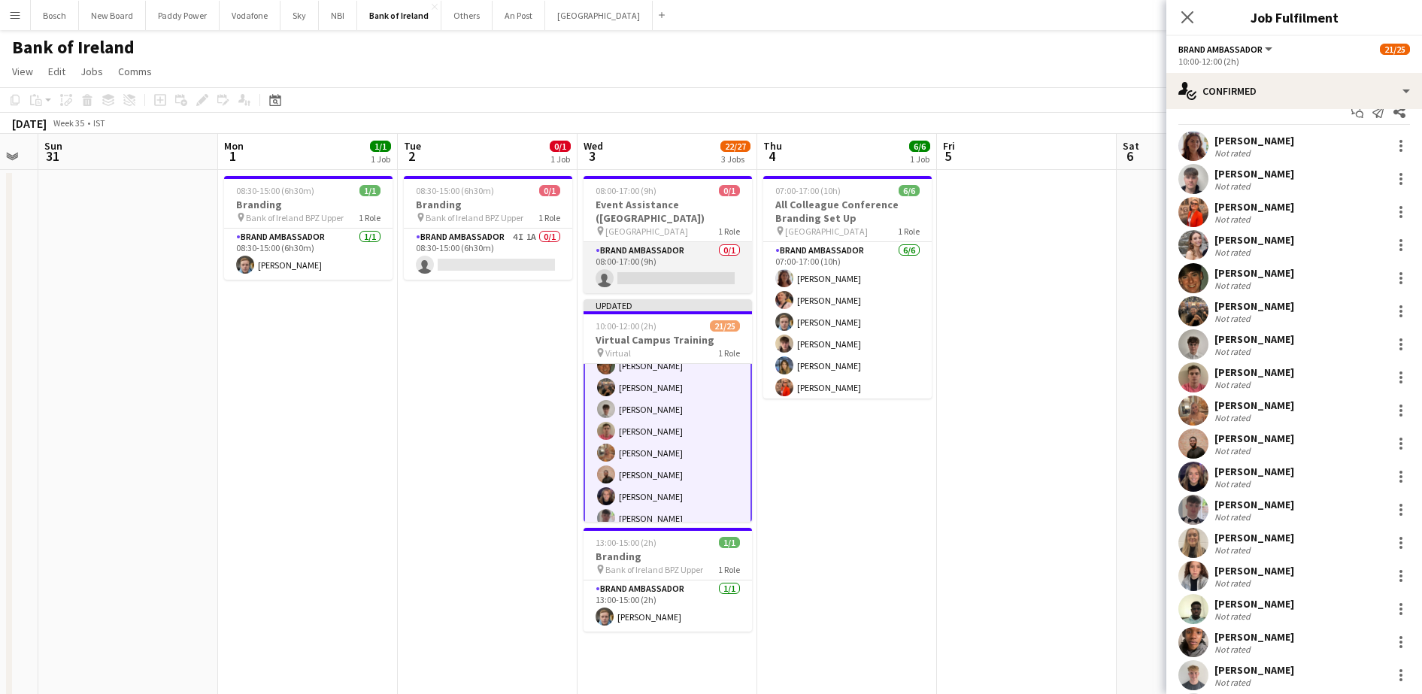
click at [693, 256] on app-card-role "Brand Ambassador 0/1 08:00-17:00 (9h) single-neutral-actions" at bounding box center [667, 267] width 168 height 51
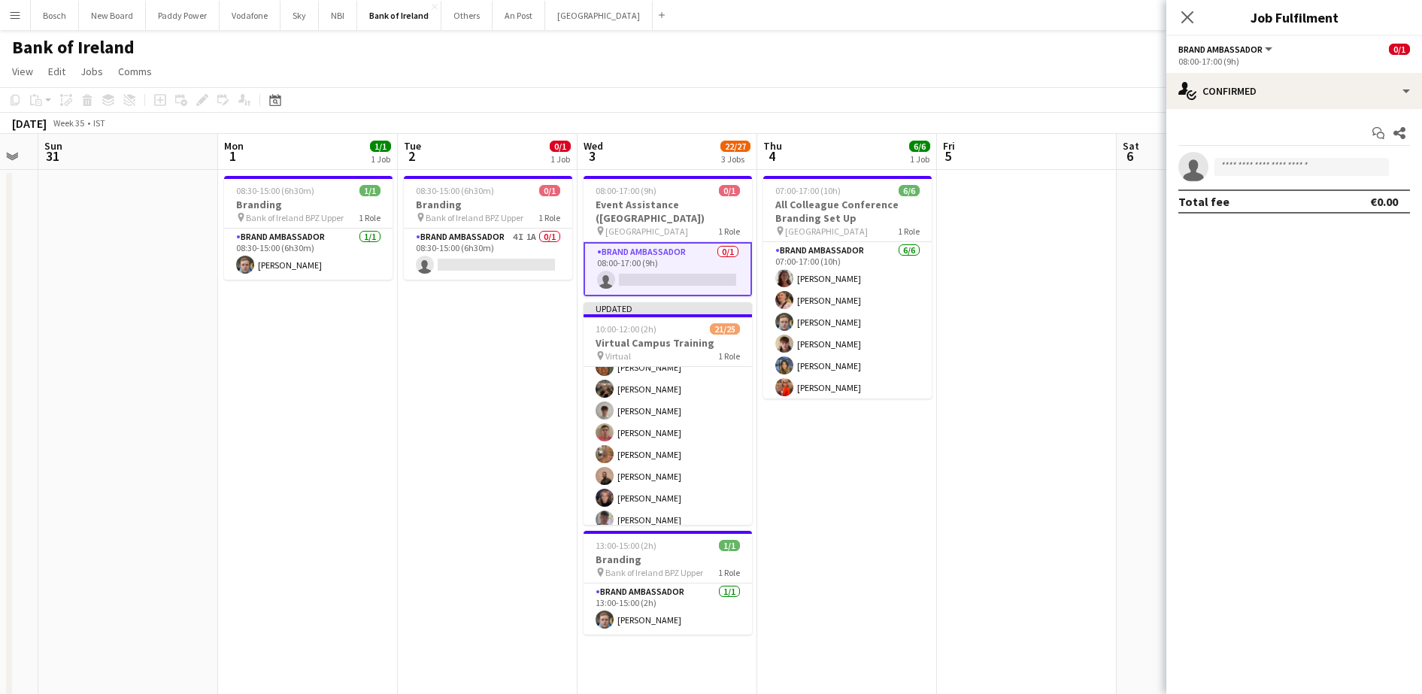
scroll to position [122, 0]
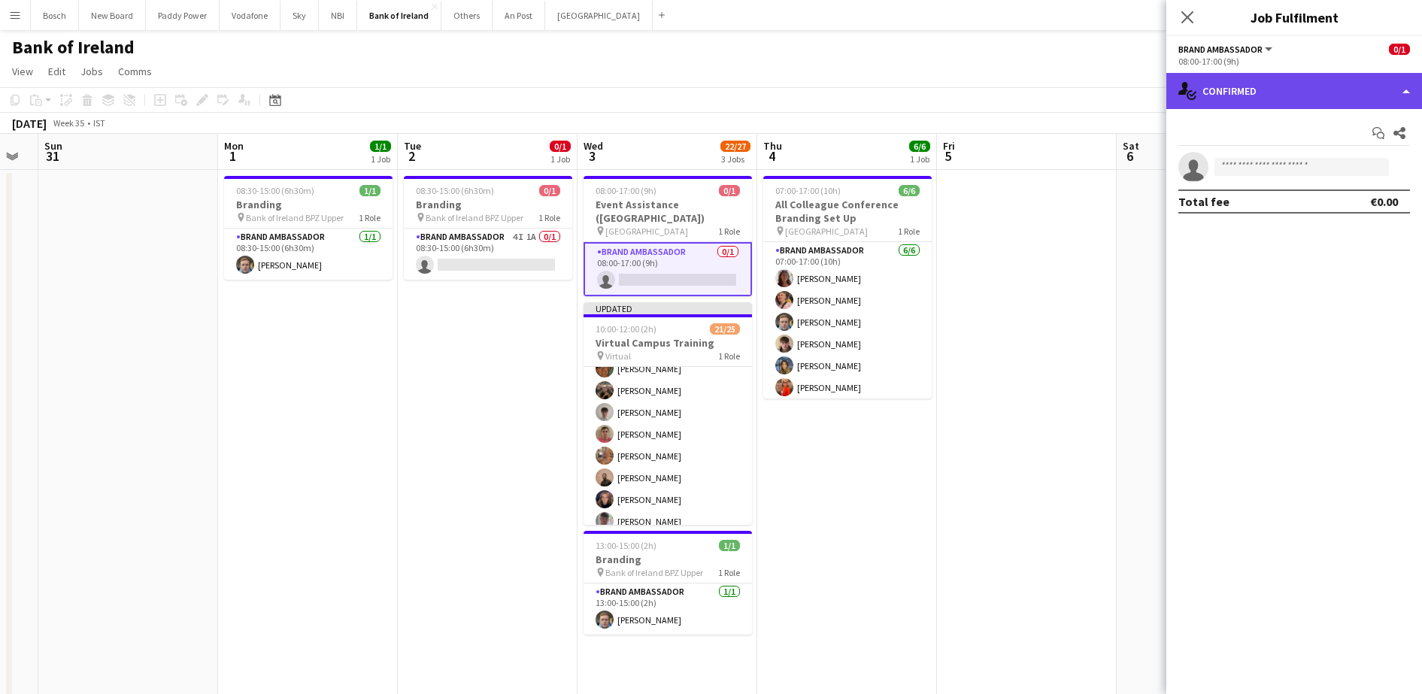
click at [1318, 91] on div "single-neutral-actions-check-2 Confirmed" at bounding box center [1294, 91] width 256 height 36
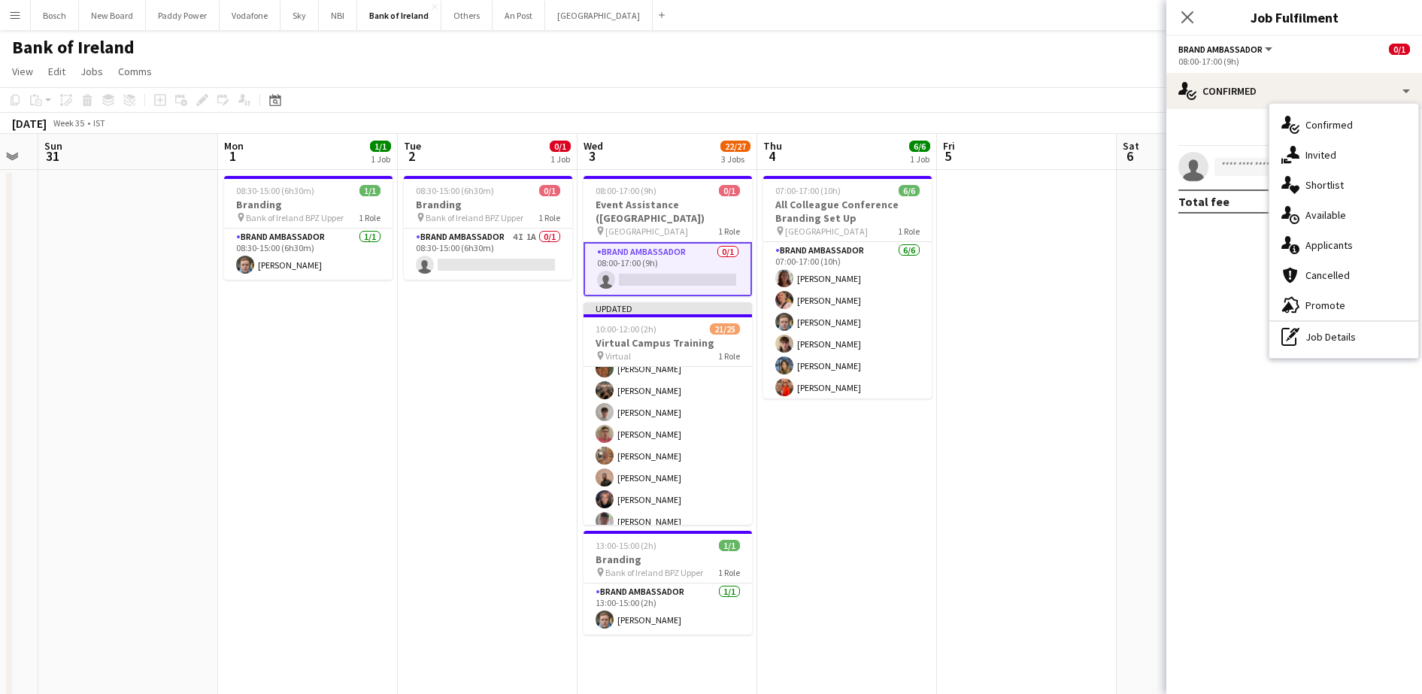
click at [1346, 147] on div "single-neutral-actions-share-1 Invited" at bounding box center [1343, 155] width 149 height 30
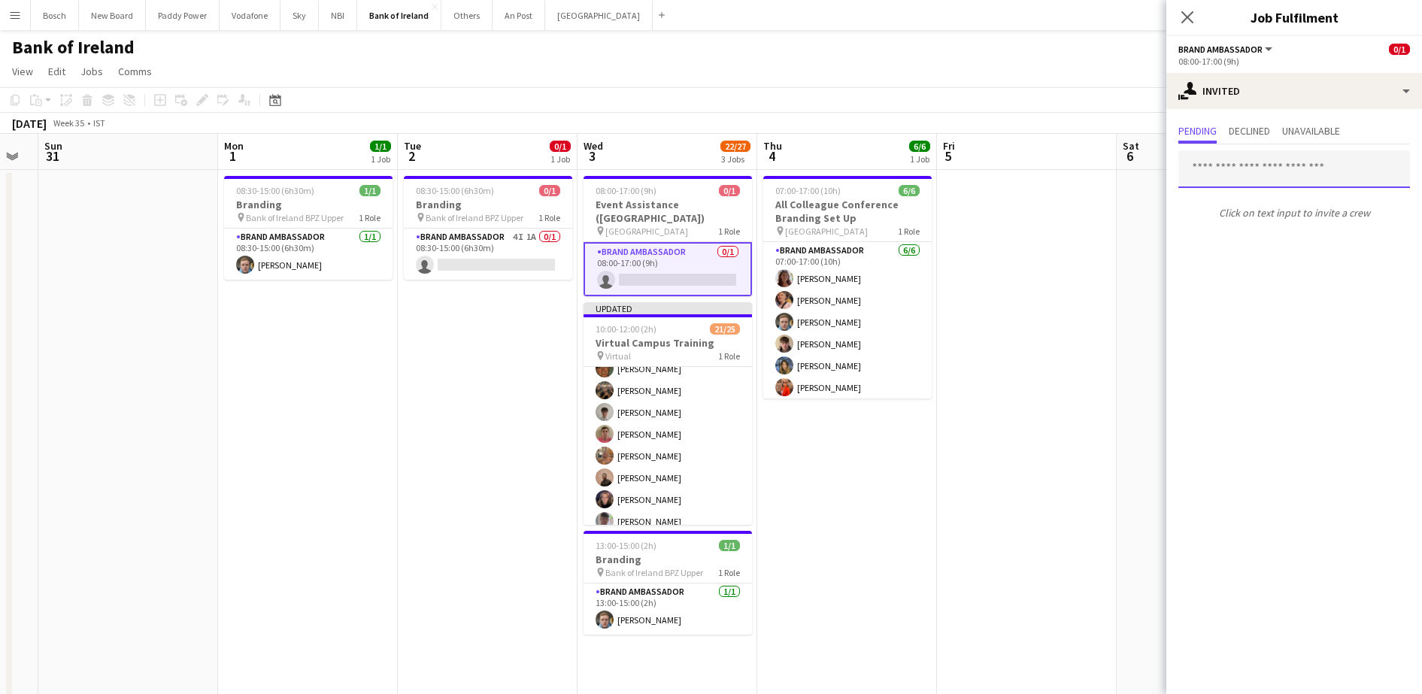
click at [1282, 161] on input "text" at bounding box center [1294, 169] width 232 height 38
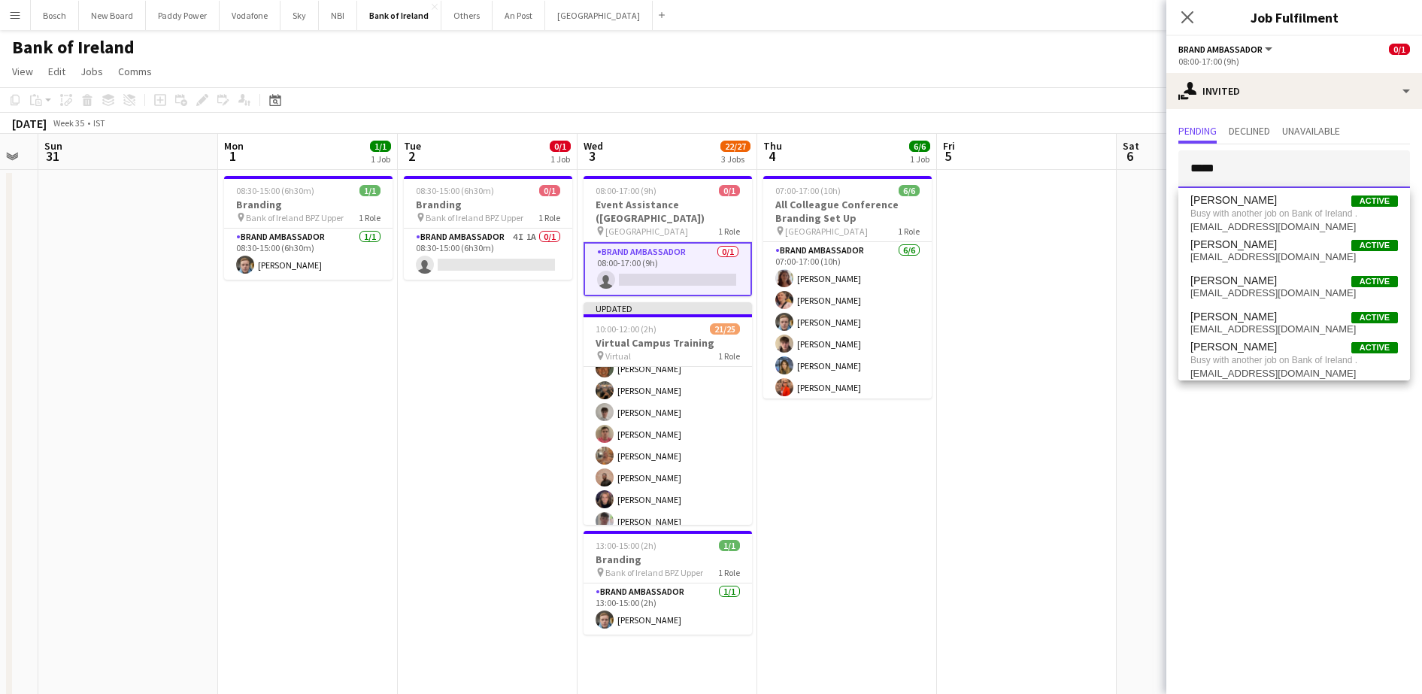
type input "*****"
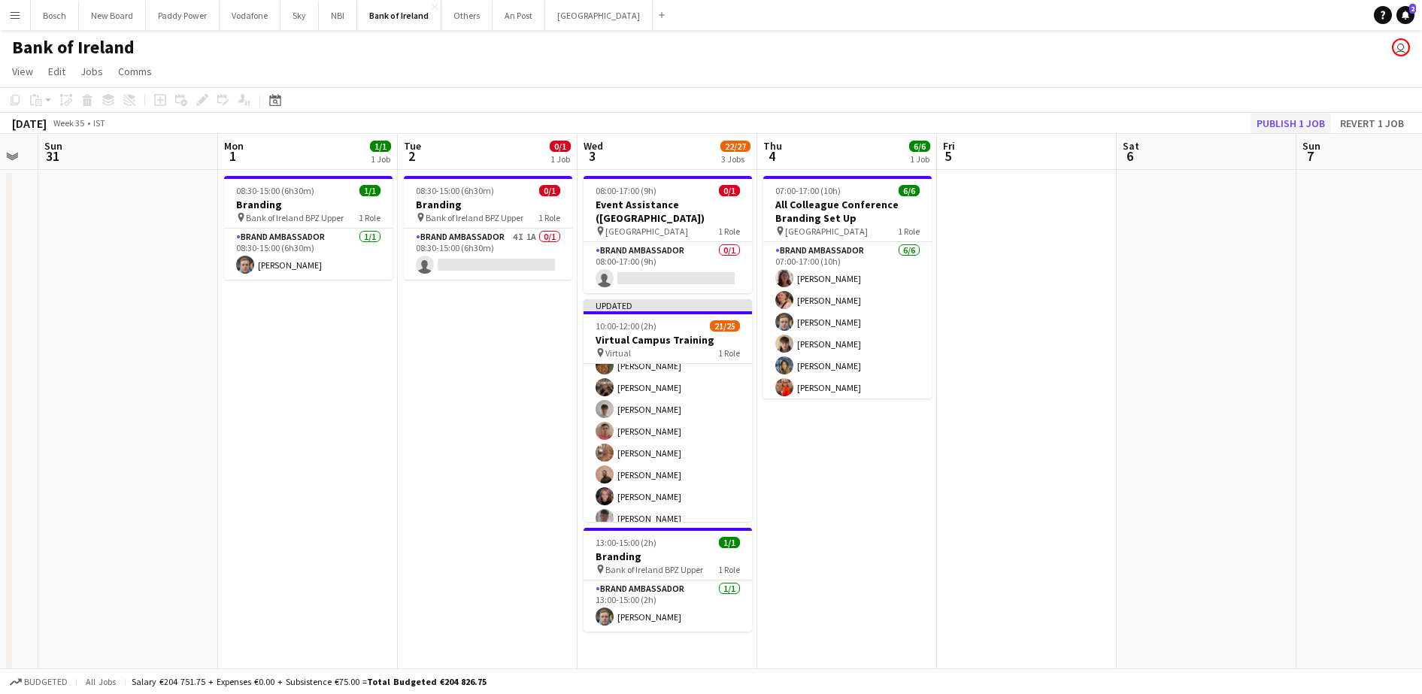
click at [1315, 131] on button "Publish 1 job" at bounding box center [1290, 124] width 80 height 20
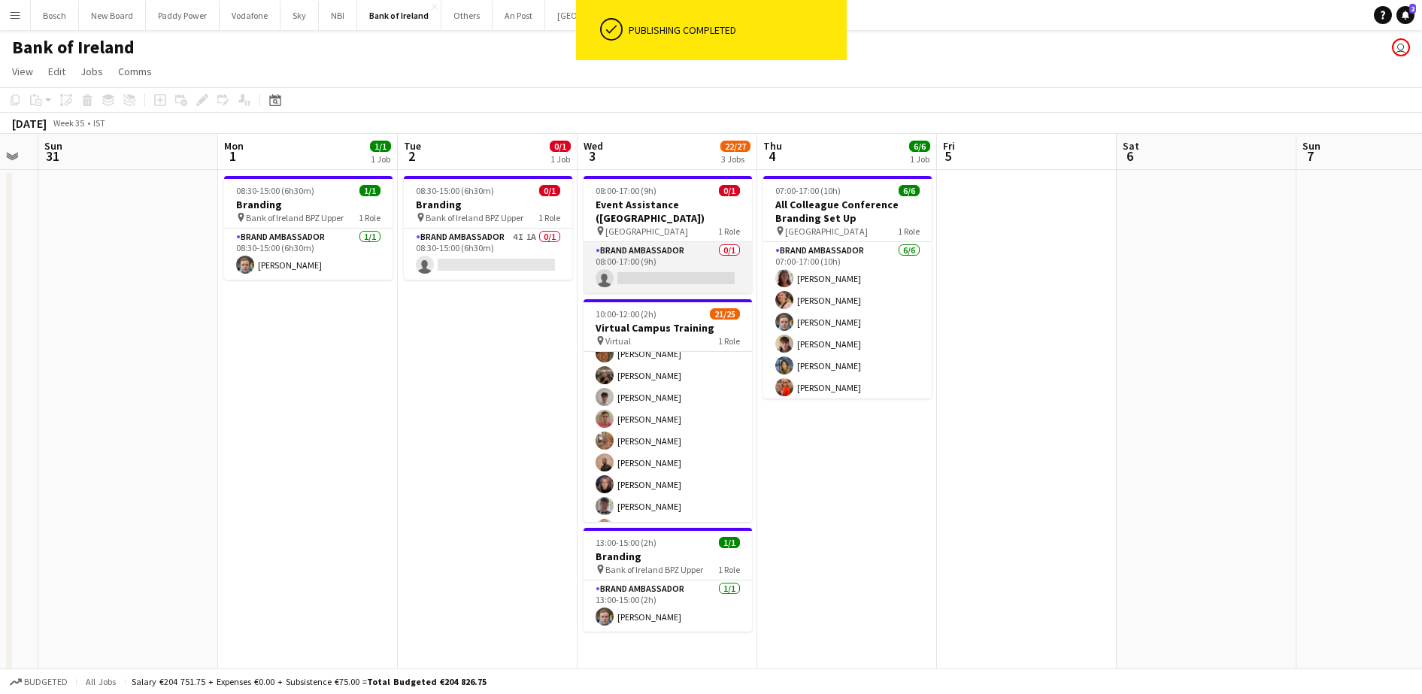
click at [665, 242] on app-card-role "Brand Ambassador 0/1 08:00-17:00 (9h) single-neutral-actions" at bounding box center [667, 267] width 168 height 51
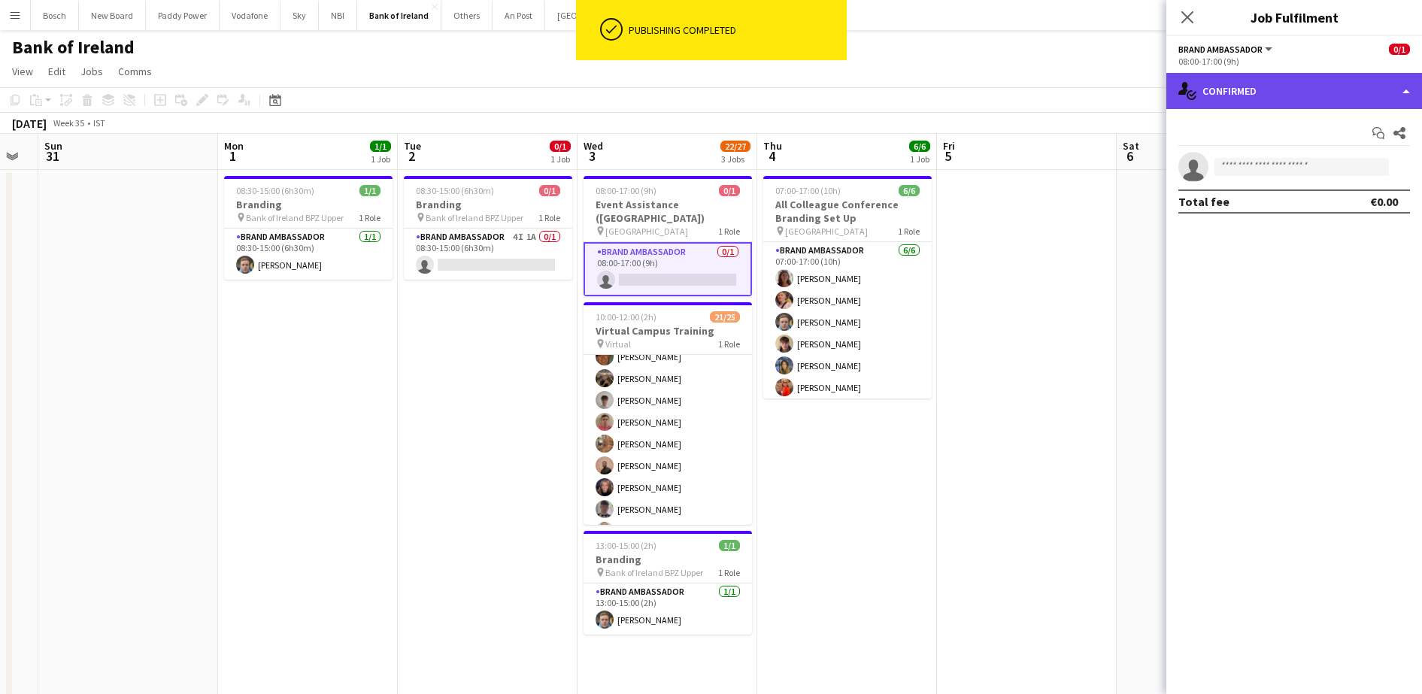
click at [1268, 77] on div "single-neutral-actions-check-2 Confirmed" at bounding box center [1294, 91] width 256 height 36
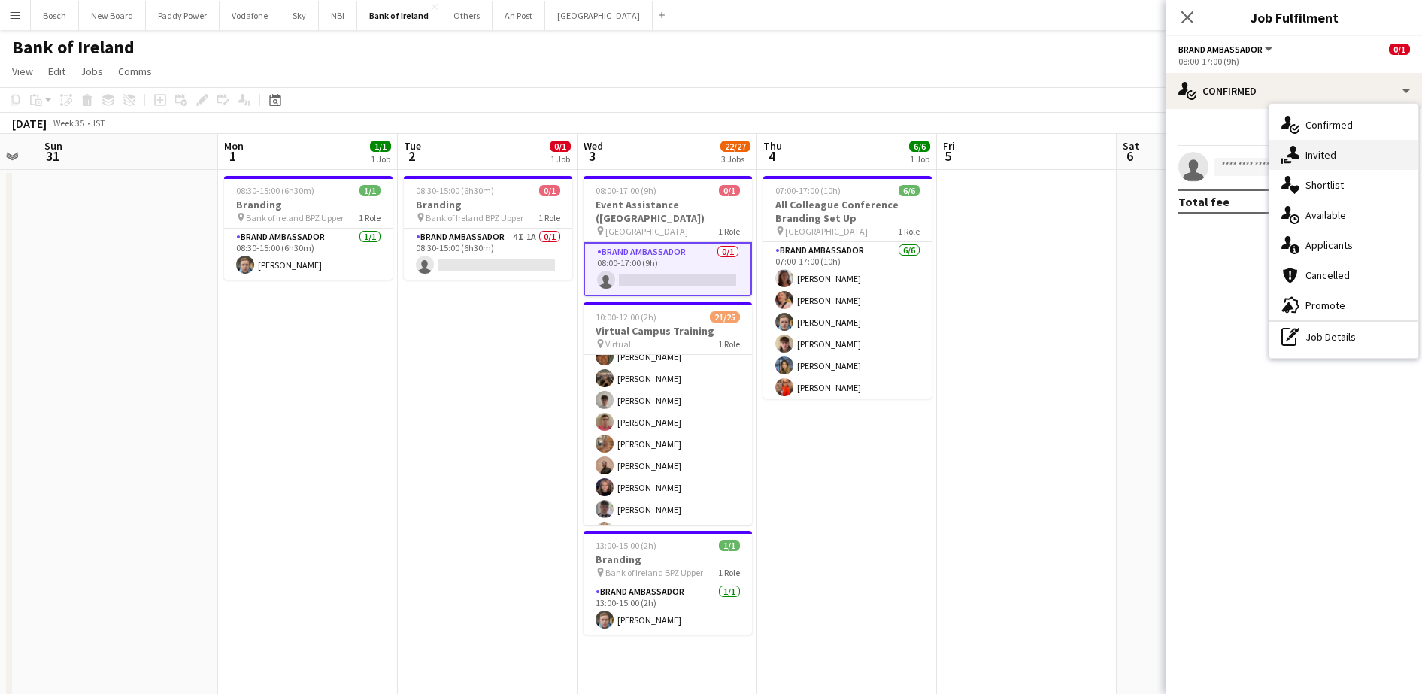
click at [1306, 151] on div "single-neutral-actions-share-1 Invited" at bounding box center [1343, 155] width 149 height 30
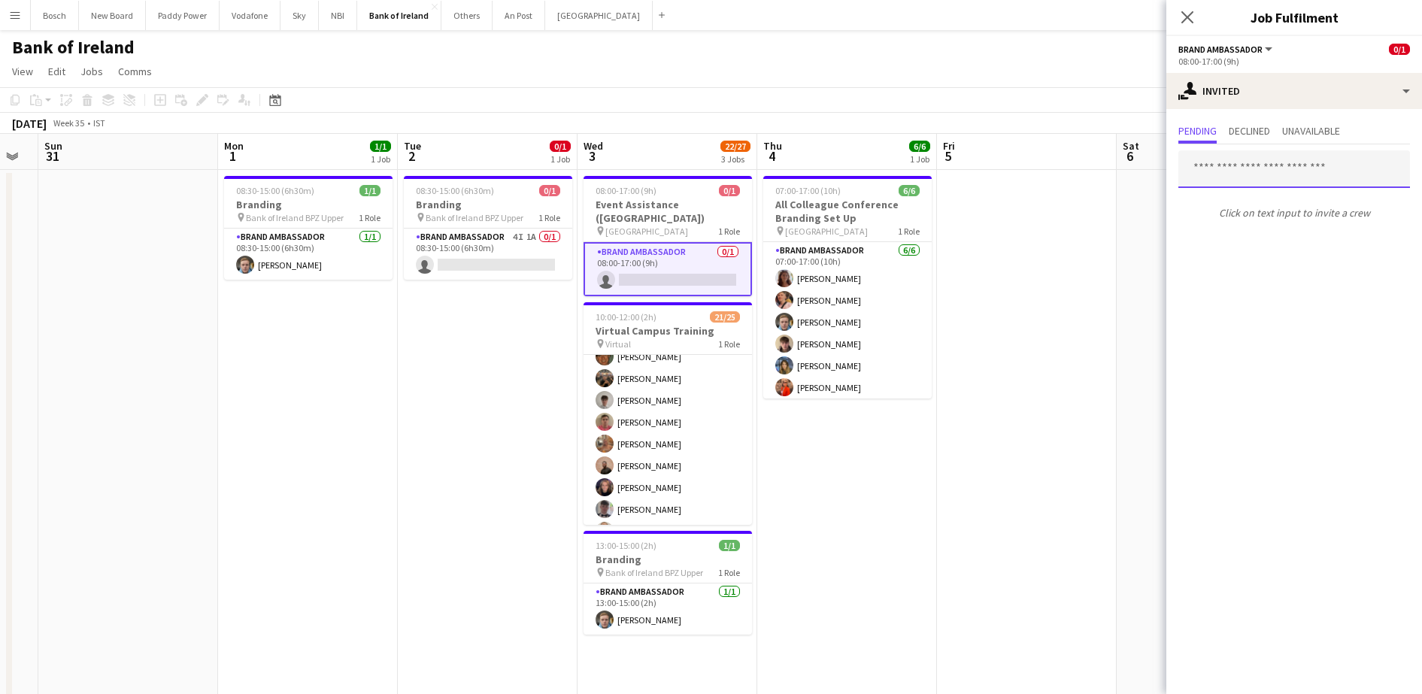
click at [1267, 179] on input "text" at bounding box center [1294, 169] width 232 height 38
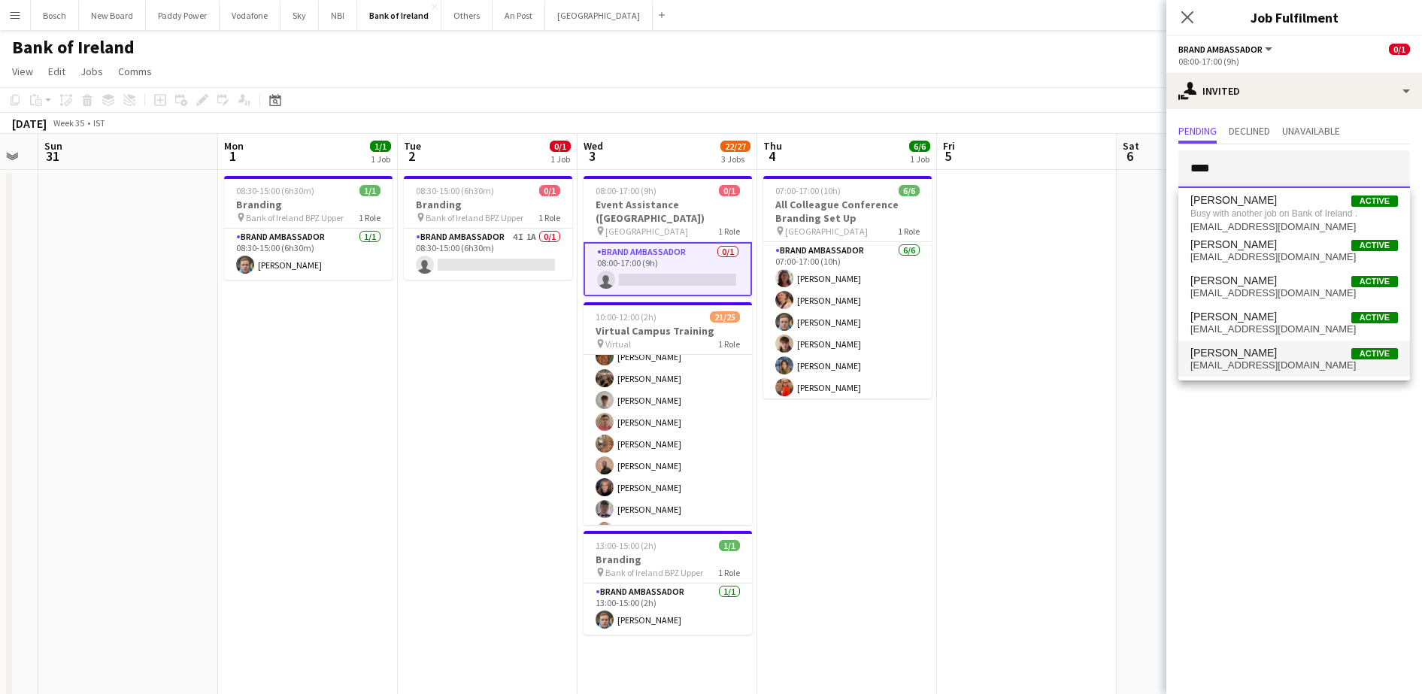
type input "****"
click at [1256, 341] on mat-option "[PERSON_NAME] Active [EMAIL_ADDRESS][DOMAIN_NAME]" at bounding box center [1294, 359] width 232 height 36
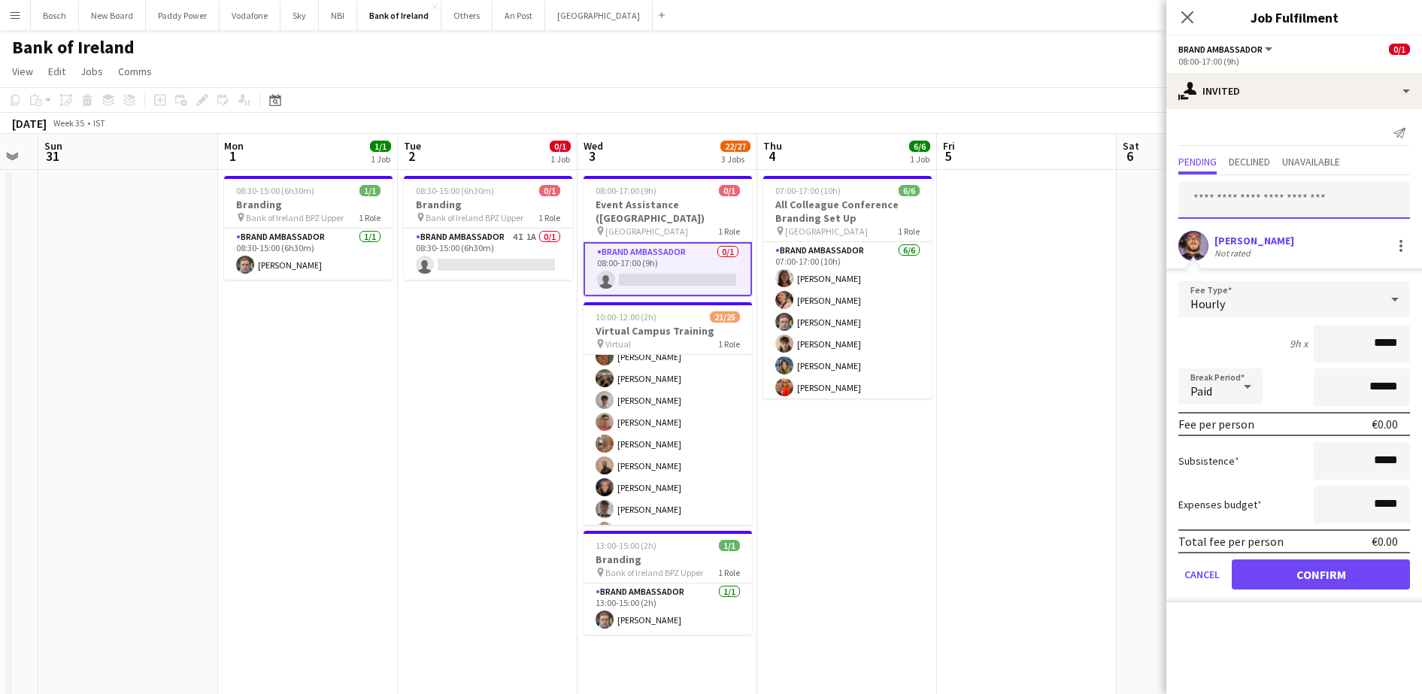
click at [1290, 203] on input "text" at bounding box center [1294, 200] width 232 height 38
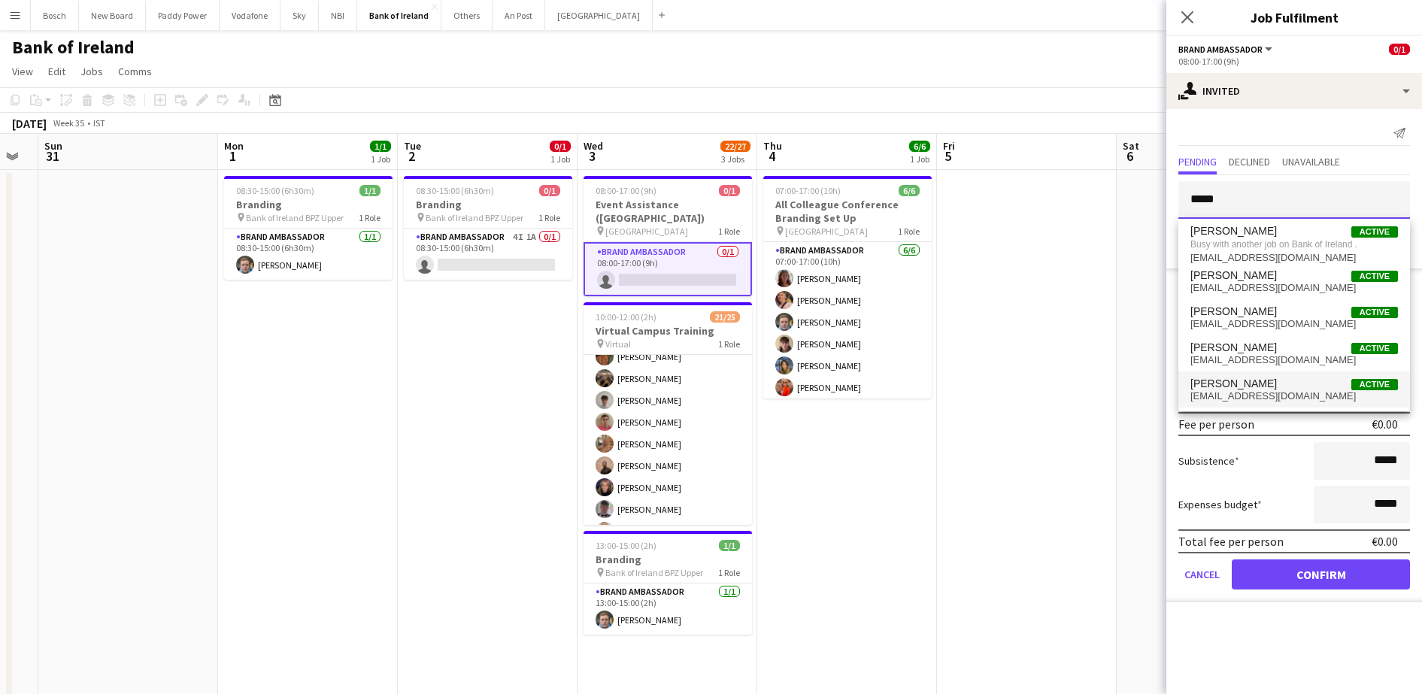
type input "*****"
click at [1243, 390] on span "[EMAIL_ADDRESS][DOMAIN_NAME]" at bounding box center [1293, 396] width 207 height 12
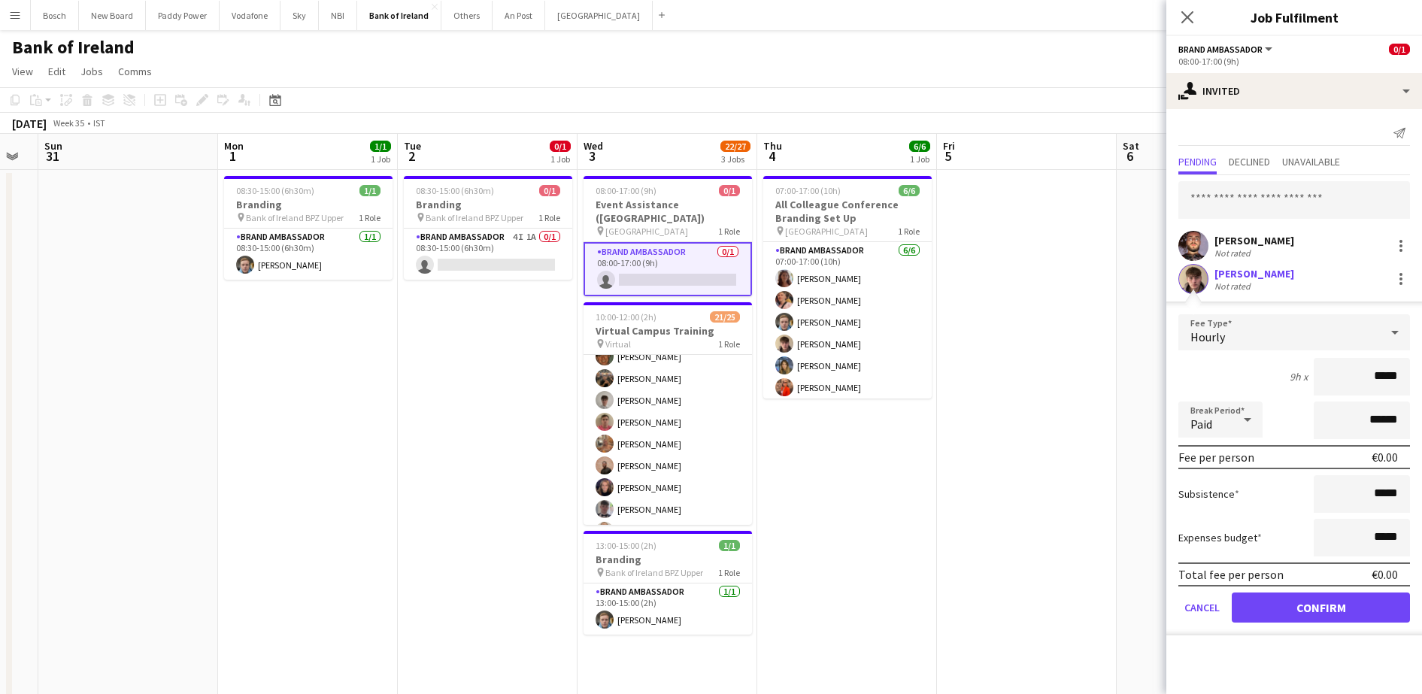
scroll to position [0, 0]
click at [1271, 604] on button "Confirm" at bounding box center [1320, 607] width 178 height 30
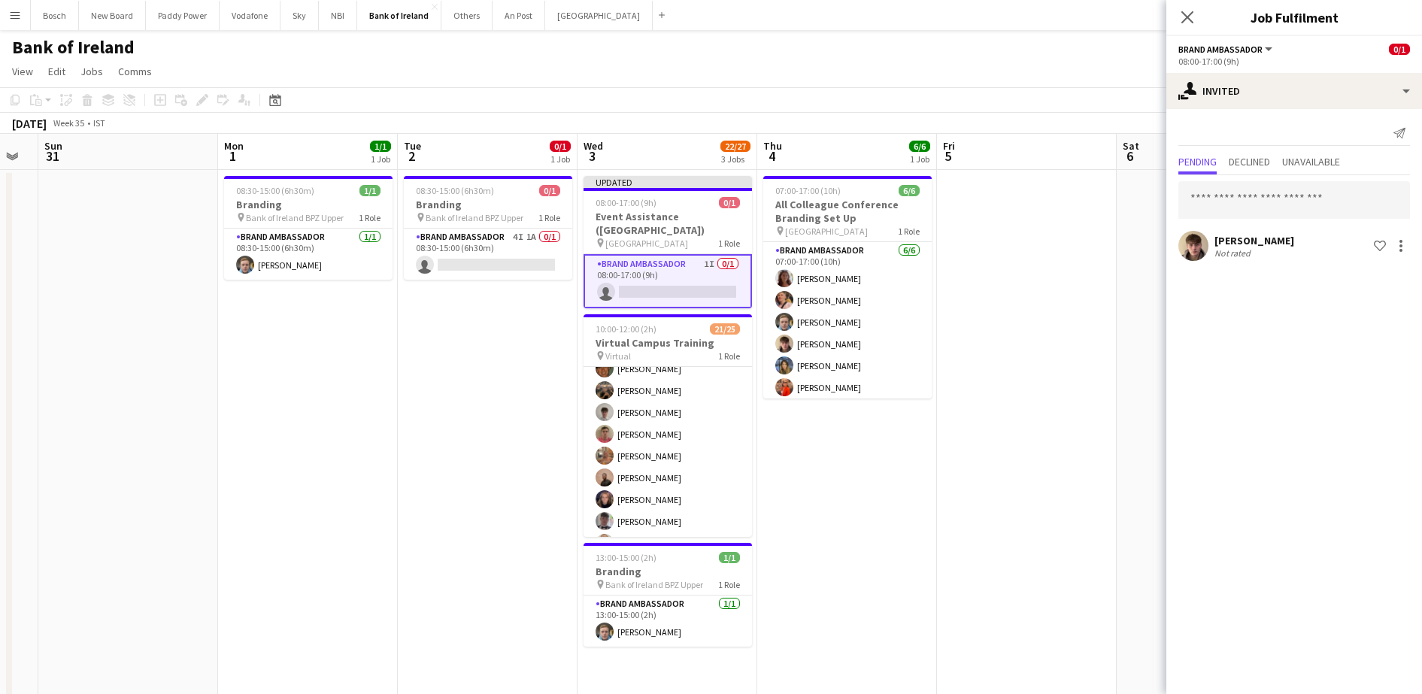
click at [1058, 102] on app-toolbar "Copy Paste Paste Ctrl+V Paste with crew Ctrl+Shift+V Paste linked Job [GEOGRAPH…" at bounding box center [711, 100] width 1422 height 26
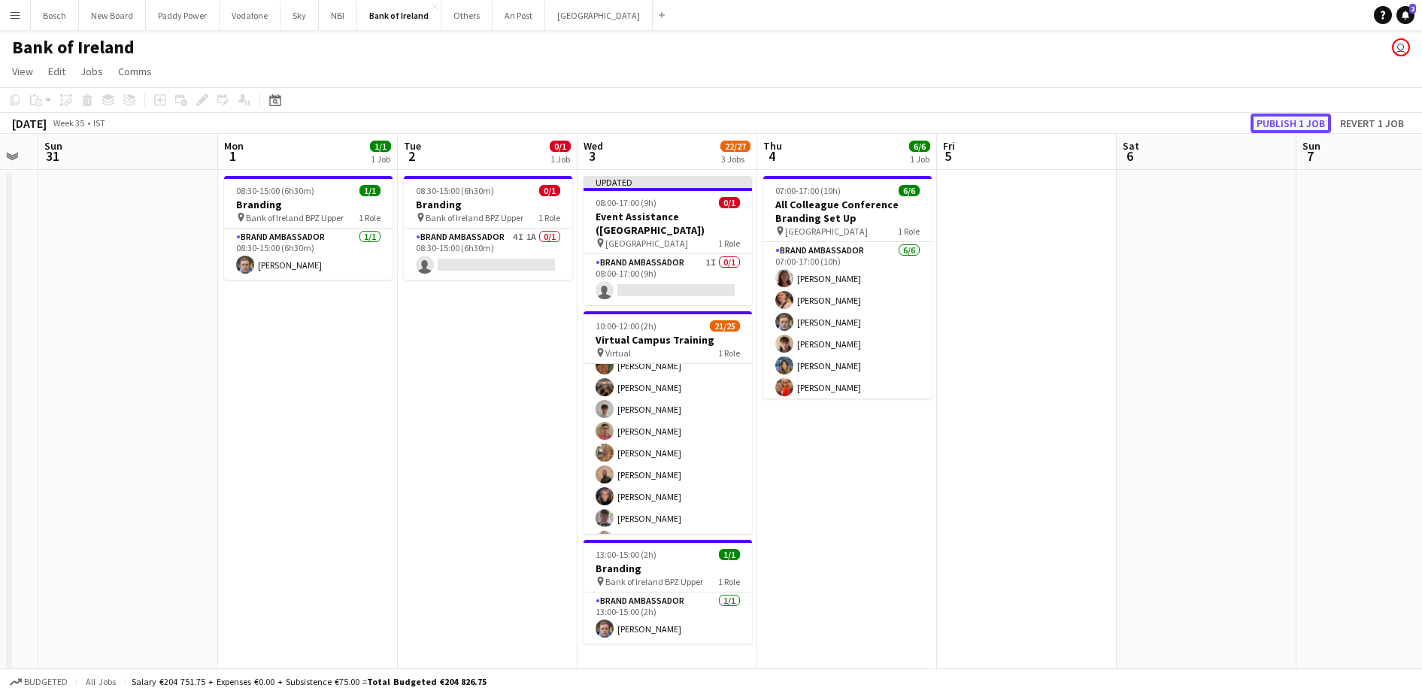
click at [1289, 123] on button "Publish 1 job" at bounding box center [1290, 124] width 80 height 20
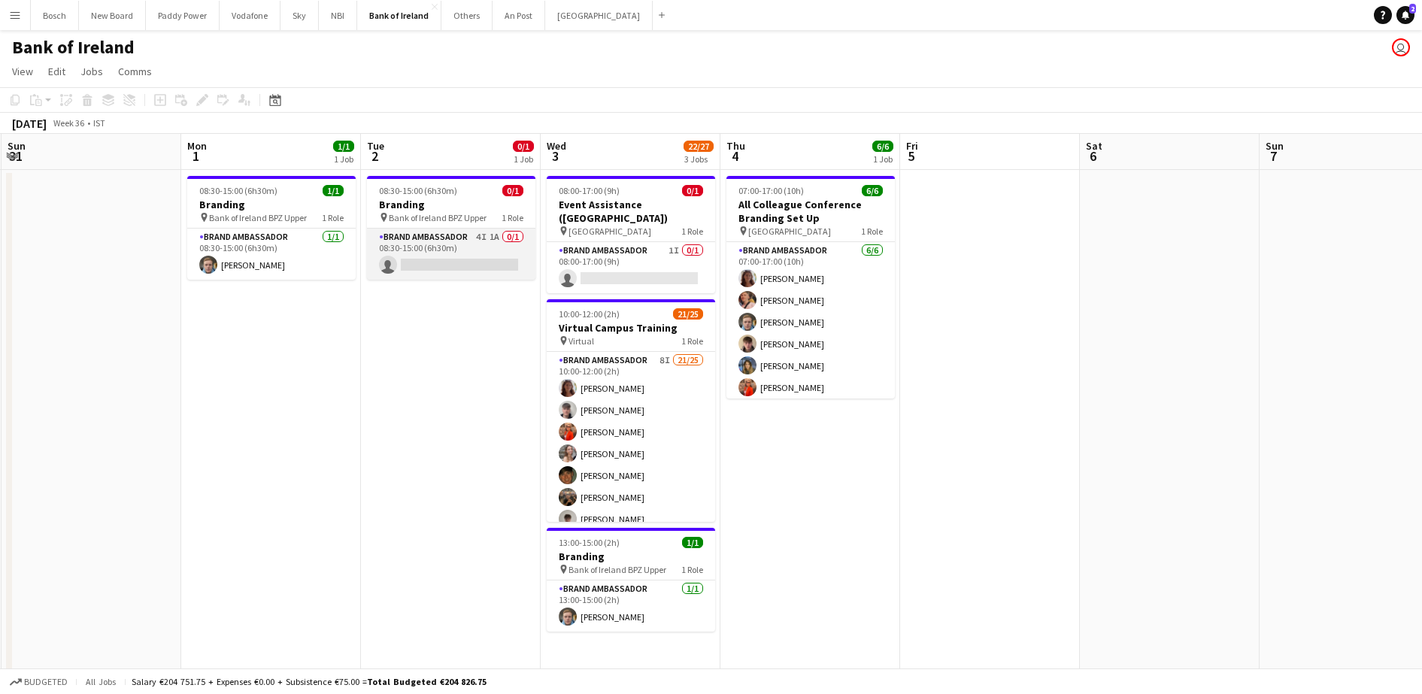
scroll to position [0, 359]
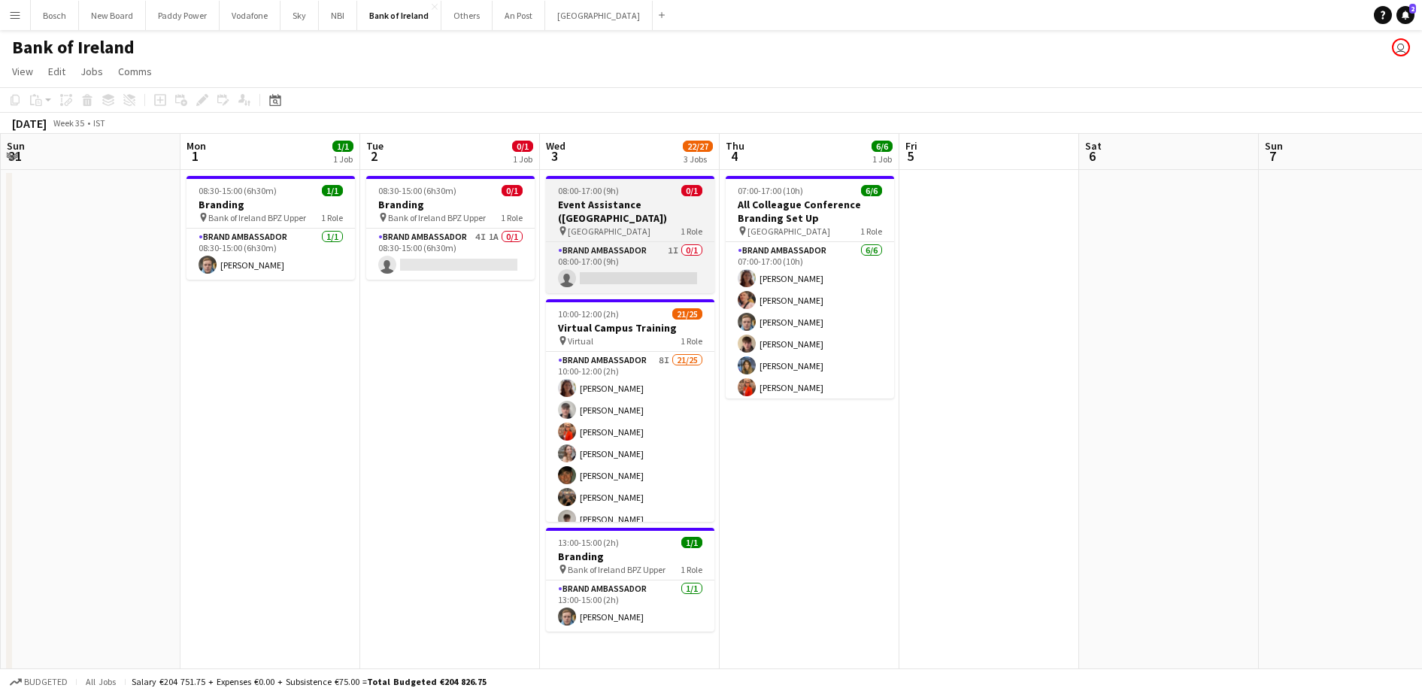
click at [575, 198] on h3 "Event Assistance ([GEOGRAPHIC_DATA])" at bounding box center [630, 211] width 168 height 27
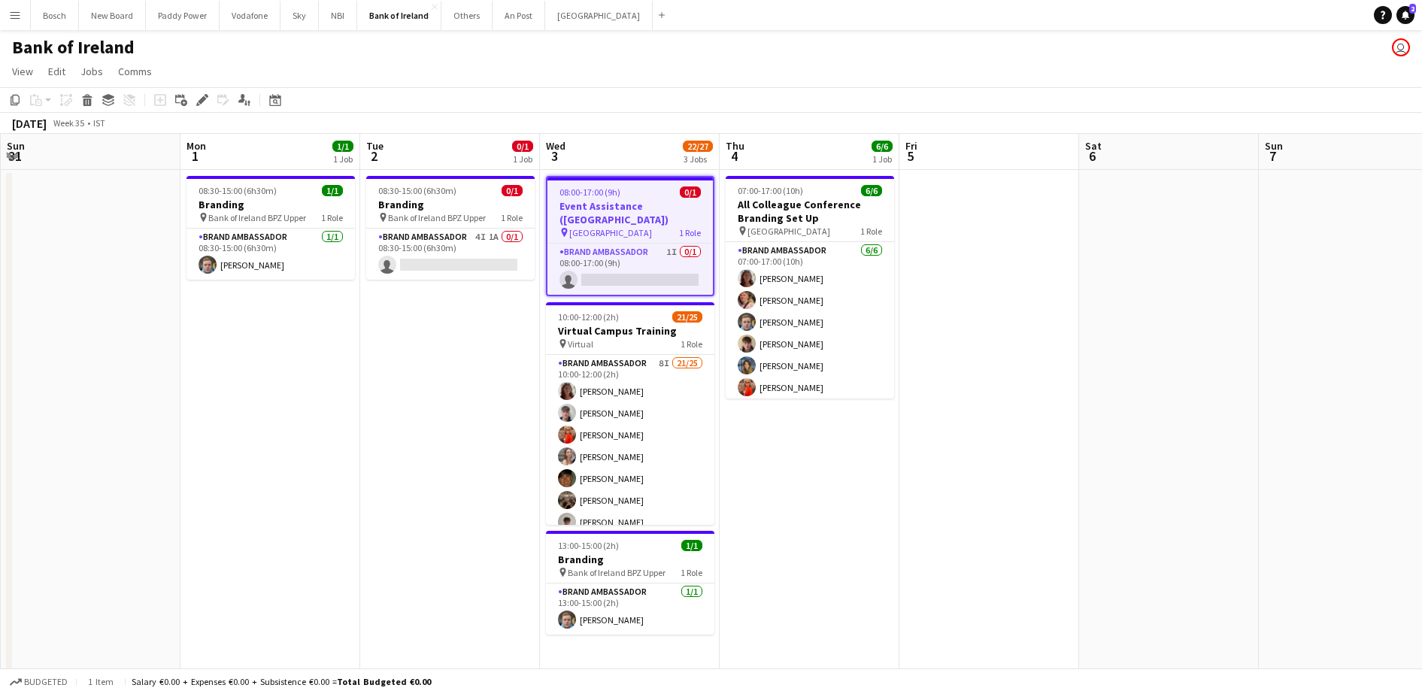
click at [644, 226] on div "pin UCD Campus 1 Role" at bounding box center [629, 232] width 165 height 12
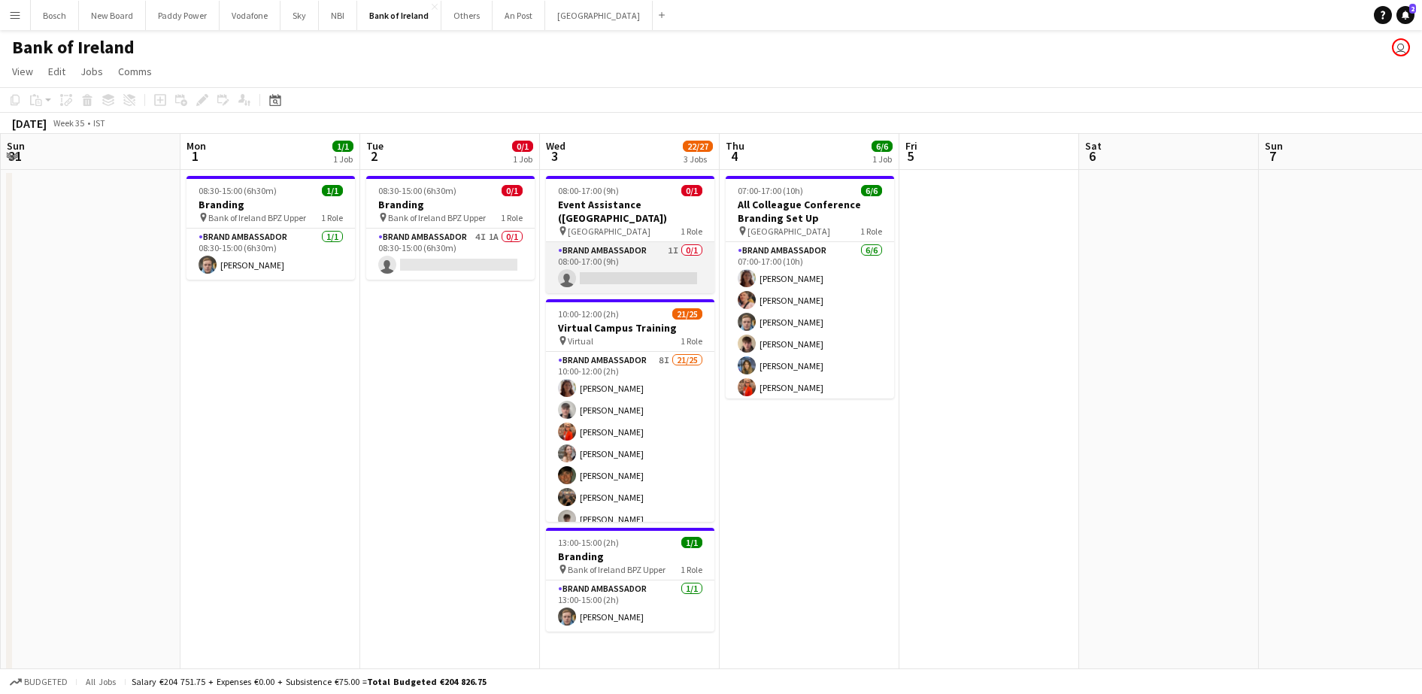
click at [639, 242] on app-card-role "Brand Ambassador 1I 0/1 08:00-17:00 (9h) single-neutral-actions" at bounding box center [630, 267] width 168 height 51
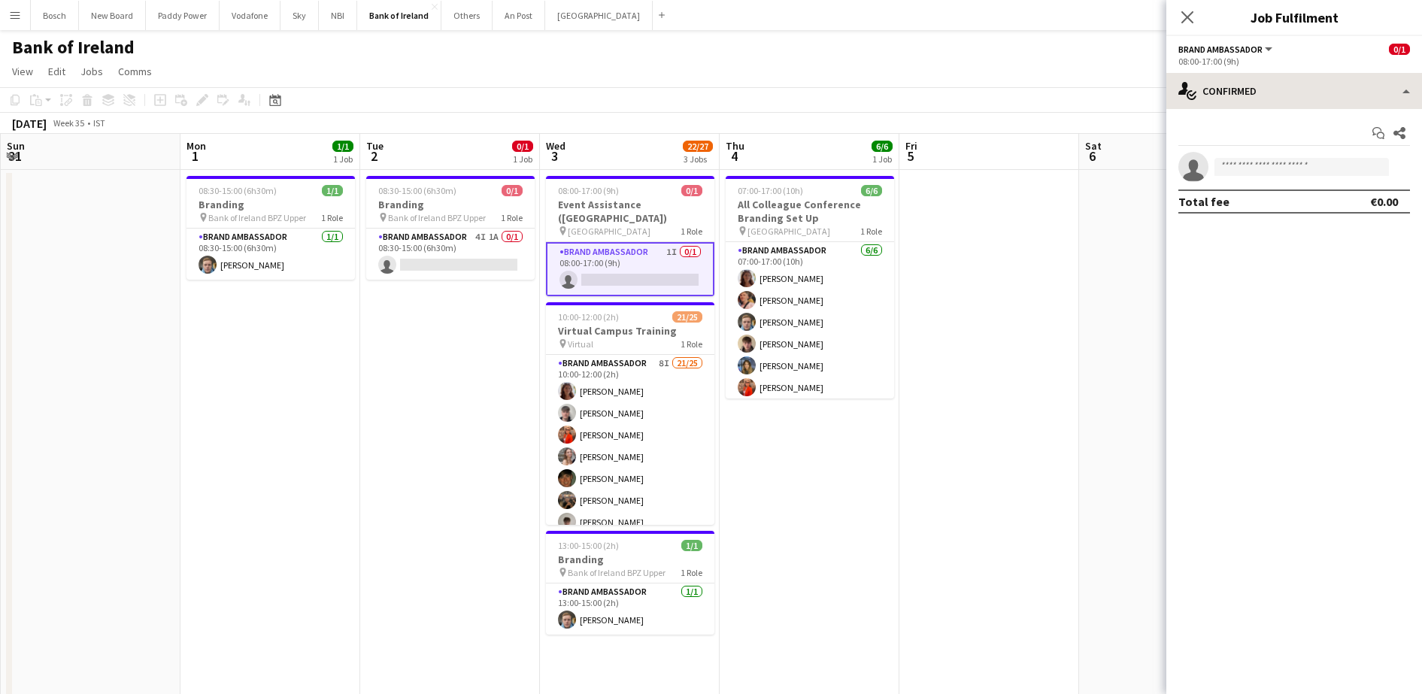
drag, startPoint x: 1350, startPoint y: 70, endPoint x: 1325, endPoint y: 89, distance: 31.6
click at [1325, 89] on div "Brand Ambassador All roles Brand Ambassador 0/1 08:00-17:00 (9h) single-neutral…" at bounding box center [1294, 365] width 256 height 658
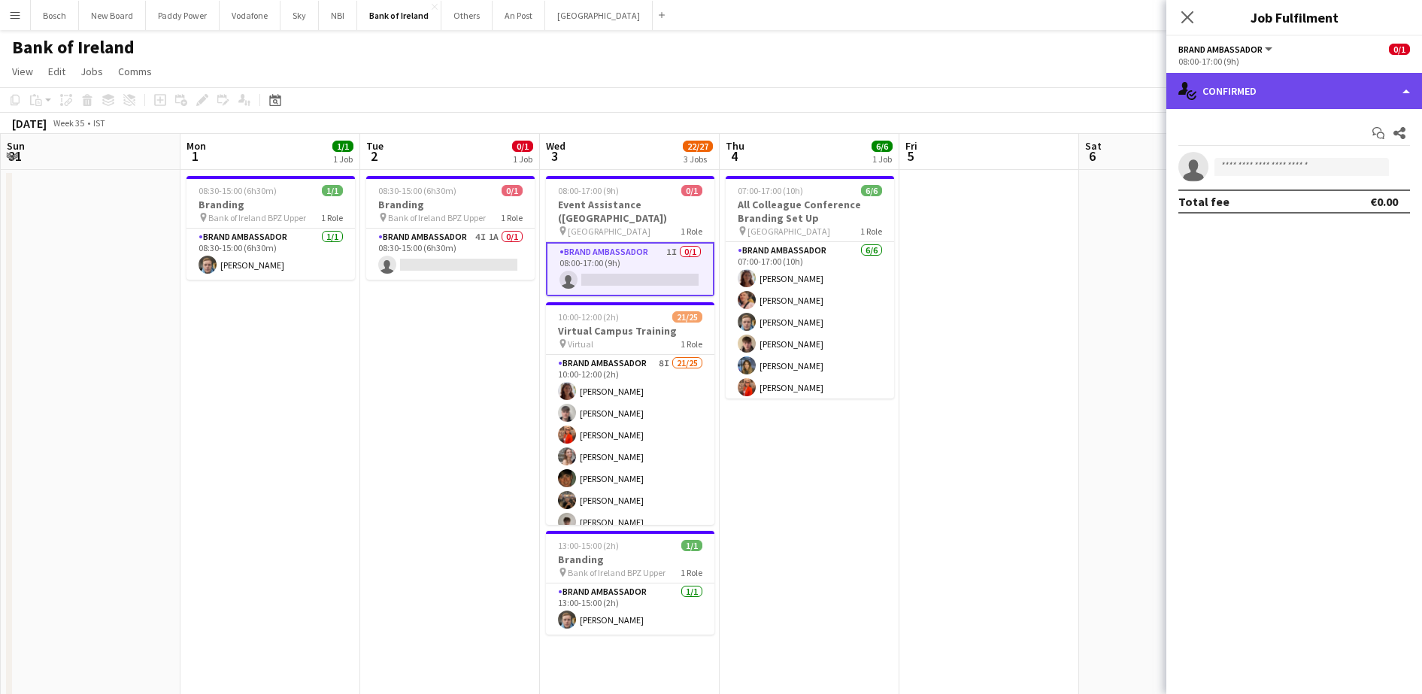
click at [1325, 89] on div "single-neutral-actions-check-2 Confirmed" at bounding box center [1294, 91] width 256 height 36
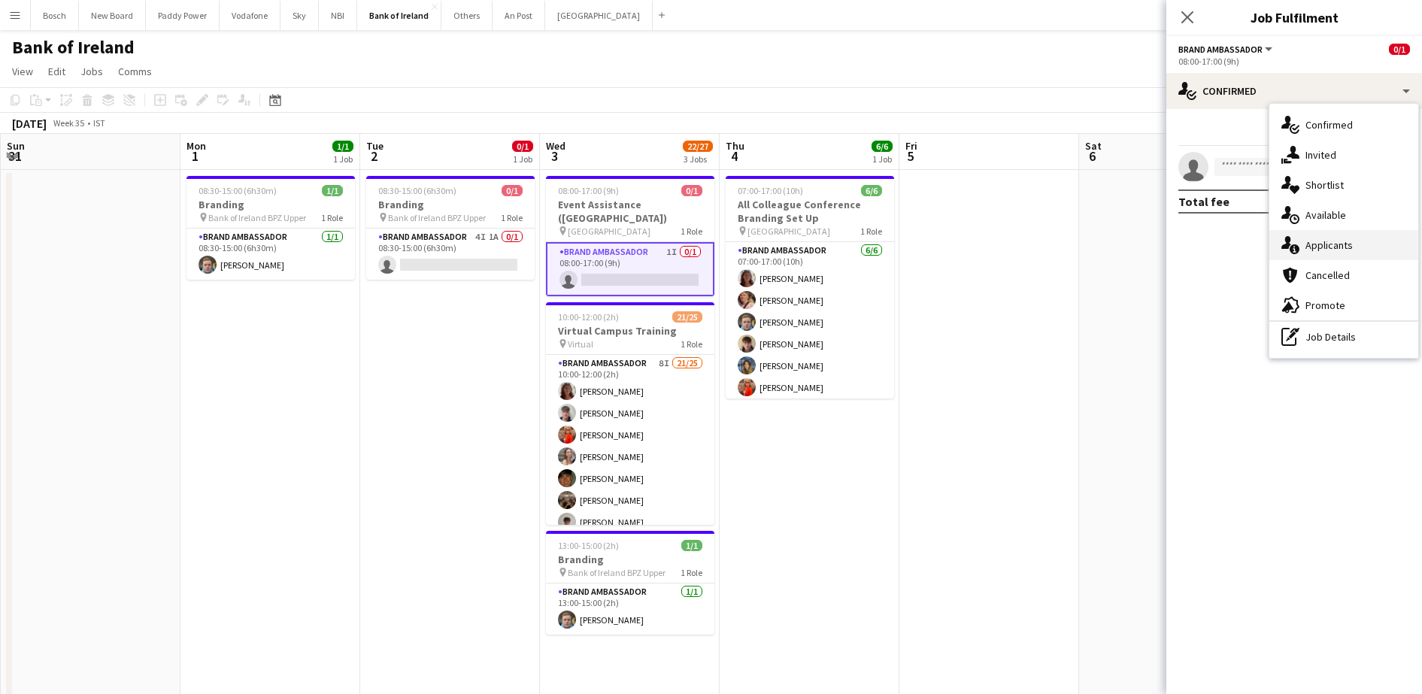
click at [1326, 238] on div "single-neutral-actions-information Applicants" at bounding box center [1343, 245] width 149 height 30
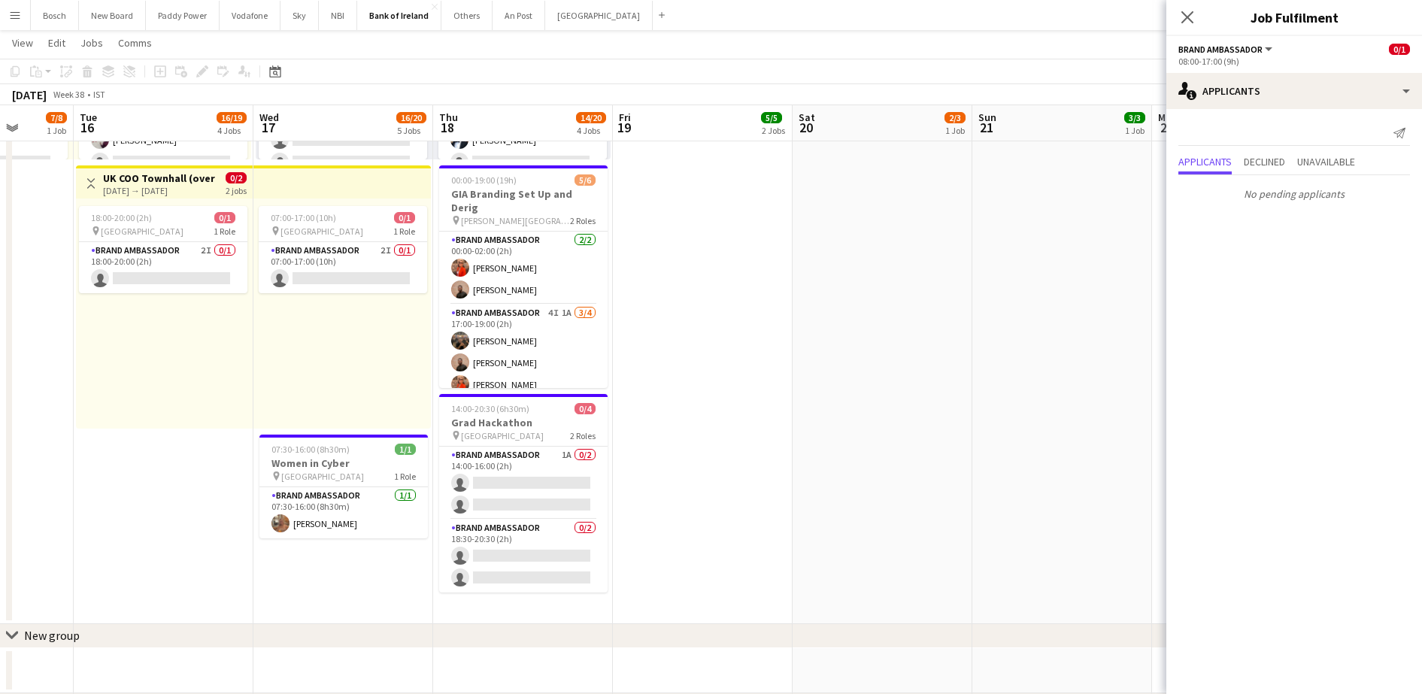
scroll to position [0, 454]
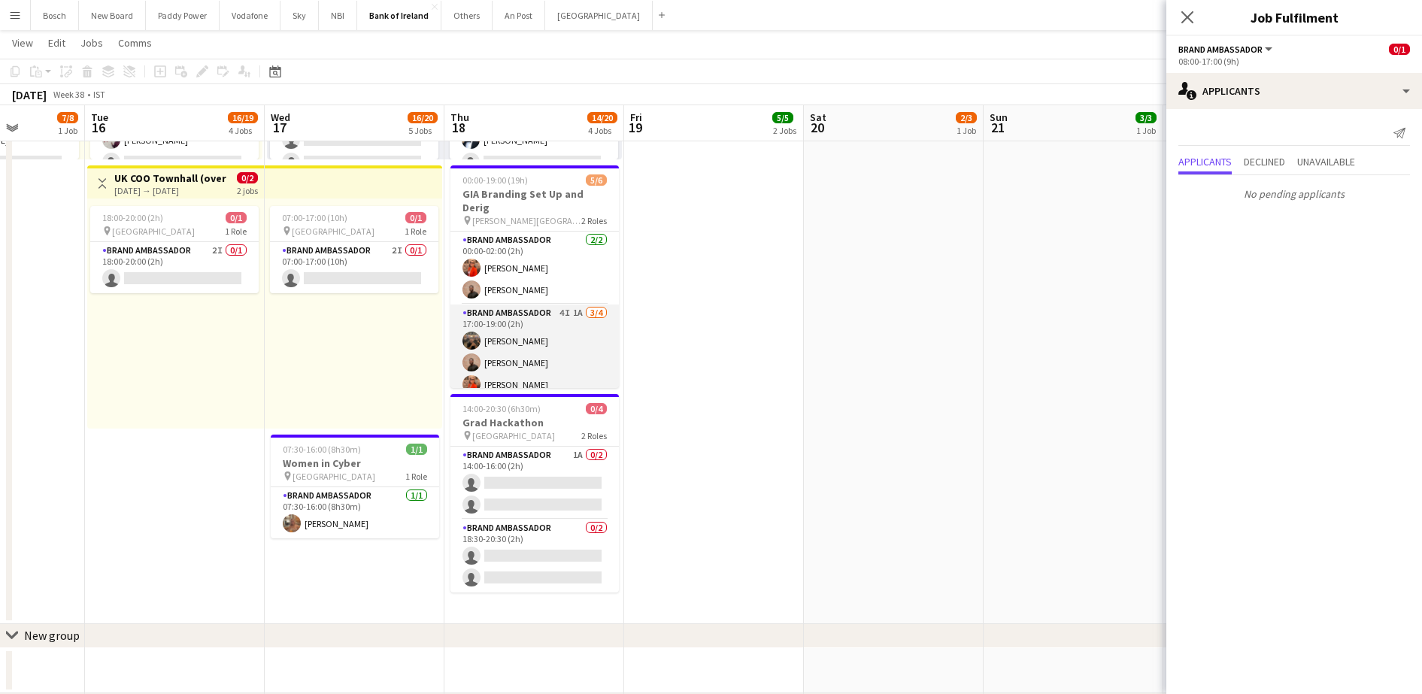
click at [563, 344] on app-card-role "Brand Ambassador 4I 1A [DATE] 17:00-19:00 (2h) [PERSON_NAME] [PERSON_NAME] [PER…" at bounding box center [534, 362] width 168 height 117
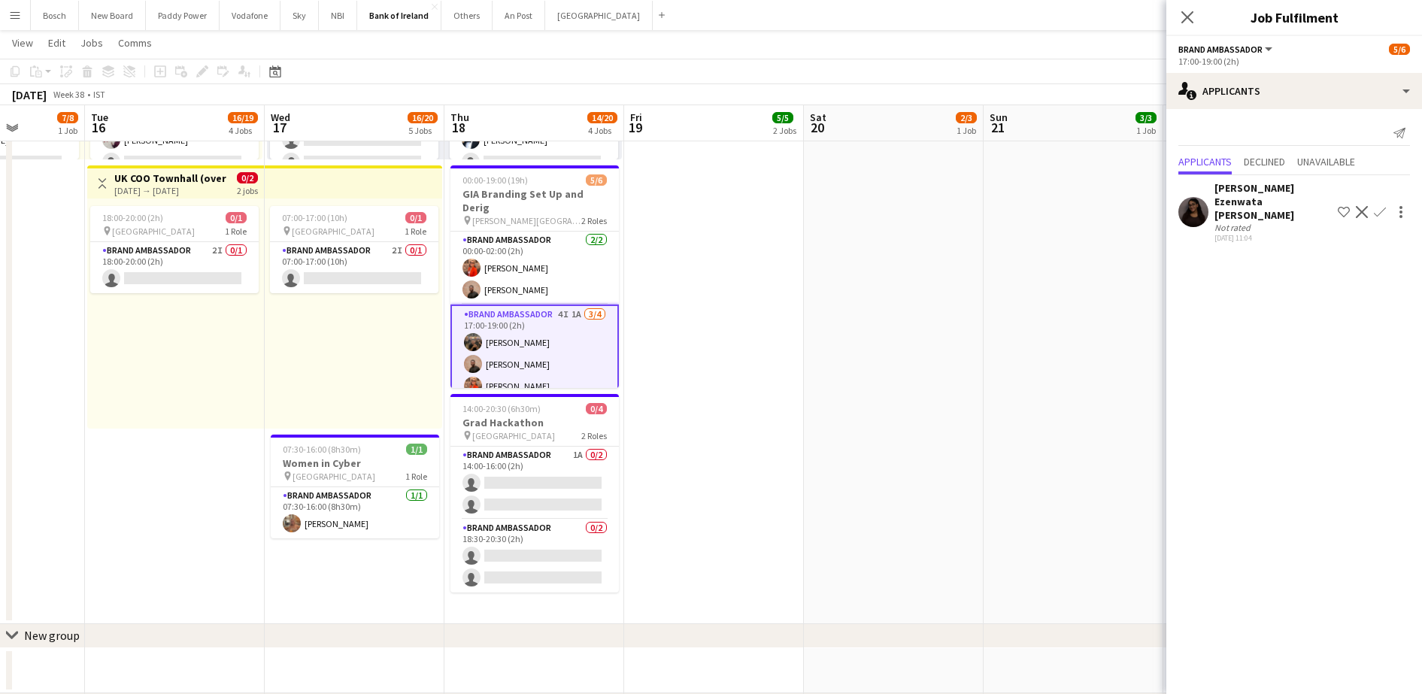
click at [1256, 201] on div "[PERSON_NAME] Ezenwata [PERSON_NAME]" at bounding box center [1272, 201] width 117 height 41
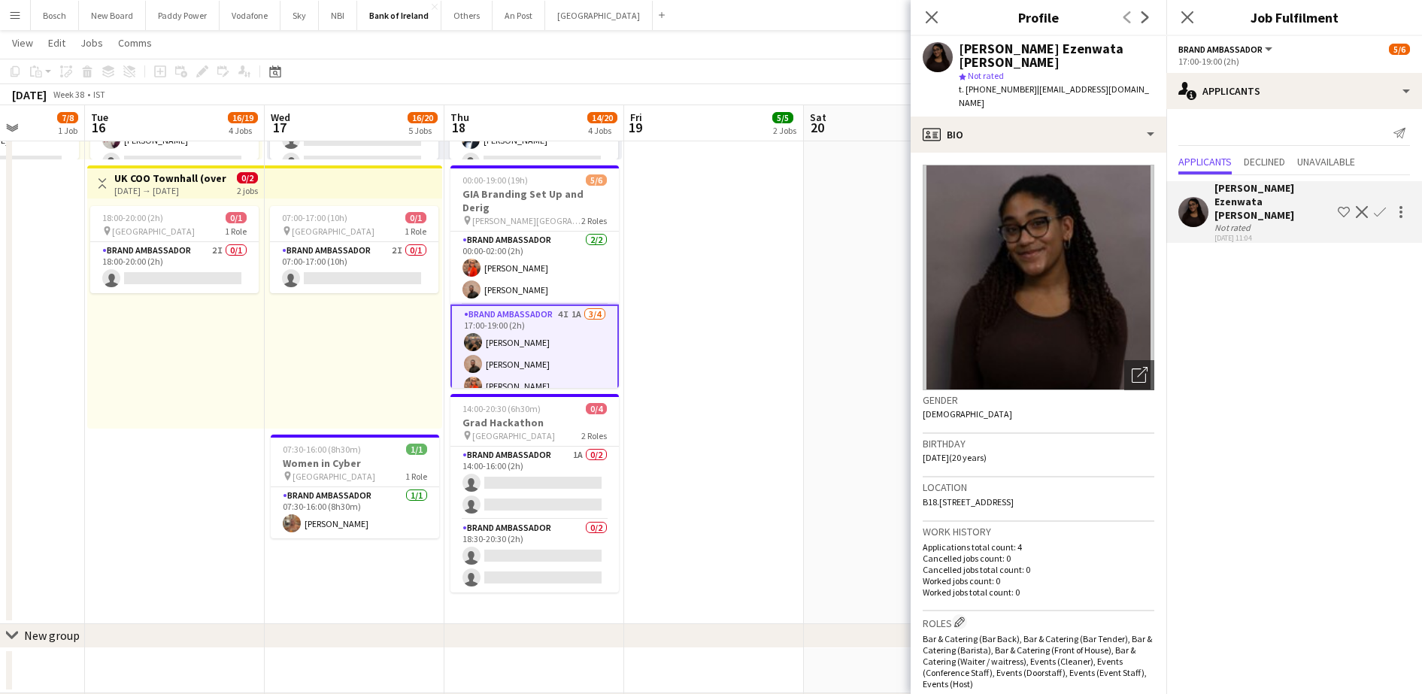
click at [1364, 206] on app-icon "Decline" at bounding box center [1362, 212] width 12 height 12
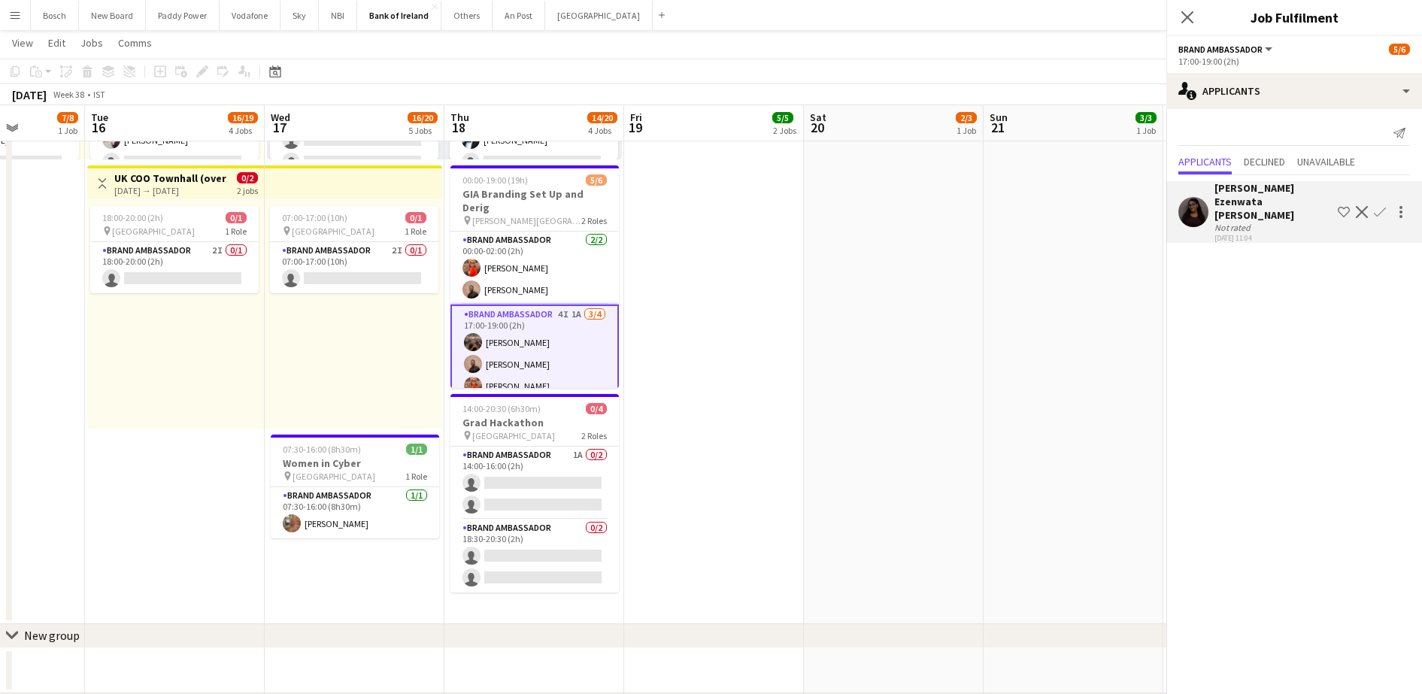
scroll to position [0, 0]
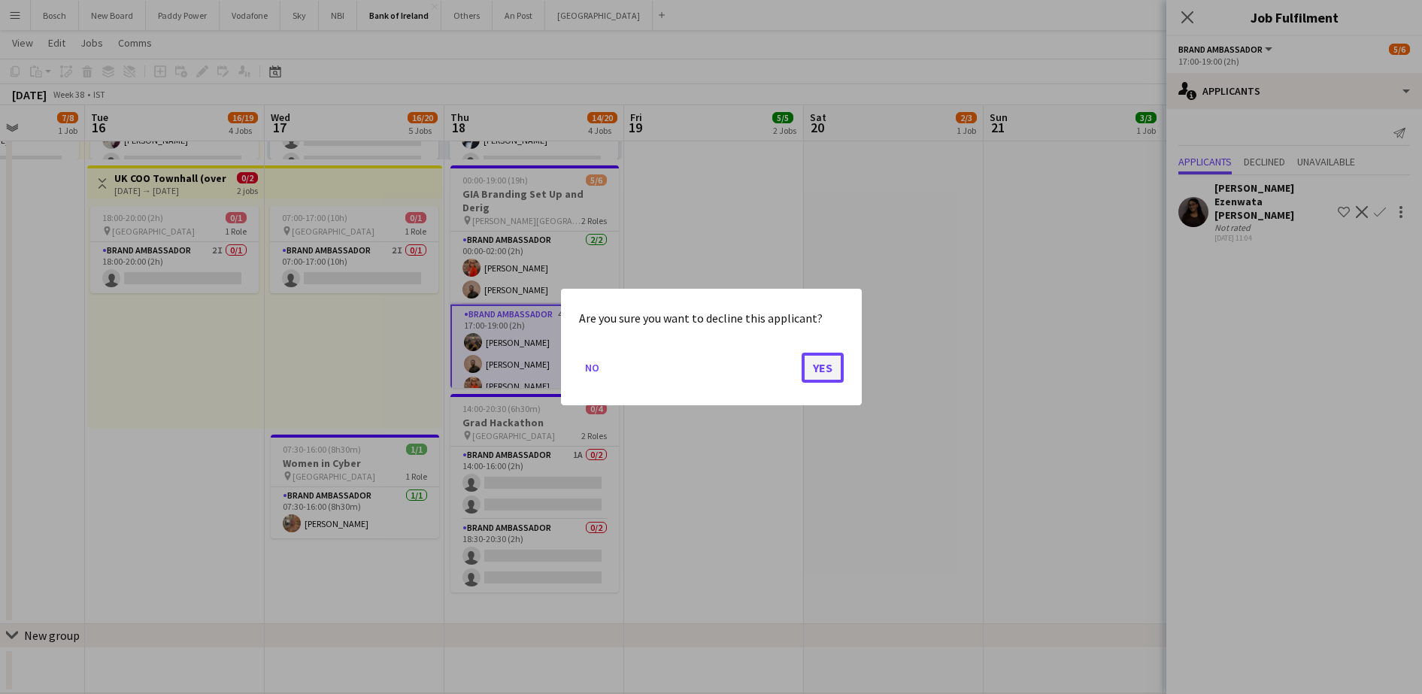
click at [813, 362] on button "Yes" at bounding box center [822, 368] width 42 height 30
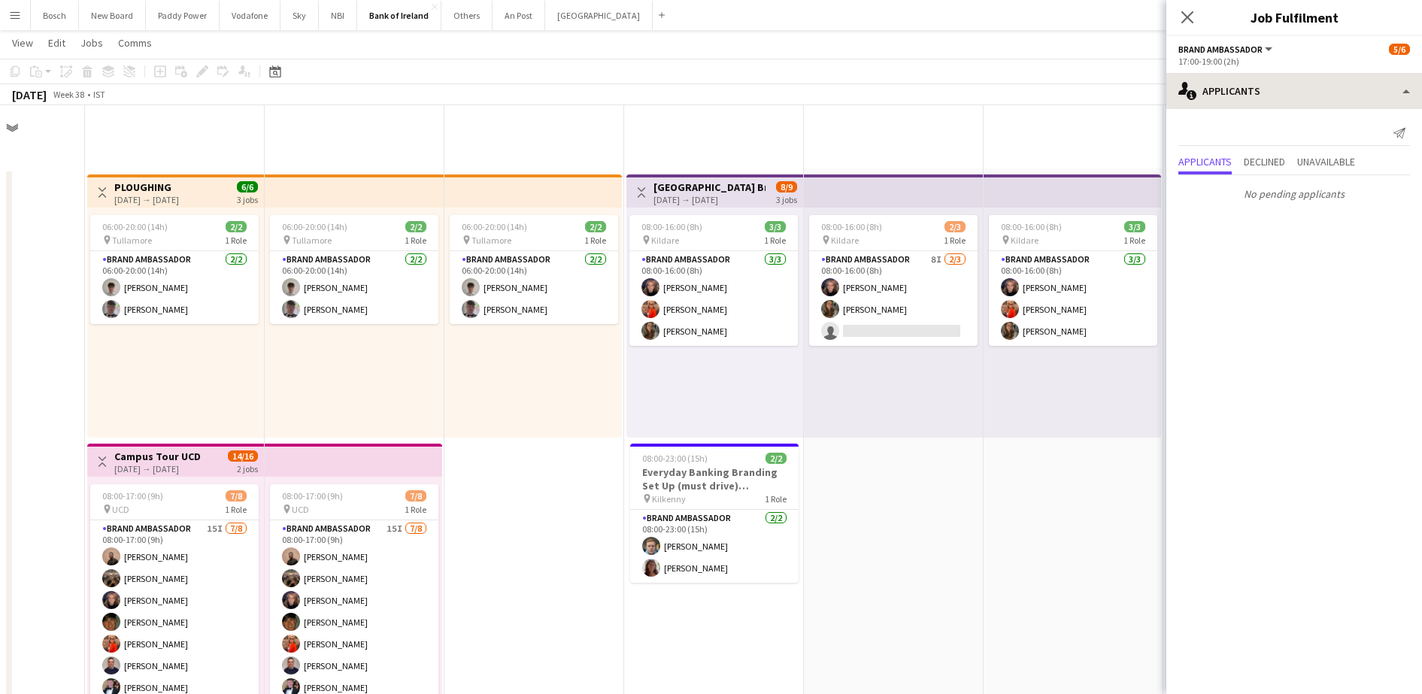
scroll to position [816, 0]
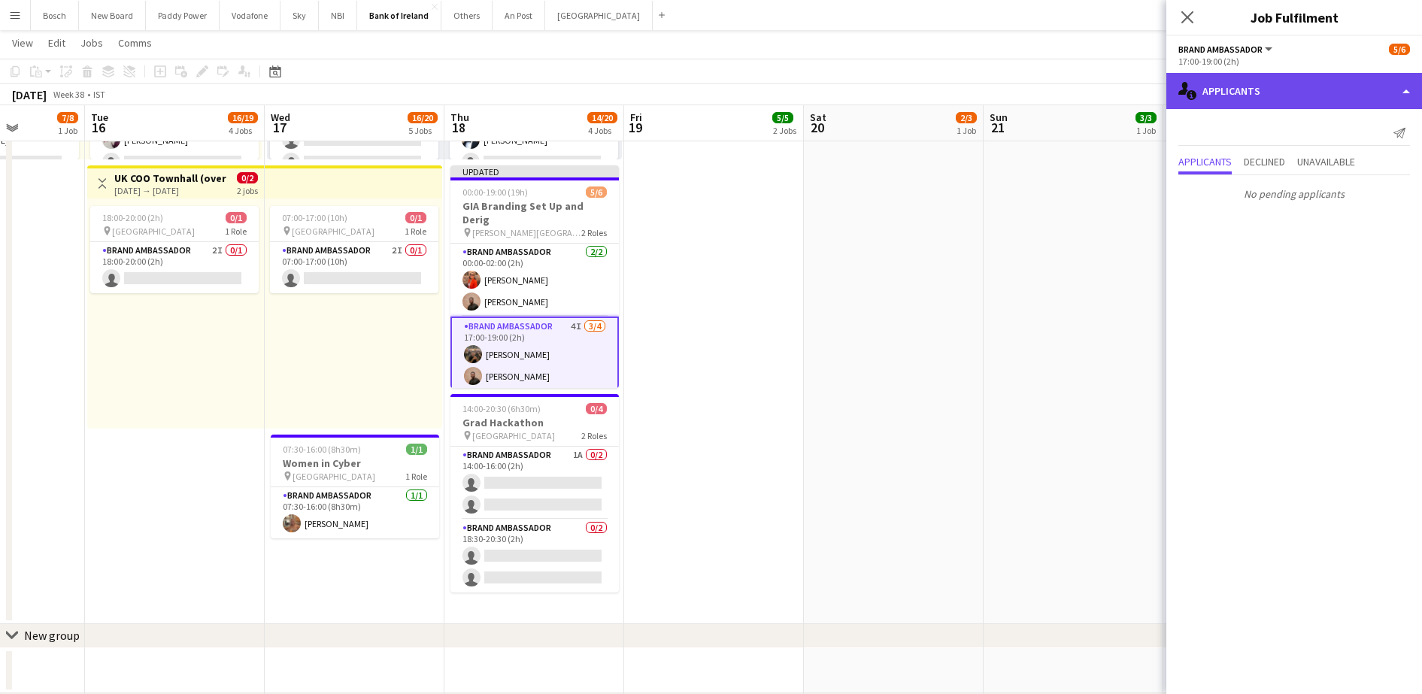
click at [1295, 91] on div "single-neutral-actions-information Applicants" at bounding box center [1294, 91] width 256 height 36
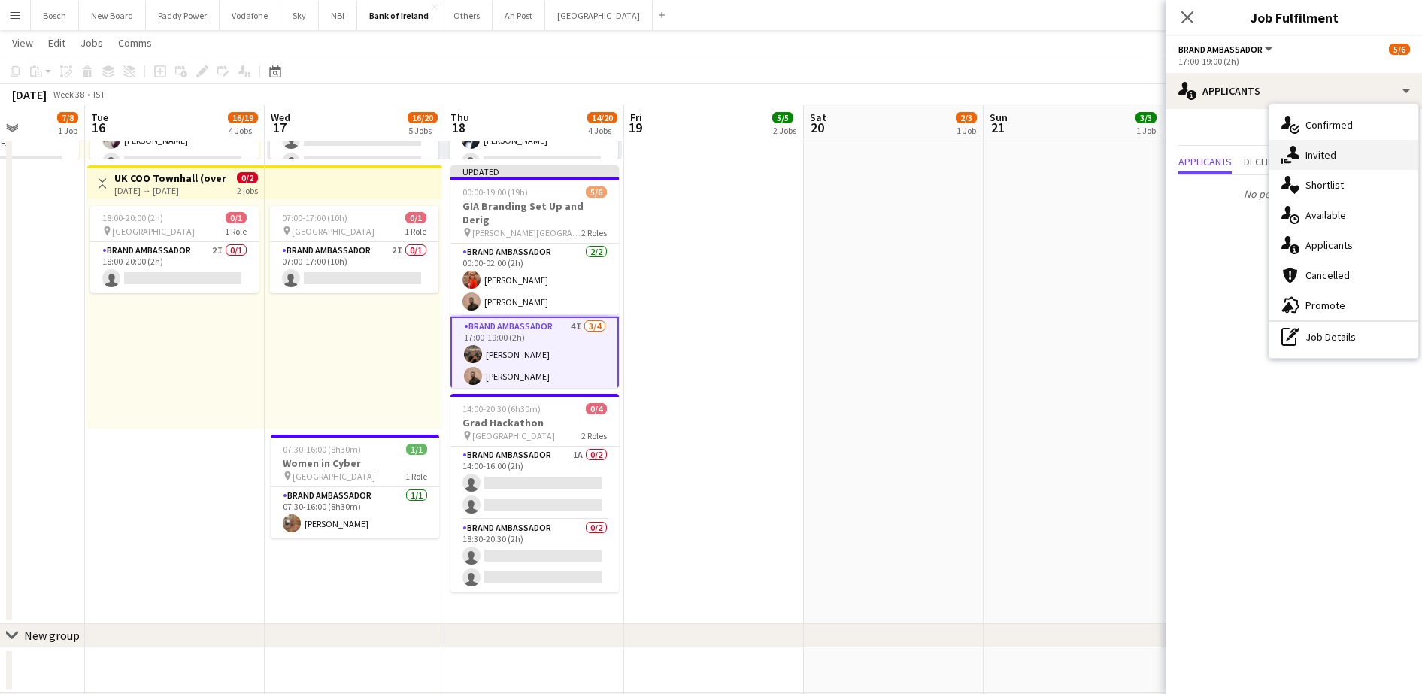
click at [1300, 156] on div "single-neutral-actions-share-1 Invited" at bounding box center [1343, 155] width 149 height 30
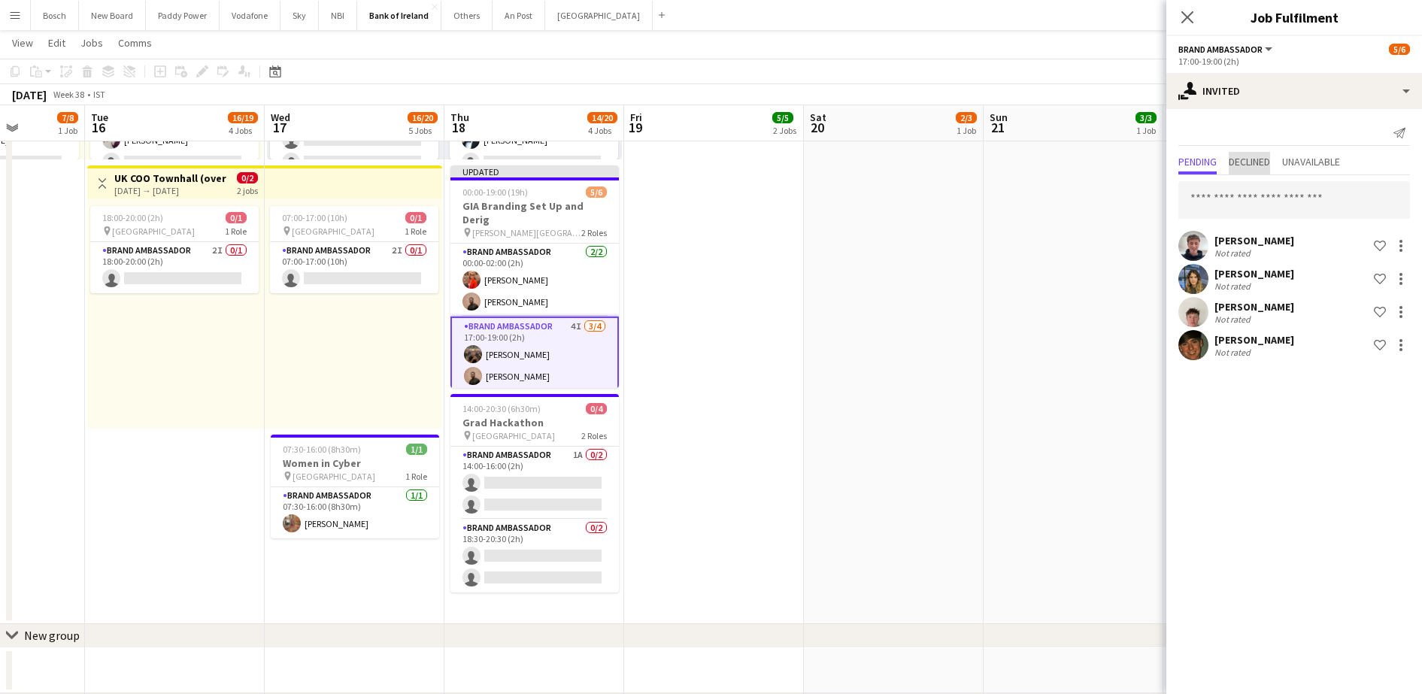
click at [1253, 167] on span "Declined" at bounding box center [1248, 161] width 41 height 11
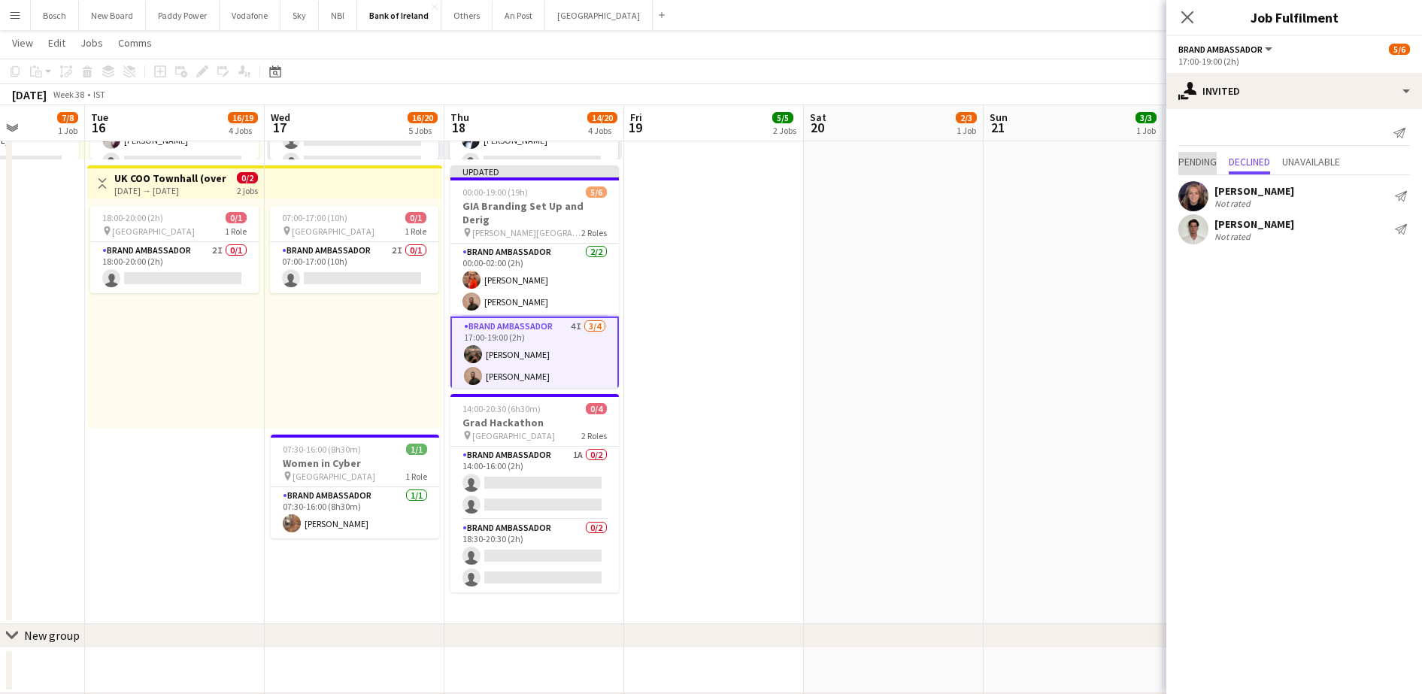
click at [1214, 162] on span "Pending" at bounding box center [1197, 161] width 38 height 11
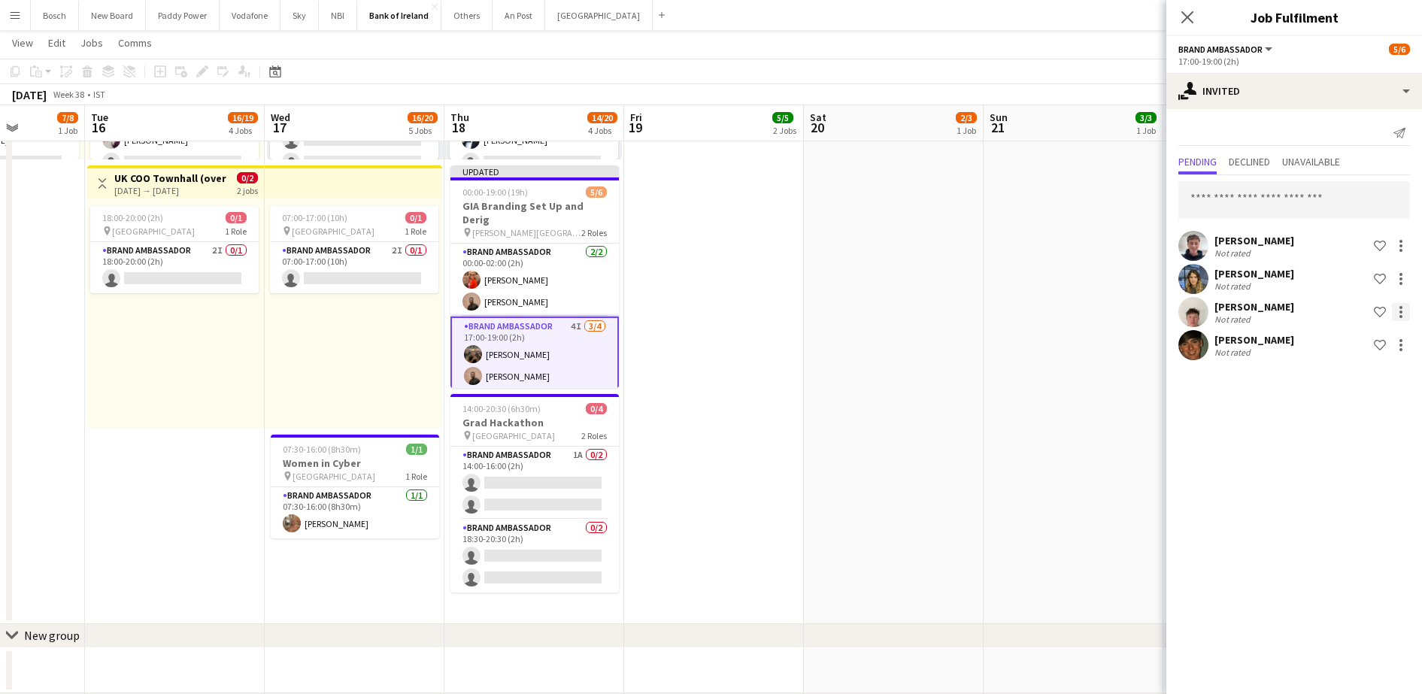
click at [1405, 318] on div at bounding box center [1401, 312] width 18 height 18
click at [1332, 372] on span "Send notification" at bounding box center [1353, 375] width 89 height 13
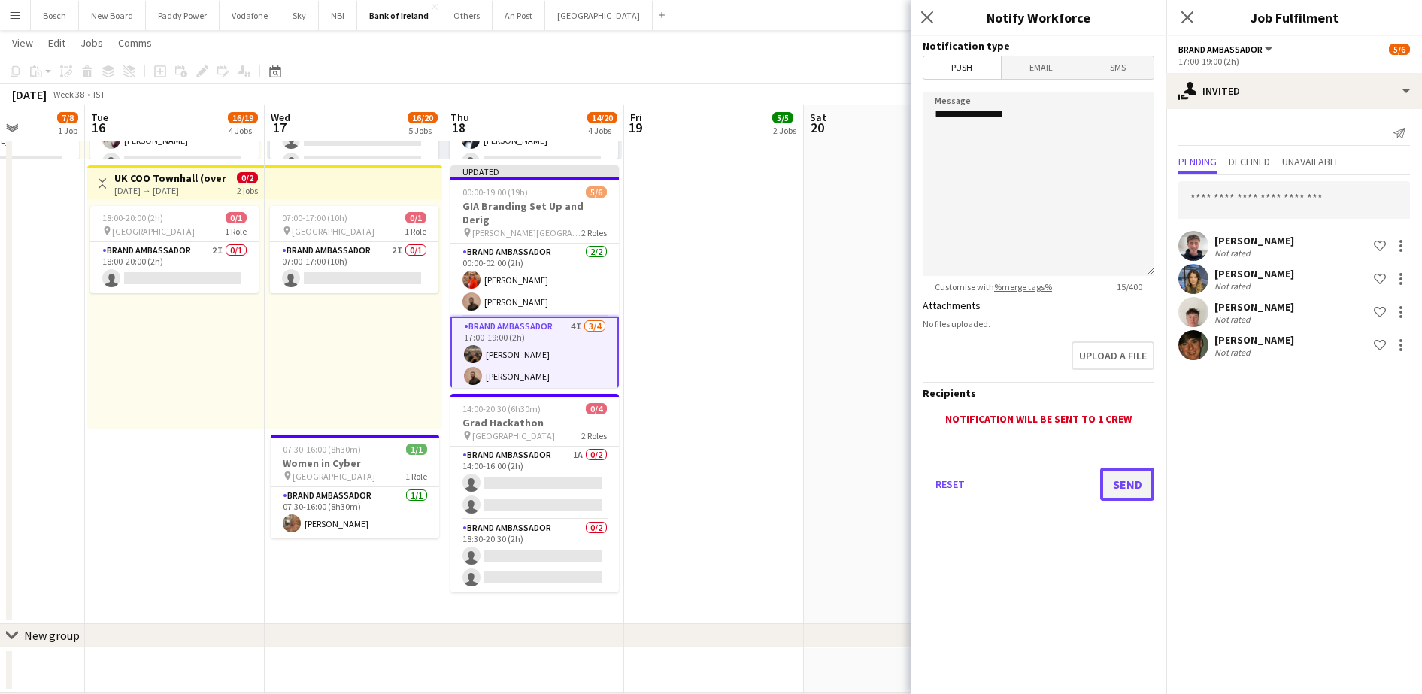
click at [1146, 474] on button "Send" at bounding box center [1127, 484] width 54 height 33
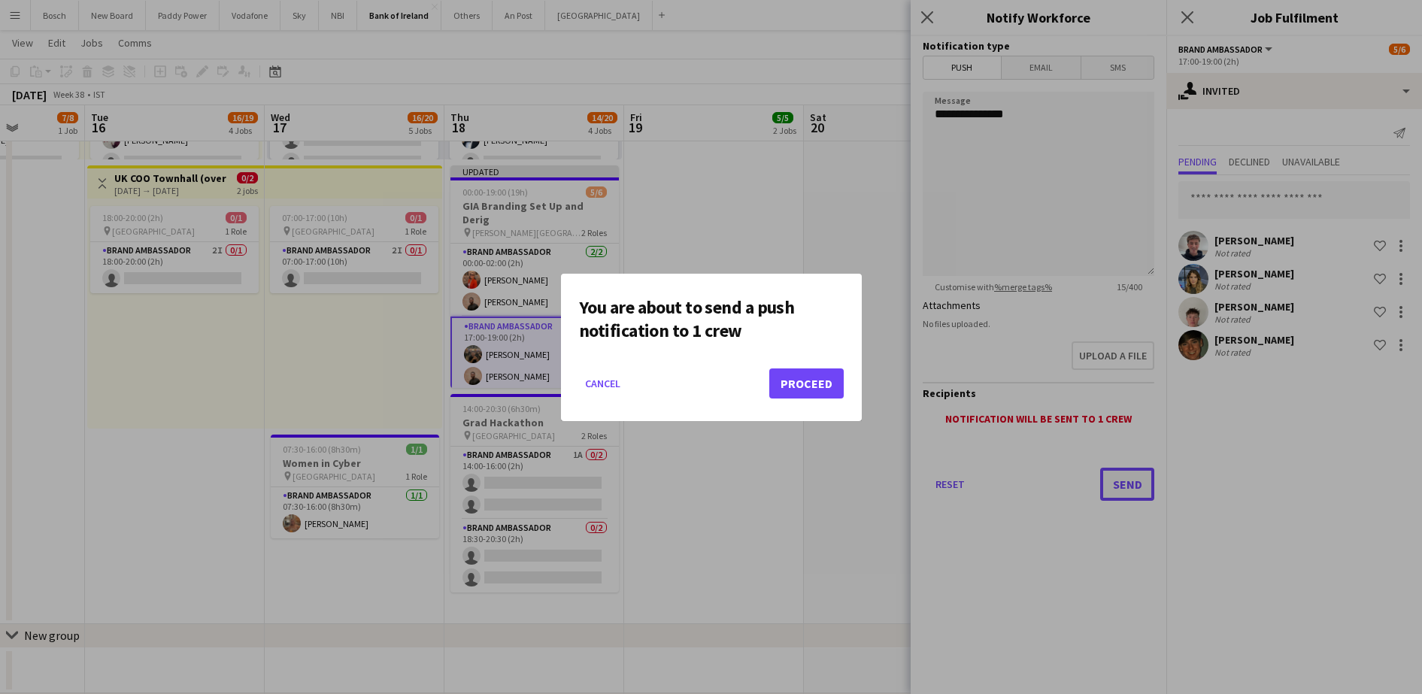
scroll to position [0, 0]
click at [805, 390] on button "Proceed" at bounding box center [806, 383] width 74 height 30
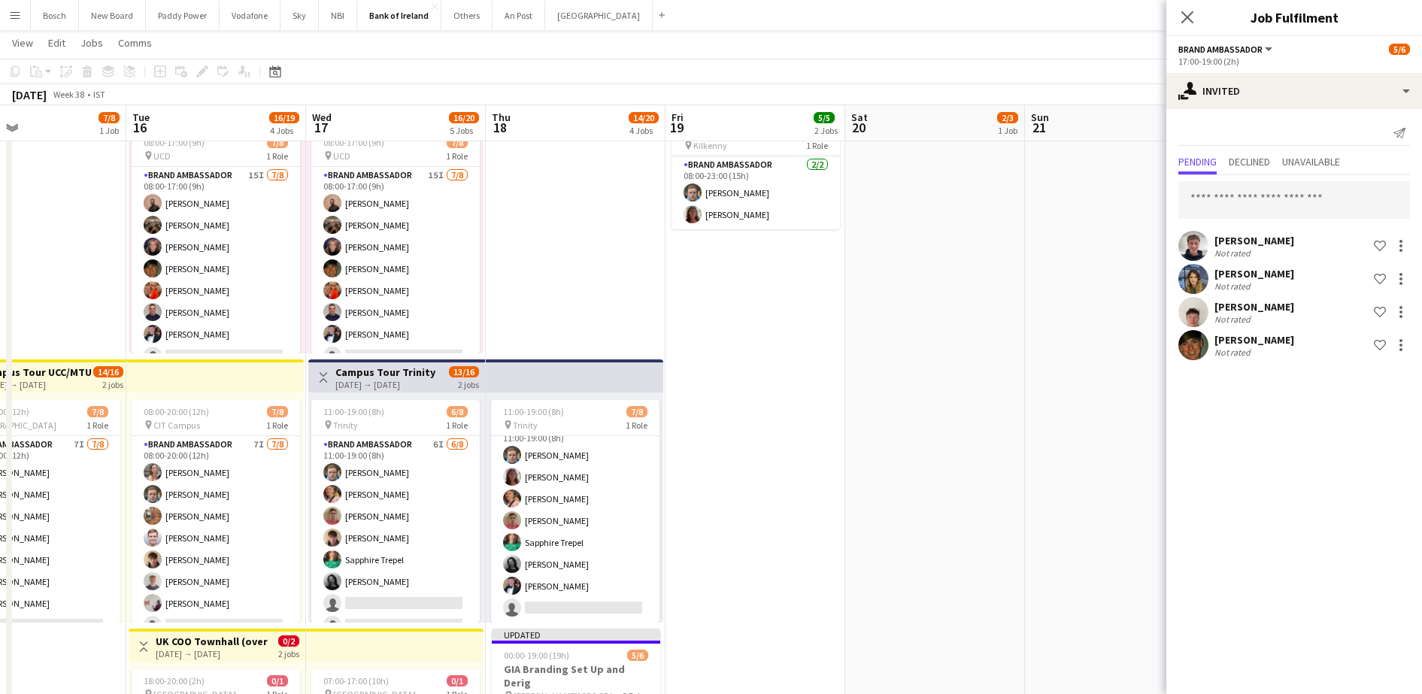
click at [982, 101] on div "[DATE] Week 38 • IST Publish 1 job Revert 1 job" at bounding box center [711, 94] width 1422 height 21
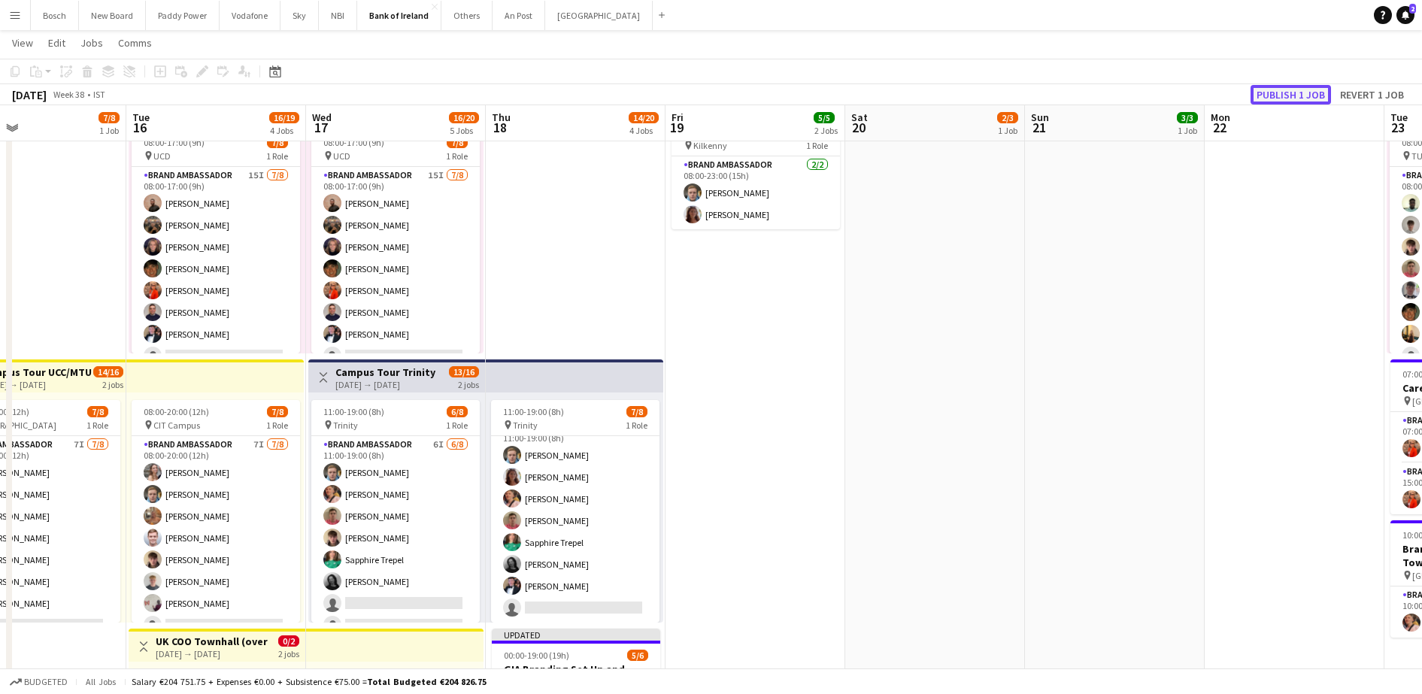
click at [1273, 103] on button "Publish 1 job" at bounding box center [1290, 95] width 80 height 20
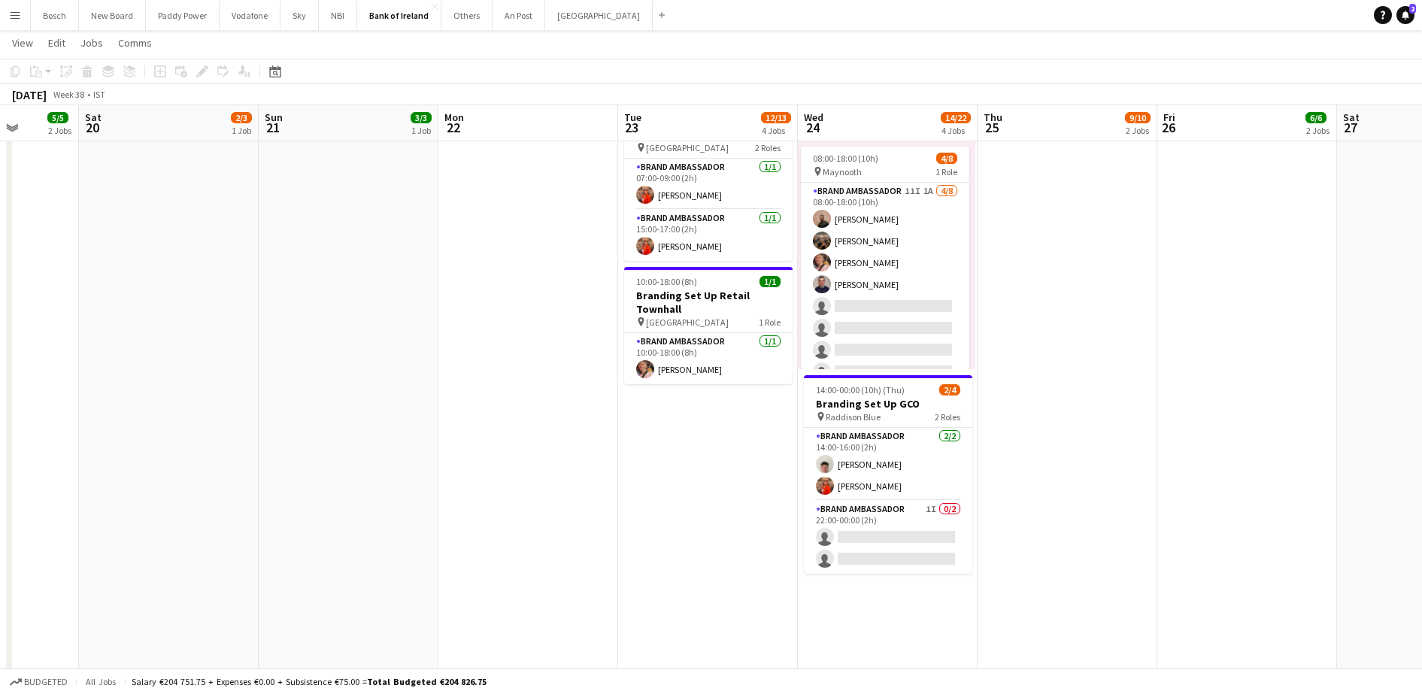
scroll to position [0, 608]
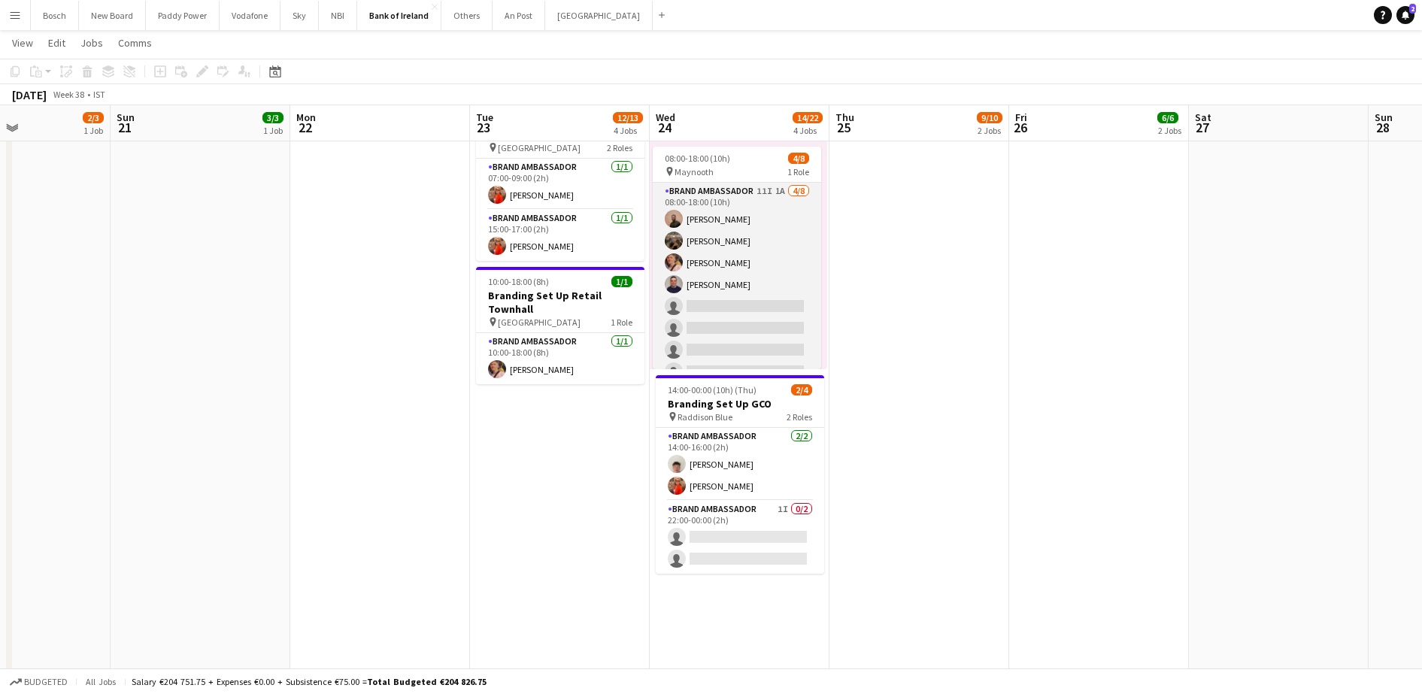
click at [747, 254] on app-card-role "Brand Ambassador 11I 1A [DATE] 08:00-18:00 (10h) [PERSON_NAME] [PERSON_NAME] [P…" at bounding box center [737, 285] width 168 height 204
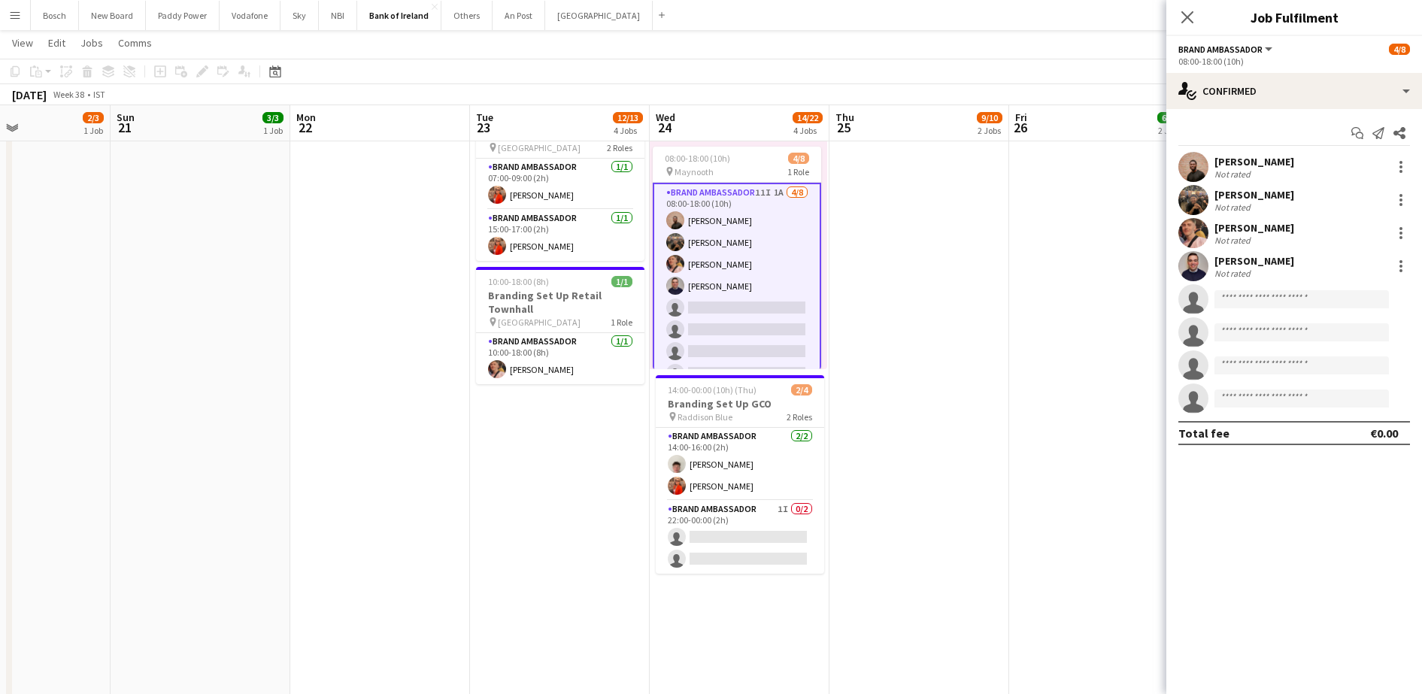
click at [1279, 70] on app-options-switcher "Brand Ambassador All roles Brand Ambassador [DATE] 08:00-18:00 (10h)" at bounding box center [1294, 54] width 256 height 37
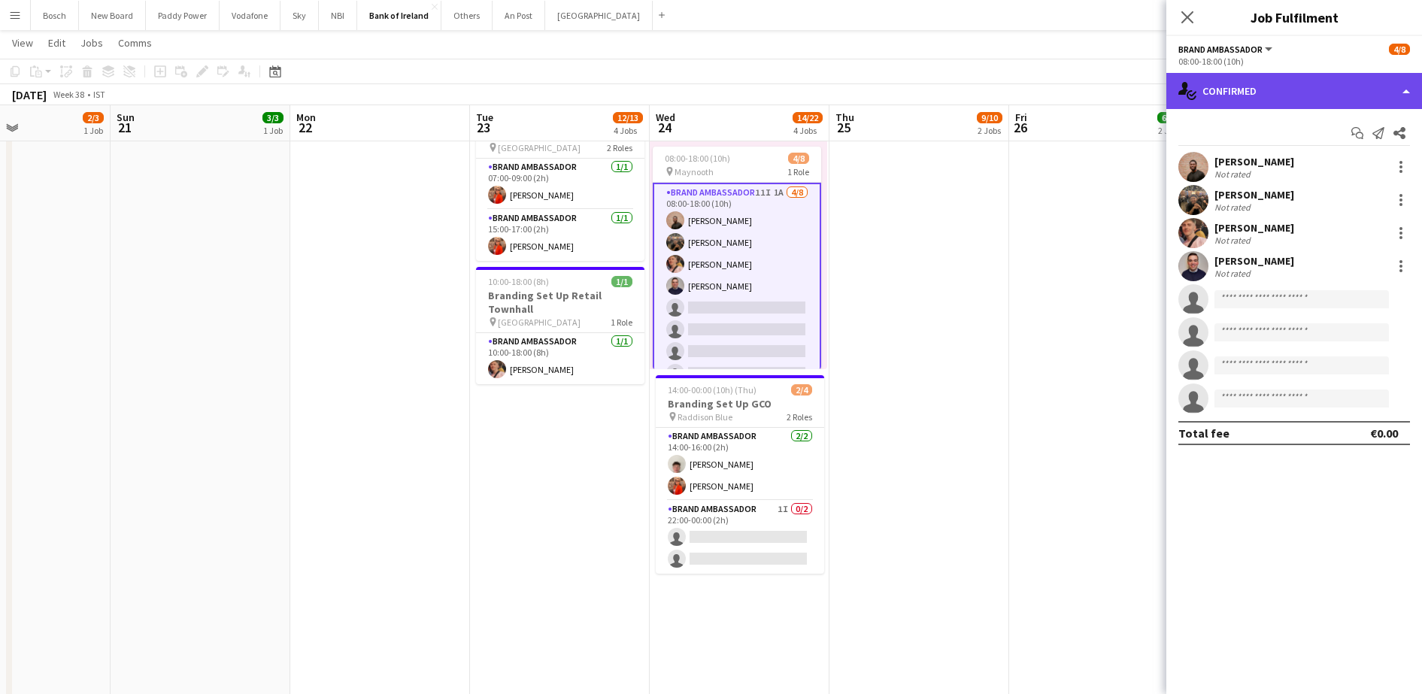
click at [1279, 93] on div "single-neutral-actions-check-2 Confirmed" at bounding box center [1294, 91] width 256 height 36
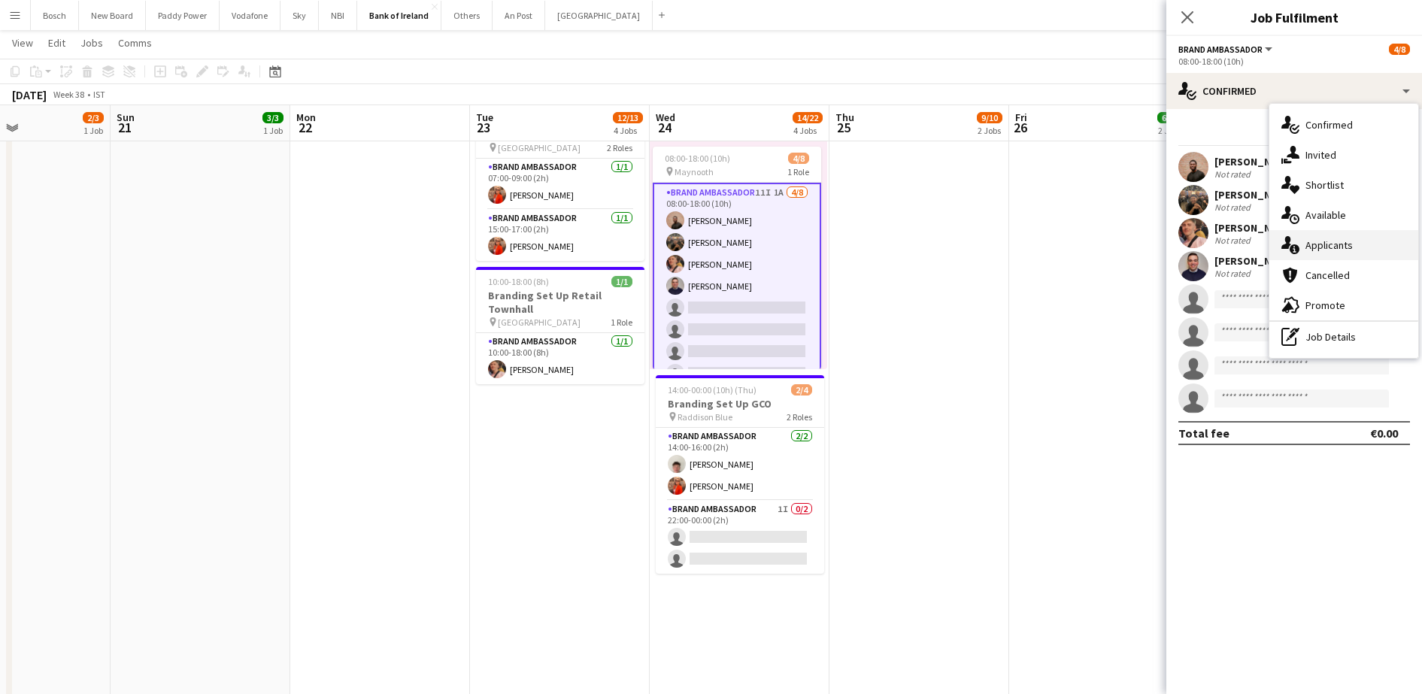
click at [1337, 244] on div "single-neutral-actions-information Applicants" at bounding box center [1343, 245] width 149 height 30
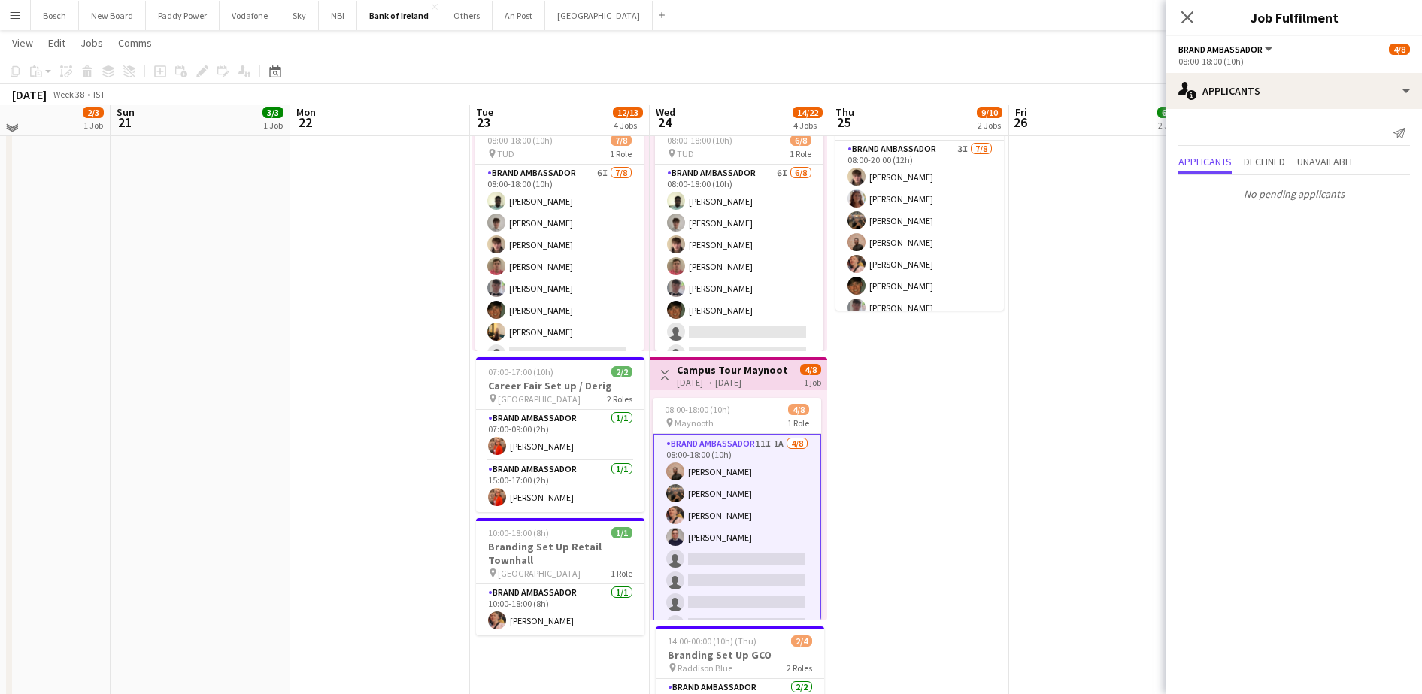
scroll to position [350, 0]
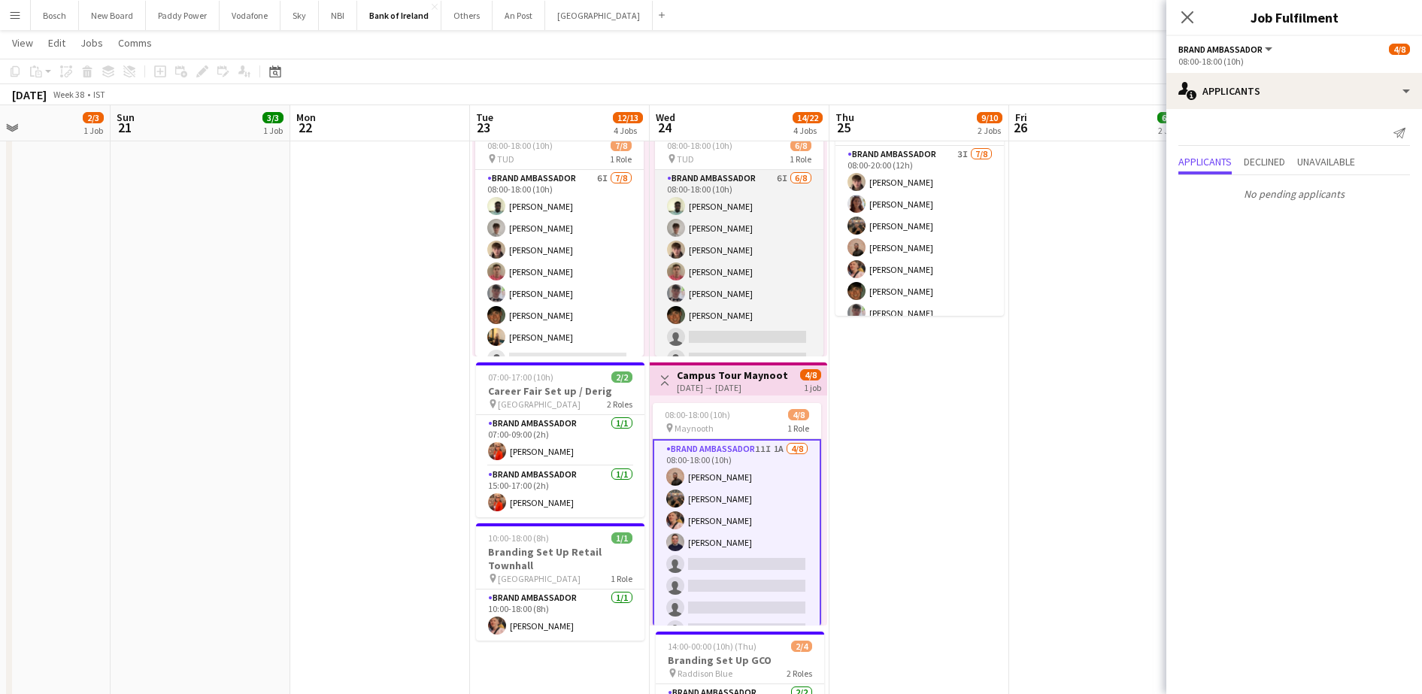
click at [716, 295] on app-card-role "Brand Ambassador 6I [DATE] 08:00-18:00 (10h) [PERSON_NAME] [PERSON_NAME] [PERSO…" at bounding box center [739, 272] width 168 height 204
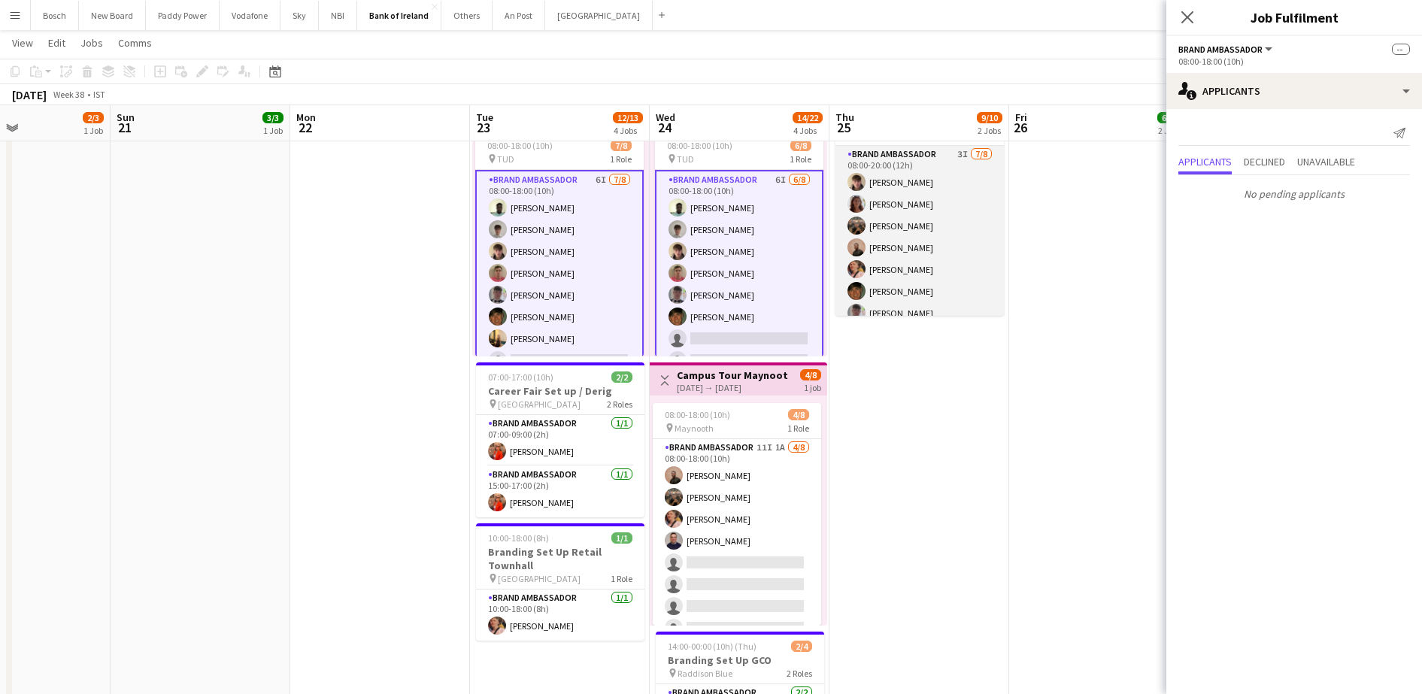
click at [956, 273] on app-card-role "Brand Ambassador 3I [DATE] 08:00-20:00 (12h) [PERSON_NAME] [PERSON_NAME] Moryck…" at bounding box center [919, 248] width 168 height 204
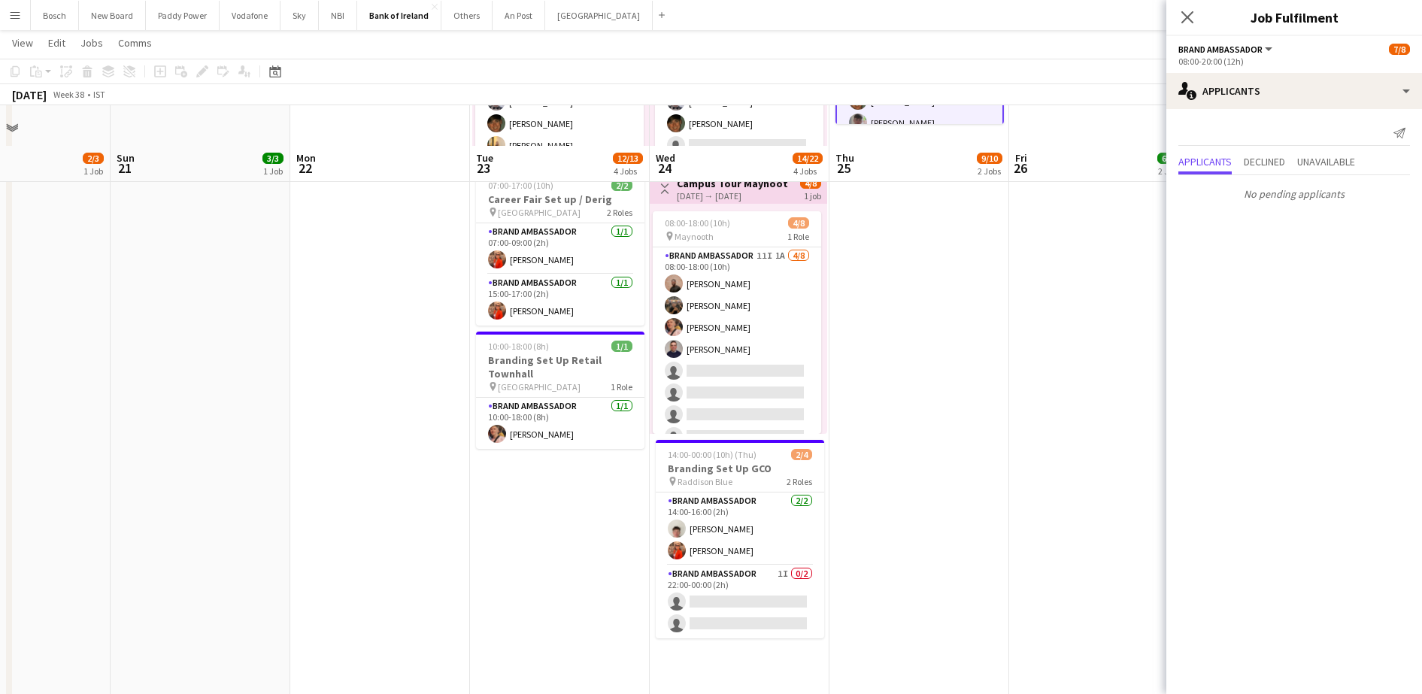
scroll to position [600, 0]
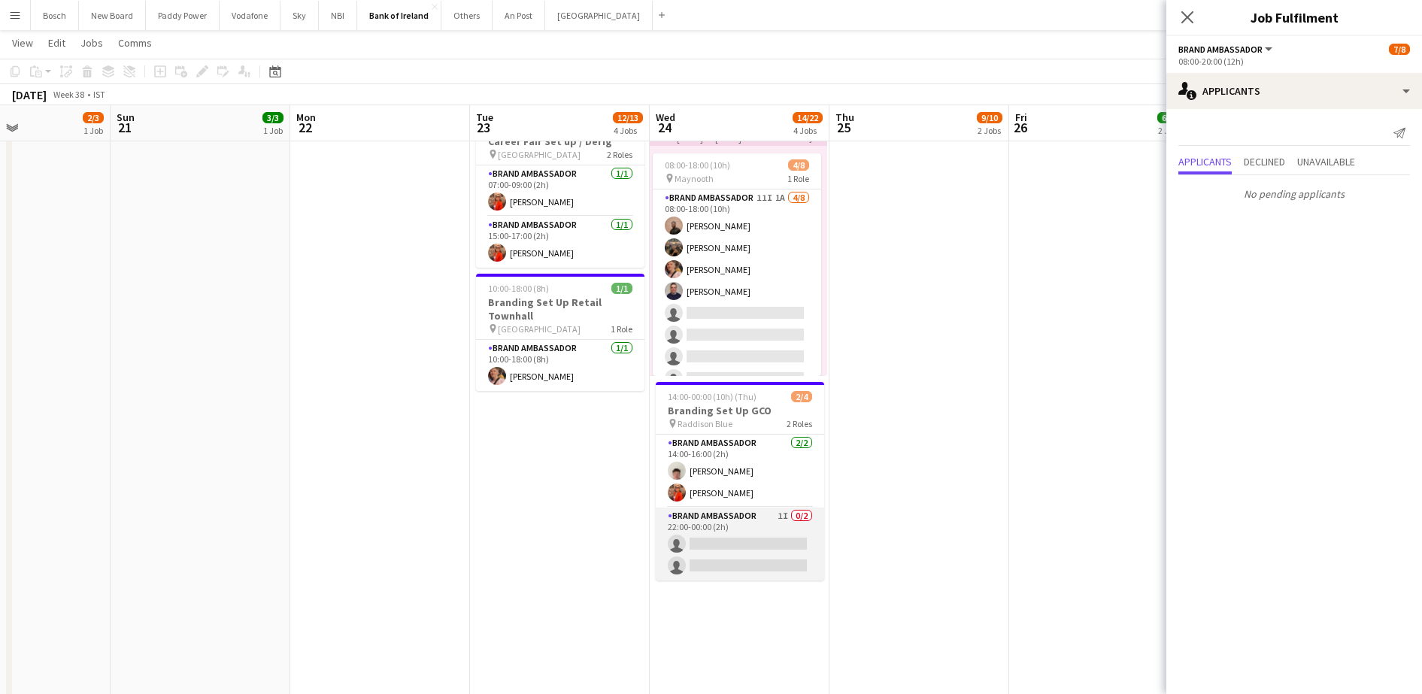
click at [707, 535] on app-card-role "Brand Ambassador 1I 0/2 22:00-00:00 (2h) single-neutral-actions single-neutral-…" at bounding box center [740, 543] width 168 height 73
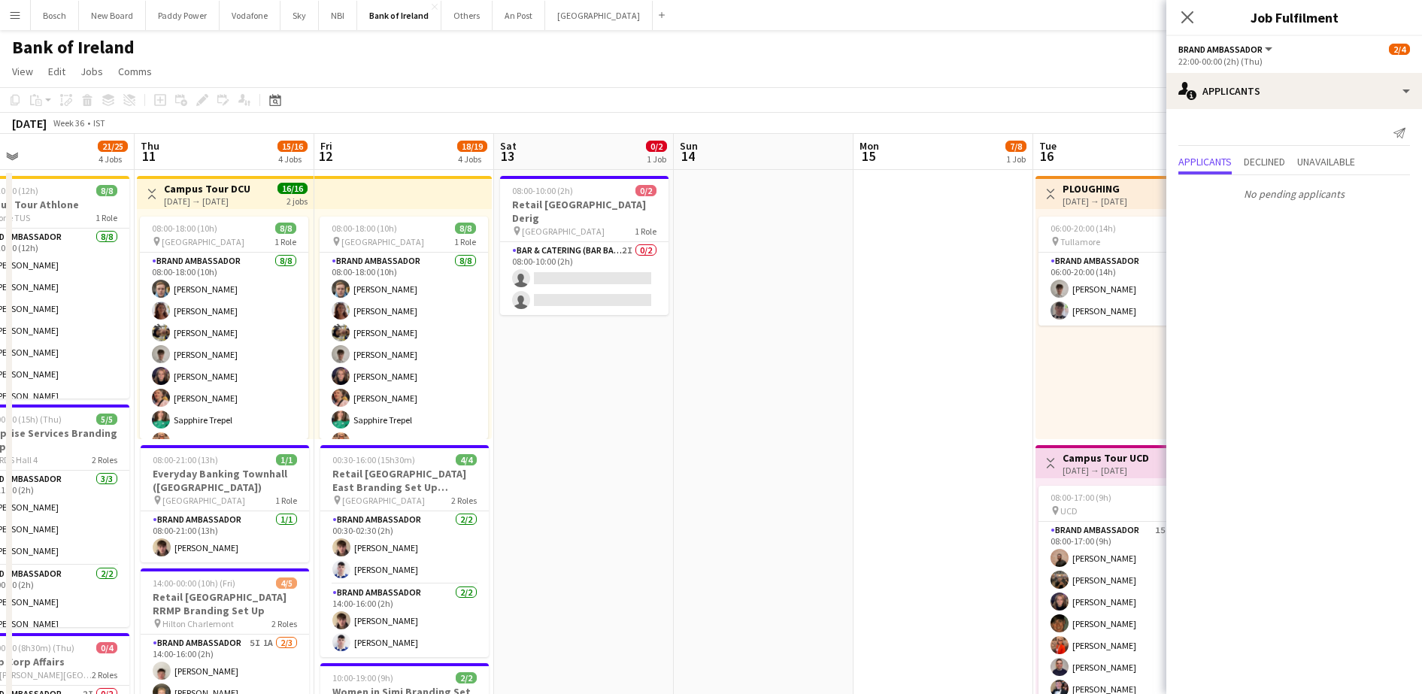
scroll to position [0, 422]
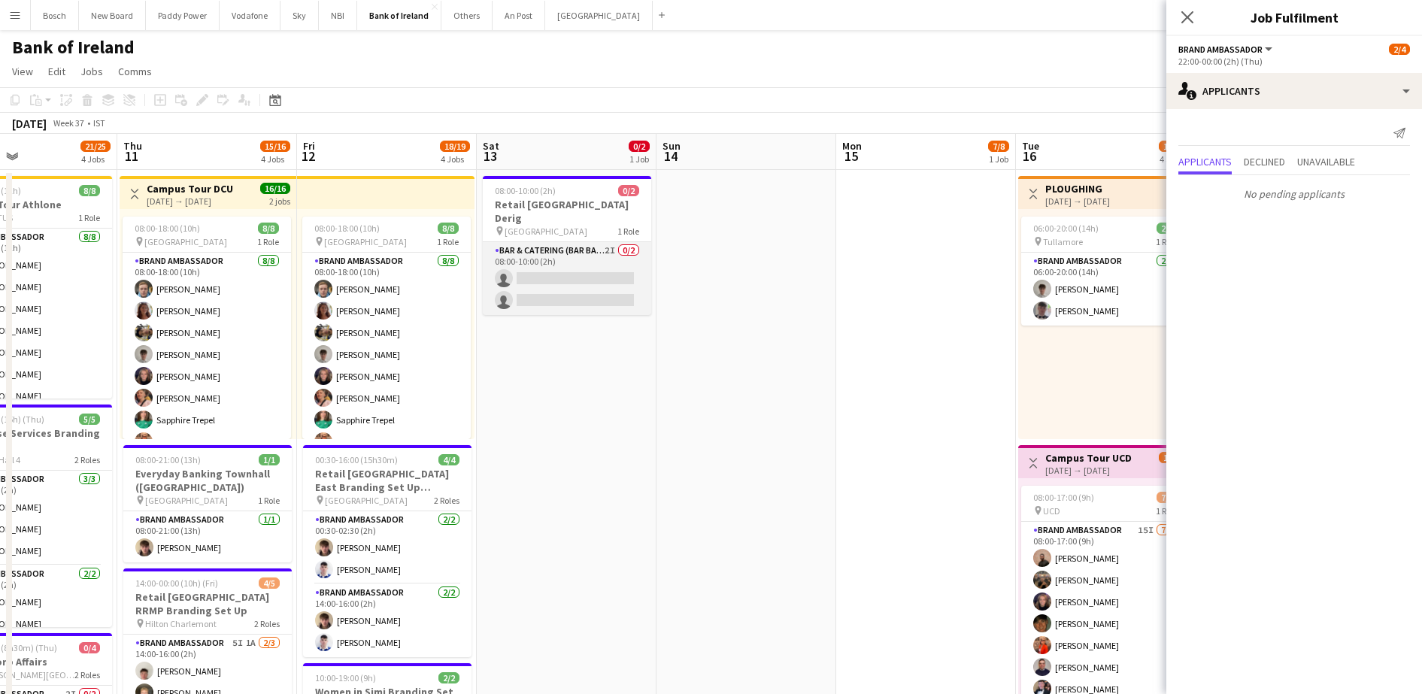
click at [550, 255] on app-card-role "Bar & Catering (Bar Back) 2I 0/2 08:00-10:00 (2h) single-neutral-actions single…" at bounding box center [567, 278] width 168 height 73
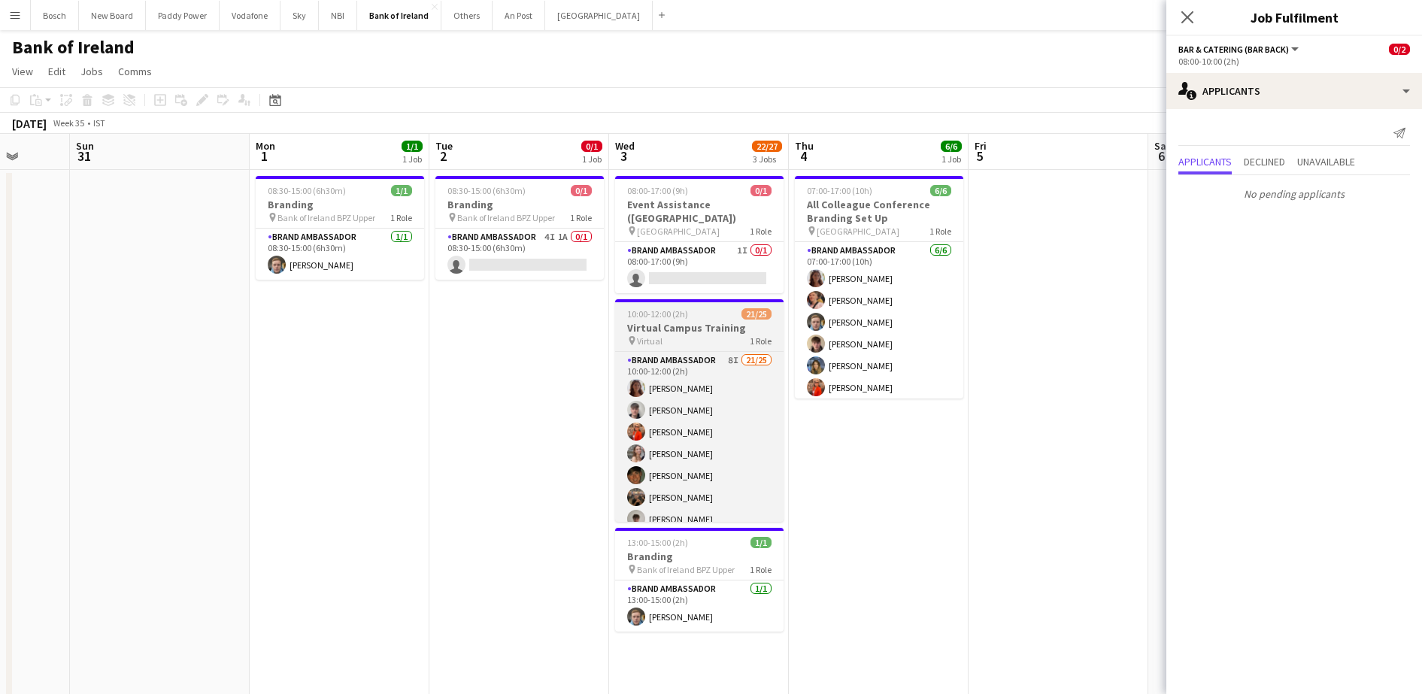
scroll to position [0, 470]
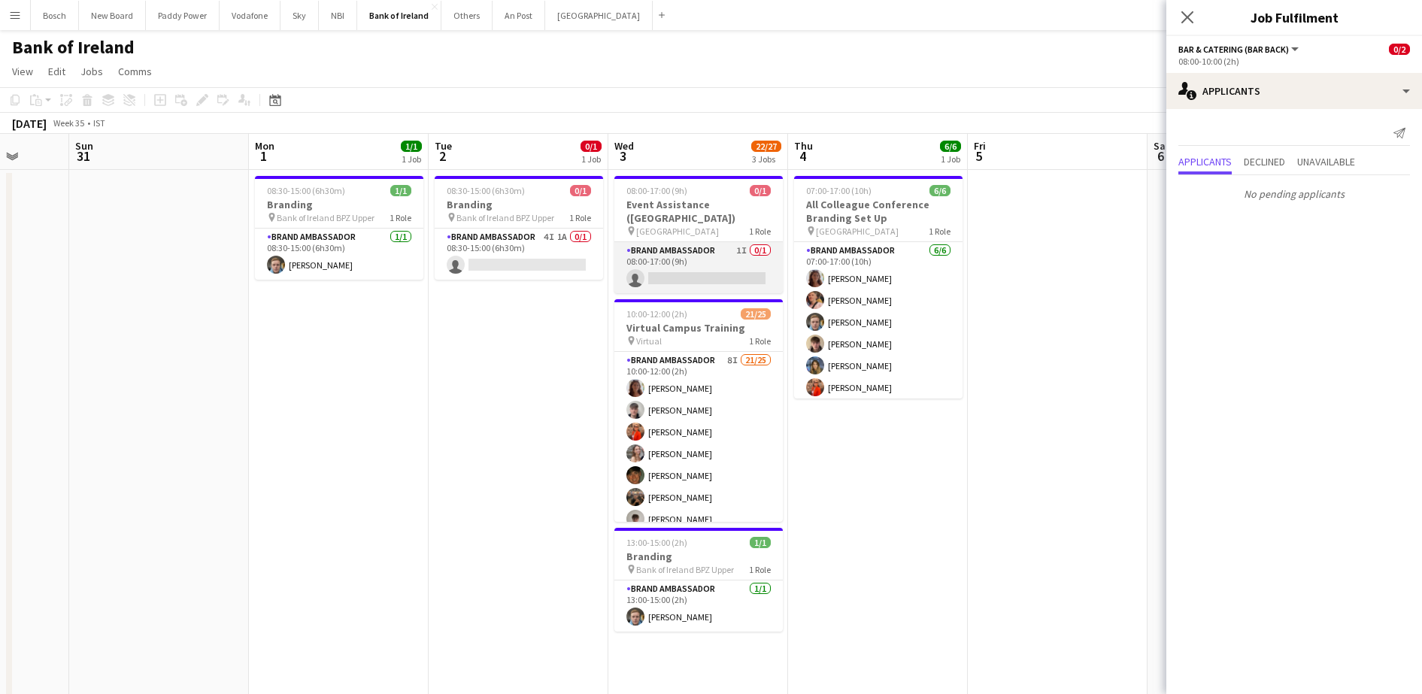
click at [664, 242] on app-card-role "Brand Ambassador 1I 0/1 08:00-17:00 (9h) single-neutral-actions" at bounding box center [698, 267] width 168 height 51
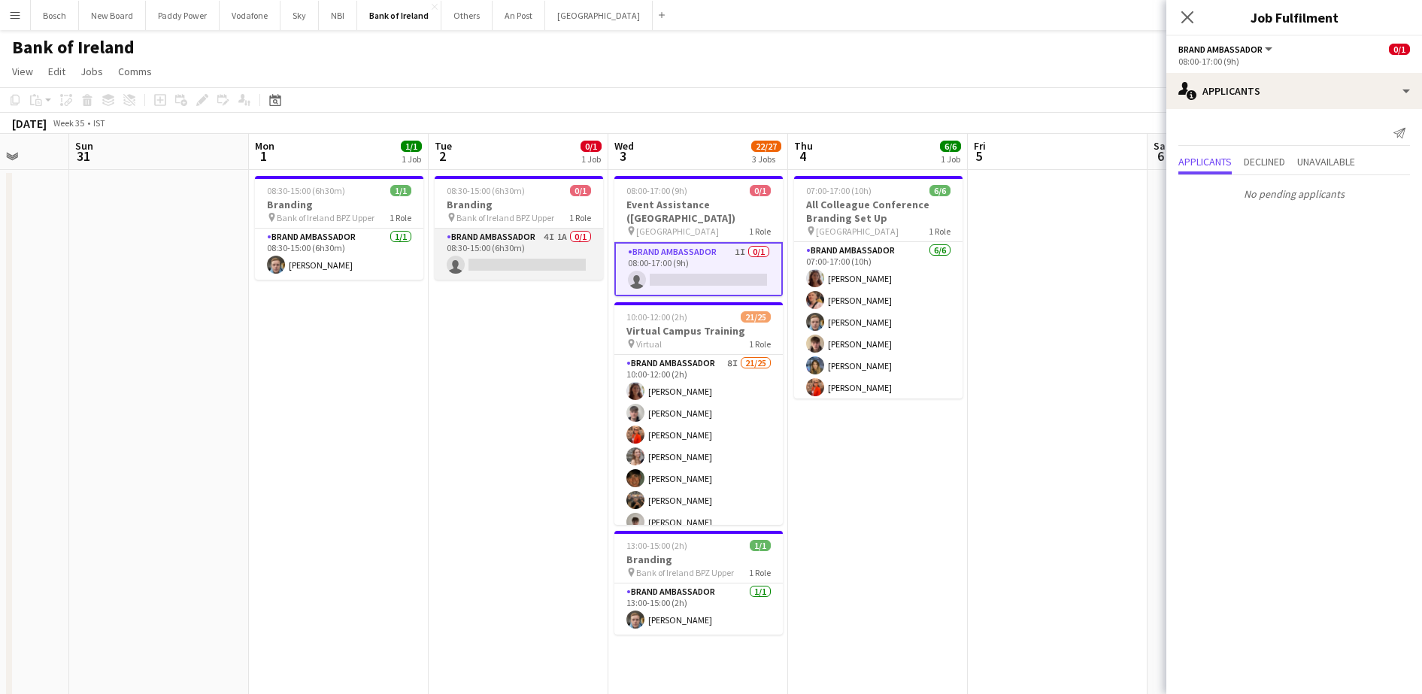
click at [539, 241] on app-card-role "Brand Ambassador 4I 1A 0/1 08:30-15:00 (6h30m) single-neutral-actions" at bounding box center [519, 254] width 168 height 51
